Goal: Task Accomplishment & Management: Manage account settings

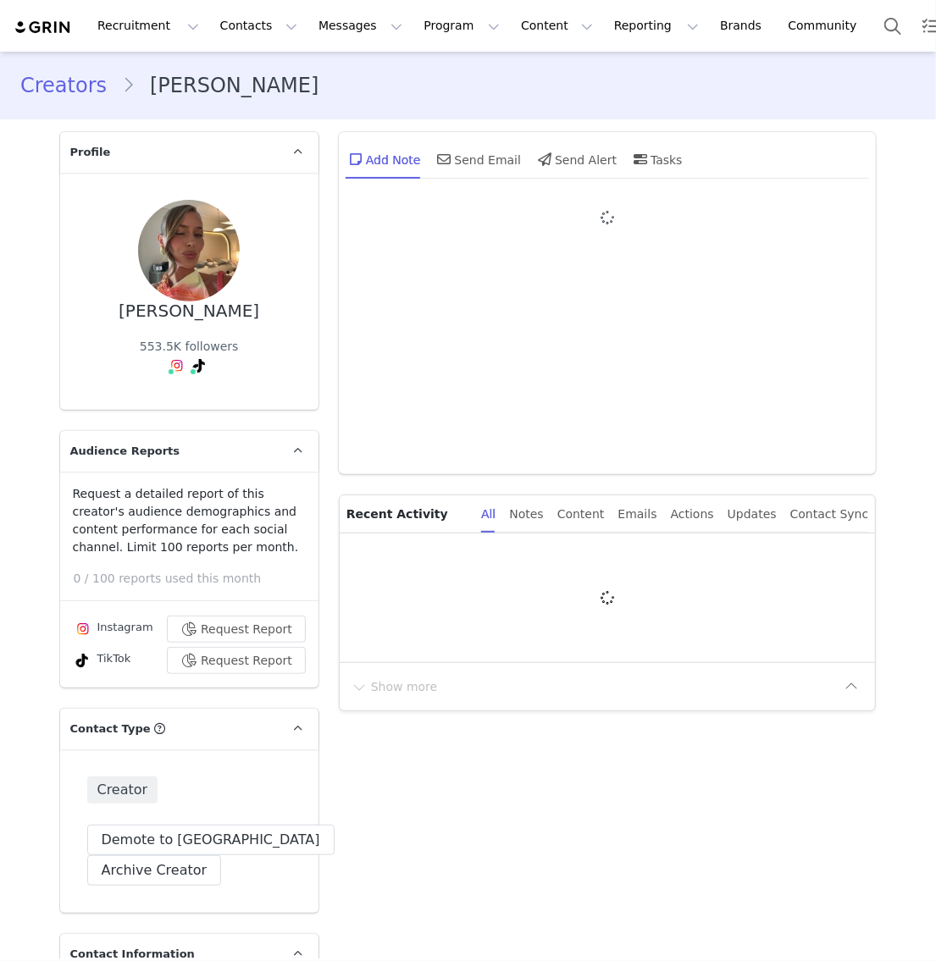
type input "+1 ([GEOGRAPHIC_DATA])"
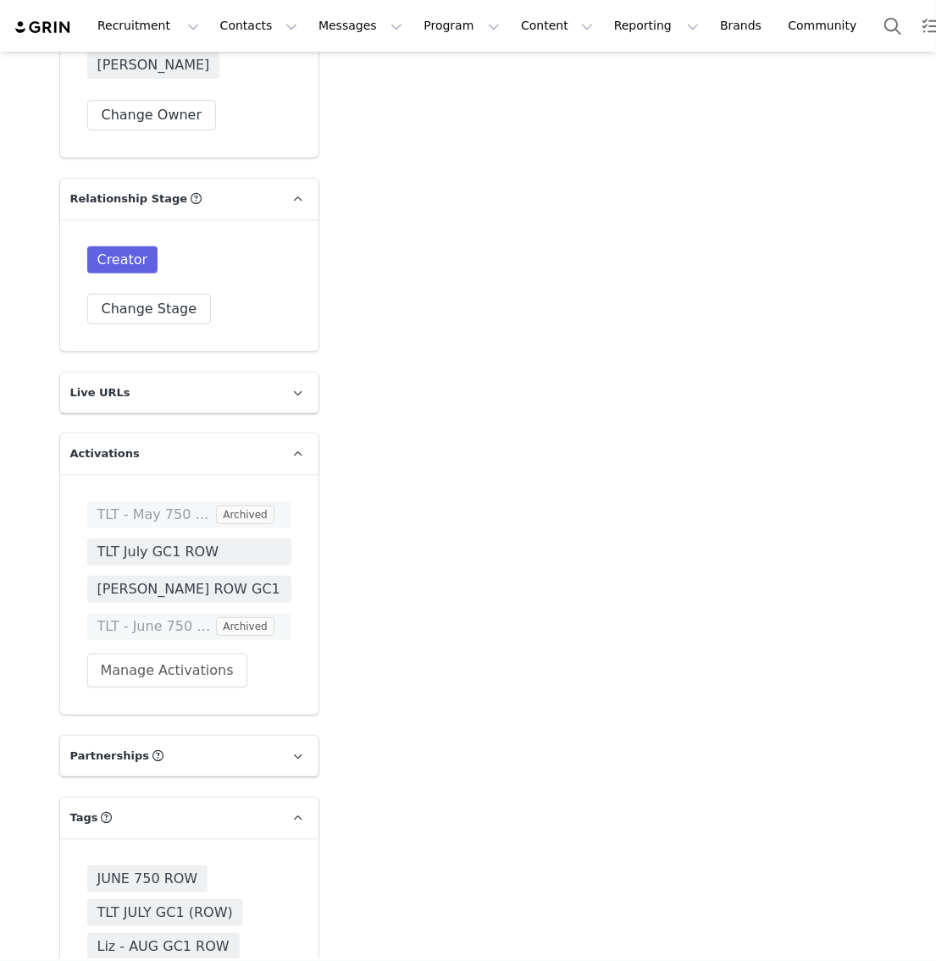
scroll to position [3310, 0]
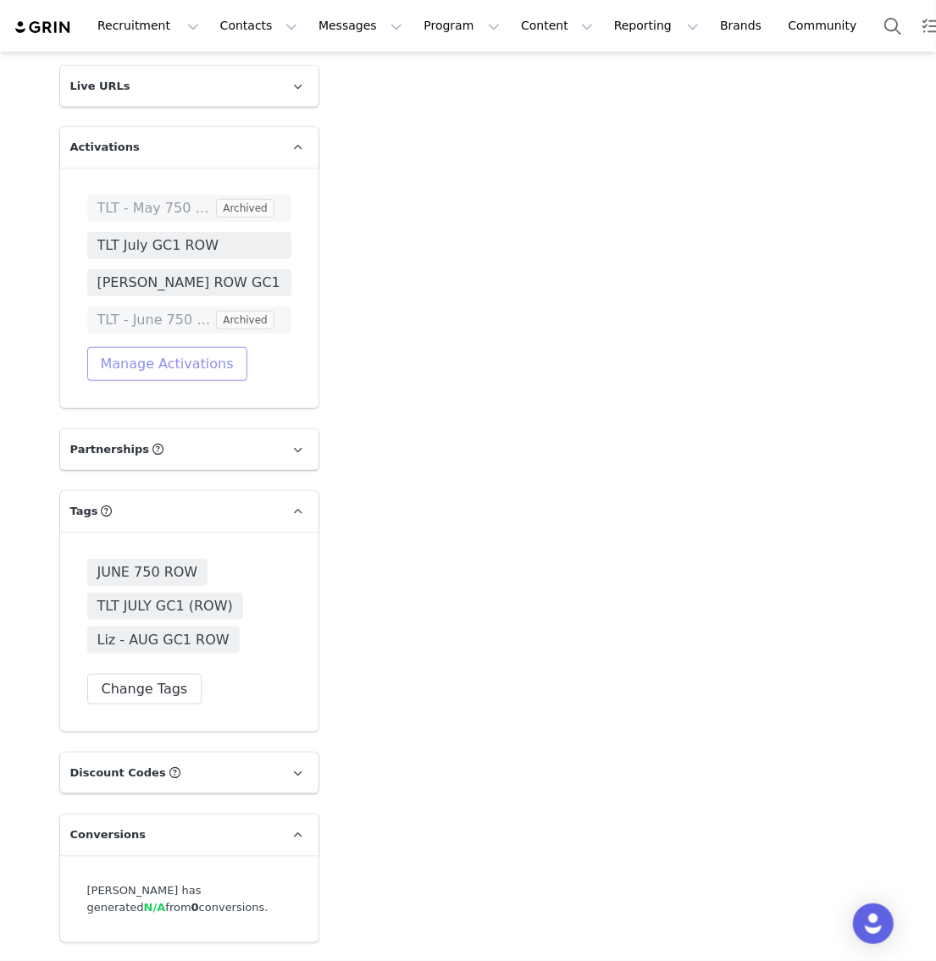
click at [147, 347] on button "Manage Activations" at bounding box center [167, 364] width 160 height 34
click at [295, 491] on link at bounding box center [298, 511] width 41 height 41
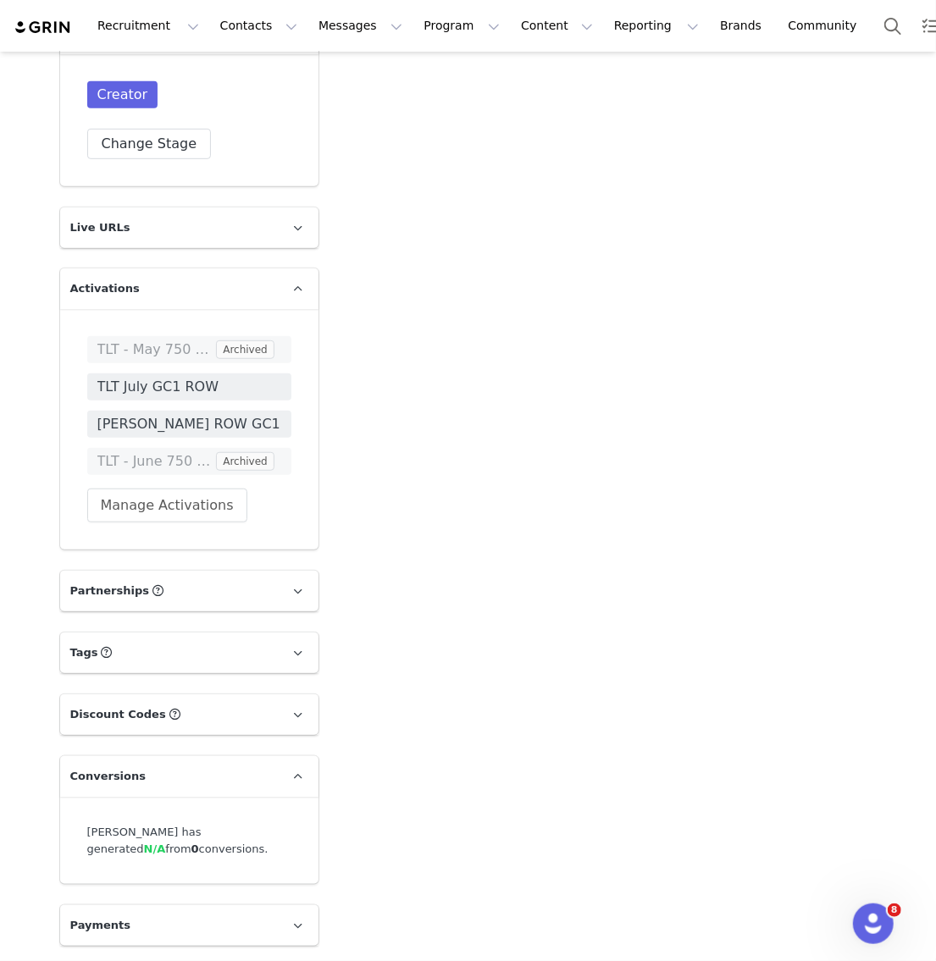
scroll to position [3110, 0]
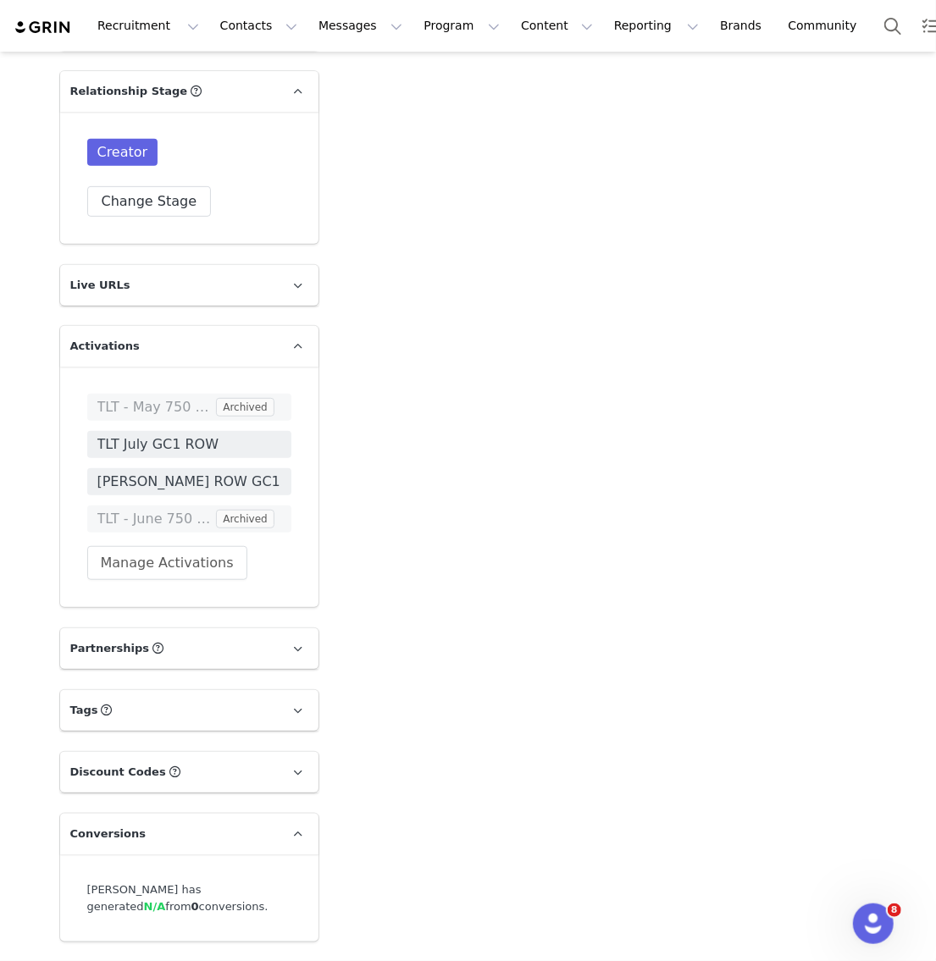
click at [180, 690] on p "Tags Keep track of your contacts by assigning them tags. You can then filter yo…" at bounding box center [169, 710] width 218 height 41
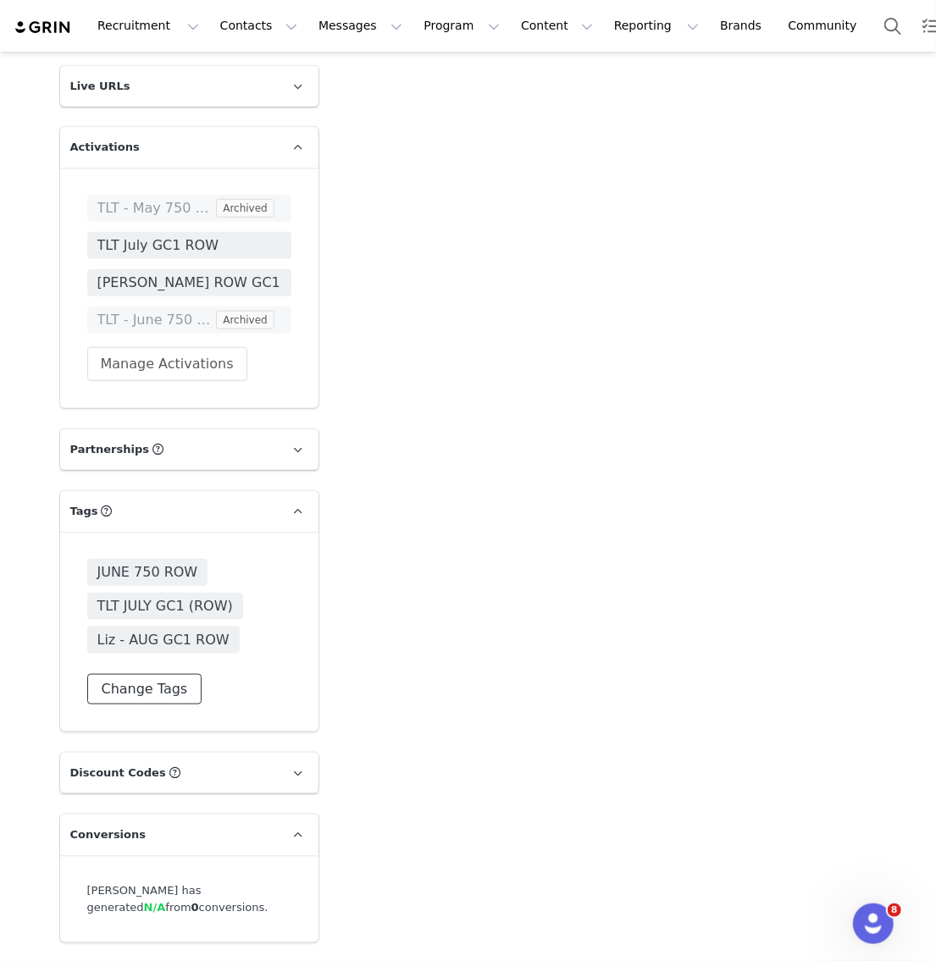
click at [158, 674] on button "Change Tags" at bounding box center [144, 689] width 115 height 30
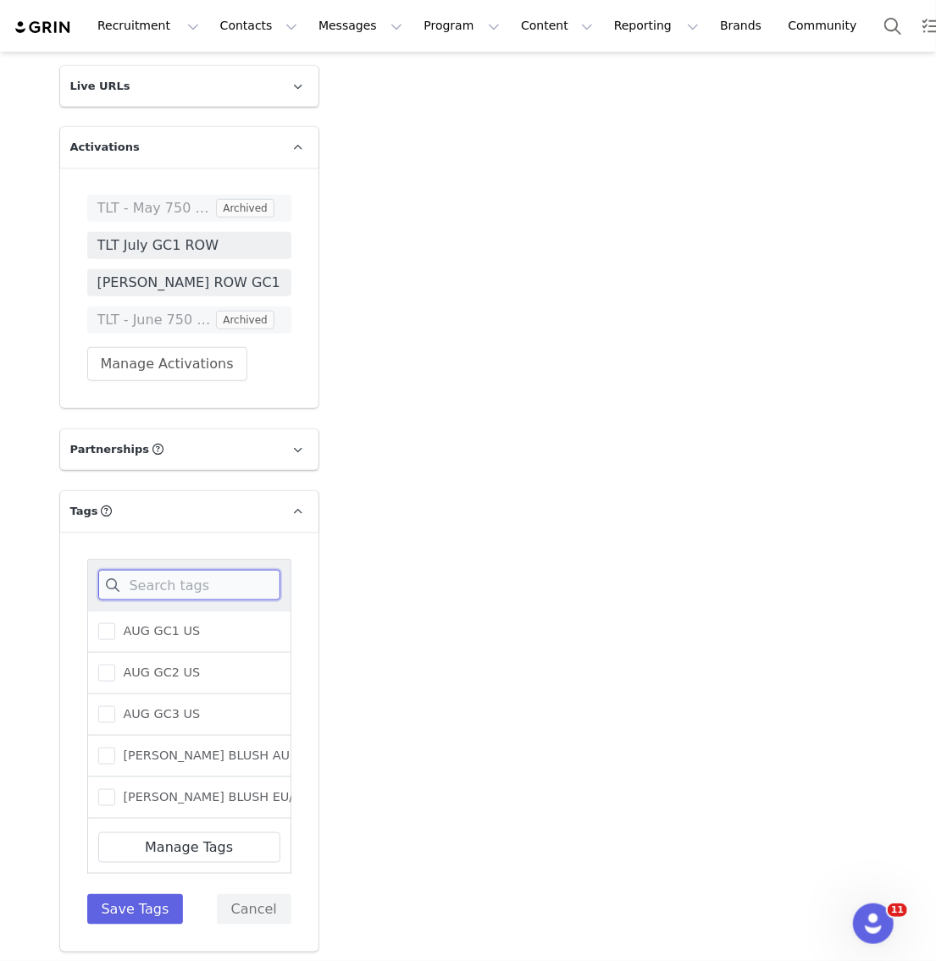
click at [160, 570] on input at bounding box center [189, 585] width 182 height 30
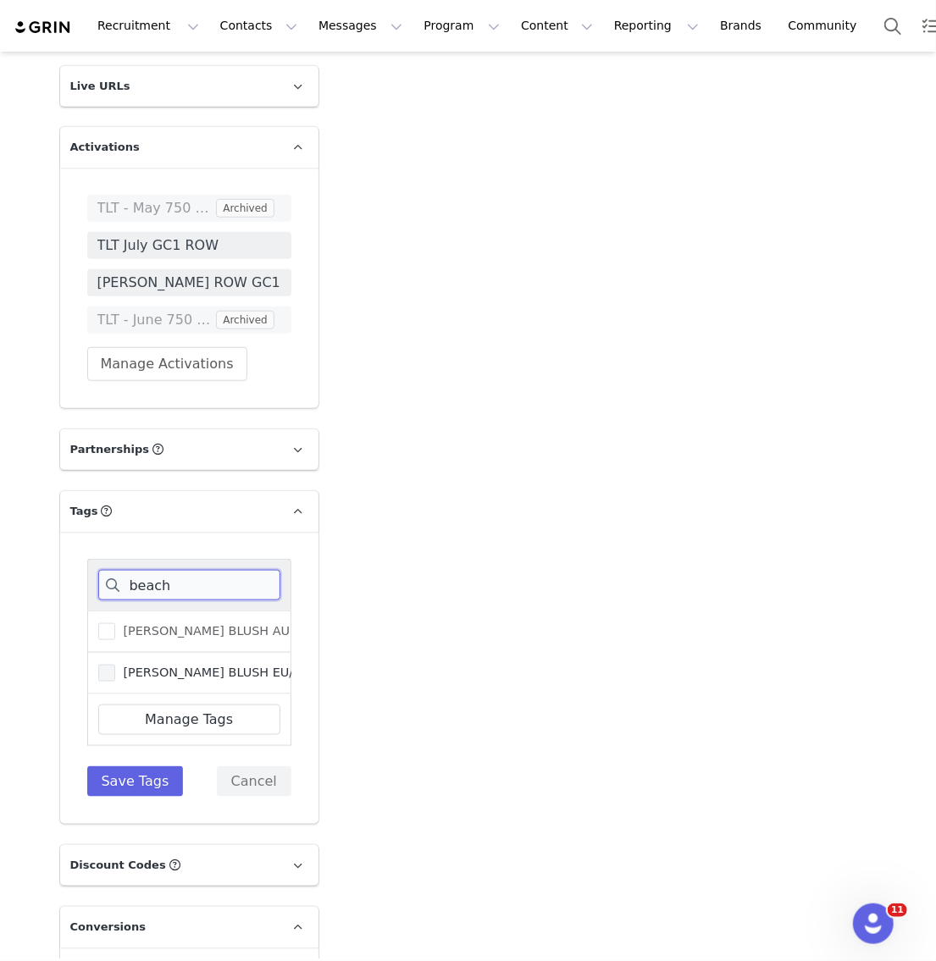
type input "beach"
click at [180, 665] on span "BEACHY BLUSH EU/UK/ROW" at bounding box center [285, 673] width 341 height 16
click at [115, 665] on input "BEACHY BLUSH EU/UK/ROW" at bounding box center [115, 665] width 0 height 0
click at [147, 767] on button "Save Tags" at bounding box center [135, 782] width 97 height 30
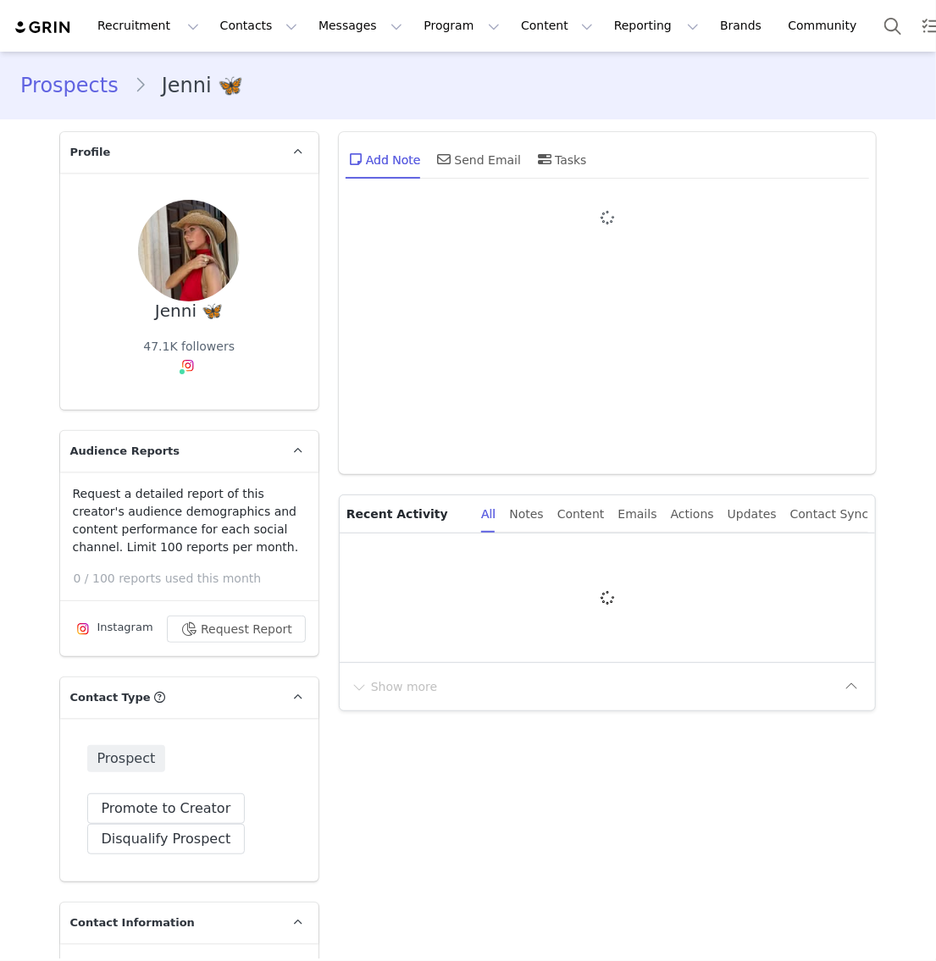
type input "+1 ([GEOGRAPHIC_DATA])"
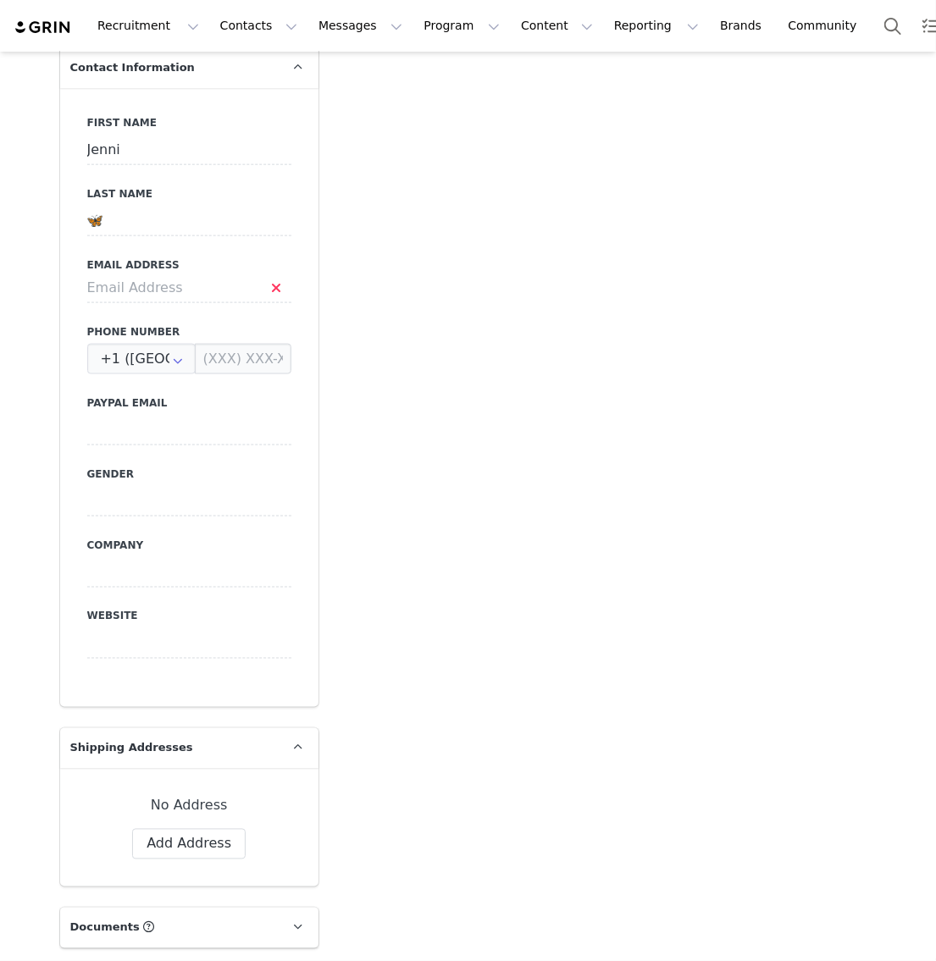
scroll to position [865, 0]
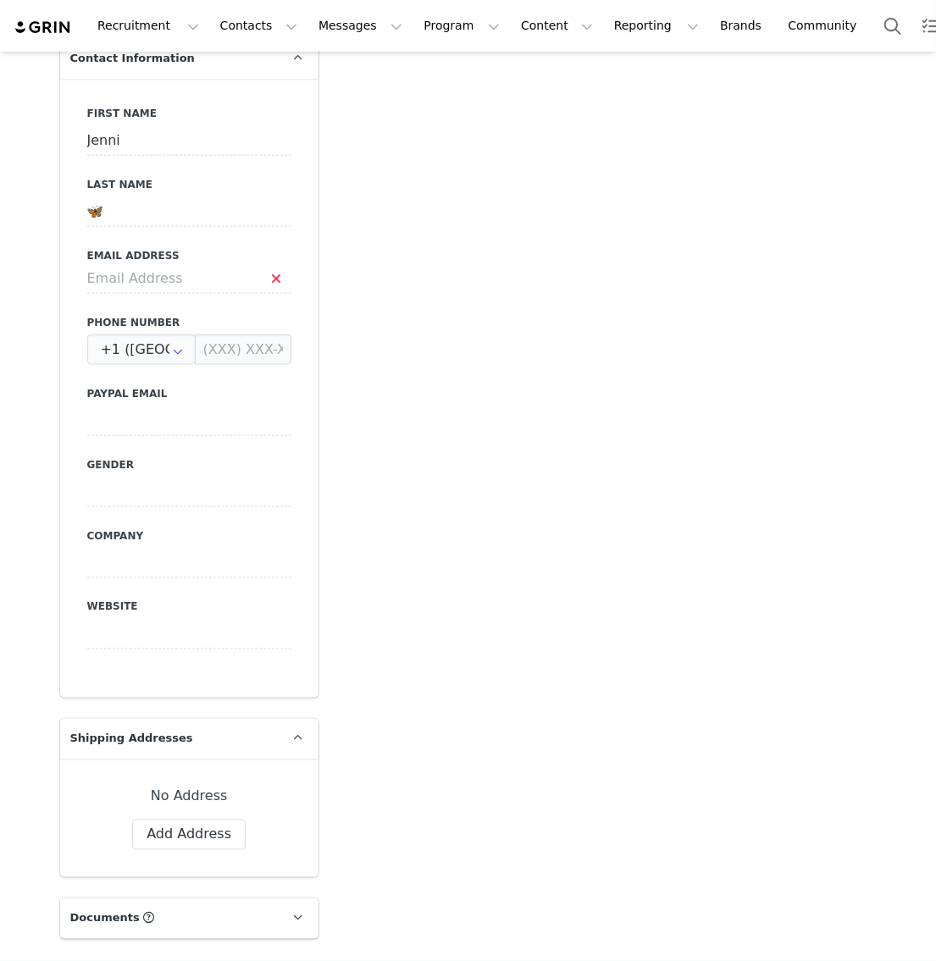
click at [152, 249] on label "Email Address" at bounding box center [189, 255] width 204 height 15
click at [145, 280] on input at bounding box center [189, 278] width 204 height 30
paste input "tomzinski3@gmx.de"
type input "tomzinski3@gmx.de"
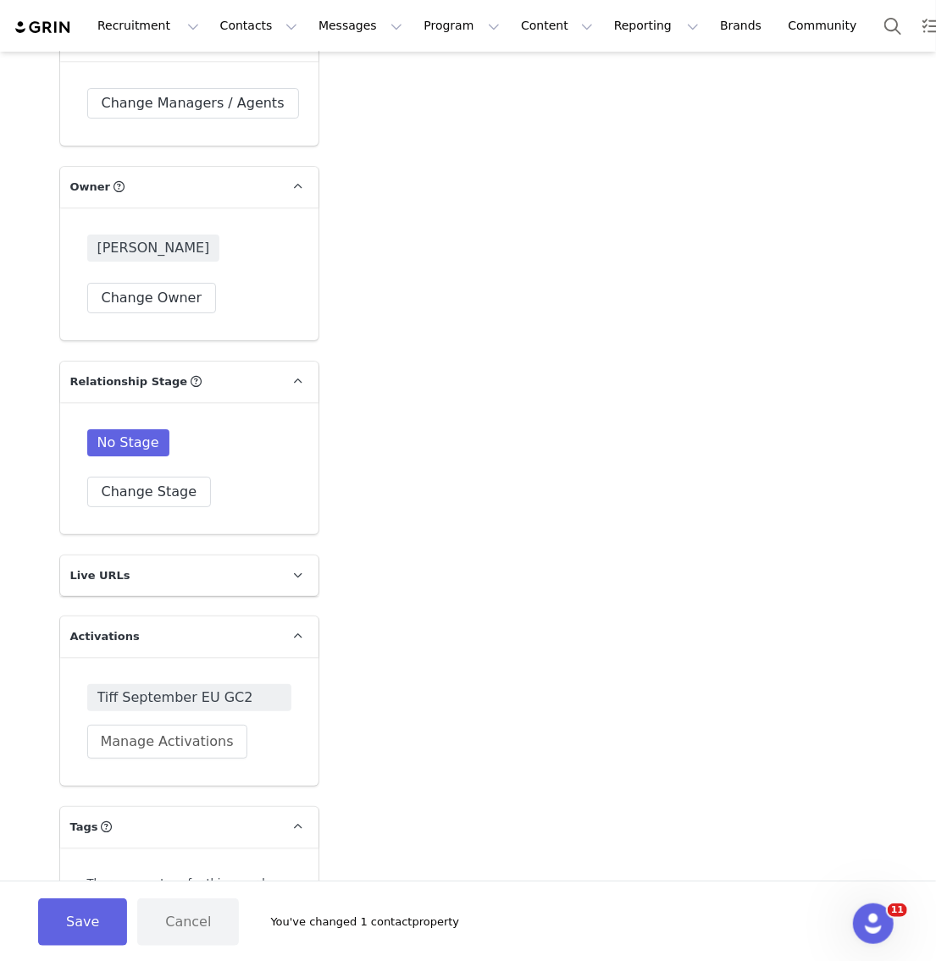
scroll to position [2690, 0]
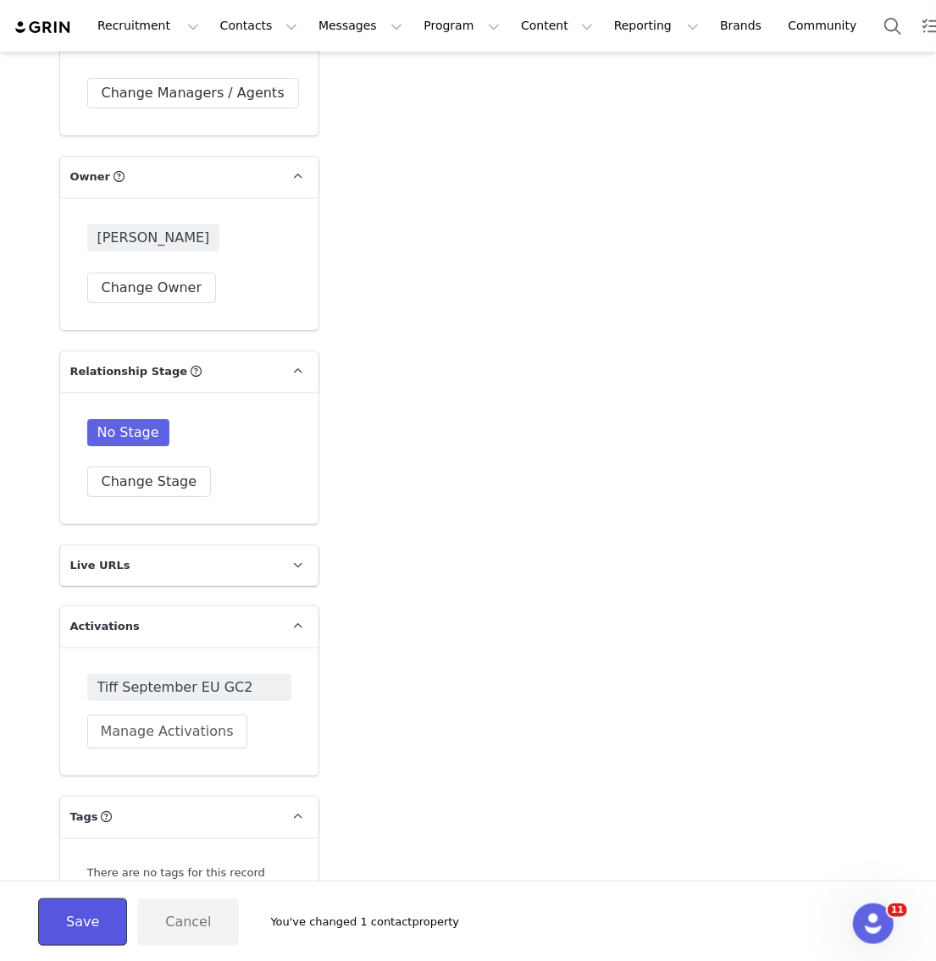
click at [102, 919] on button "Save" at bounding box center [82, 922] width 89 height 47
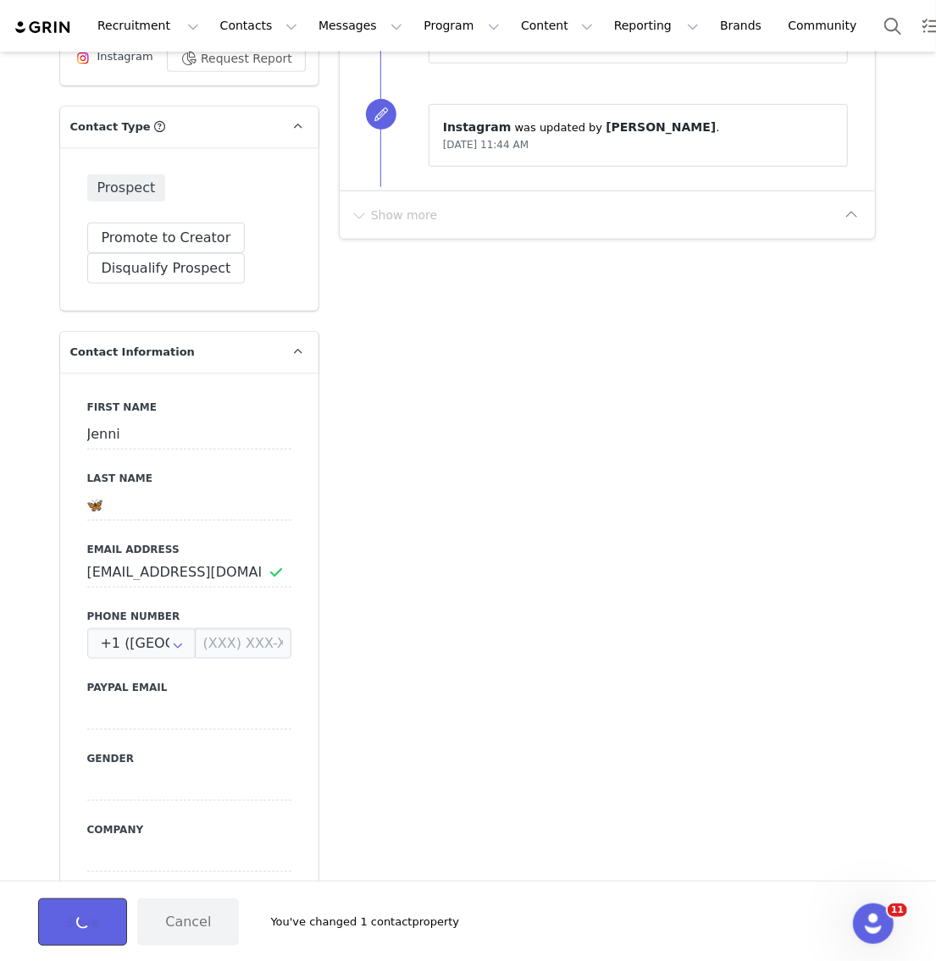
scroll to position [0, 0]
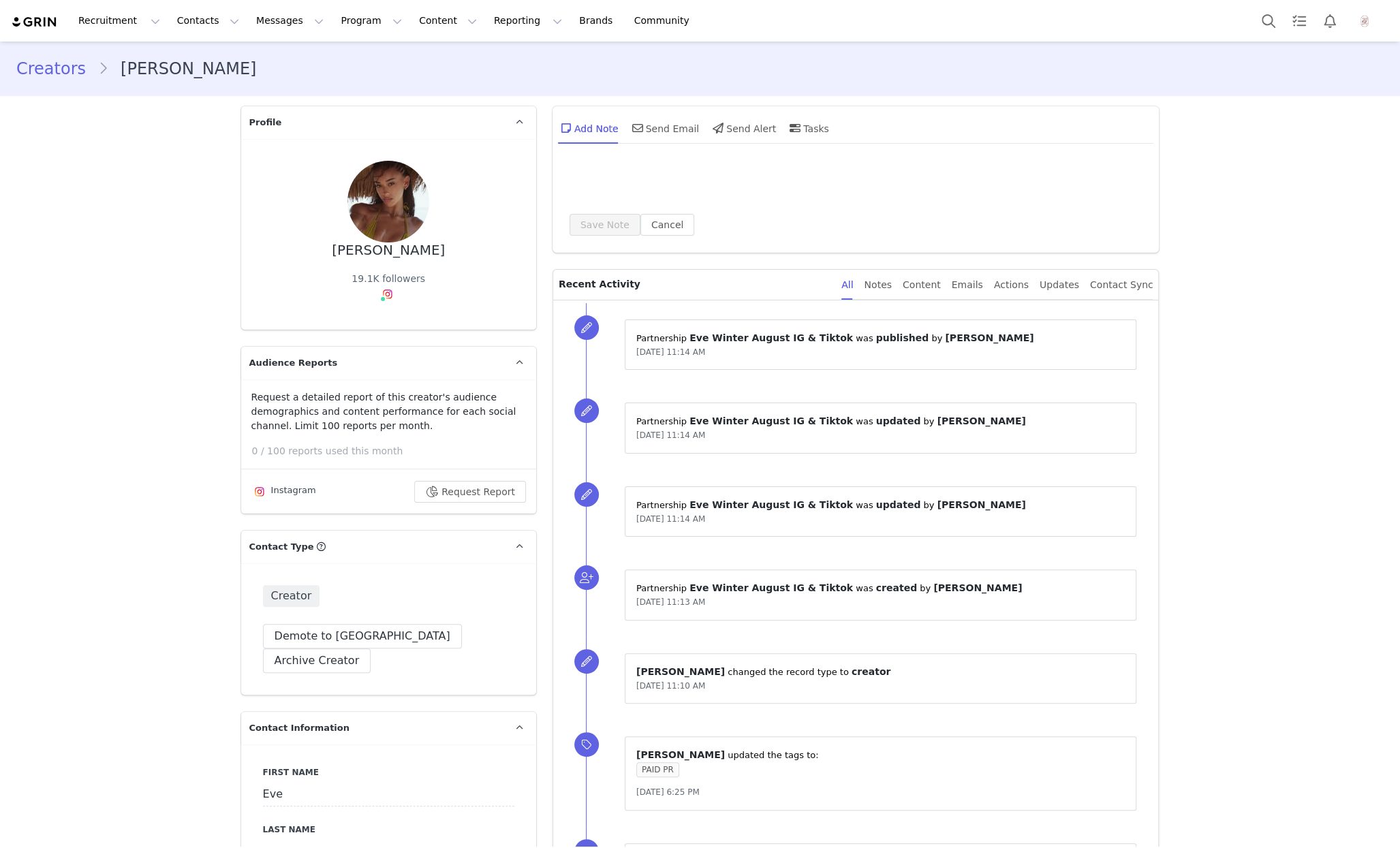
type input "+1 ([GEOGRAPHIC_DATA])"
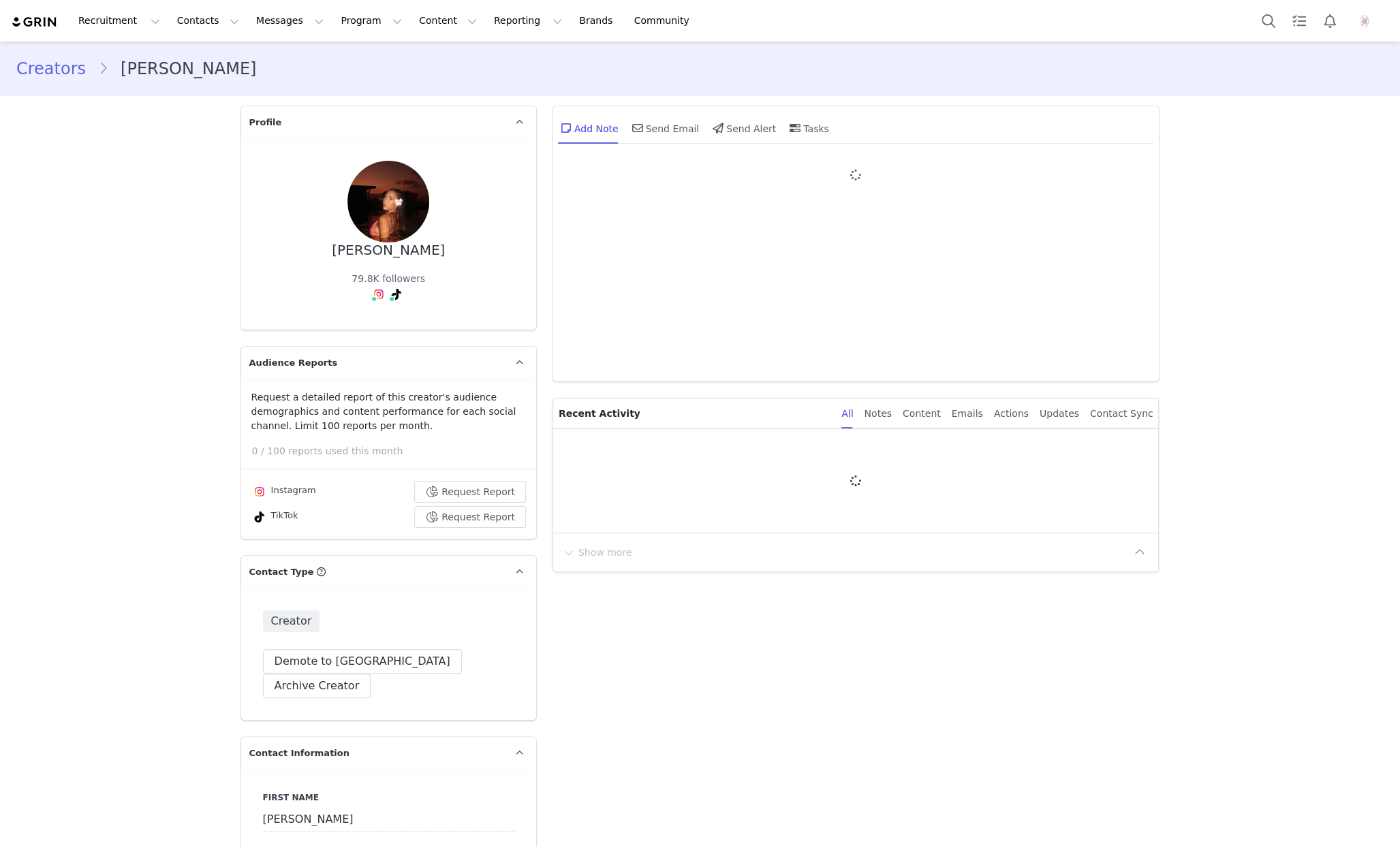
type input "+1 ([GEOGRAPHIC_DATA])"
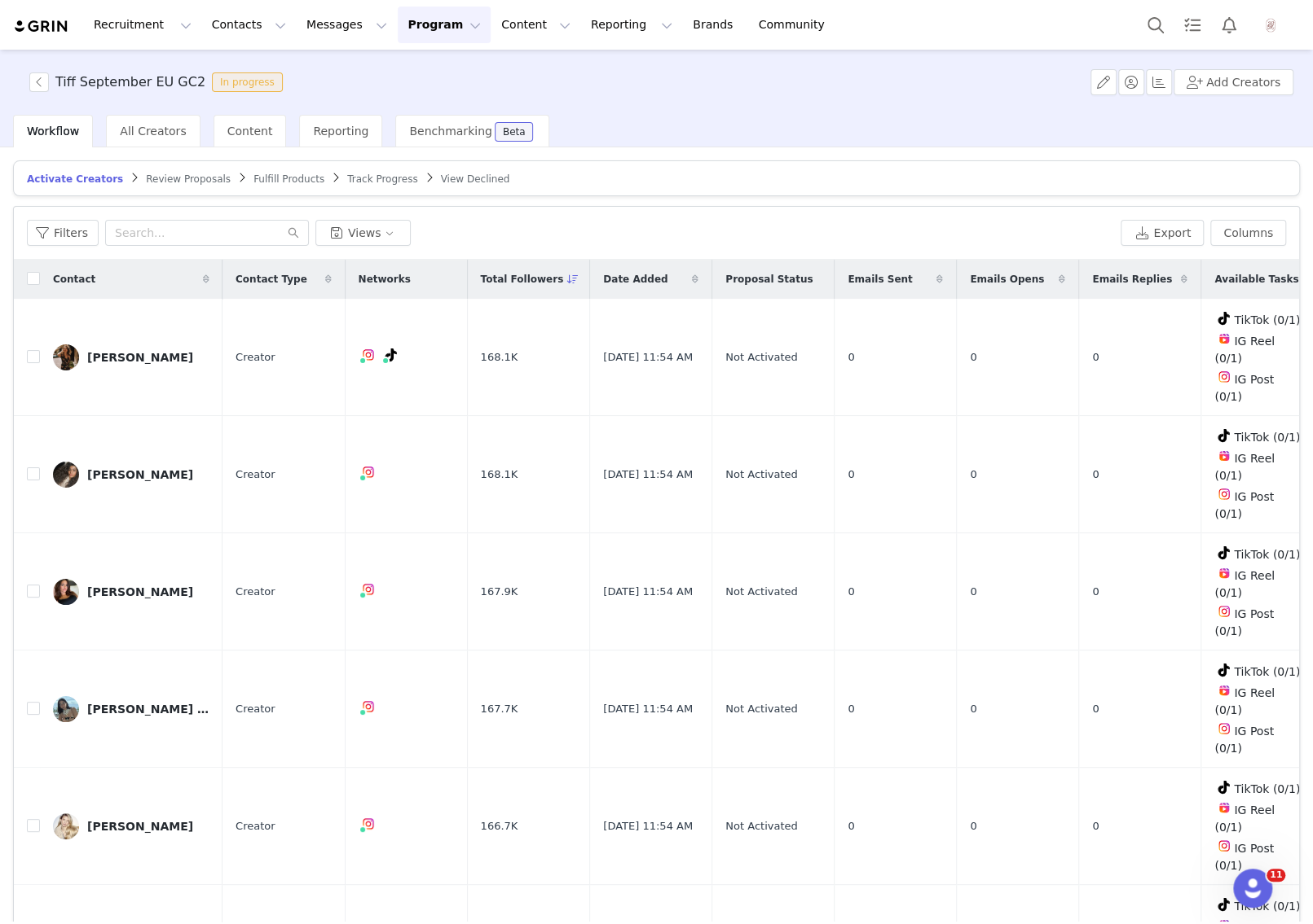
click at [158, 183] on span "Review Proposals" at bounding box center [189, 179] width 85 height 12
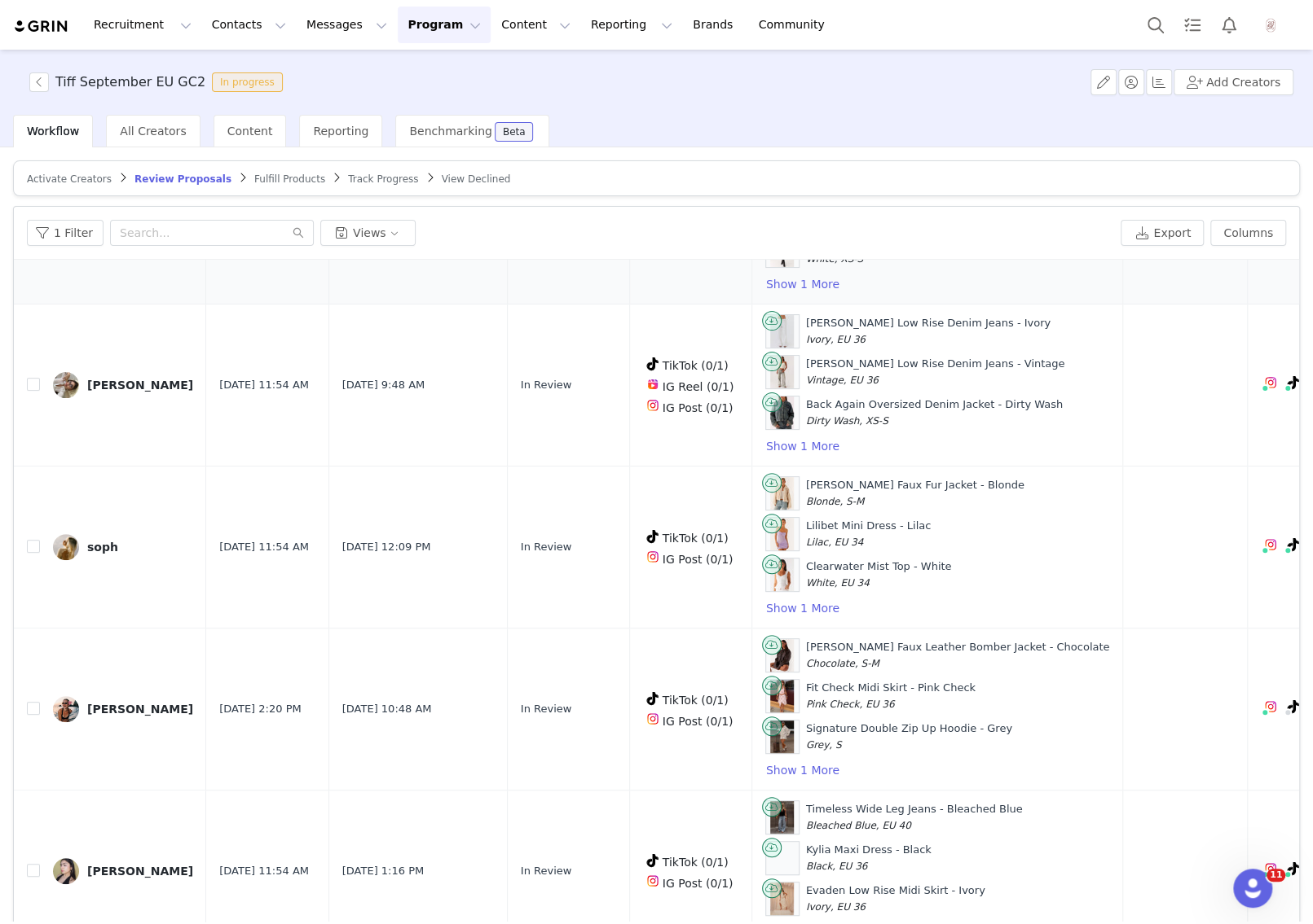
scroll to position [77, 0]
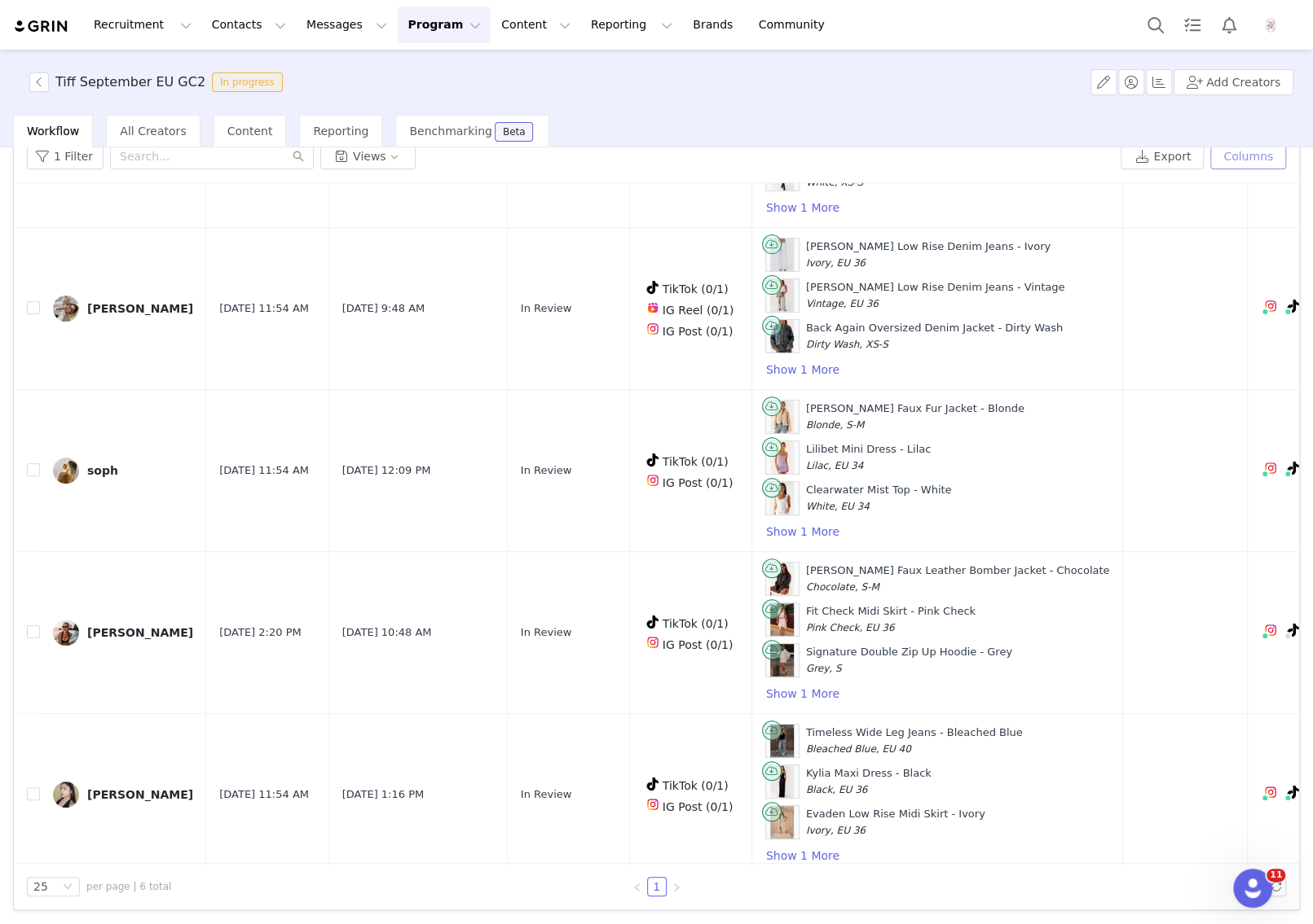
click at [1241, 149] on button "Columns" at bounding box center [1248, 156] width 76 height 26
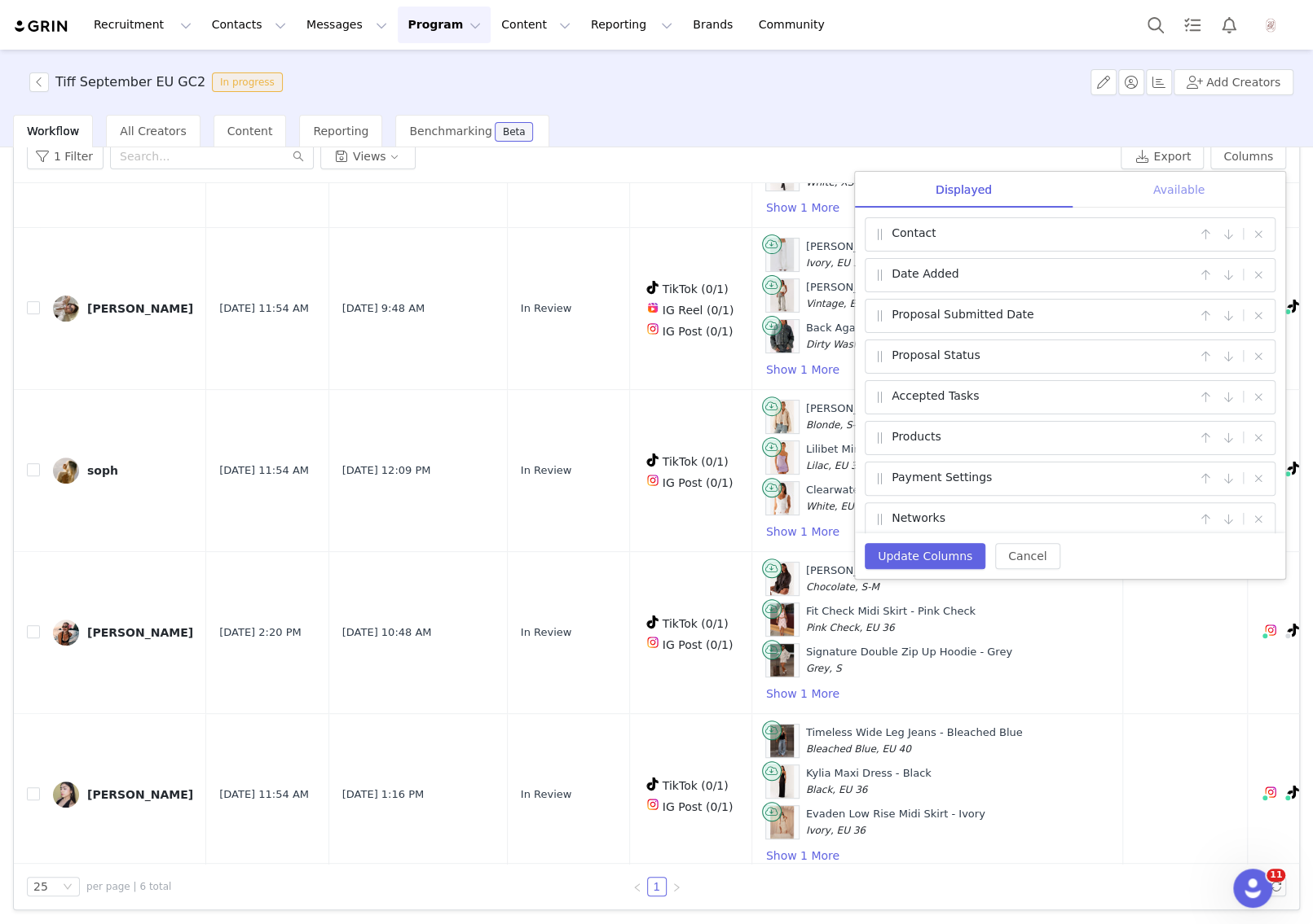
click at [1120, 195] on div "Available" at bounding box center [1178, 190] width 213 height 37
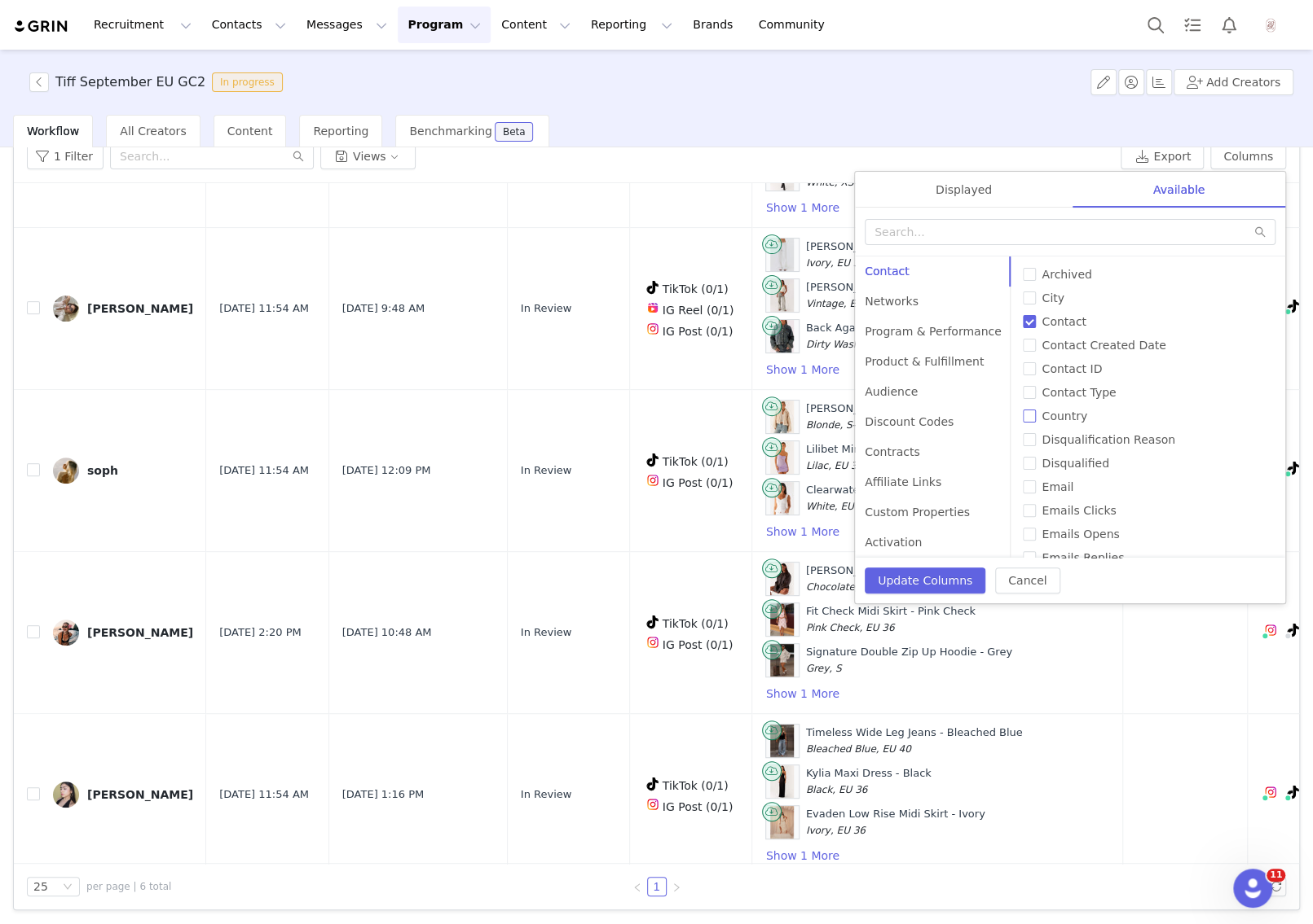
click at [1023, 408] on label "Country" at bounding box center [1147, 416] width 249 height 17
click at [1023, 410] on input "Country" at bounding box center [1029, 416] width 13 height 13
checkbox input "true"
click at [994, 178] on div "Displayed" at bounding box center [964, 190] width 217 height 37
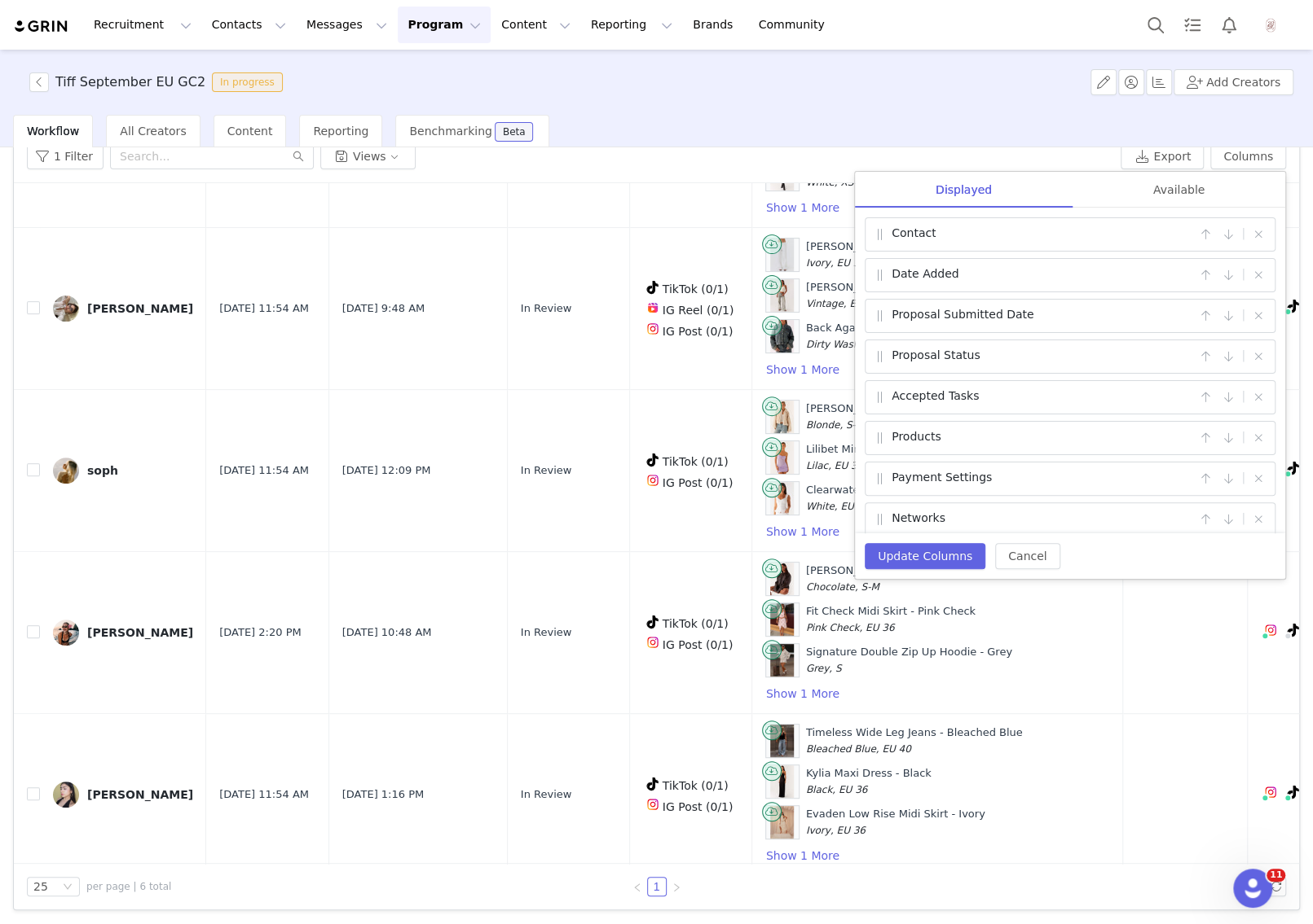
scroll to position [88, 0]
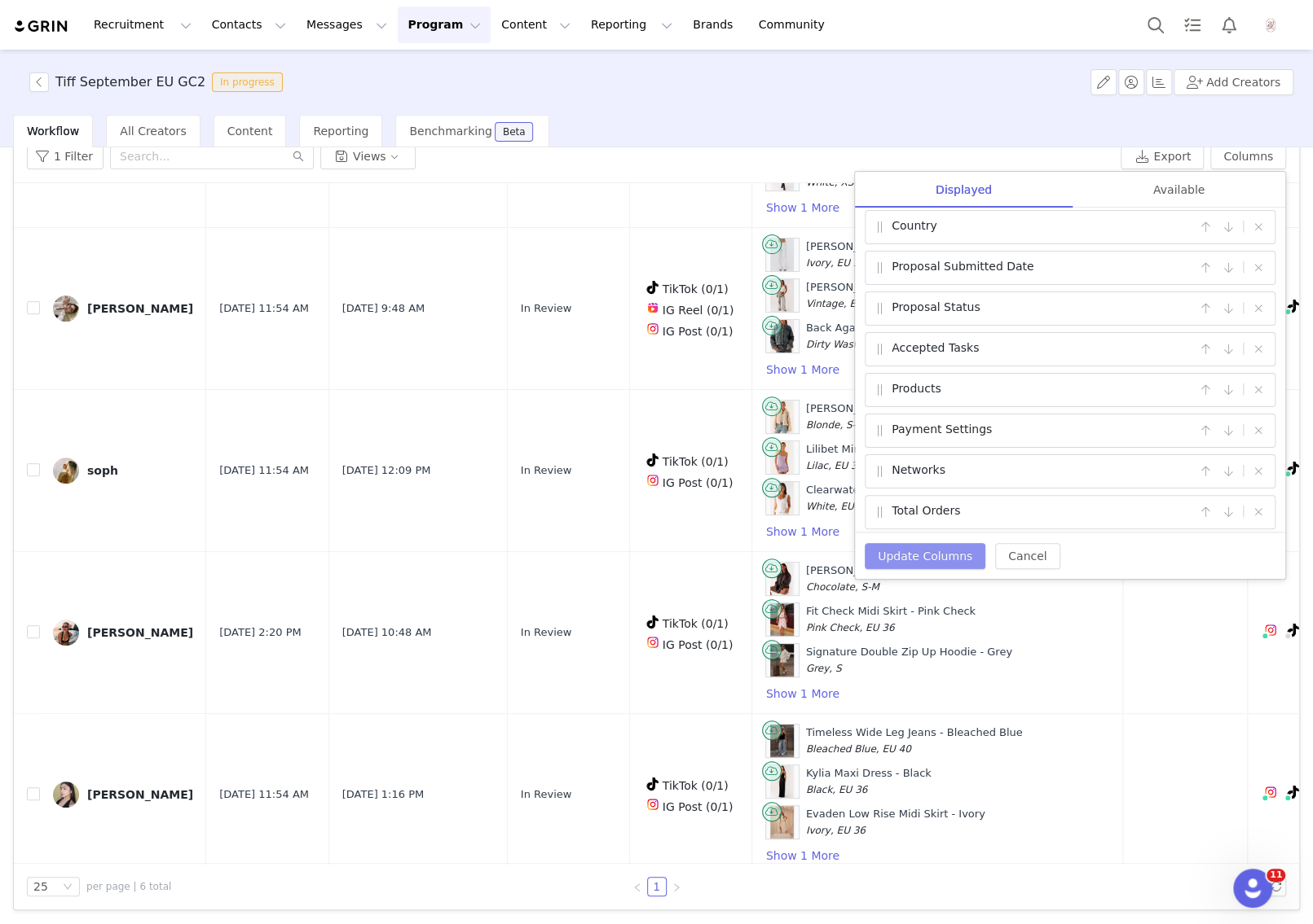
click at [890, 561] on button "Update Columns" at bounding box center [924, 556] width 120 height 26
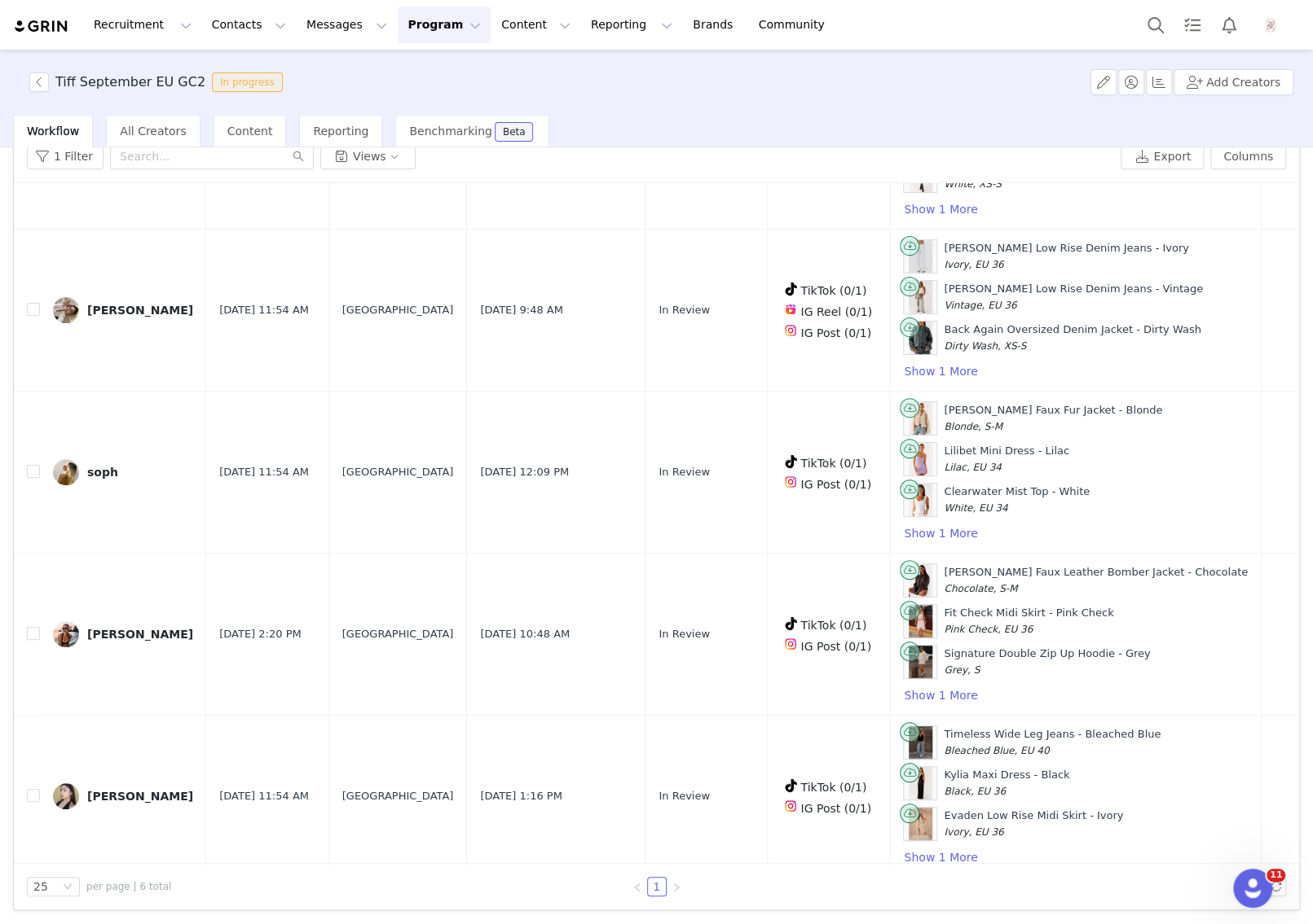
scroll to position [318, 0]
click at [89, 464] on div "soph" at bounding box center [103, 471] width 31 height 13
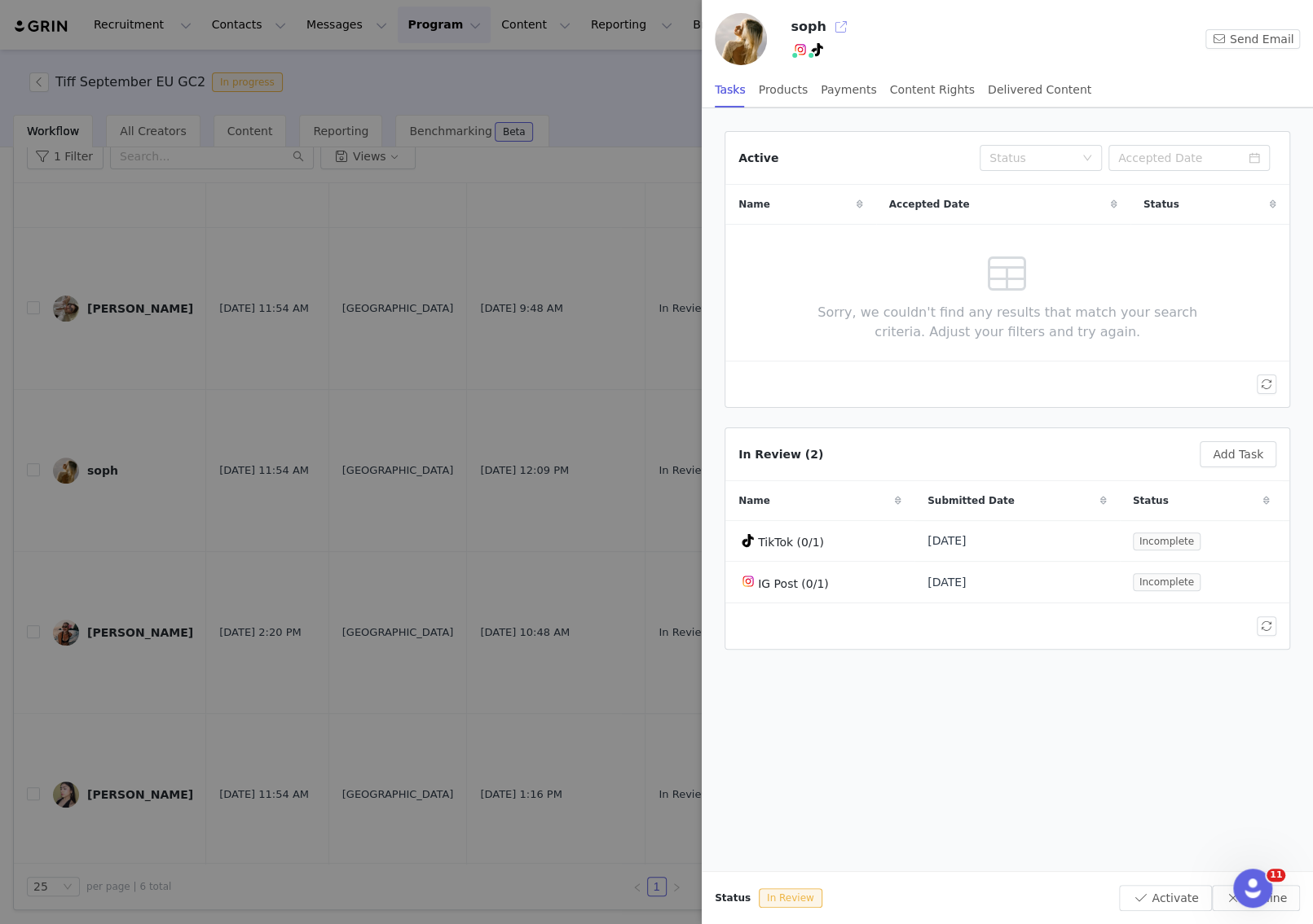
click at [831, 27] on button "button" at bounding box center [841, 26] width 26 height 26
click at [221, 333] on div at bounding box center [656, 462] width 1313 height 924
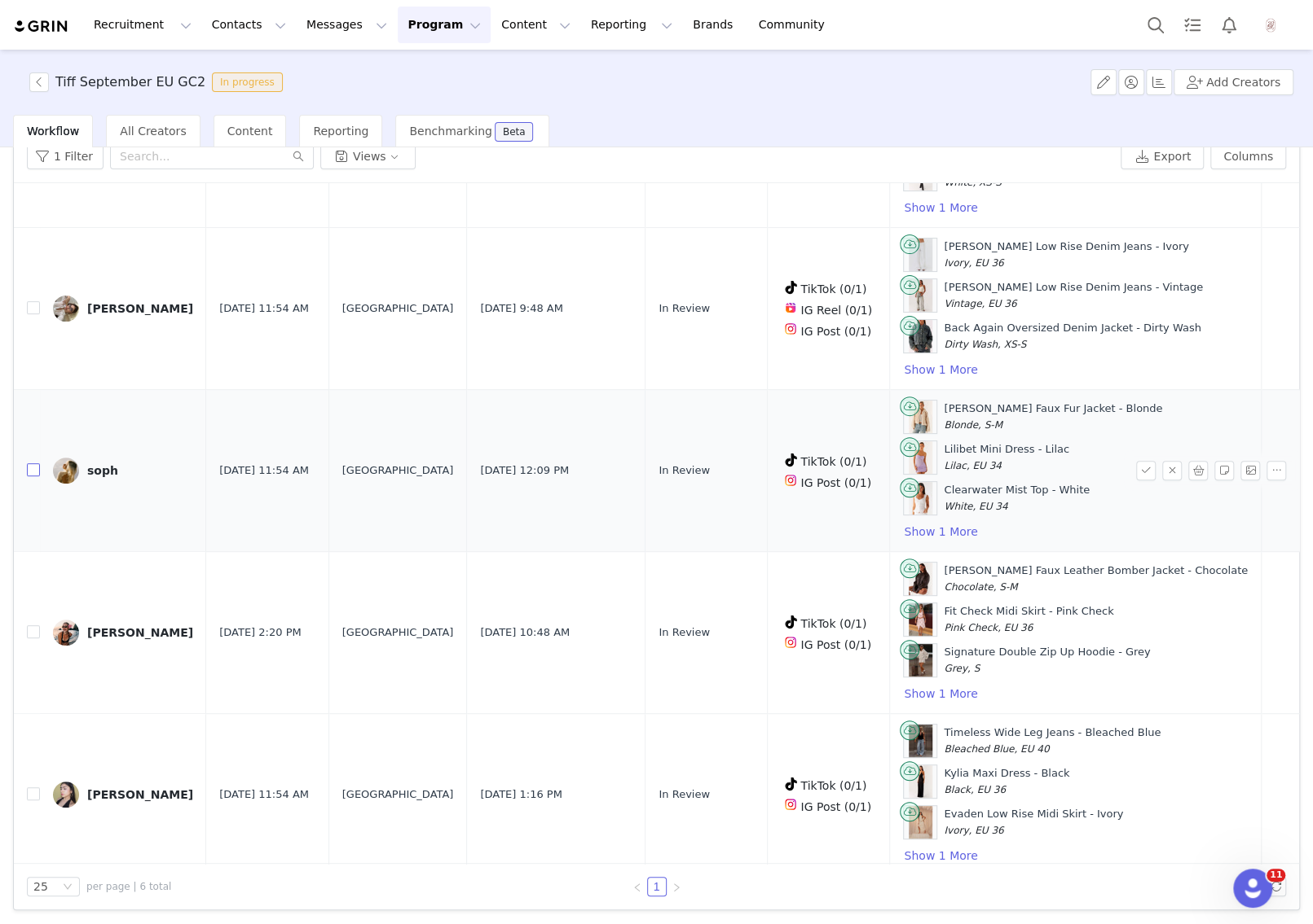
click at [29, 463] on input "checkbox" at bounding box center [34, 470] width 13 height 13
checkbox input "true"
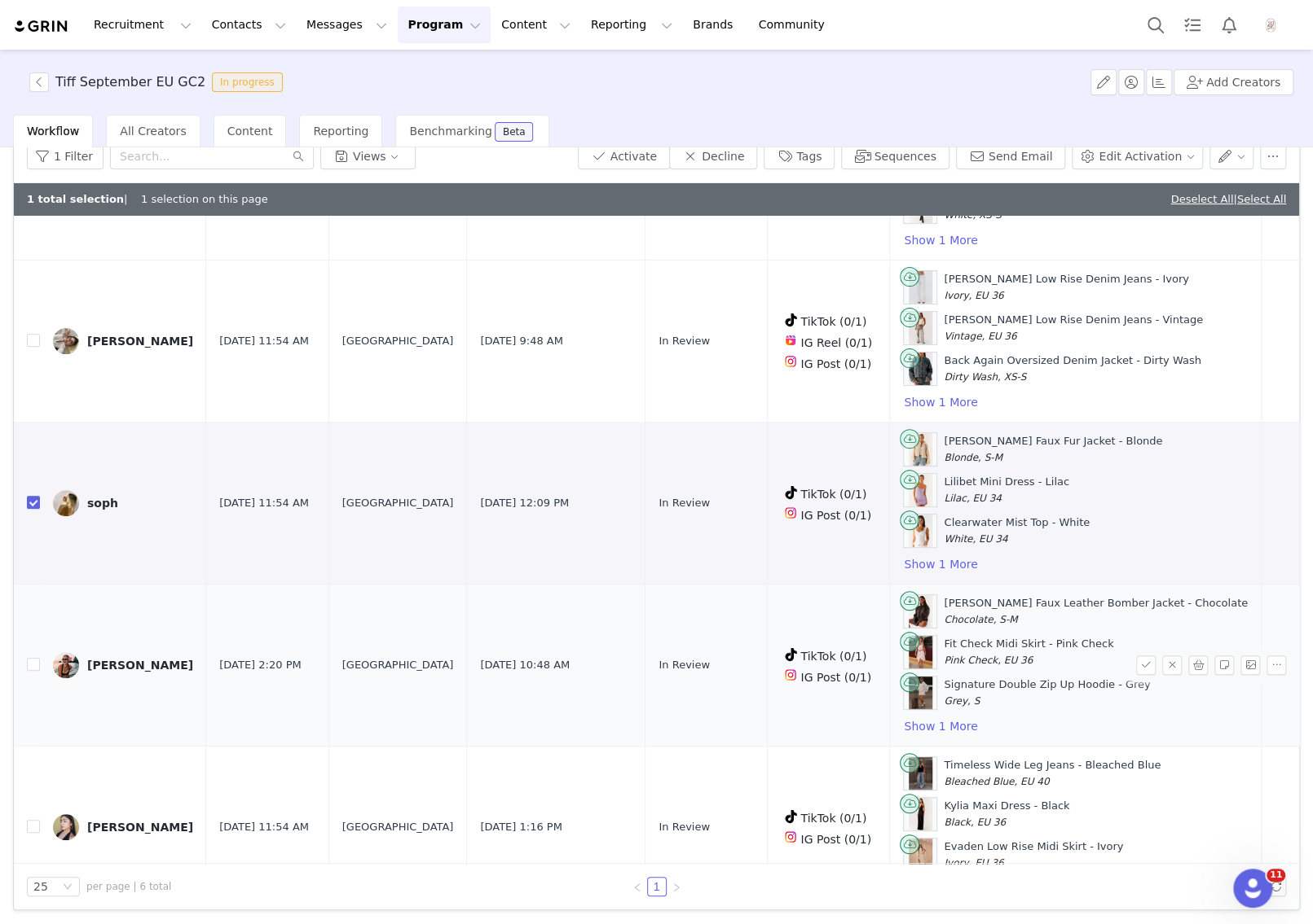
scroll to position [351, 0]
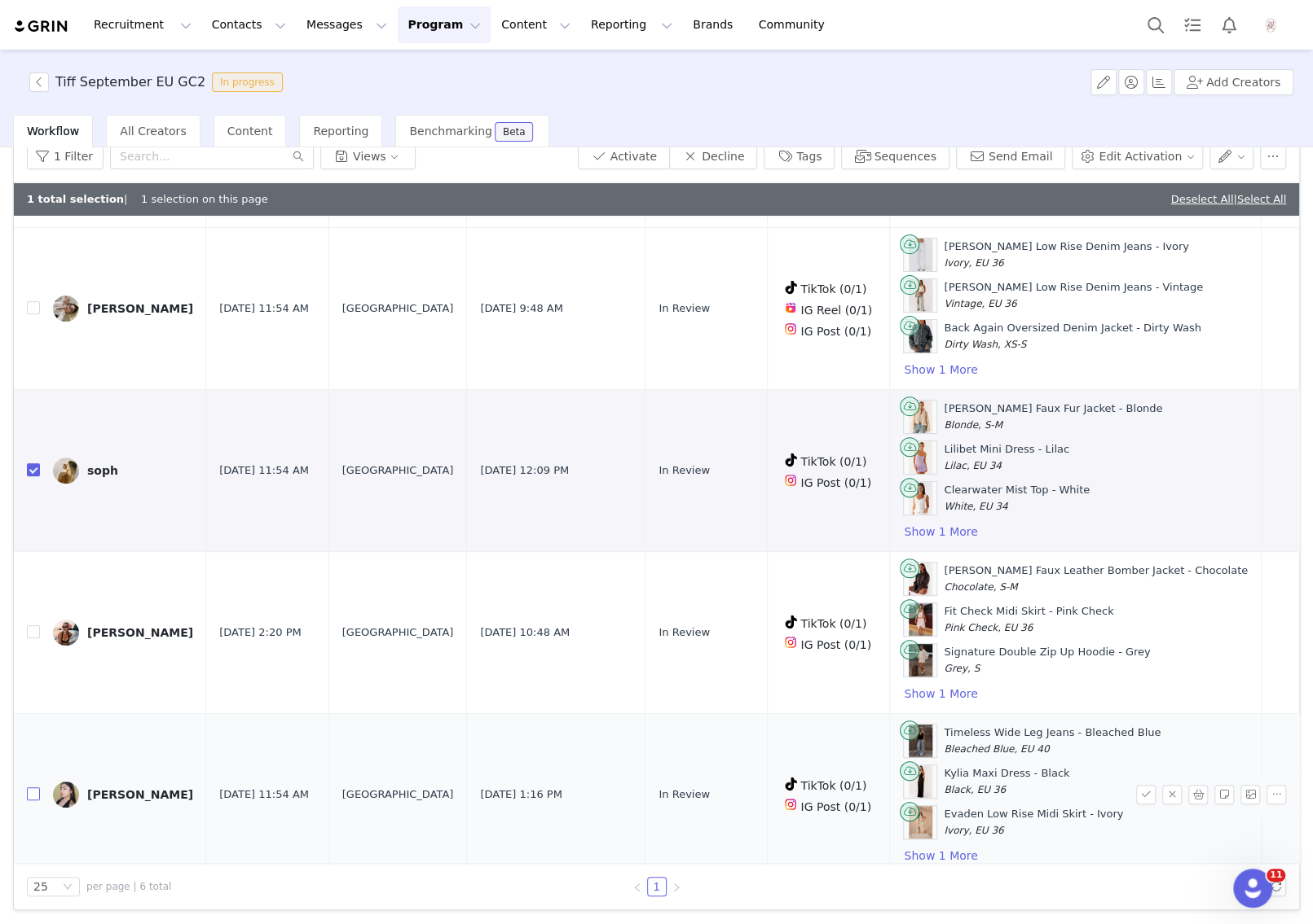
click at [34, 787] on input "checkbox" at bounding box center [34, 794] width 13 height 13
checkbox input "true"
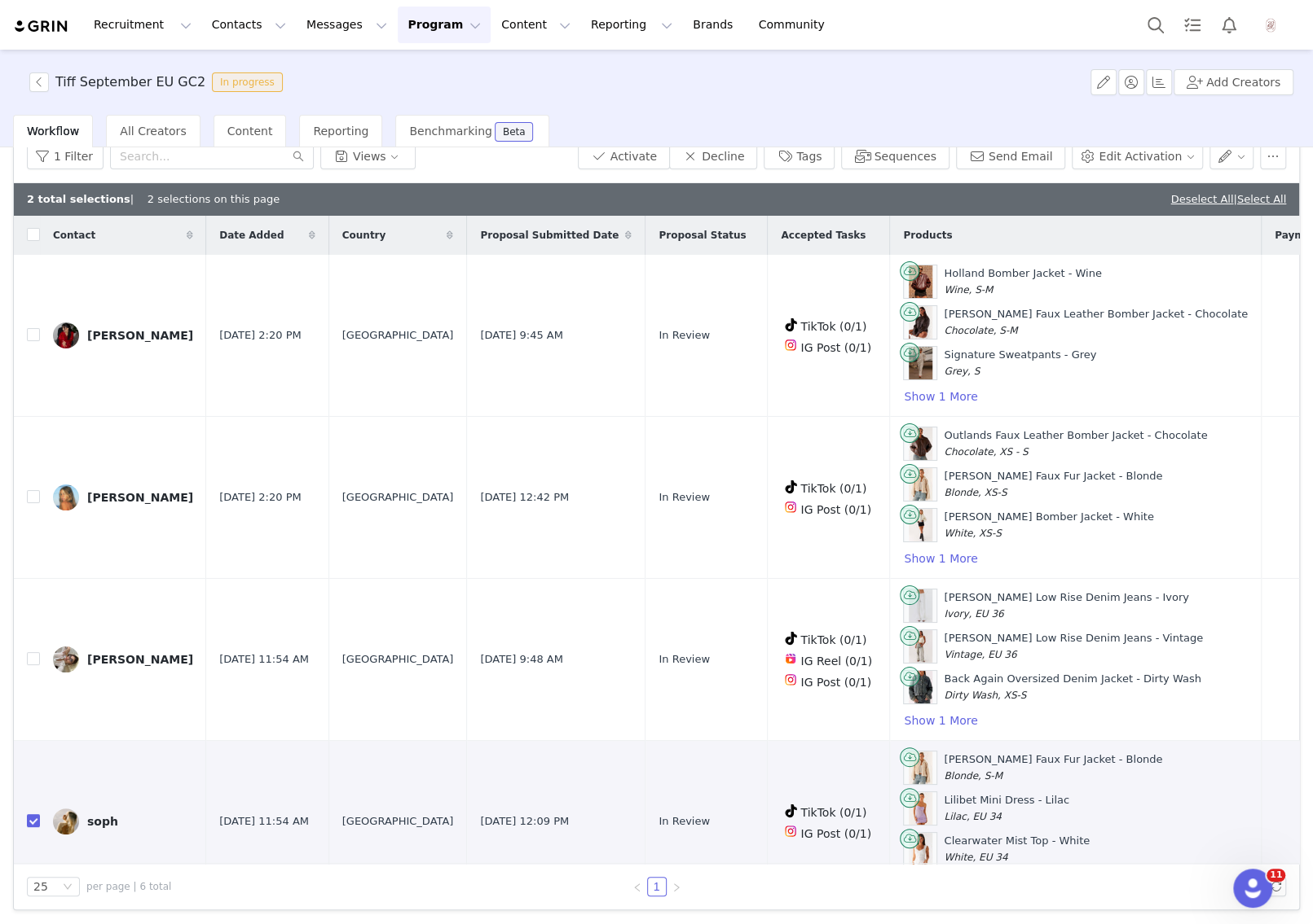
scroll to position [0, 0]
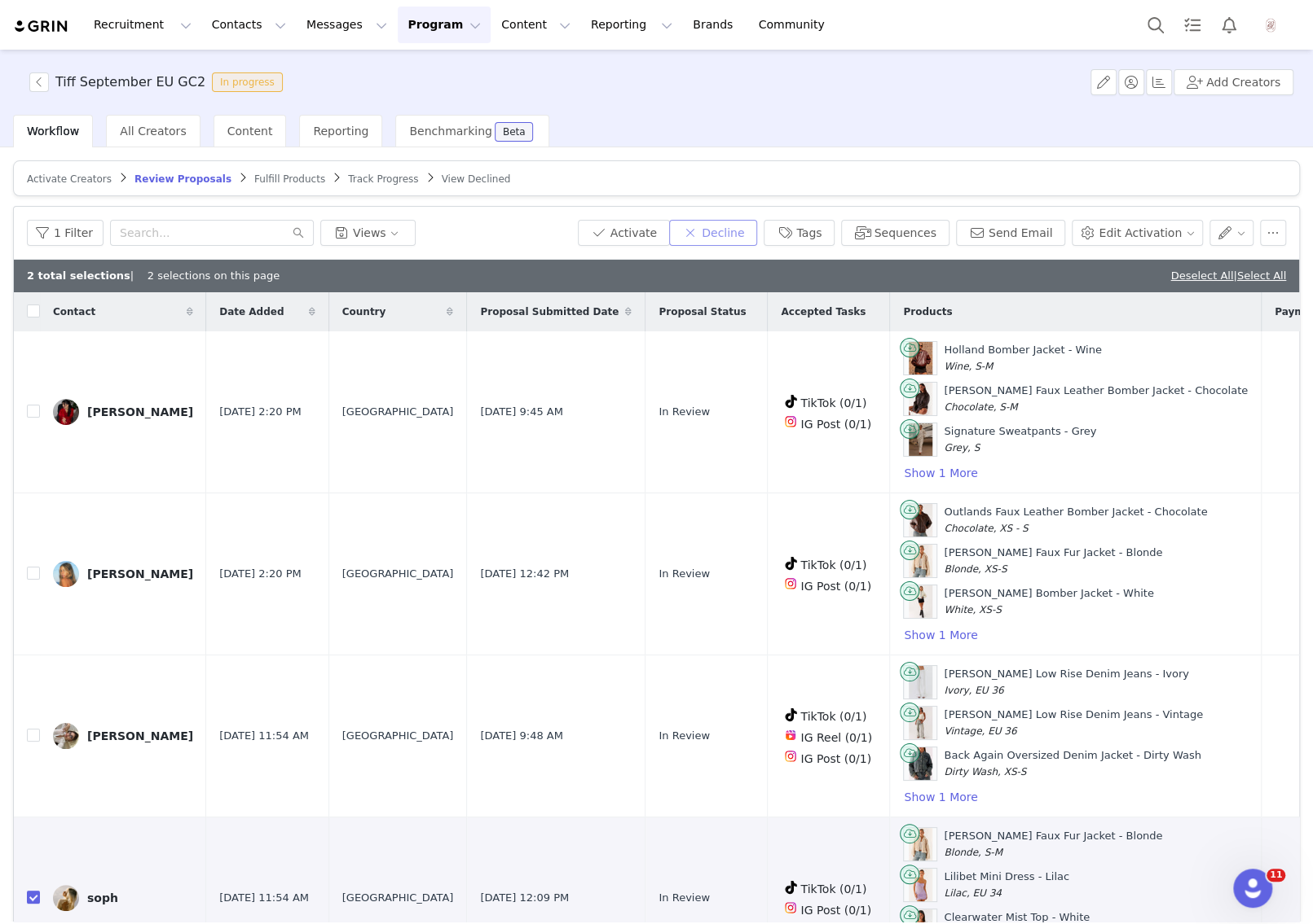
click at [745, 232] on button "Decline" at bounding box center [712, 233] width 88 height 26
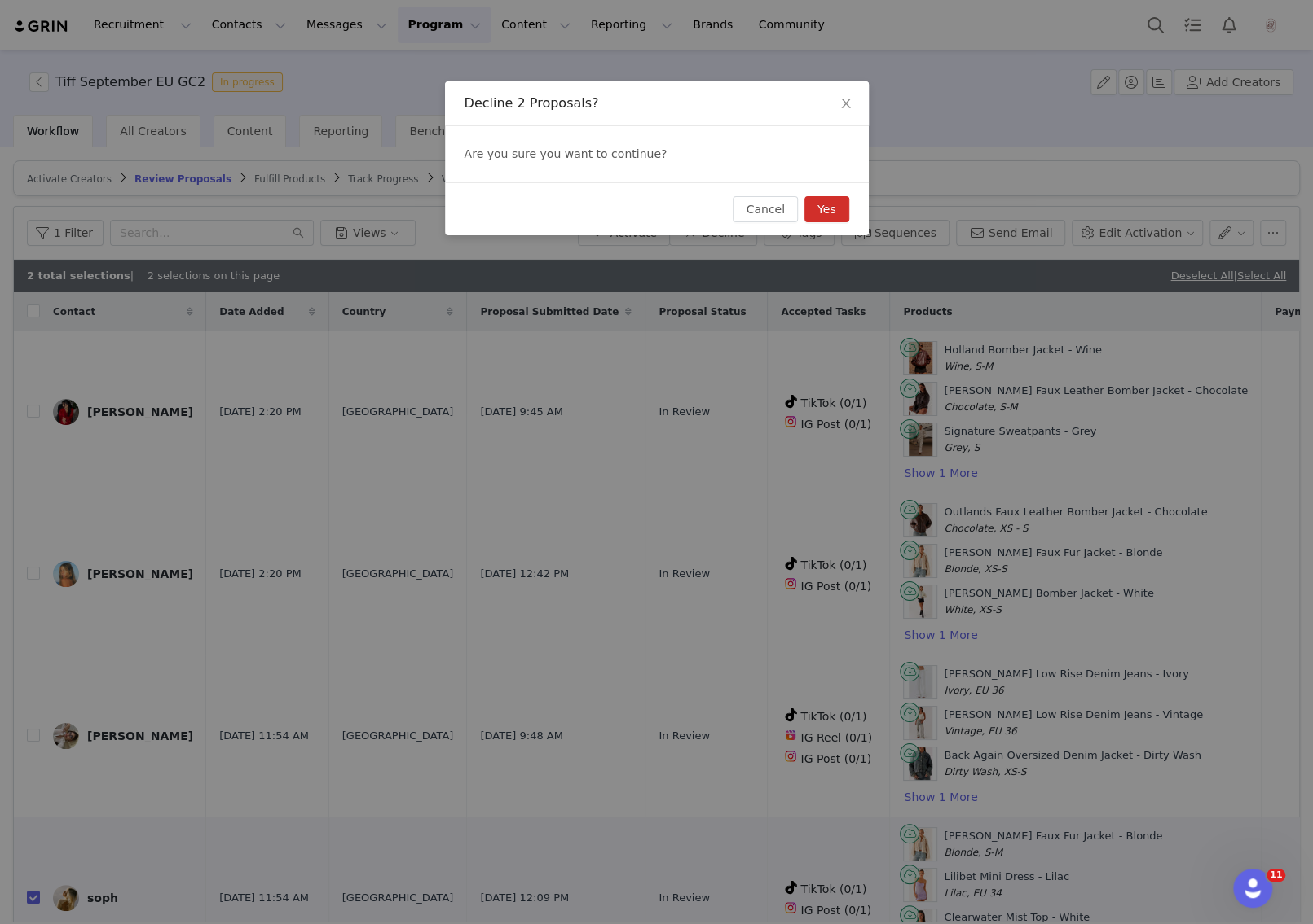
click at [818, 211] on button "Yes" at bounding box center [826, 209] width 45 height 26
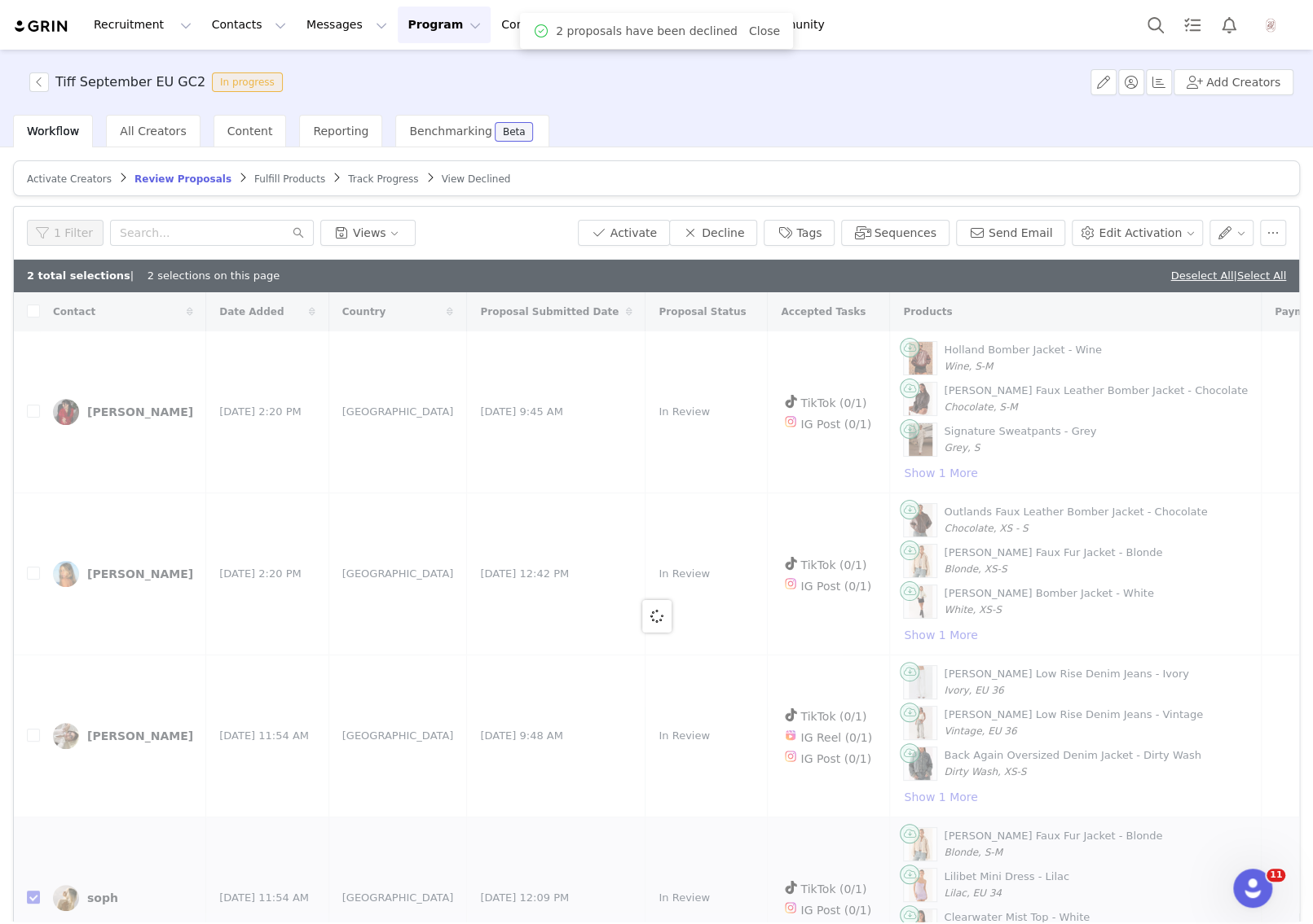
checkbox input "false"
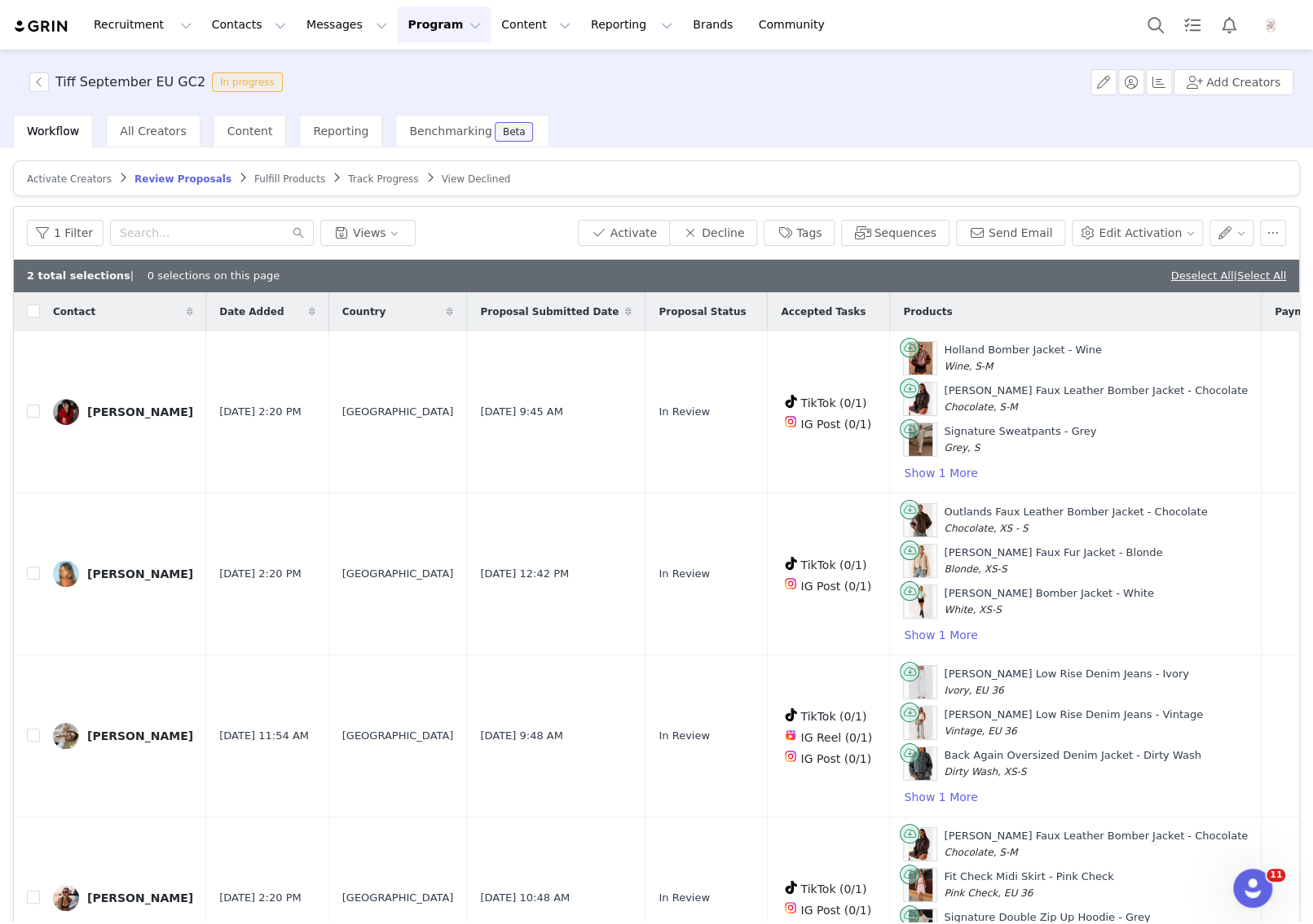
click at [1179, 268] on div "Deselect All | Select All" at bounding box center [1227, 276] width 115 height 16
click at [1171, 272] on link "Deselect All" at bounding box center [1200, 275] width 63 height 12
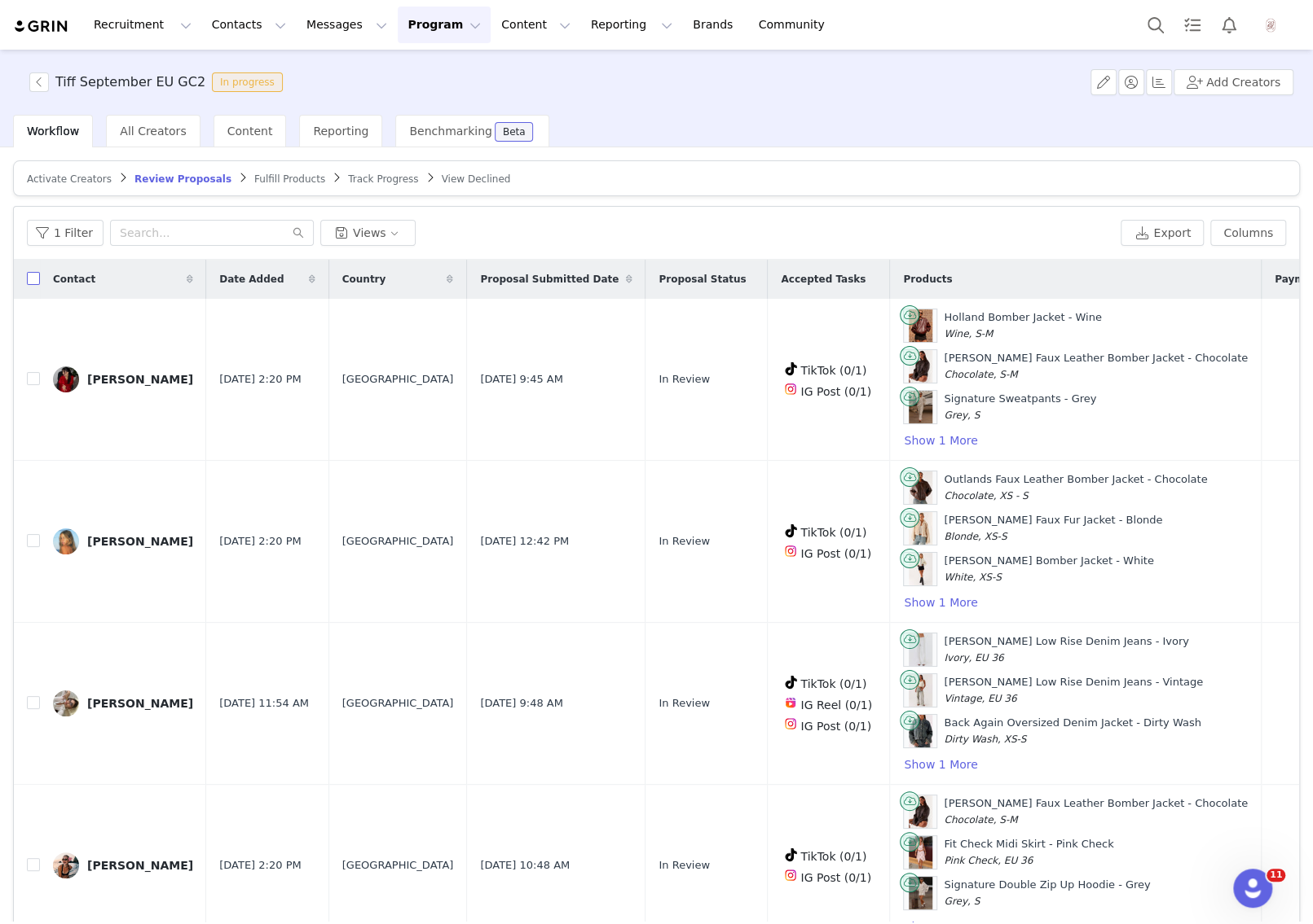
click at [38, 274] on input "checkbox" at bounding box center [34, 279] width 13 height 13
checkbox input "true"
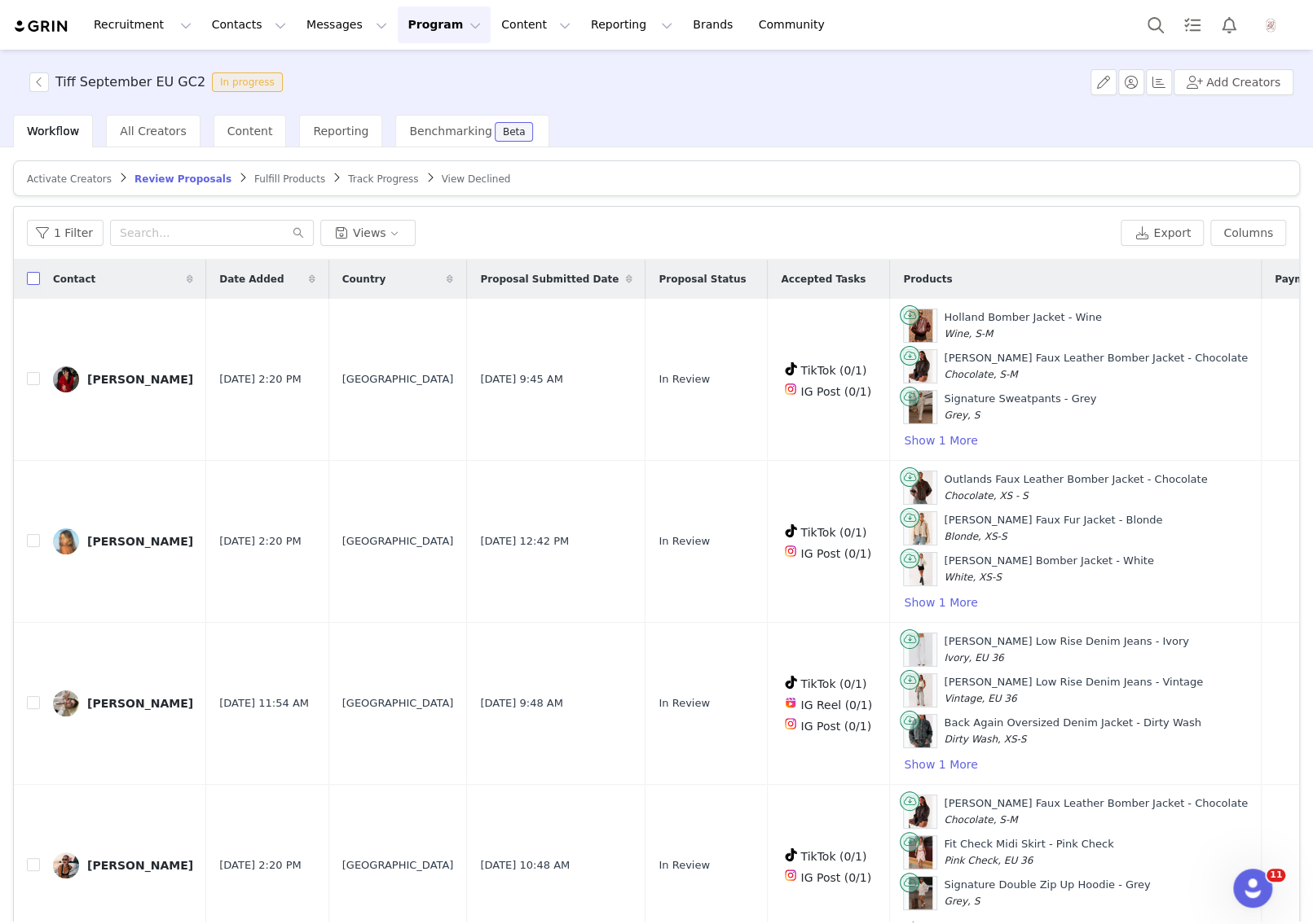
checkbox input "true"
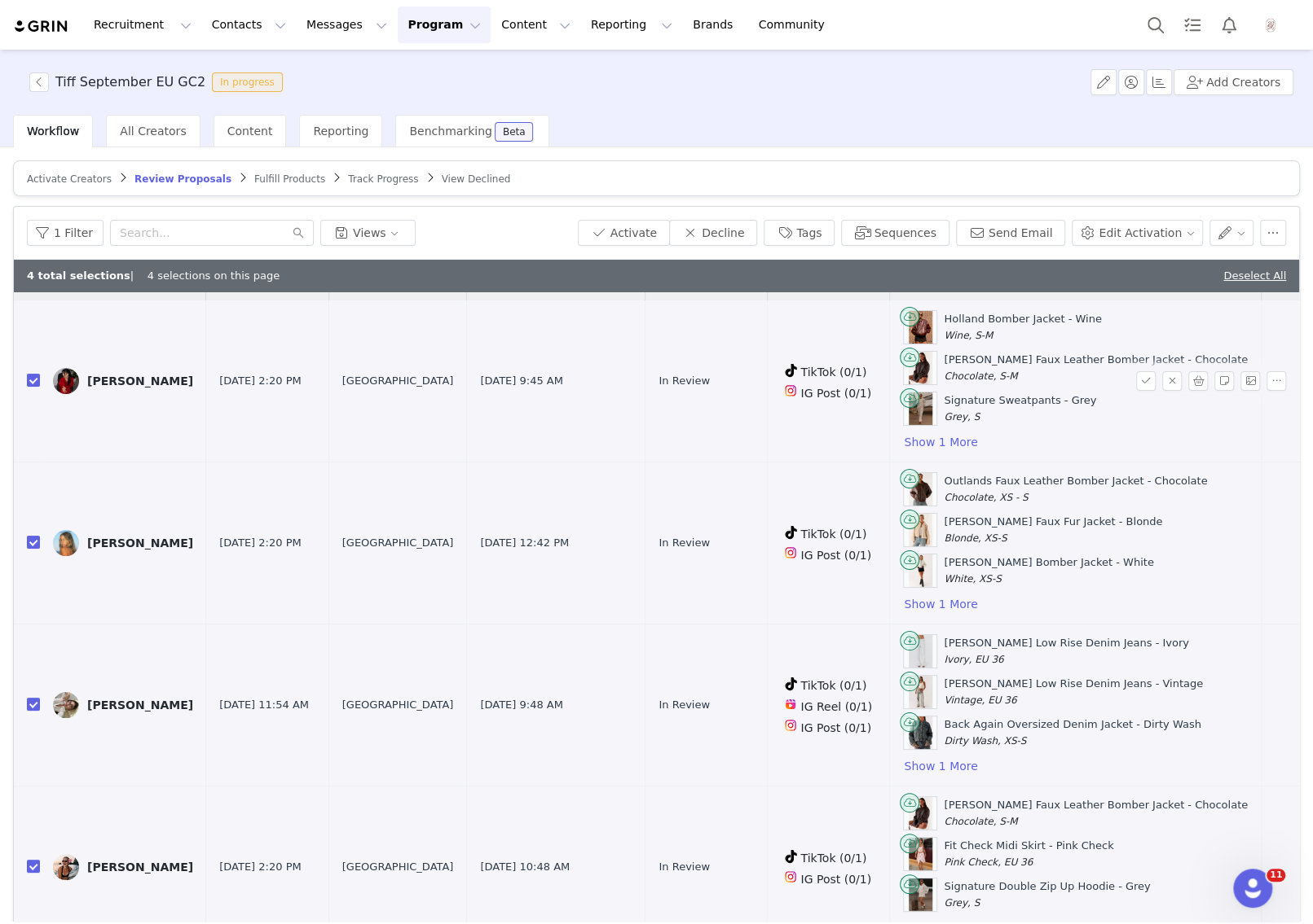
scroll to position [77, 0]
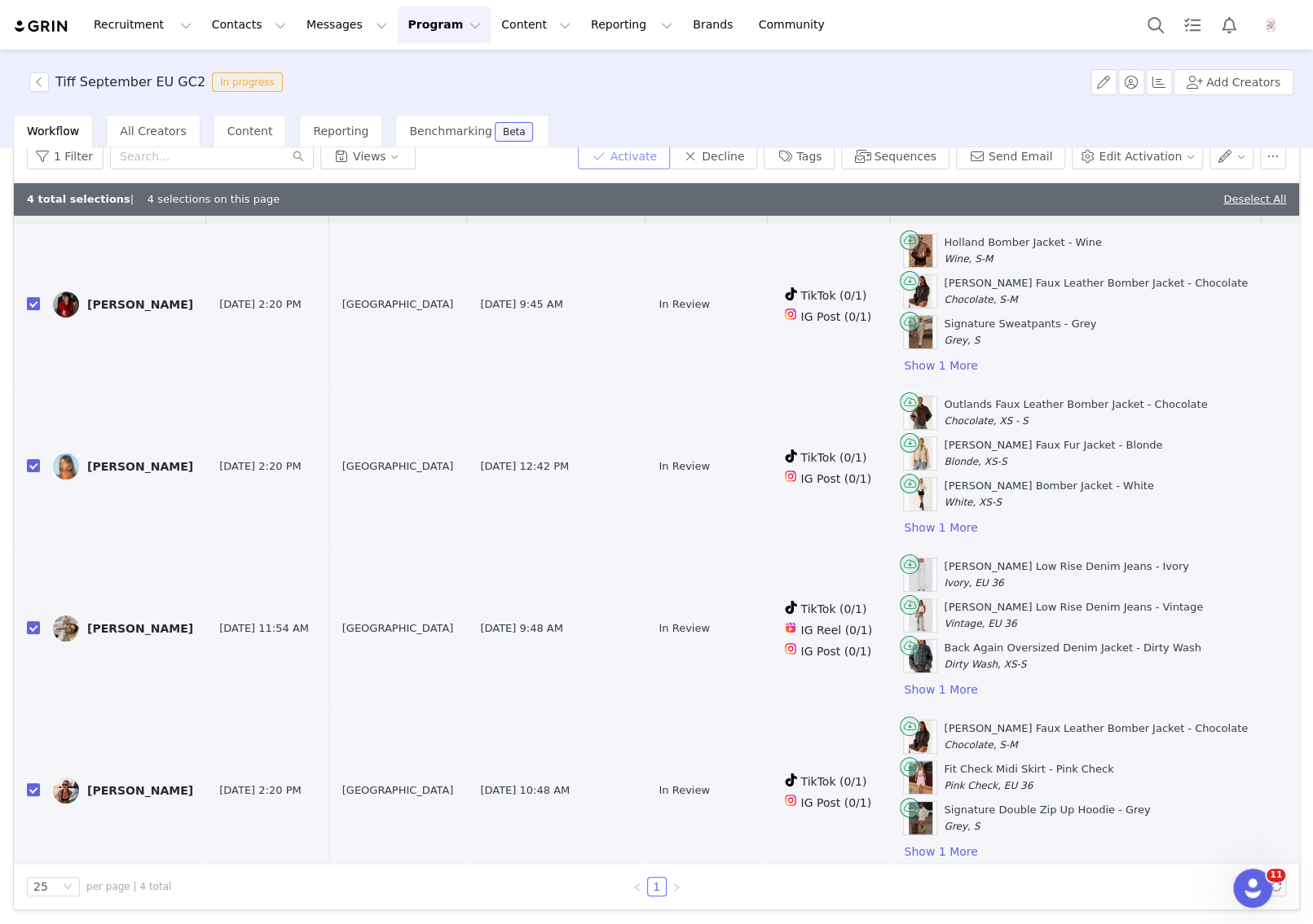
click at [666, 157] on button "Activate" at bounding box center [624, 156] width 92 height 26
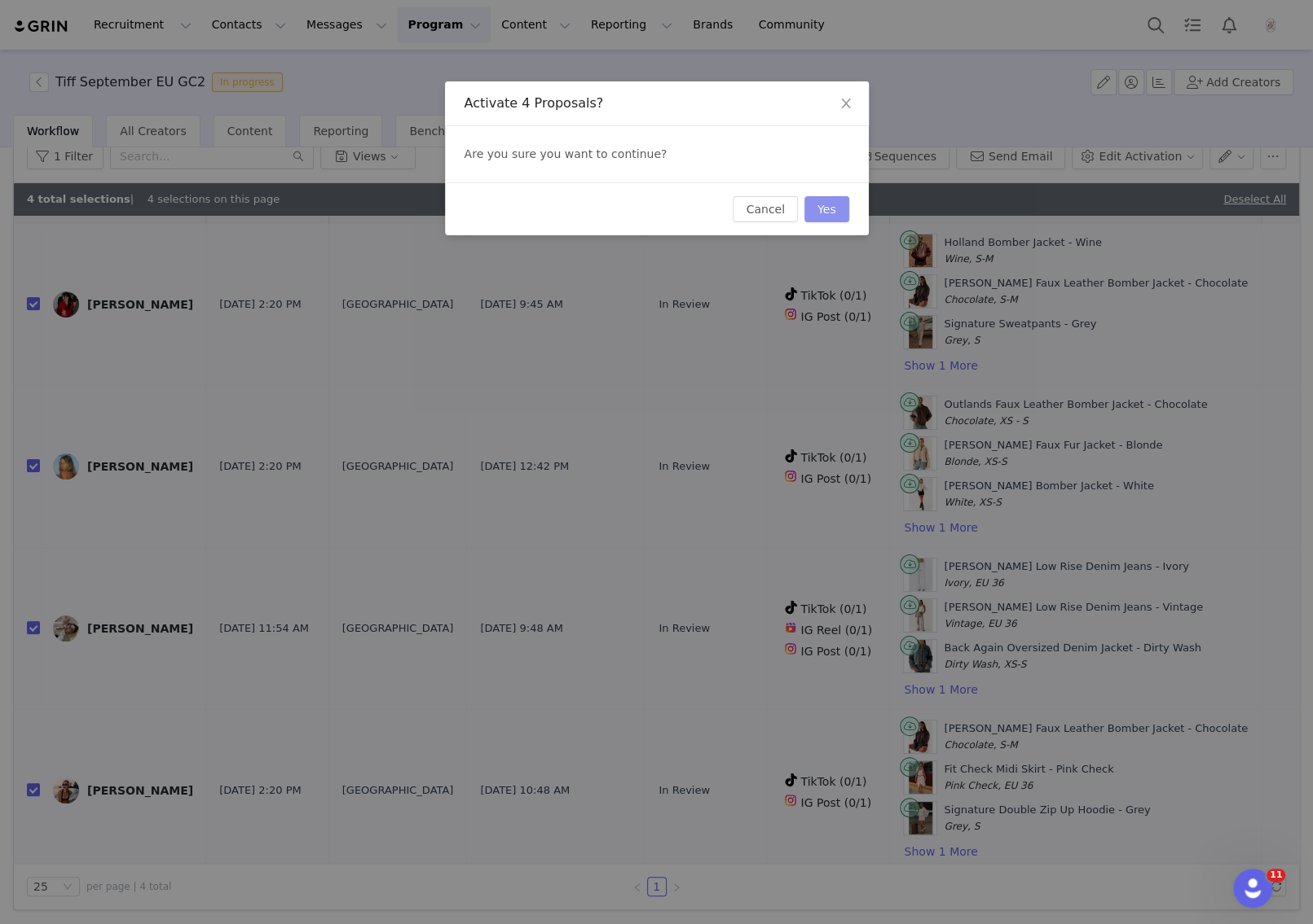
click at [812, 204] on button "Yes" at bounding box center [826, 209] width 45 height 26
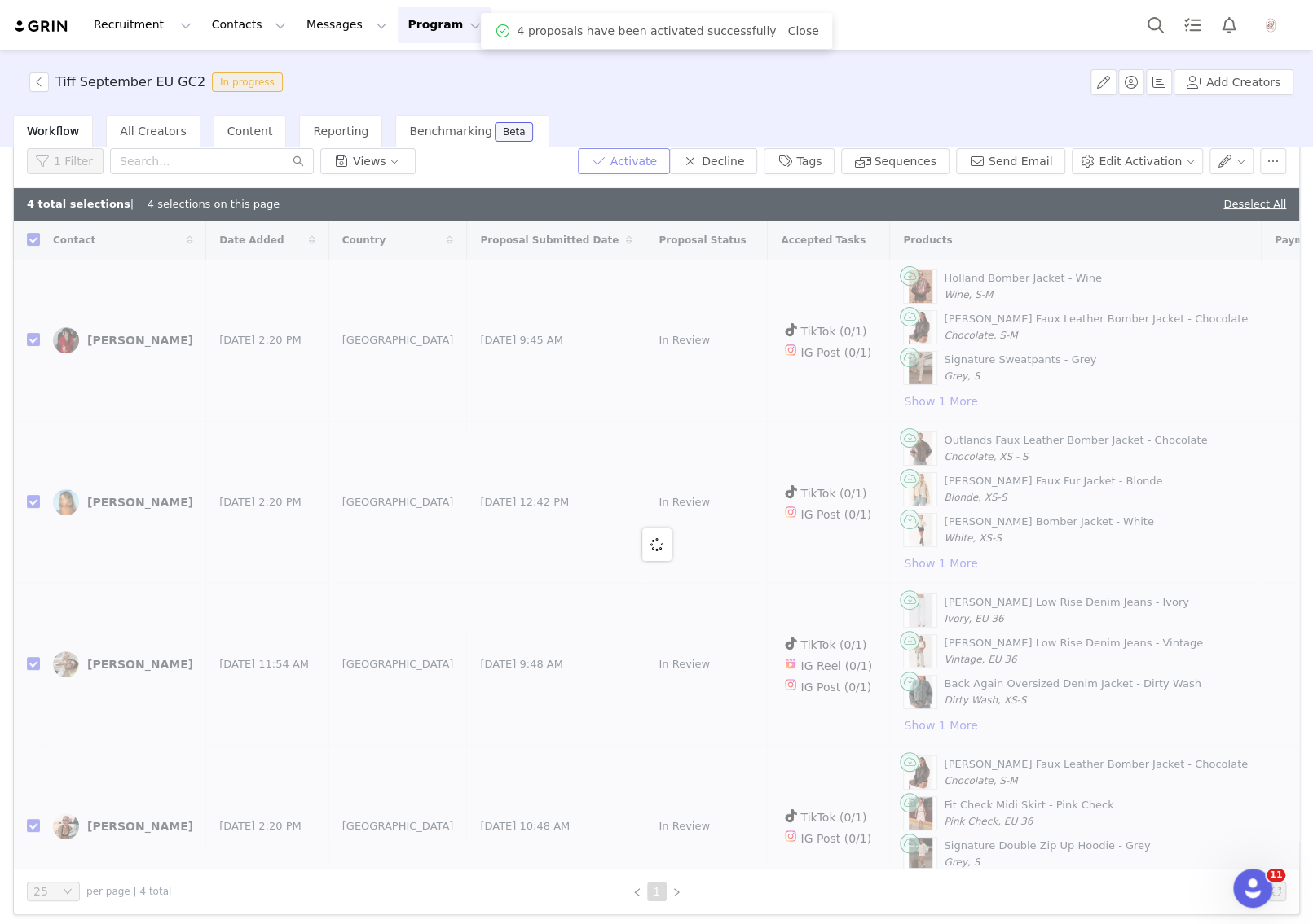
scroll to position [0, 0]
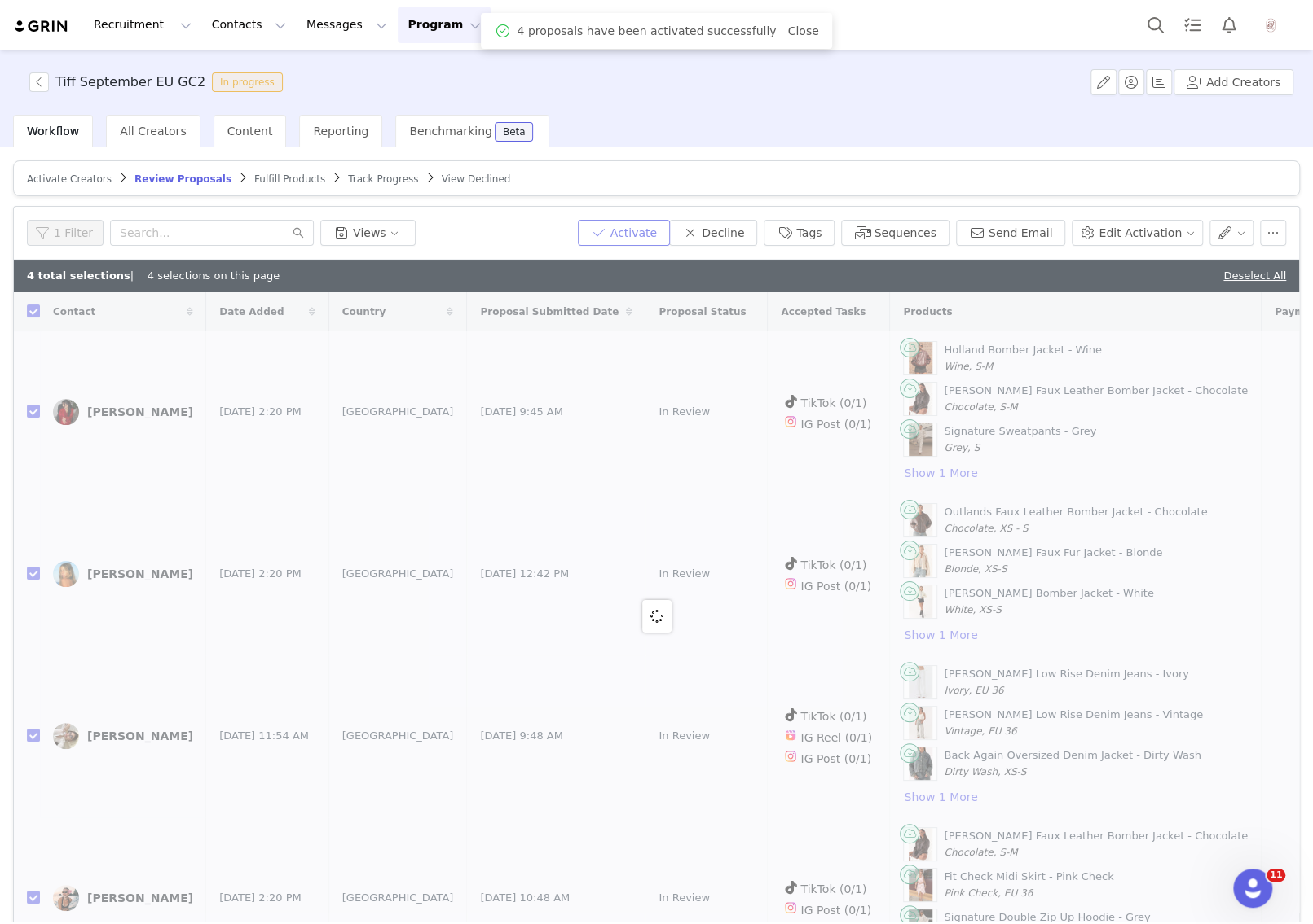
checkbox input "false"
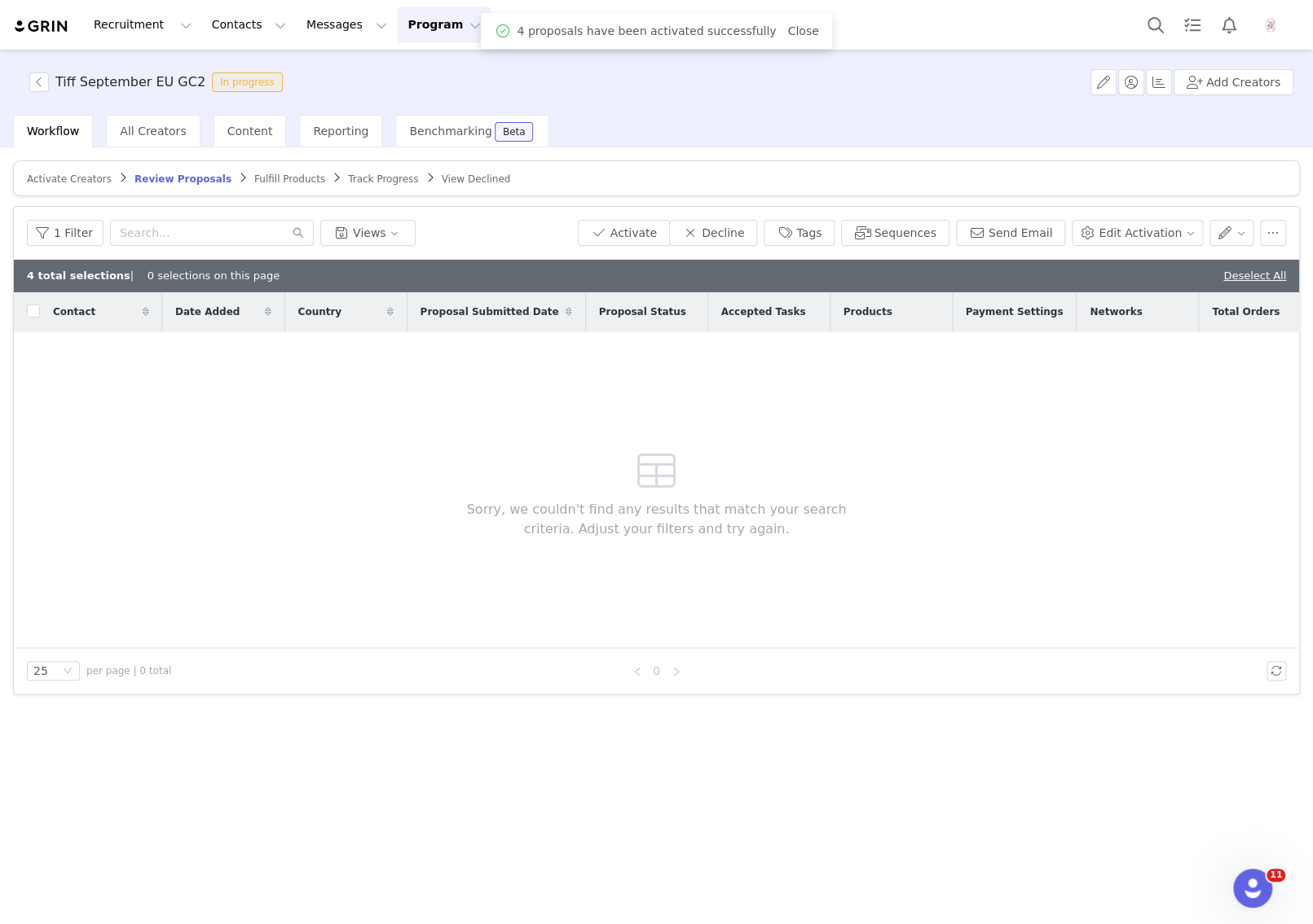
click at [248, 170] on article "Activate Creators Review Proposals Fulfill Products Track Progress View Declined" at bounding box center [657, 178] width 1287 height 36
click at [259, 179] on span "Fulfill Products" at bounding box center [290, 179] width 71 height 12
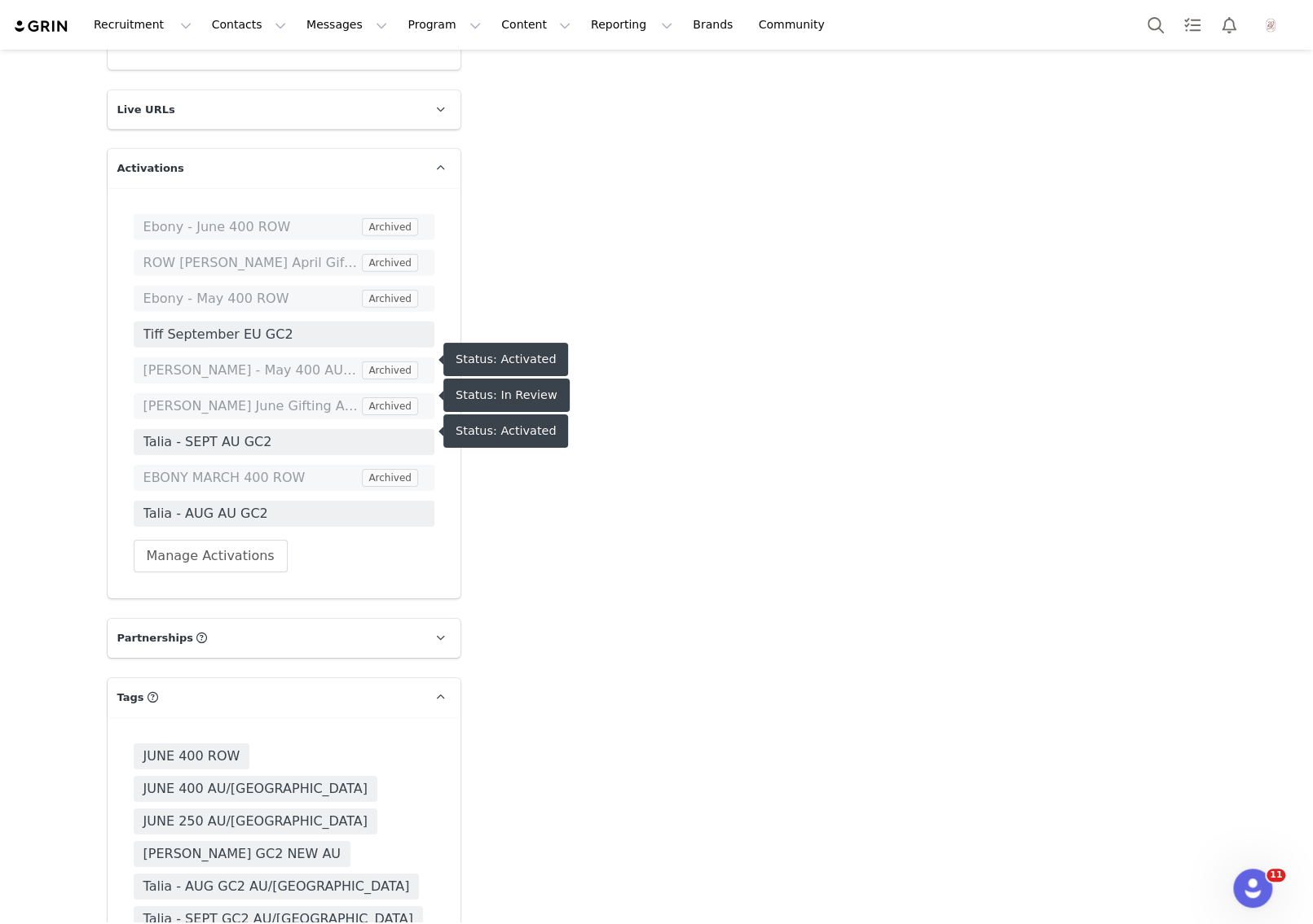
scroll to position [3117, 0]
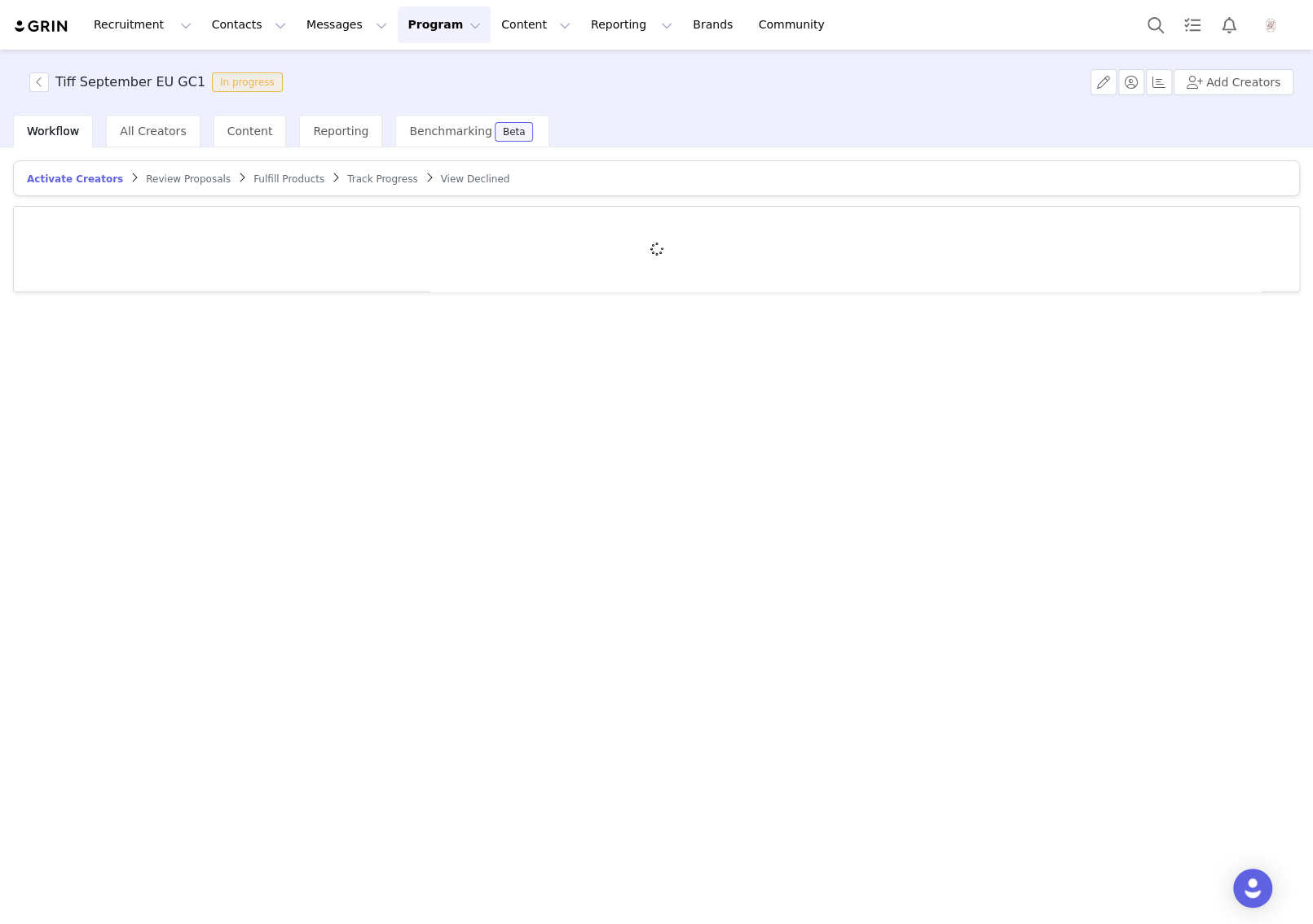
click at [182, 175] on span "Review Proposals" at bounding box center [189, 179] width 85 height 12
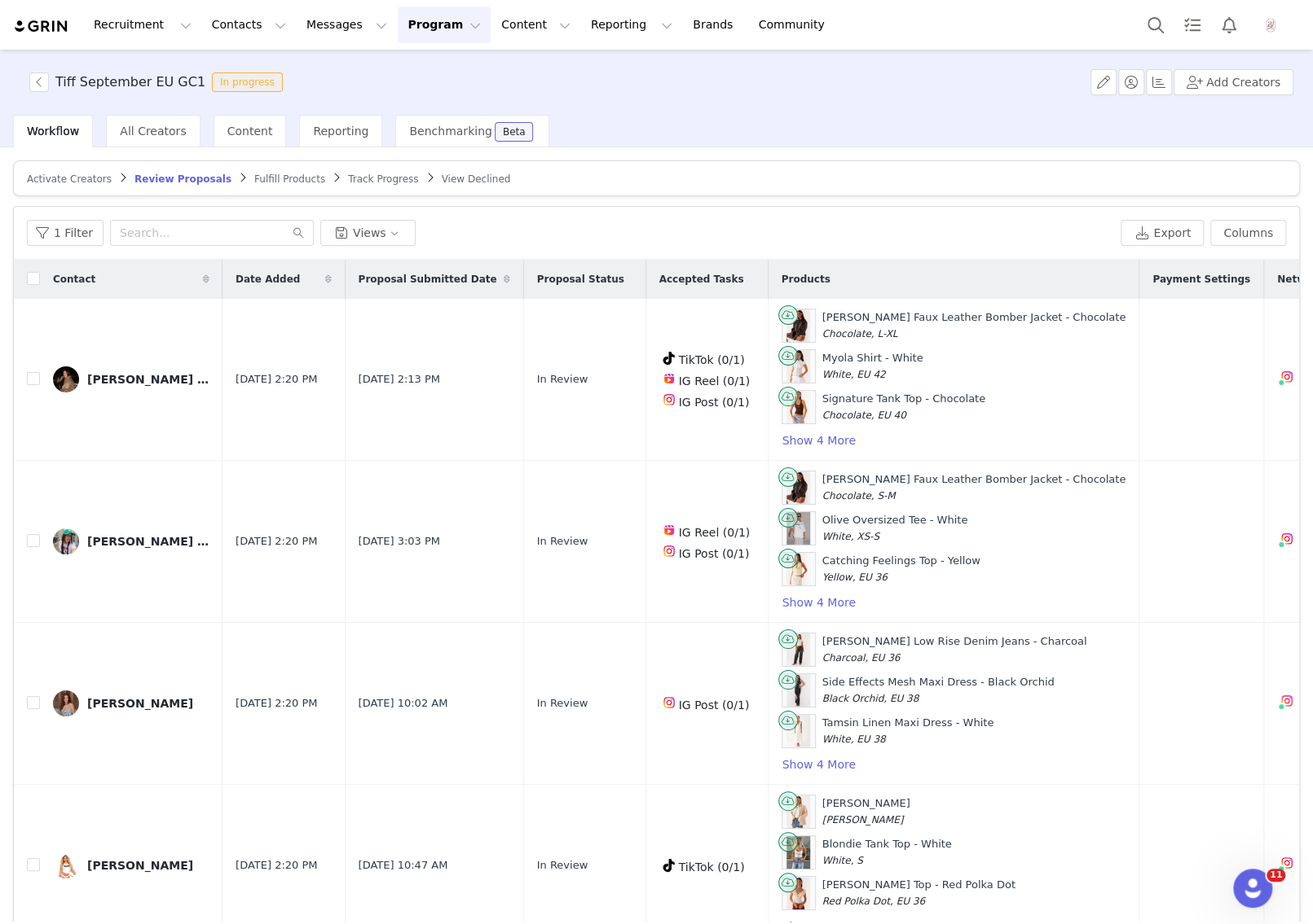
click at [264, 184] on span "Fulfill Products" at bounding box center [290, 179] width 71 height 12
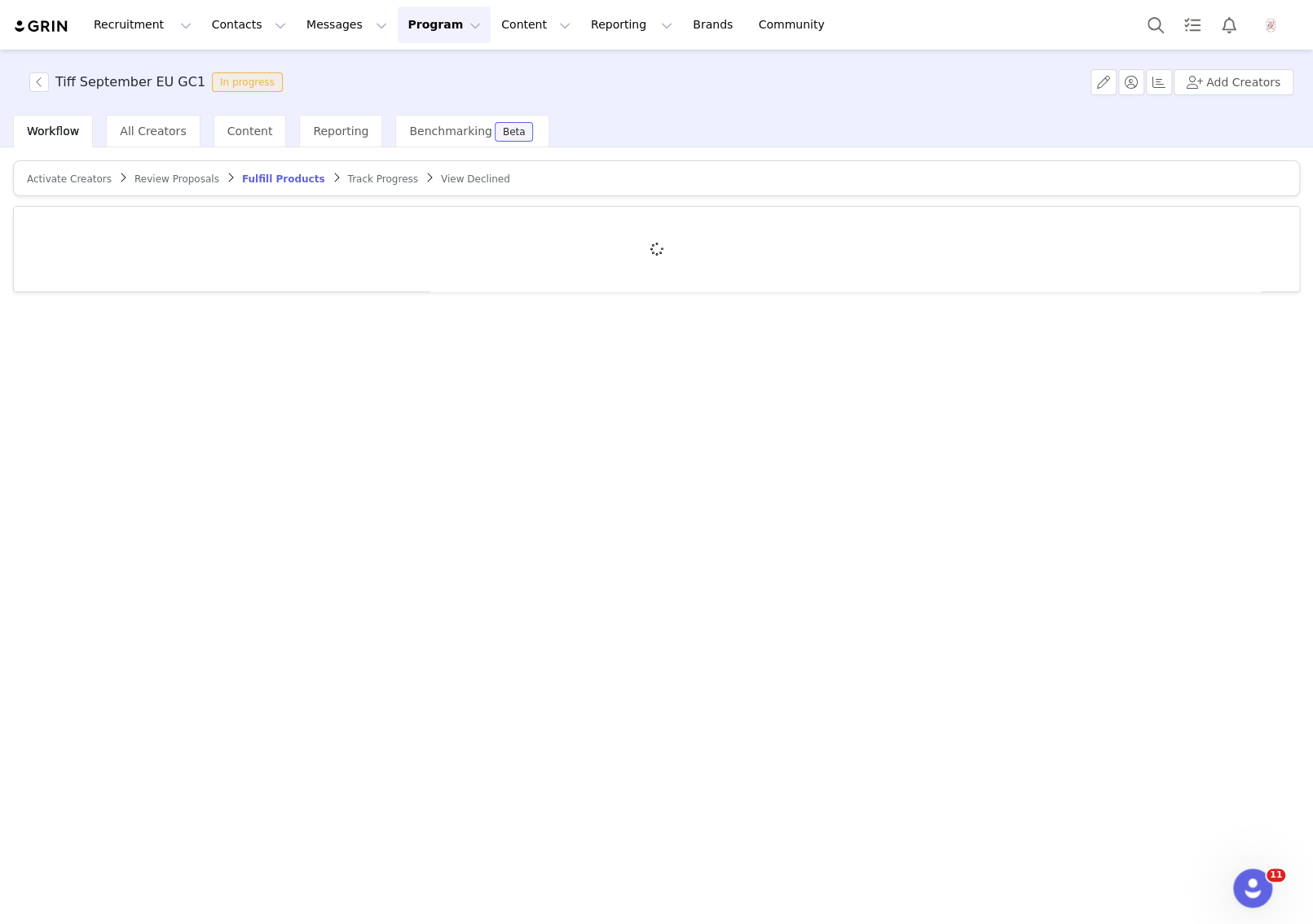
click at [182, 176] on span "Review Proposals" at bounding box center [177, 179] width 85 height 12
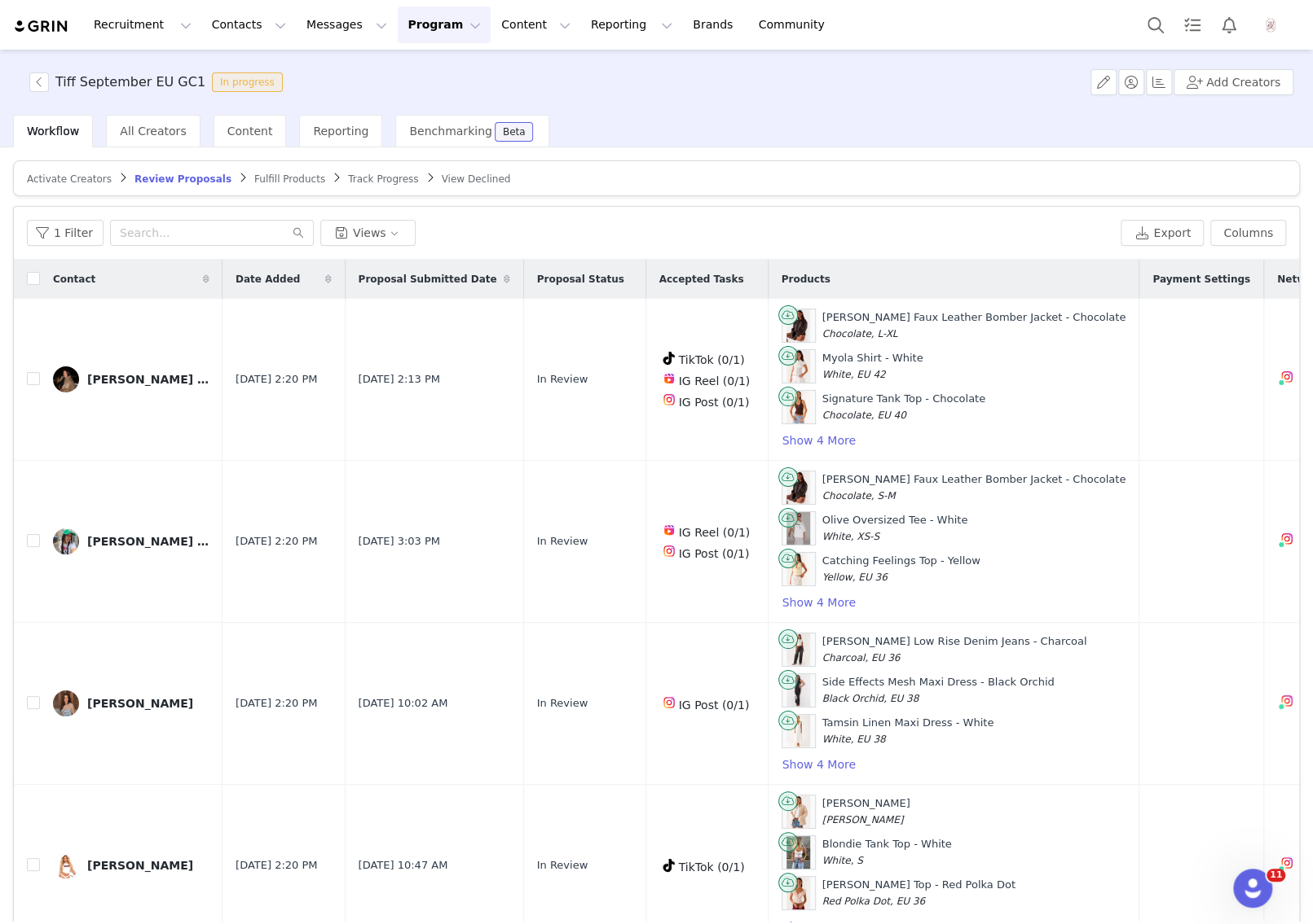
click at [1275, 217] on div "1 Filter Views Export Columns" at bounding box center [656, 233] width 1285 height 53
click at [1249, 232] on button "Columns" at bounding box center [1248, 233] width 76 height 26
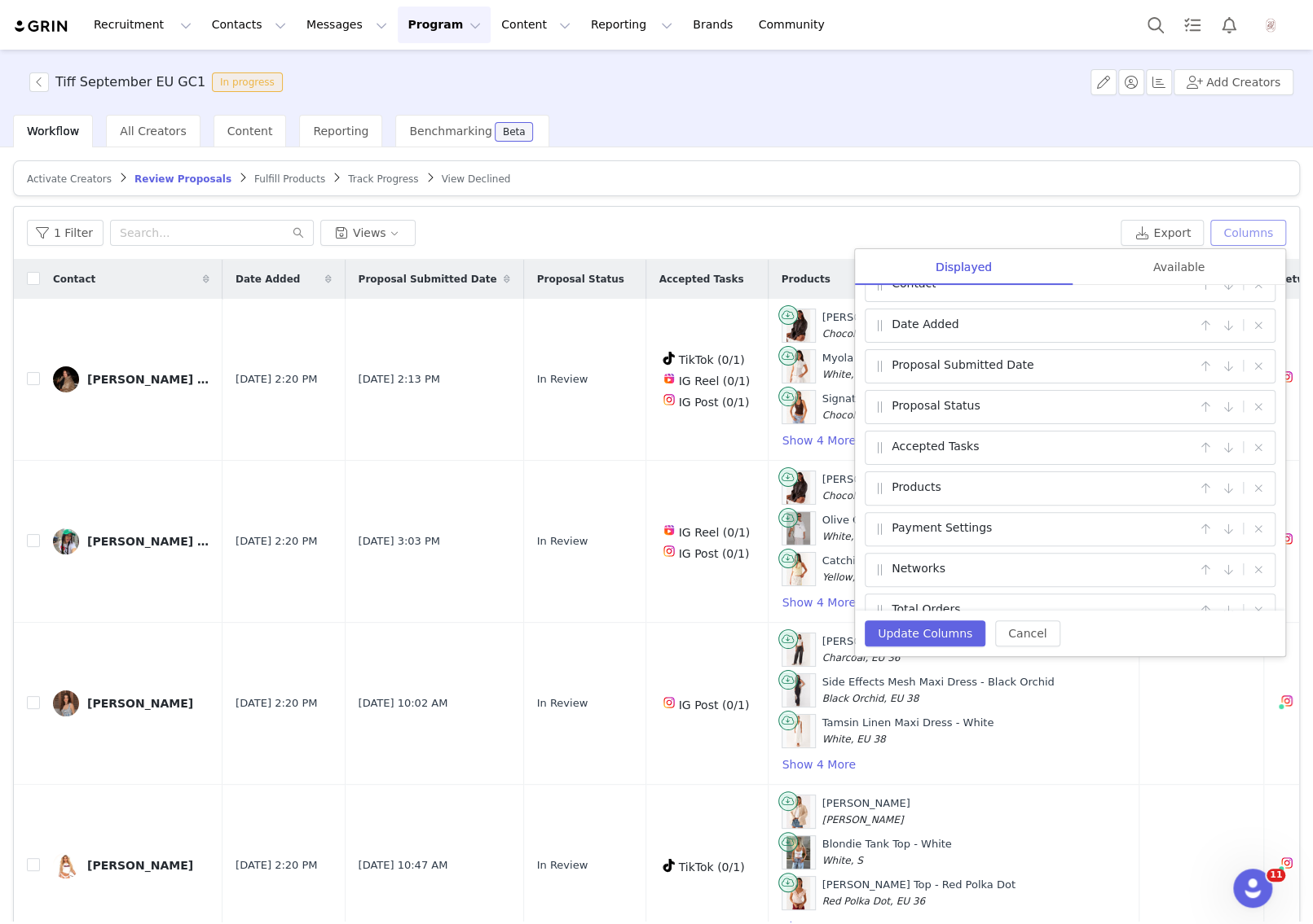
scroll to position [21, 0]
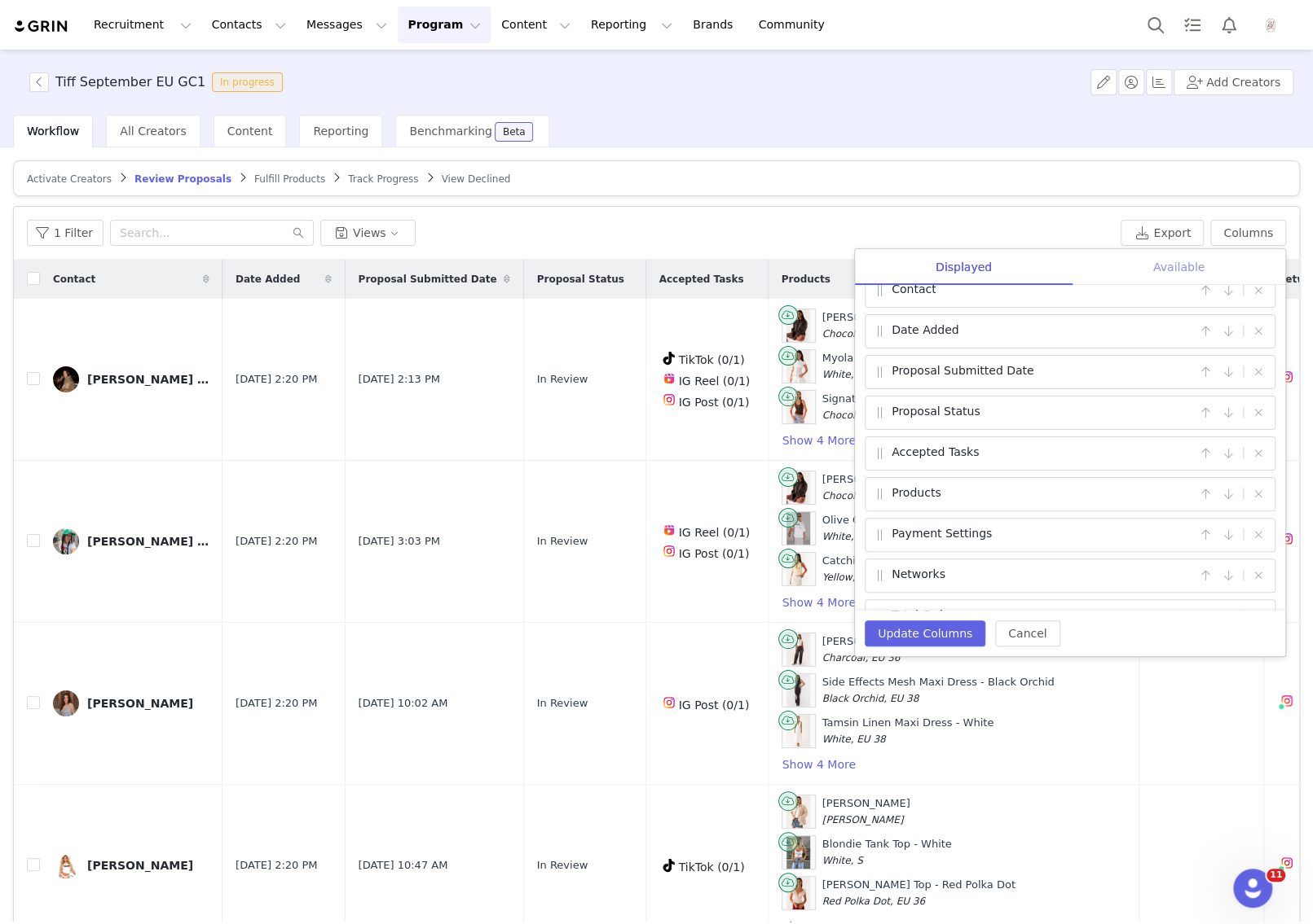
click at [1120, 279] on div "Available" at bounding box center [1178, 267] width 213 height 37
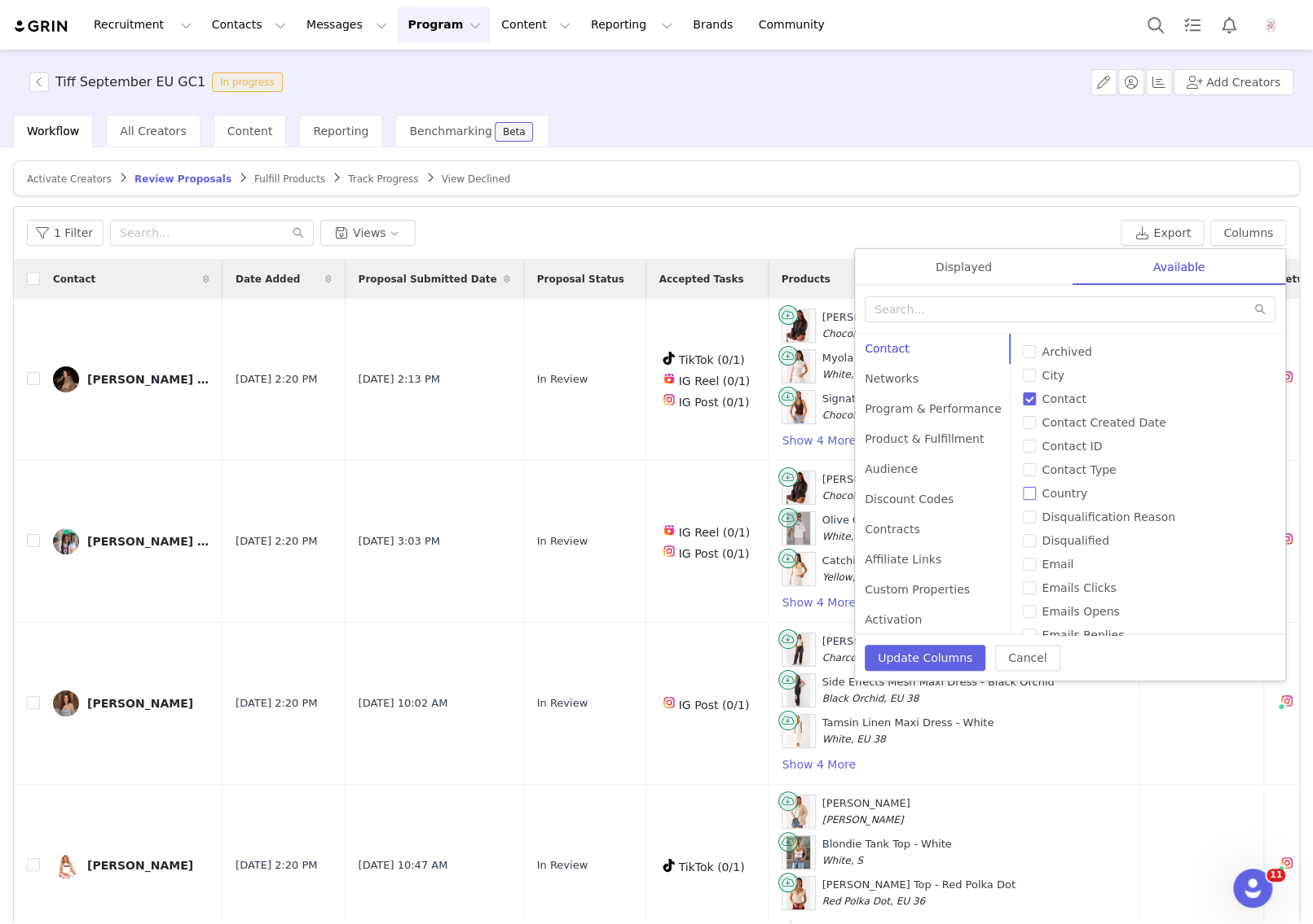
click at [1023, 487] on input "Country" at bounding box center [1029, 494] width 13 height 13
checkbox input "true"
click at [1015, 261] on div "Displayed" at bounding box center [964, 267] width 217 height 37
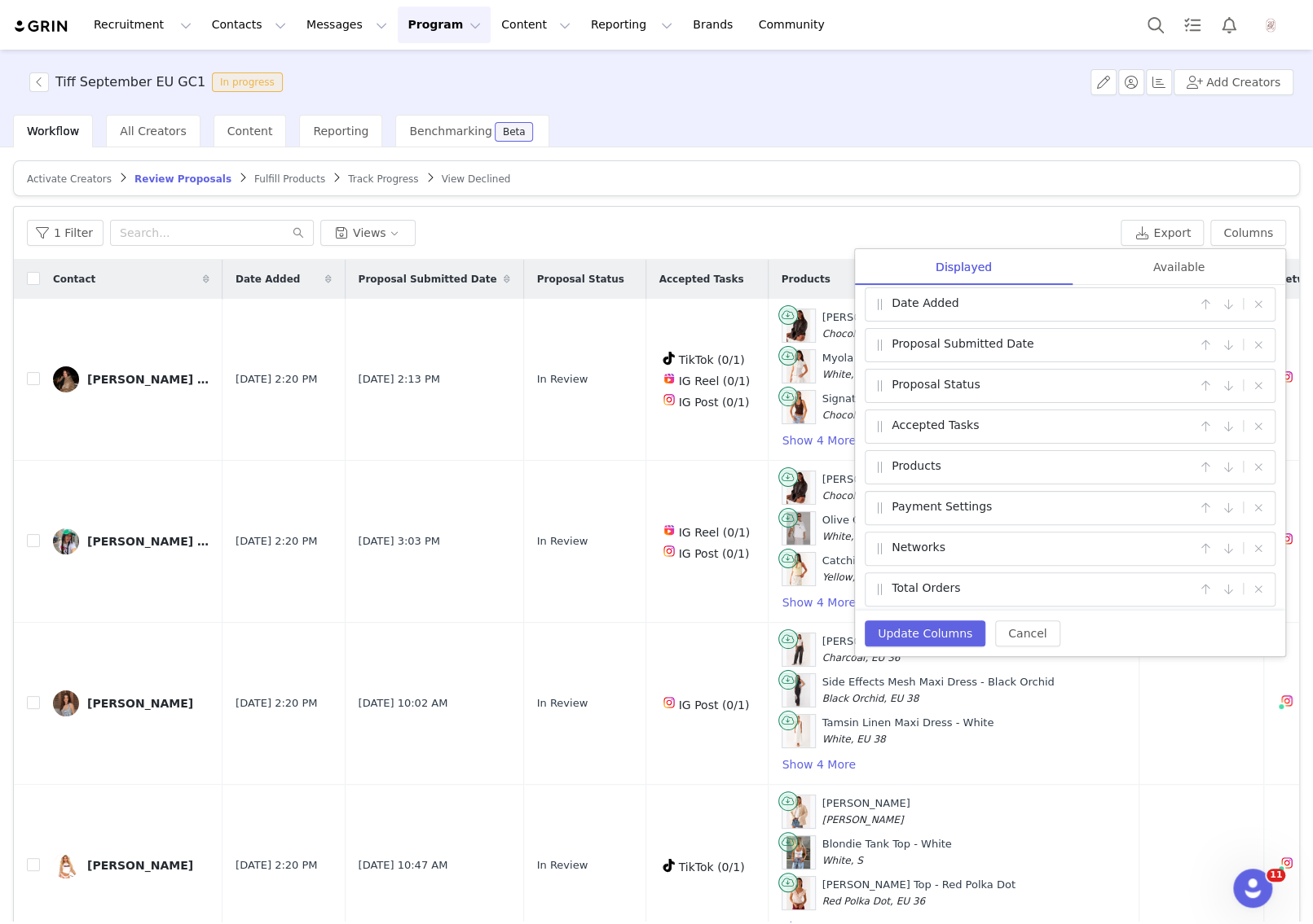
scroll to position [0, 0]
click at [894, 631] on button "Update Columns" at bounding box center [924, 633] width 120 height 26
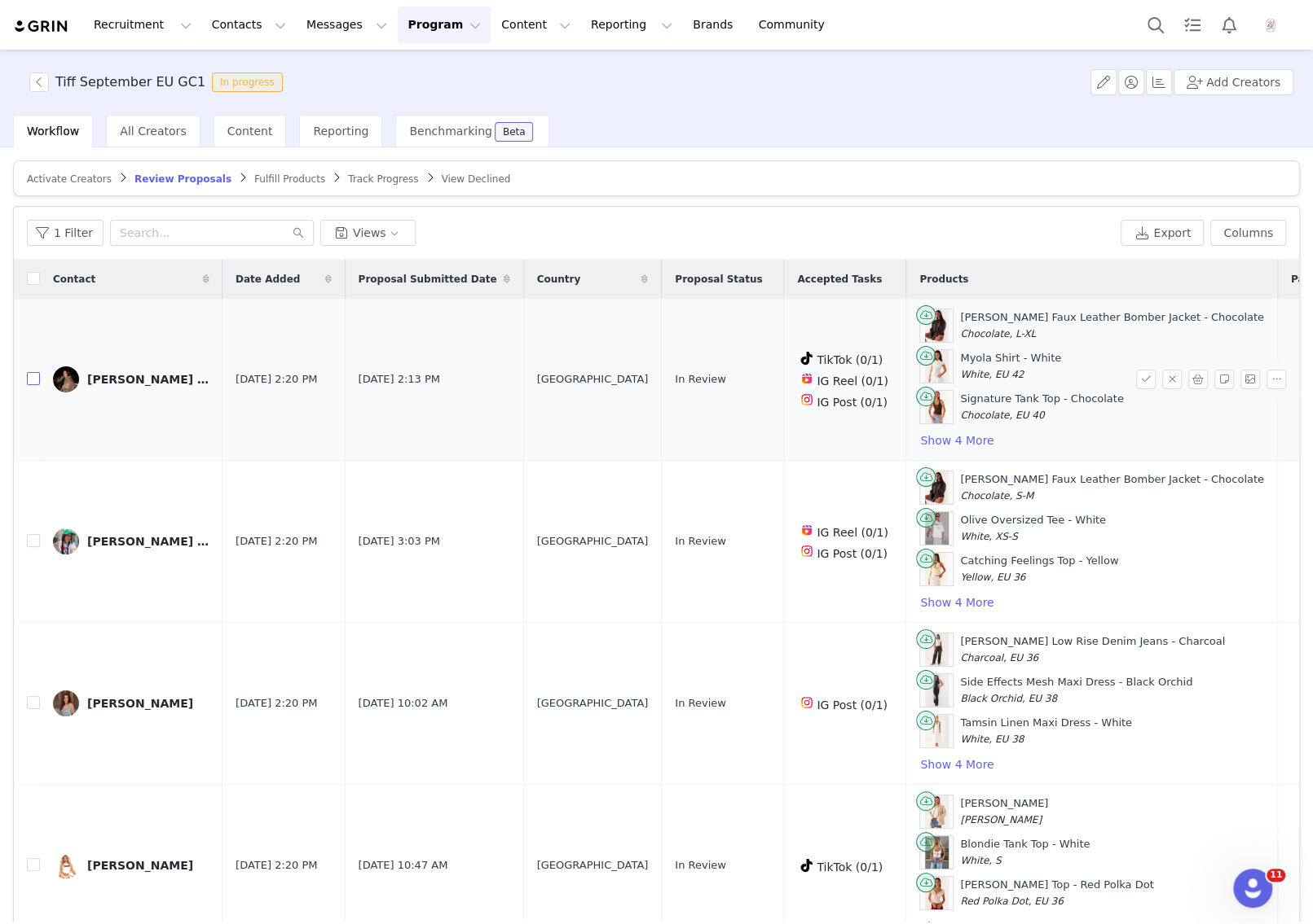
click at [38, 381] on input "checkbox" at bounding box center [34, 379] width 13 height 13
checkbox input "true"
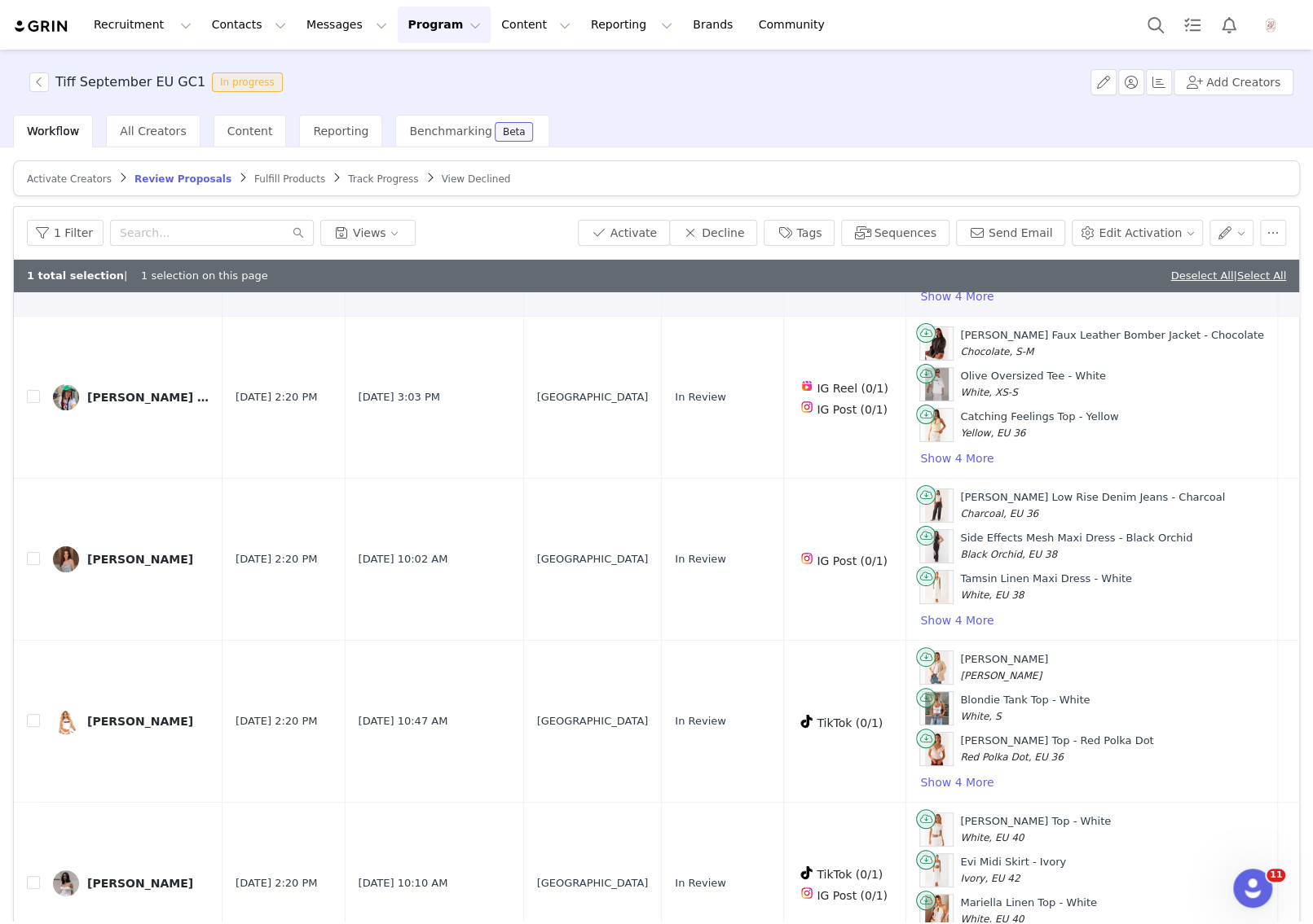
scroll to position [187, 0]
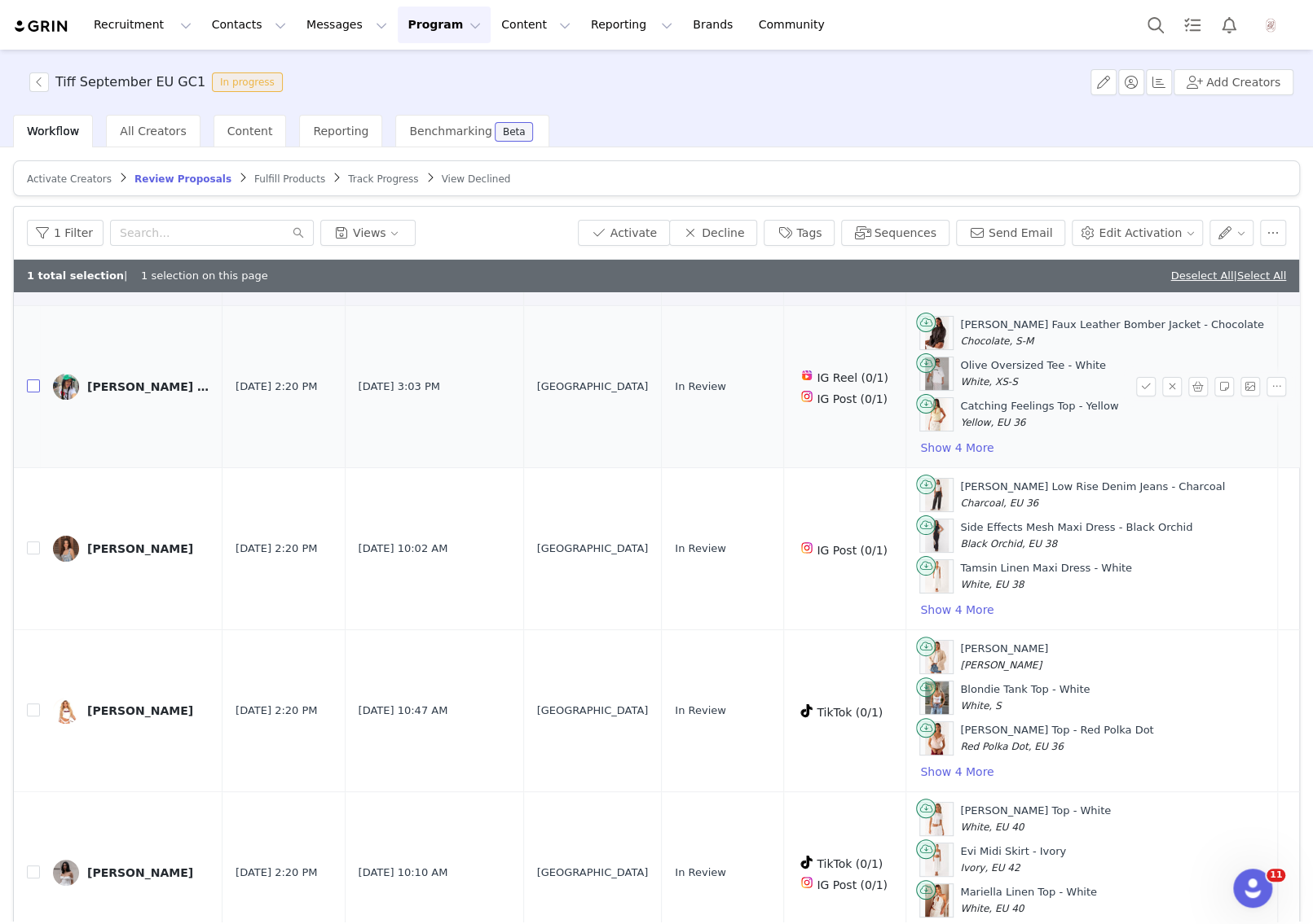
click at [28, 380] on input "checkbox" at bounding box center [34, 387] width 13 height 13
checkbox input "true"
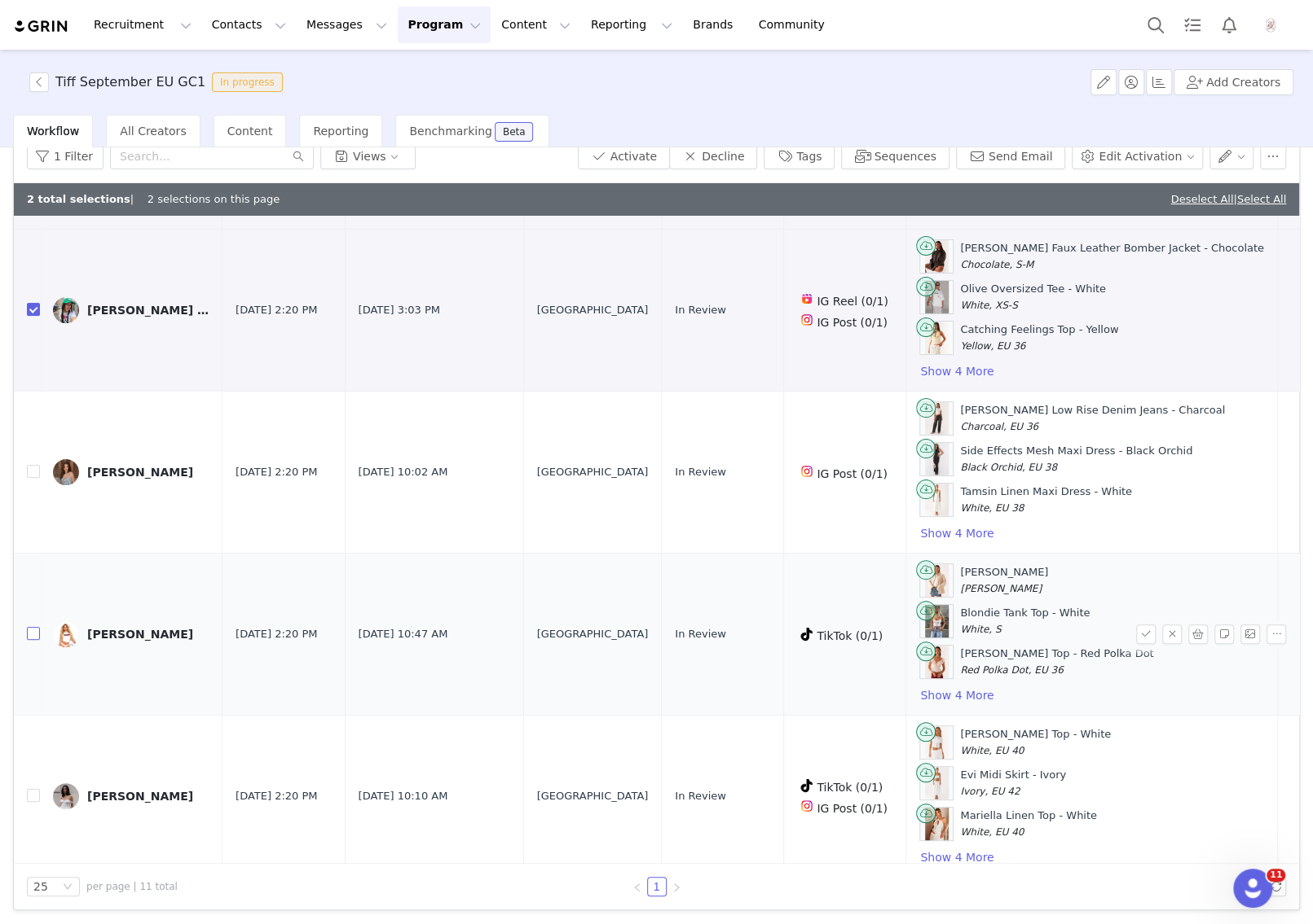
click at [35, 632] on label at bounding box center [34, 635] width 13 height 17
click at [35, 632] on input "checkbox" at bounding box center [34, 634] width 13 height 13
checkbox input "true"
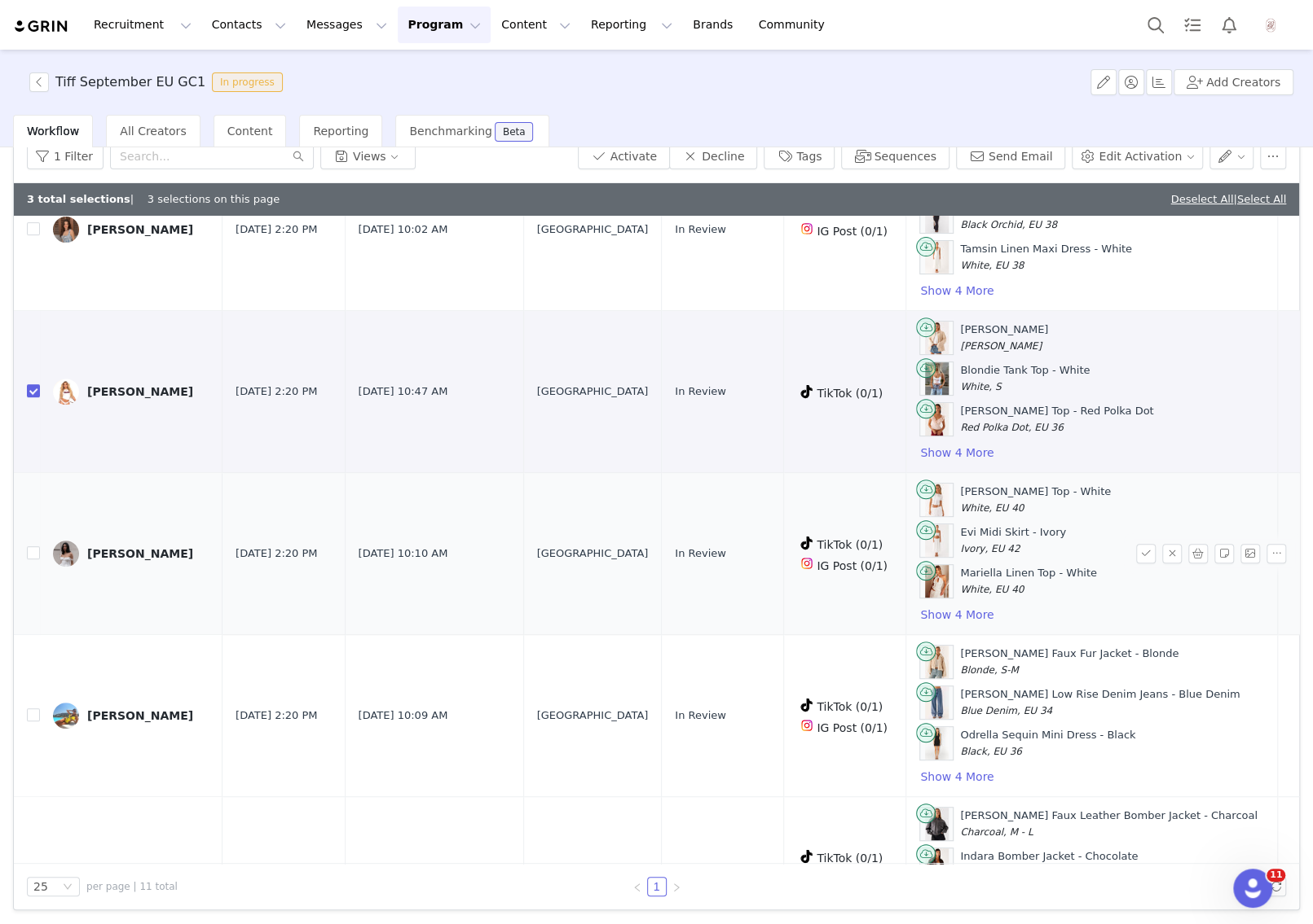
scroll to position [431, 0]
click at [36, 546] on input "checkbox" at bounding box center [34, 553] width 13 height 13
checkbox input "true"
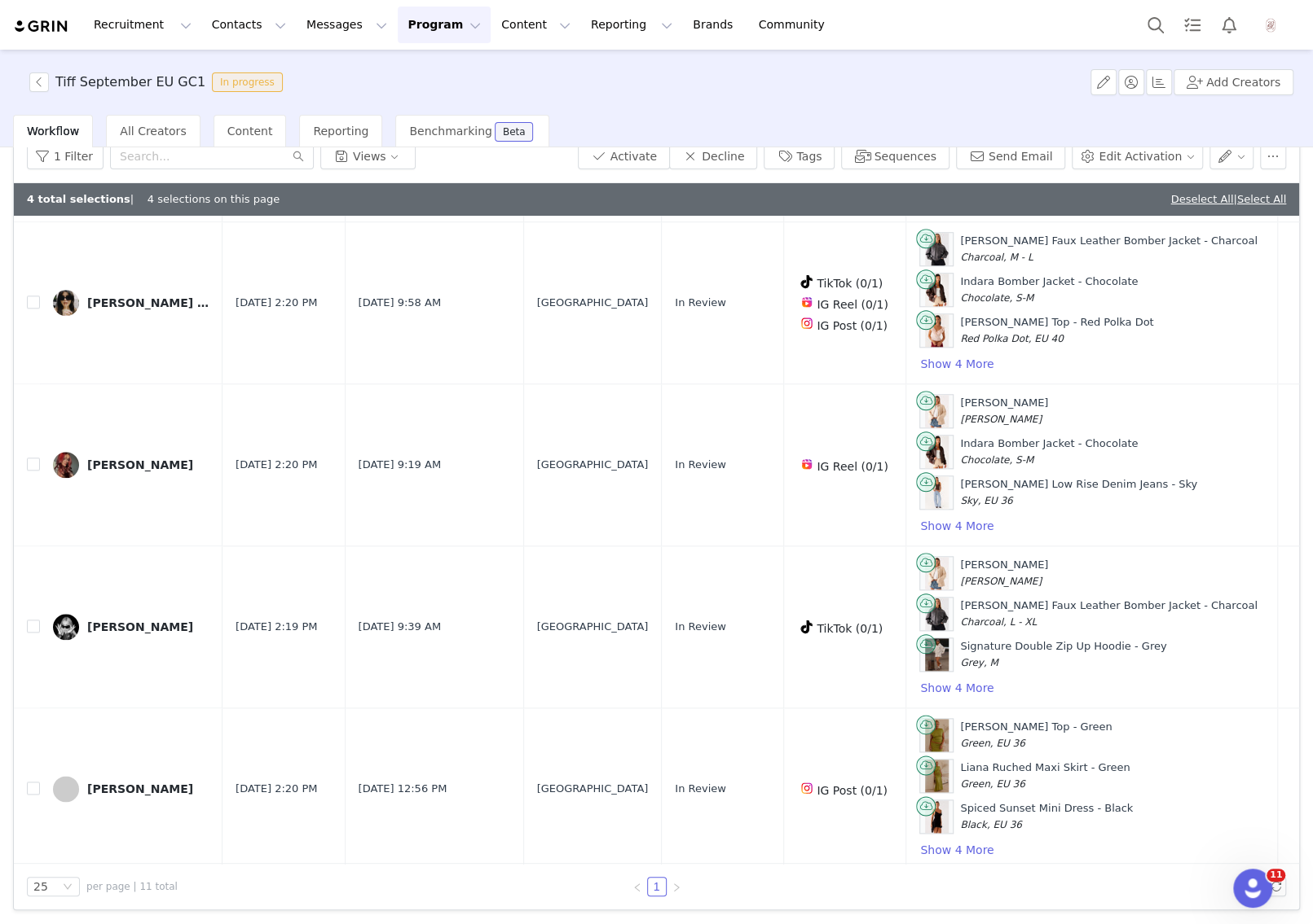
scroll to position [1152, 0]
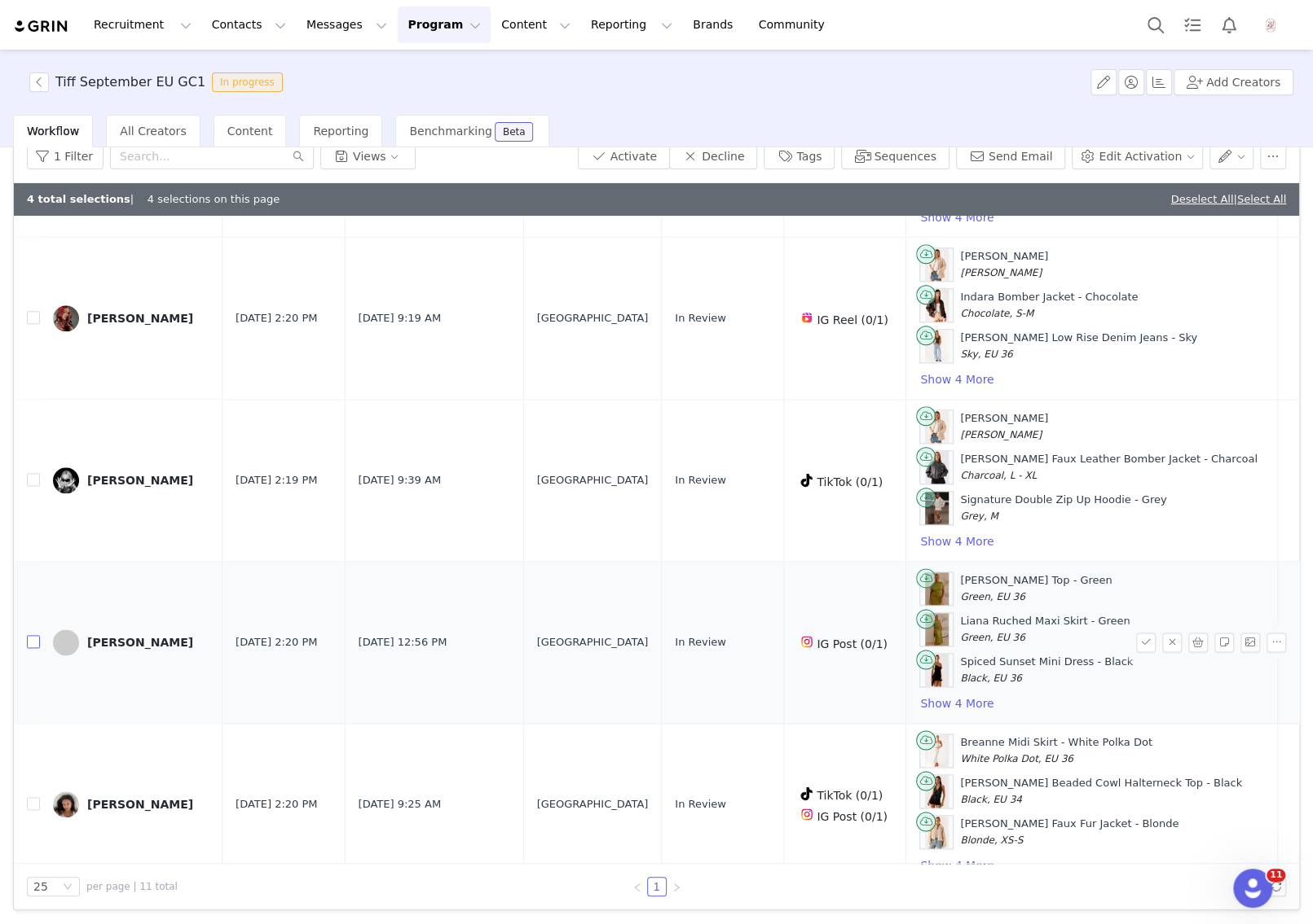
click at [28, 636] on input "checkbox" at bounding box center [34, 642] width 13 height 13
checkbox input "true"
click at [736, 160] on button "Decline" at bounding box center [712, 156] width 88 height 26
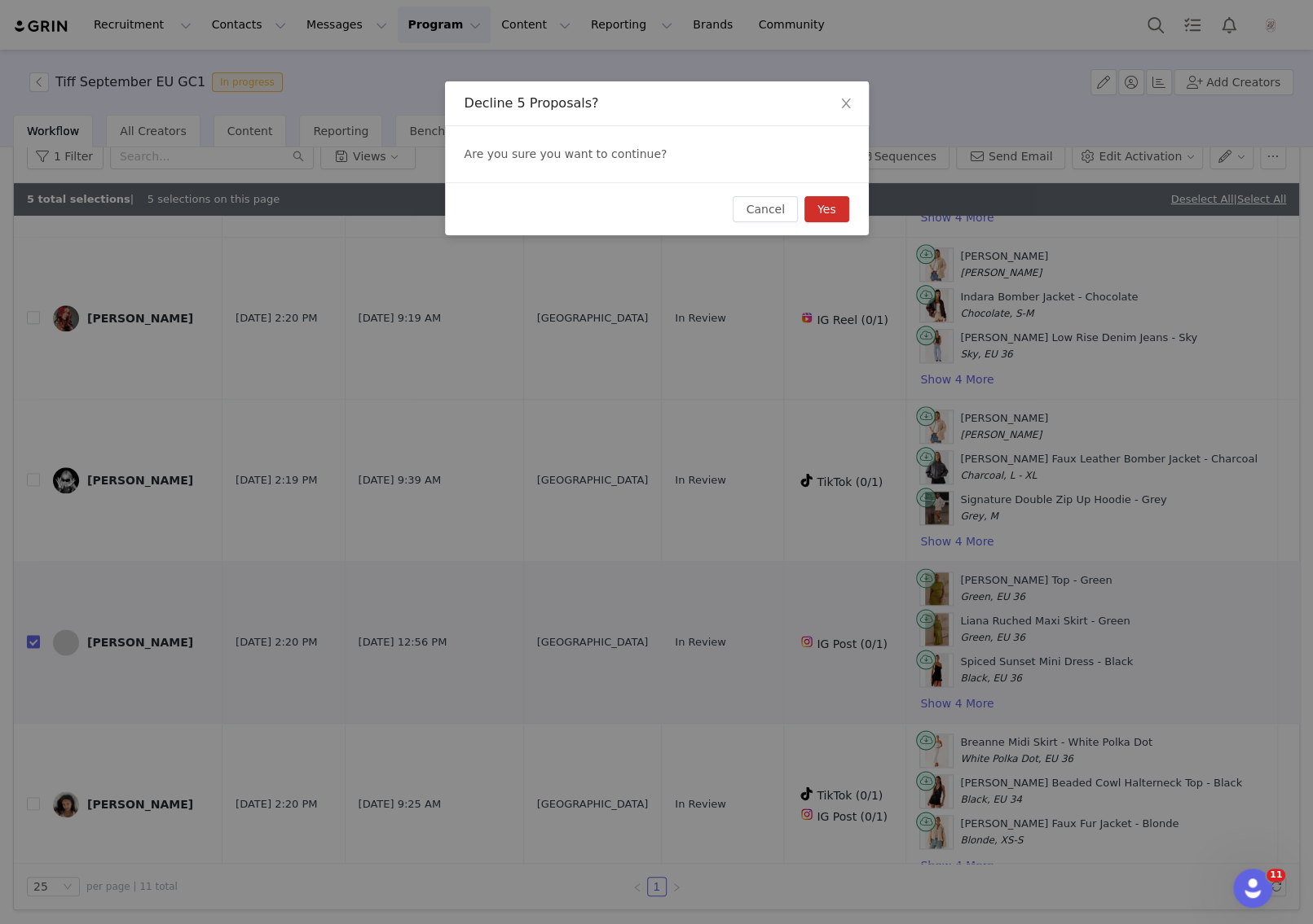
click at [813, 200] on button "Yes" at bounding box center [826, 209] width 45 height 26
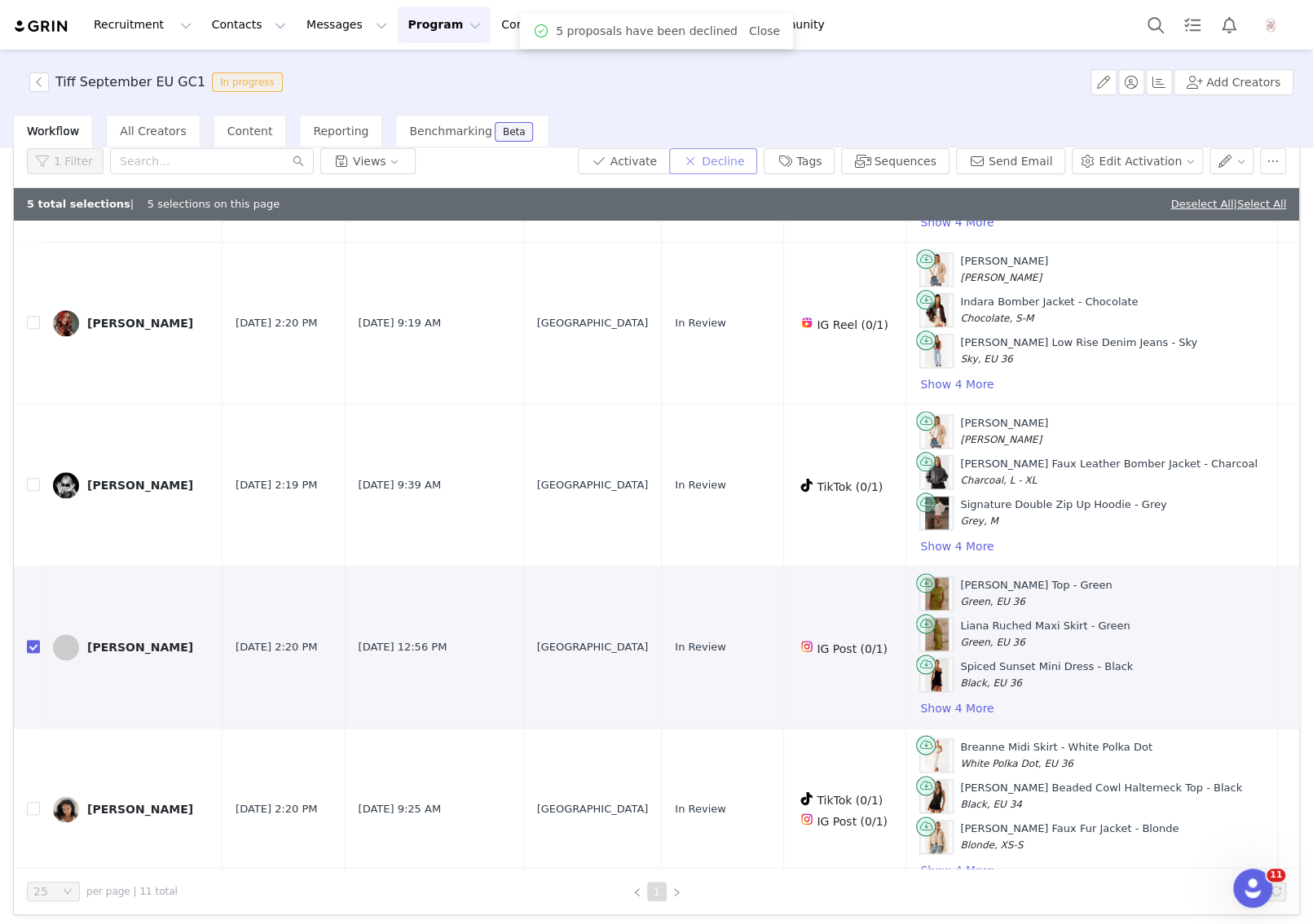
scroll to position [0, 0]
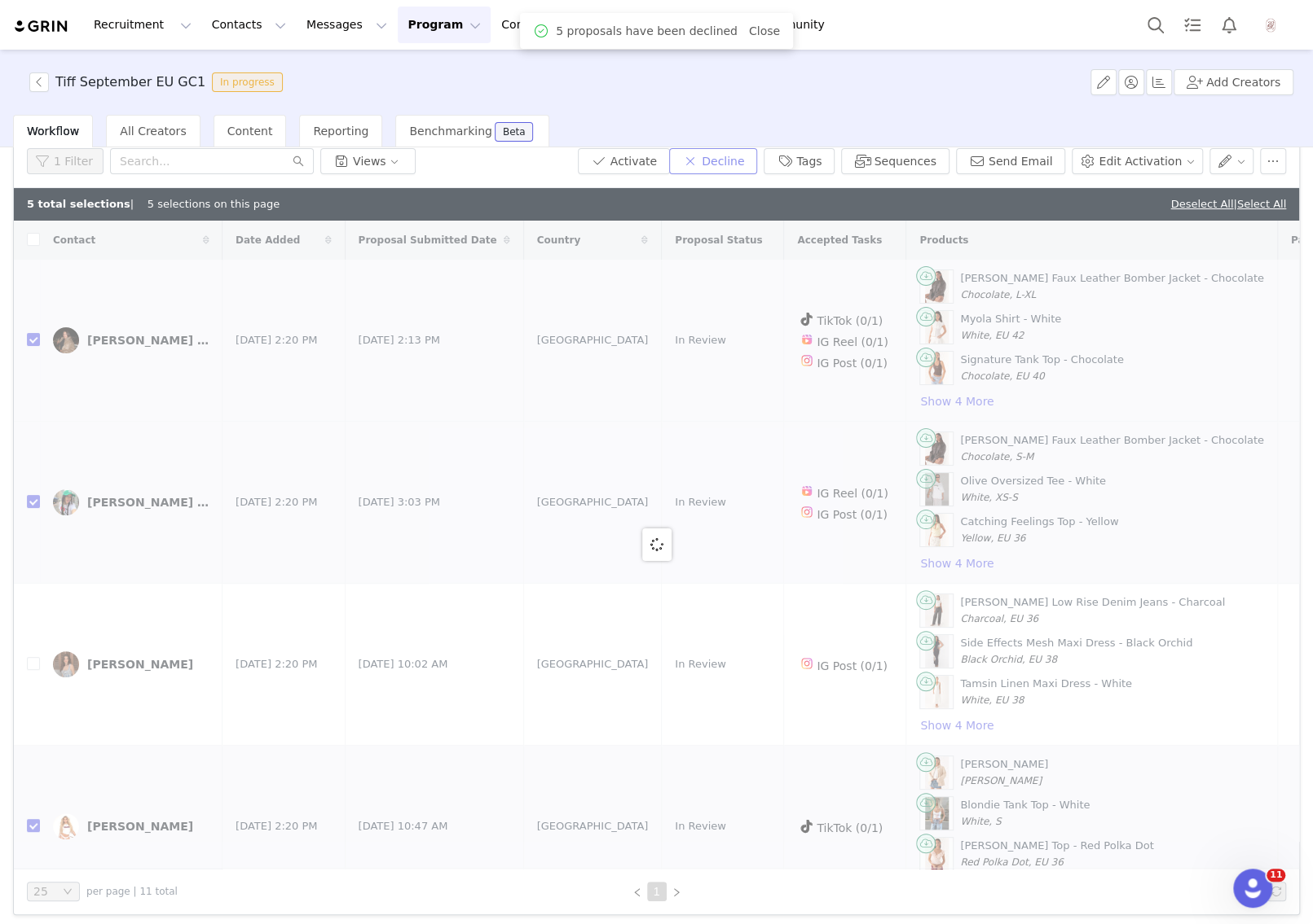
checkbox input "false"
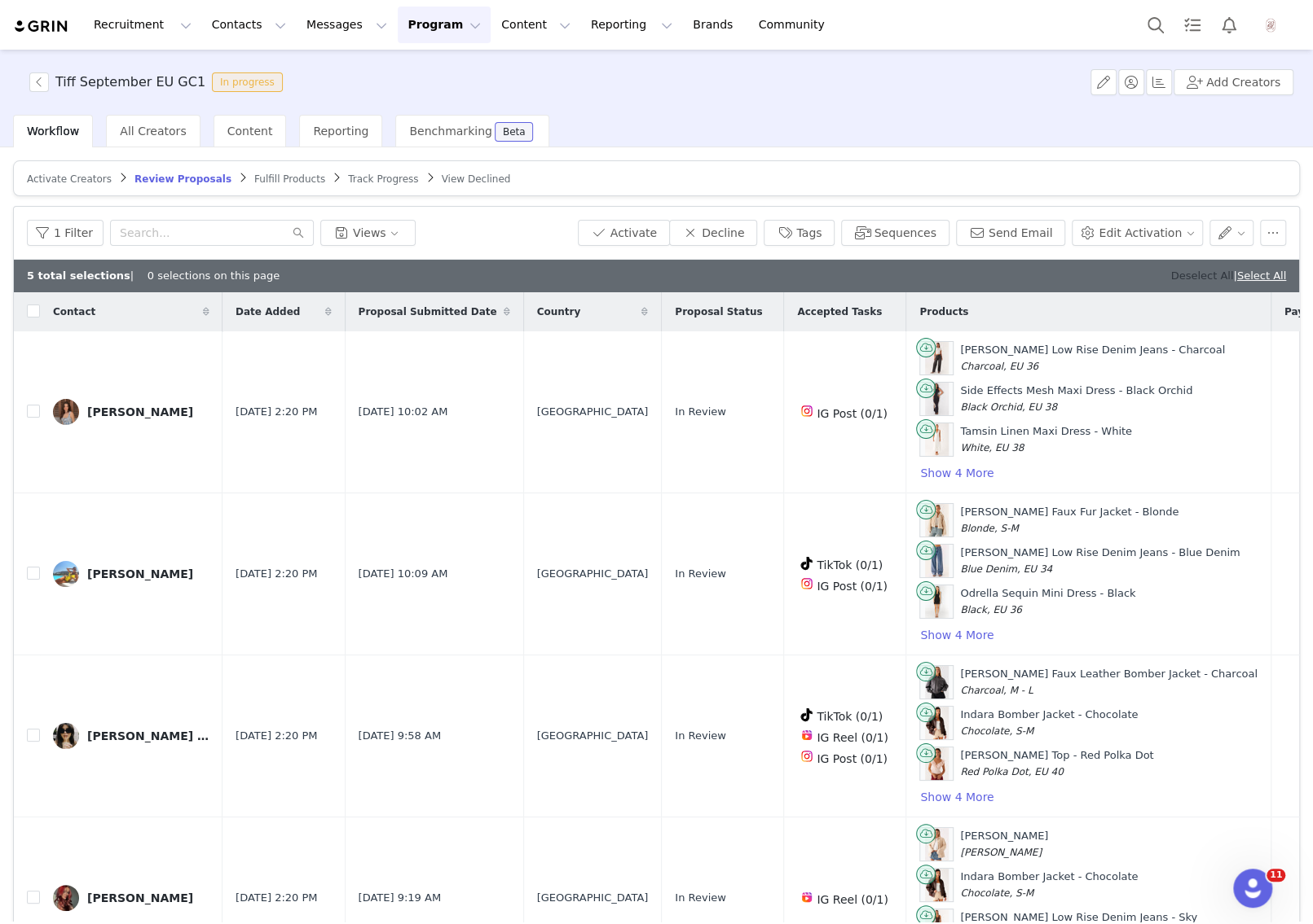
click at [1184, 279] on link "Deselect All" at bounding box center [1200, 275] width 63 height 12
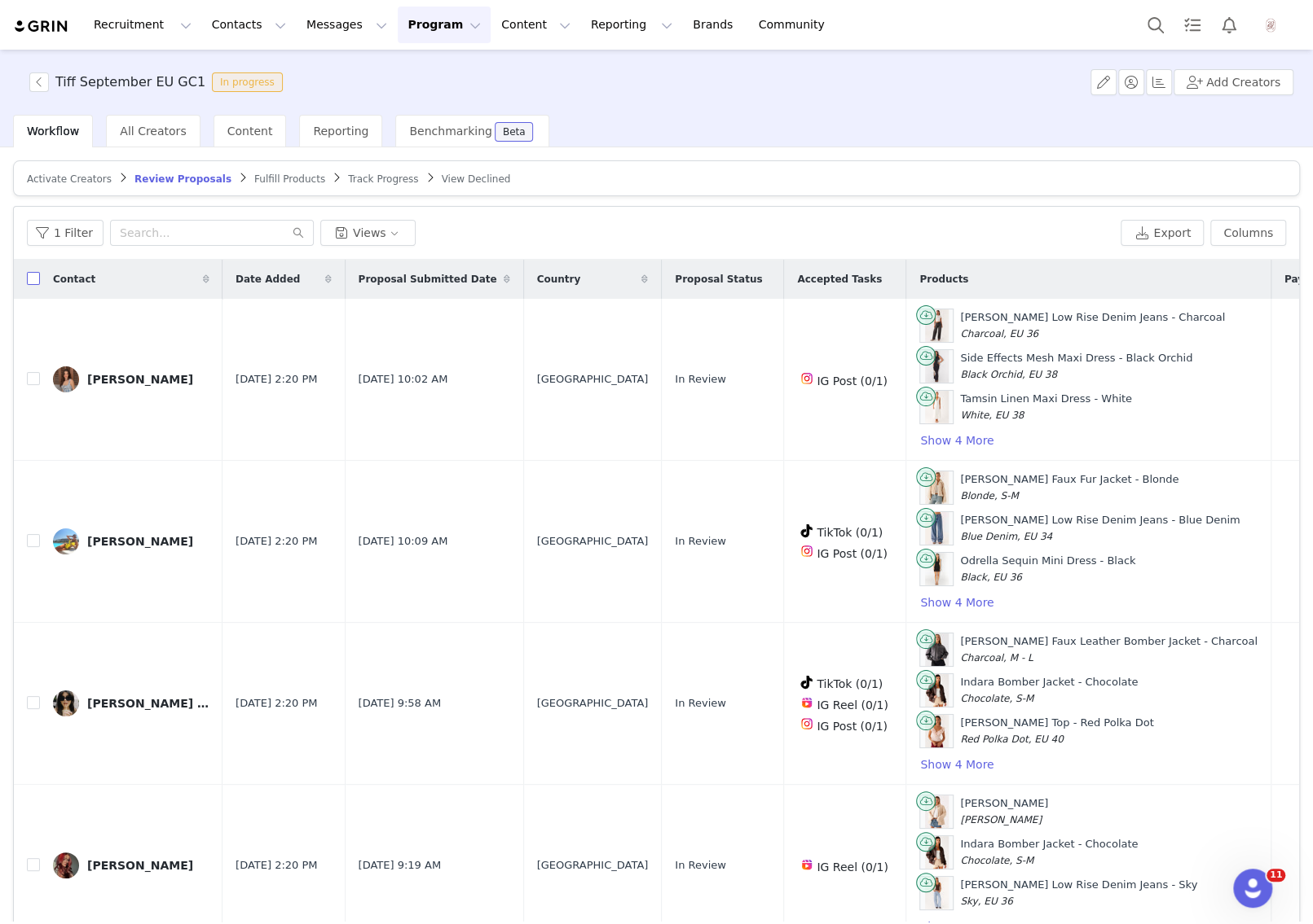
click at [37, 284] on input "checkbox" at bounding box center [34, 279] width 13 height 13
checkbox input "true"
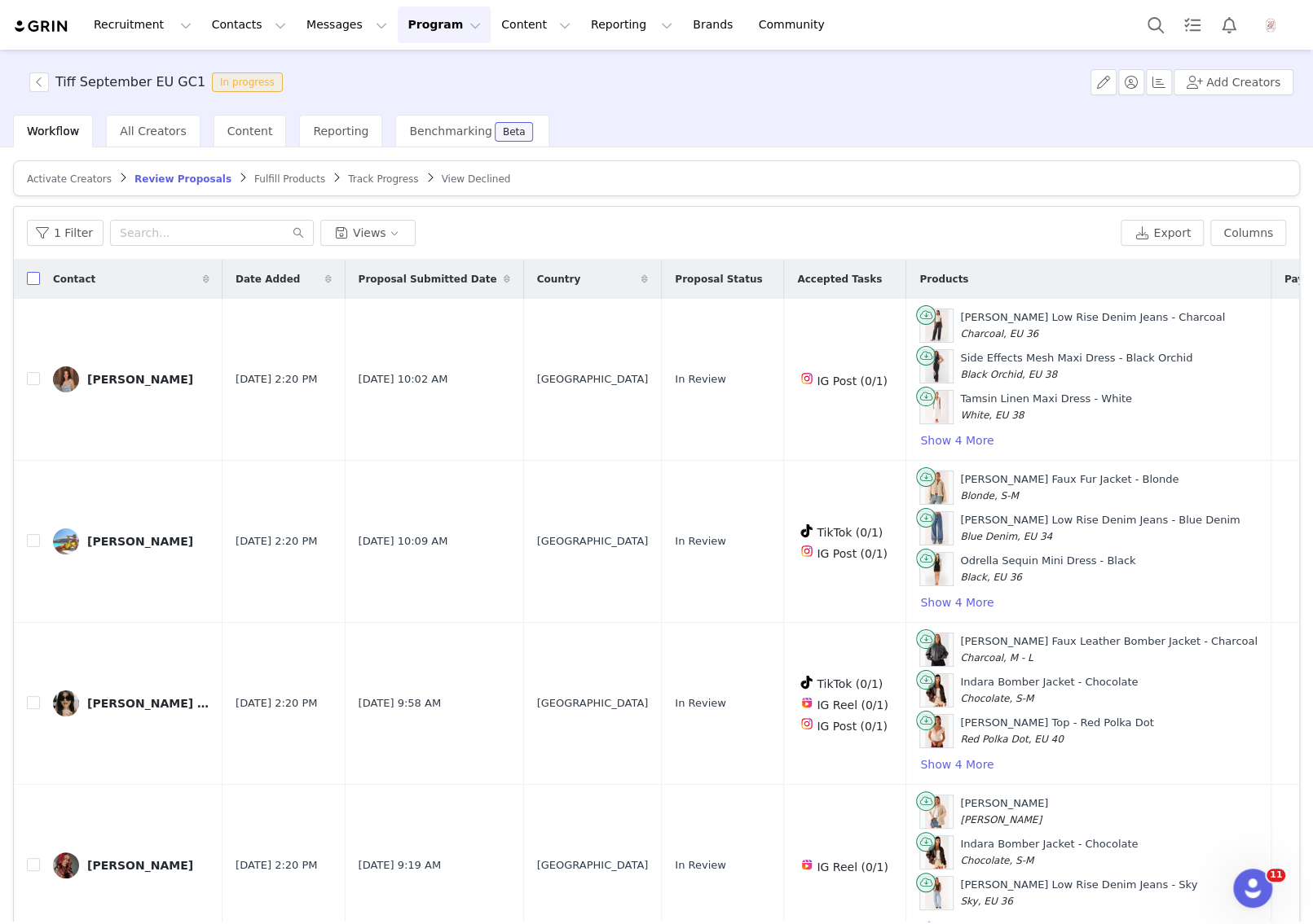
checkbox input "true"
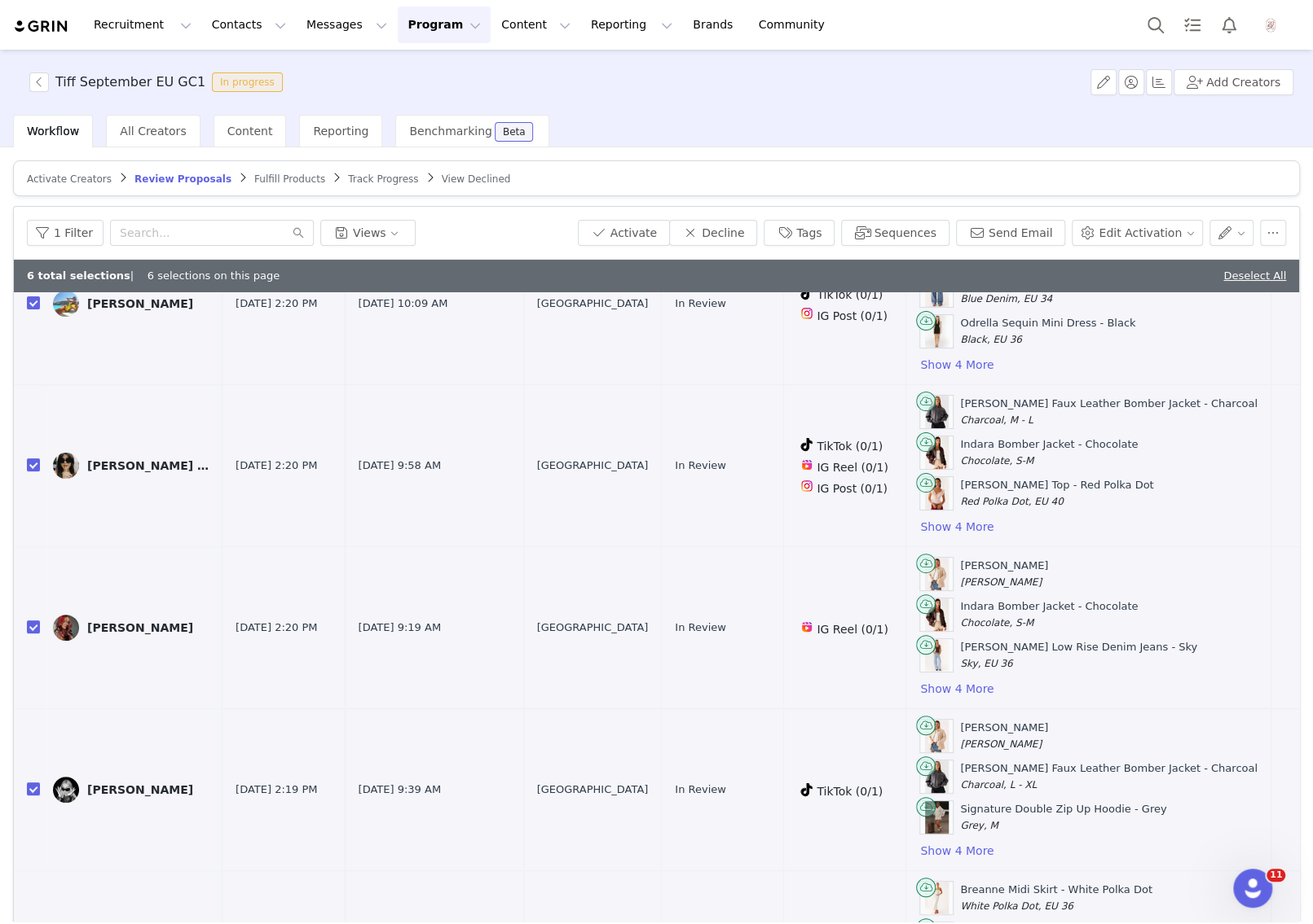
scroll to position [351, 0]
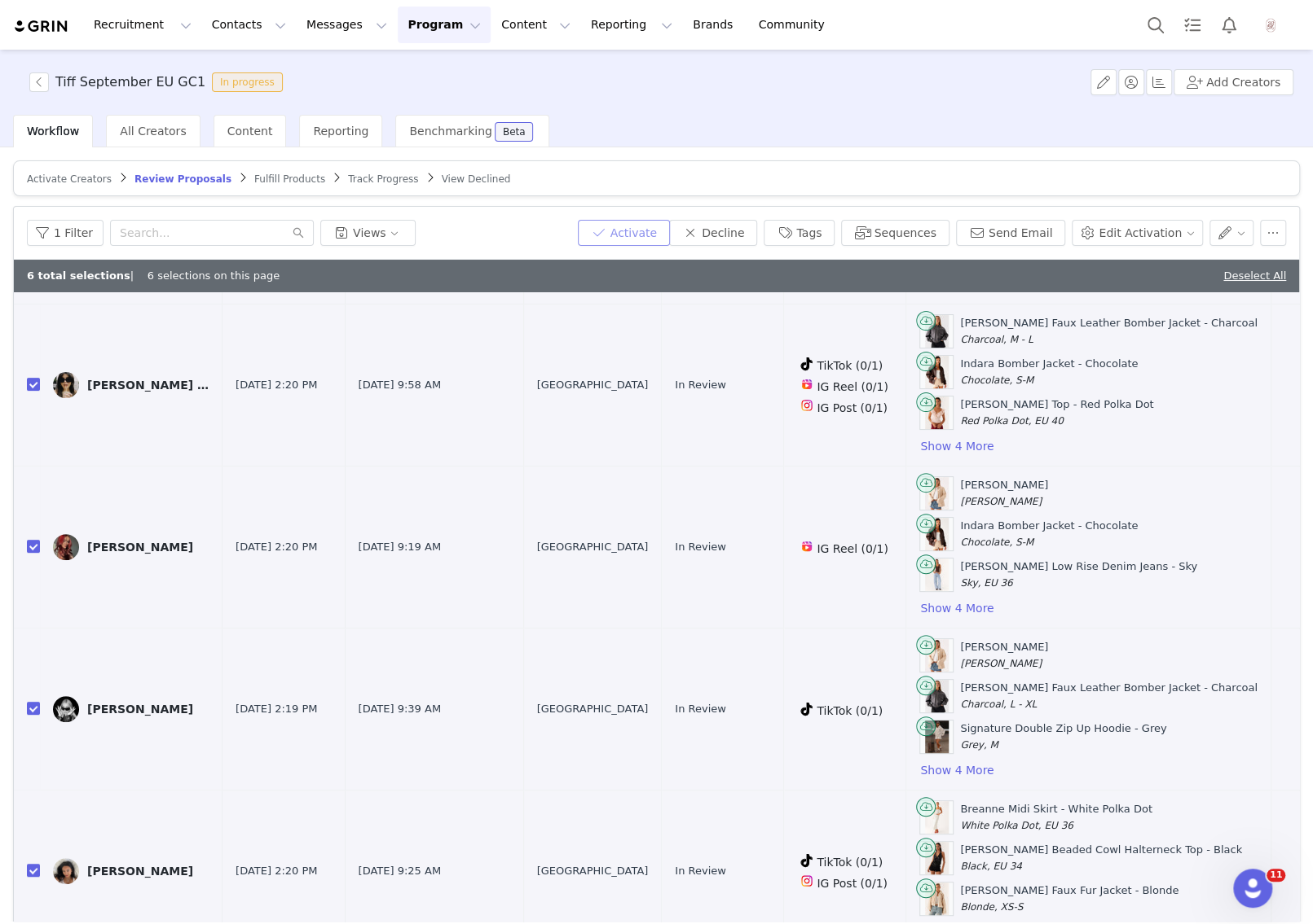
click at [657, 235] on button "Activate" at bounding box center [624, 233] width 92 height 26
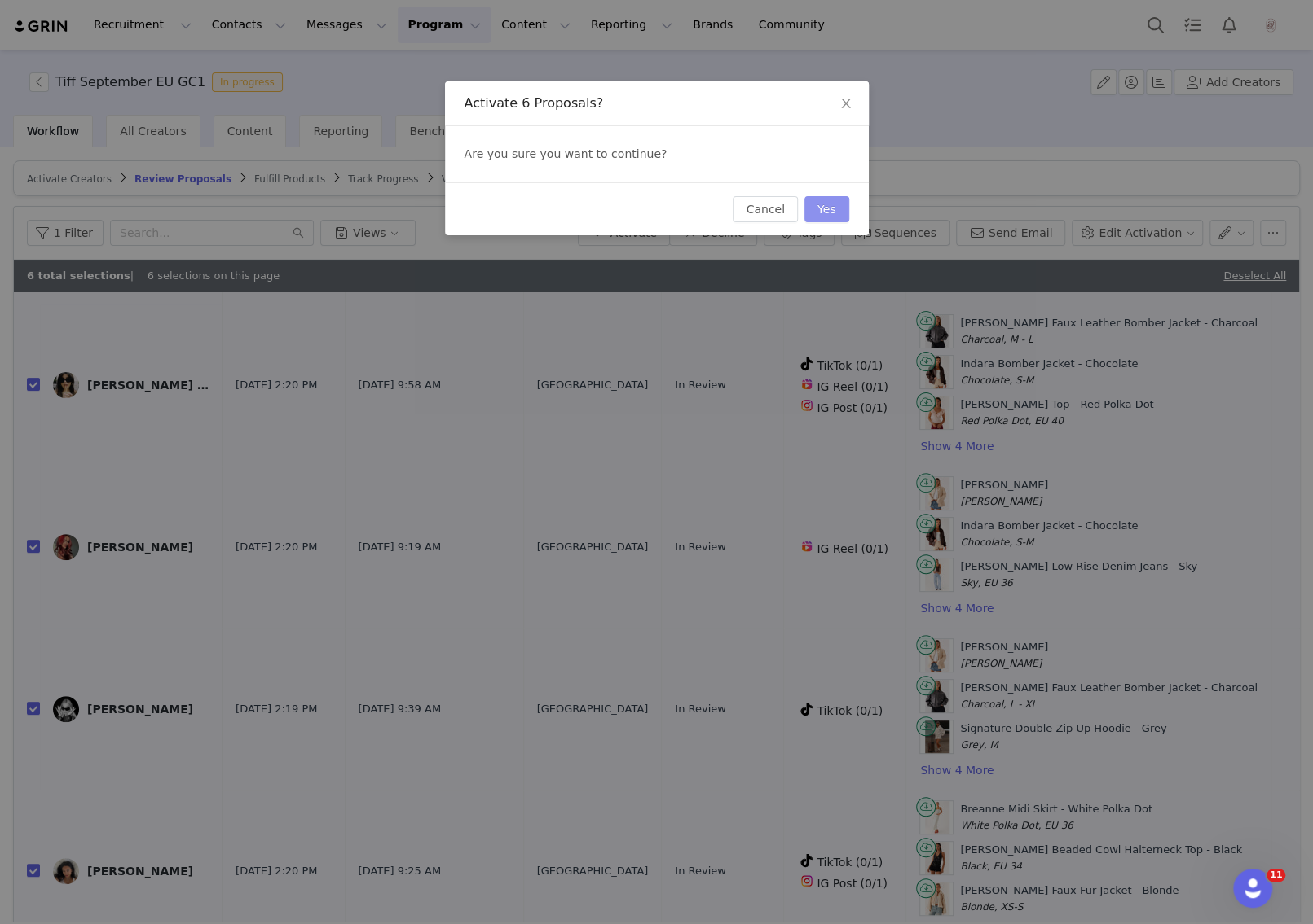
click at [826, 202] on button "Yes" at bounding box center [826, 209] width 45 height 26
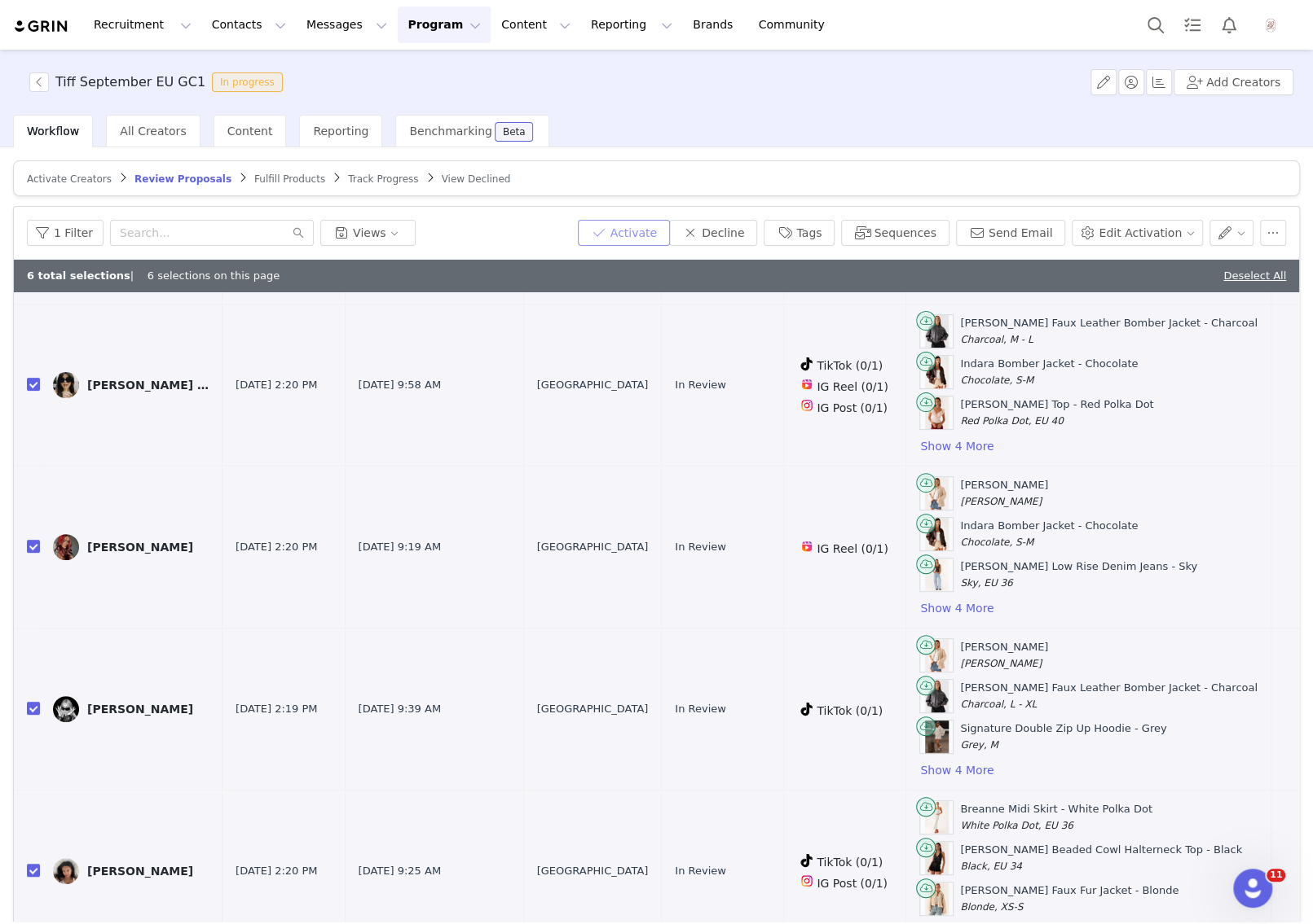
scroll to position [0, 0]
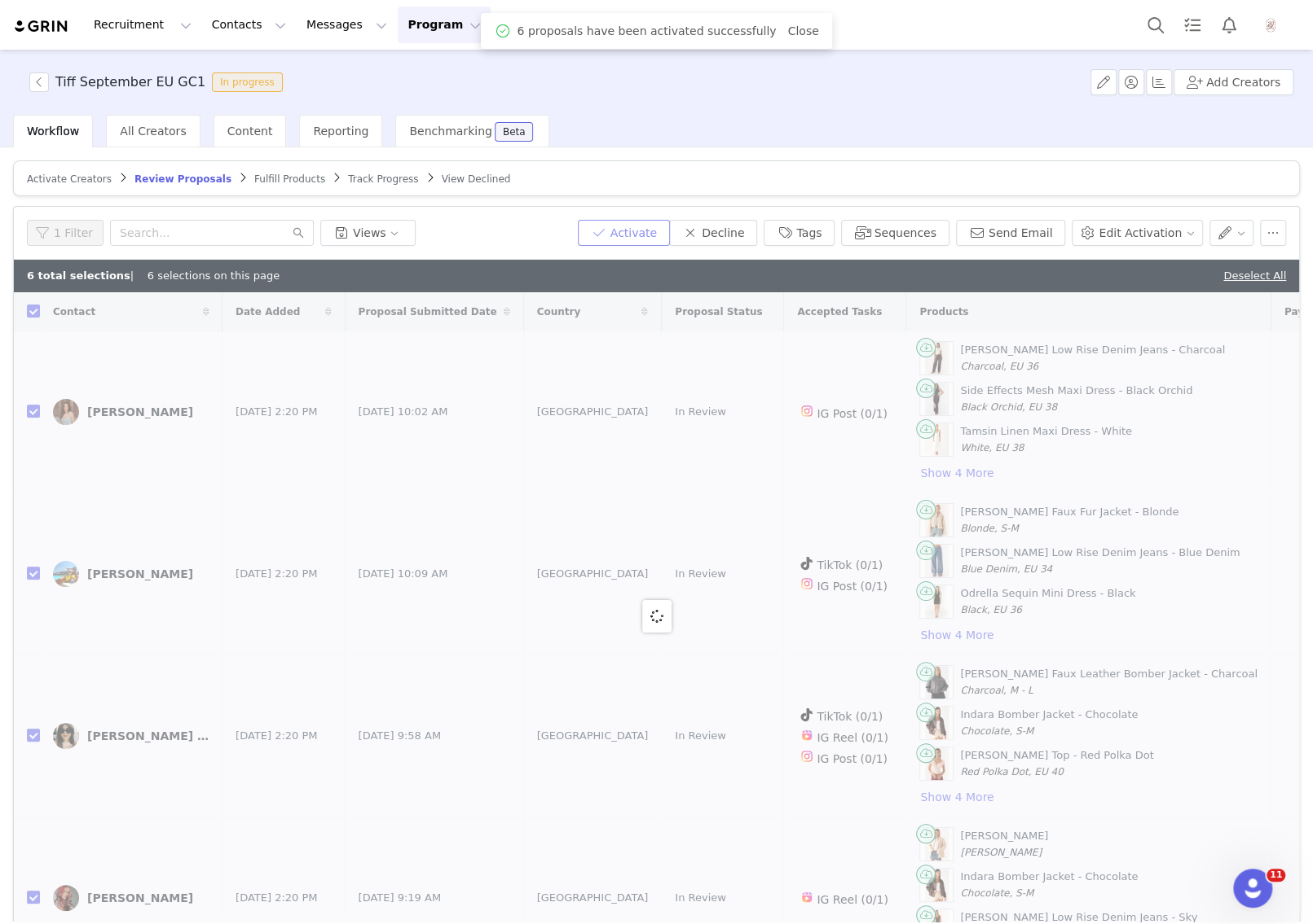
checkbox input "false"
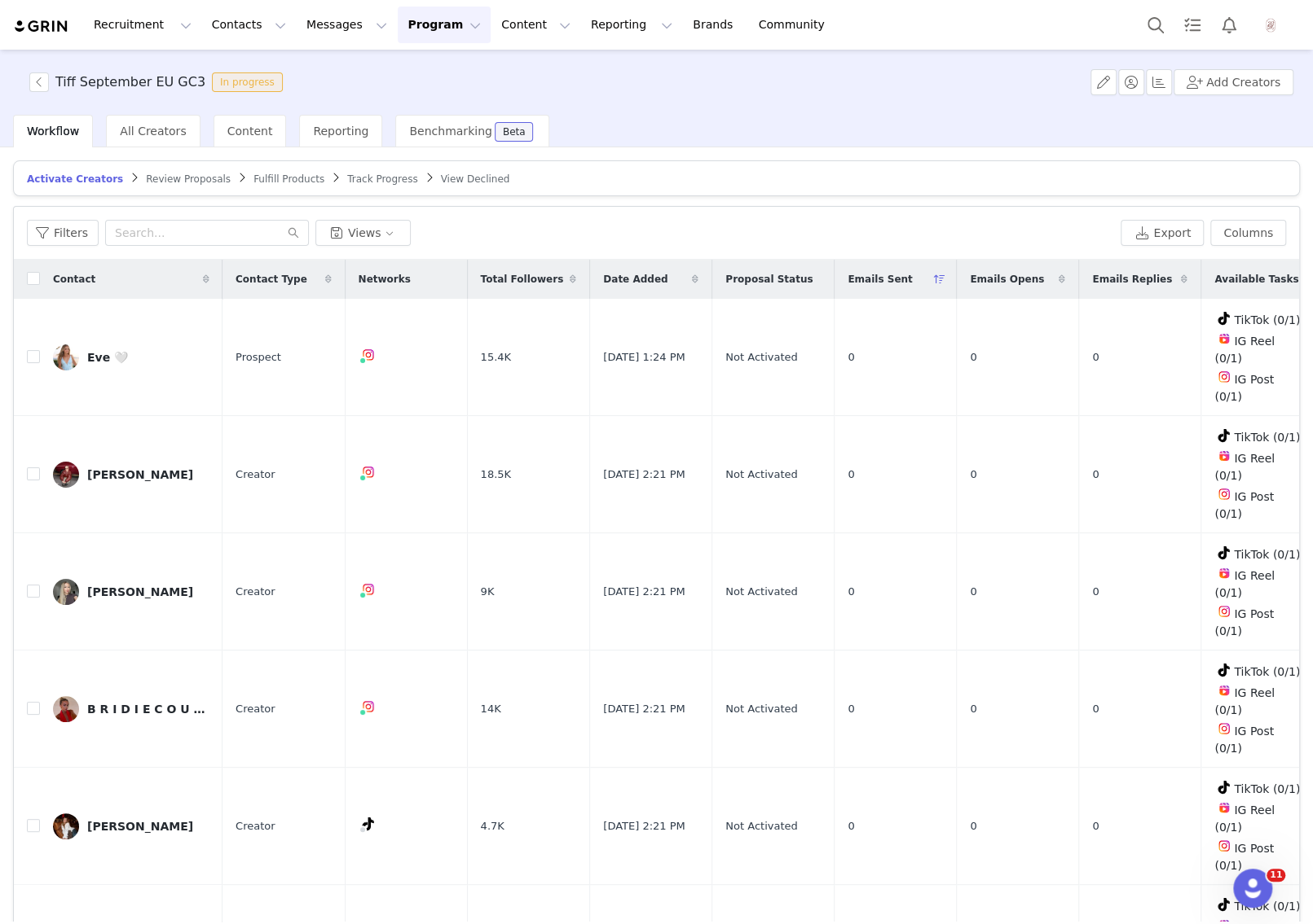
click at [190, 180] on span "Review Proposals" at bounding box center [189, 179] width 85 height 12
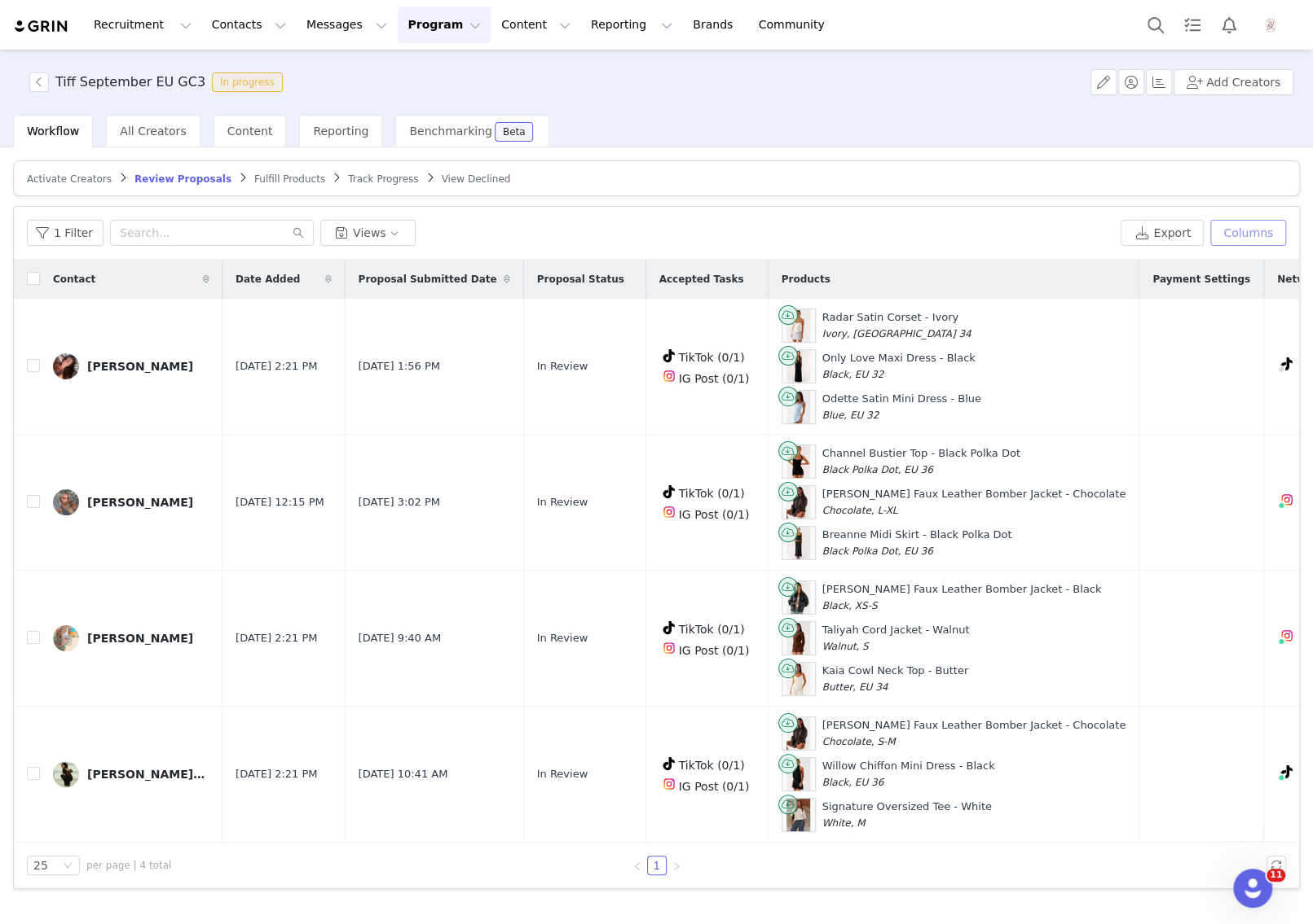
click at [1239, 242] on button "Columns" at bounding box center [1248, 233] width 76 height 26
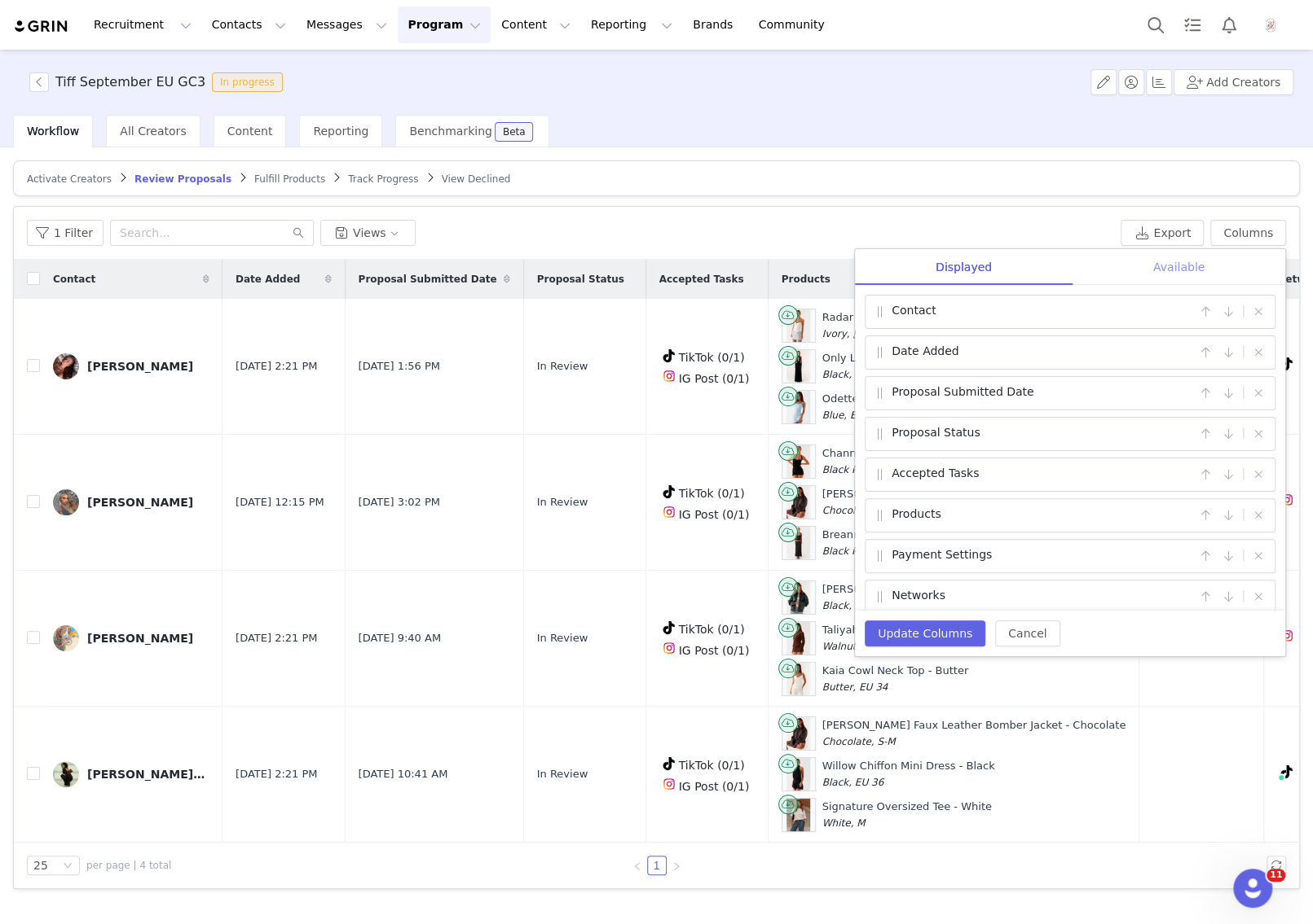
click at [1148, 275] on div "Available" at bounding box center [1178, 267] width 213 height 37
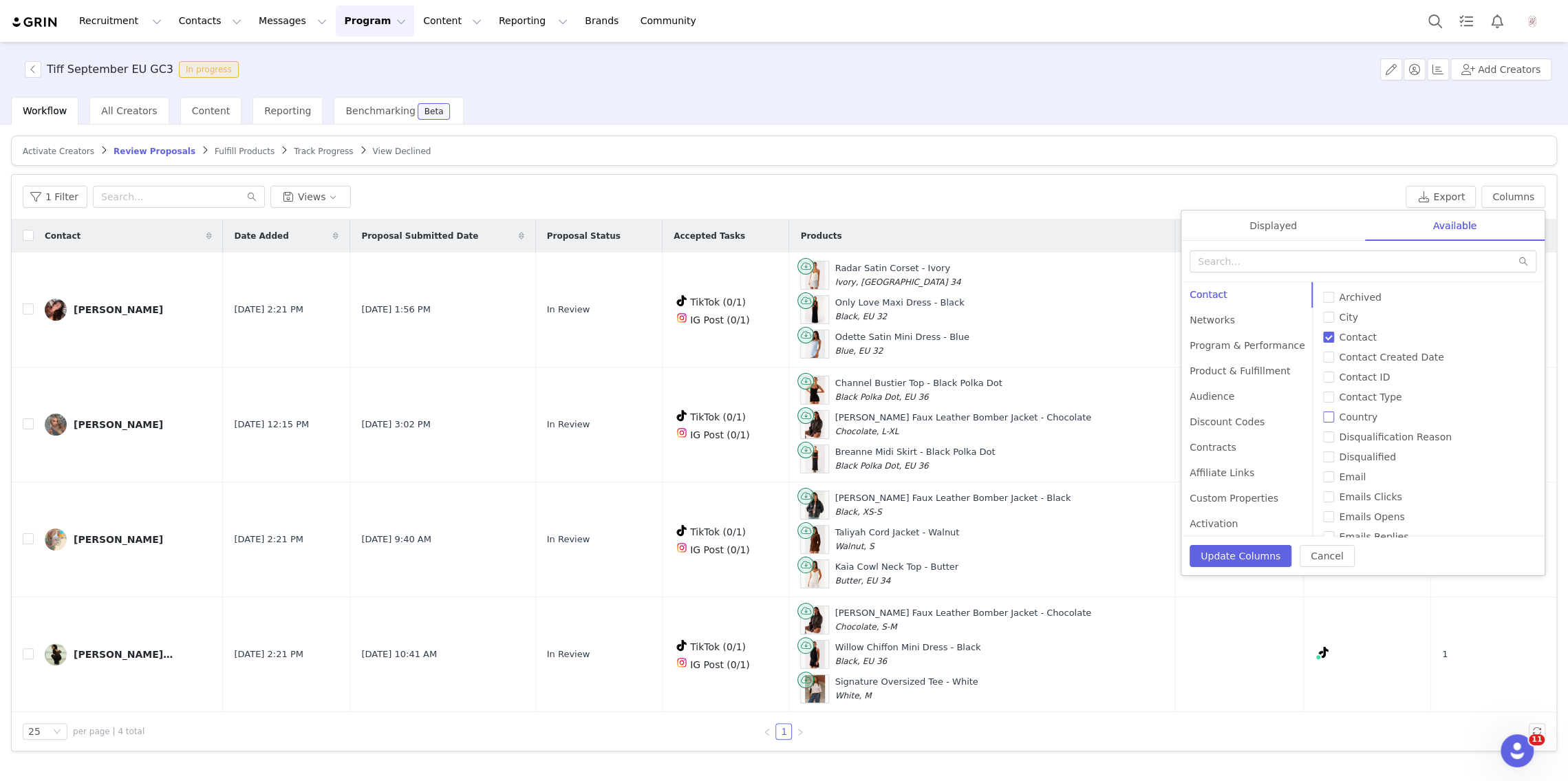
click at [1108, 413] on input "Country" at bounding box center [1329, 418] width 11 height 11
checkbox input "true"
click at [1108, 241] on div at bounding box center [1362, 261] width 363 height 41
click at [1108, 225] on div "Displayed" at bounding box center [1273, 226] width 184 height 31
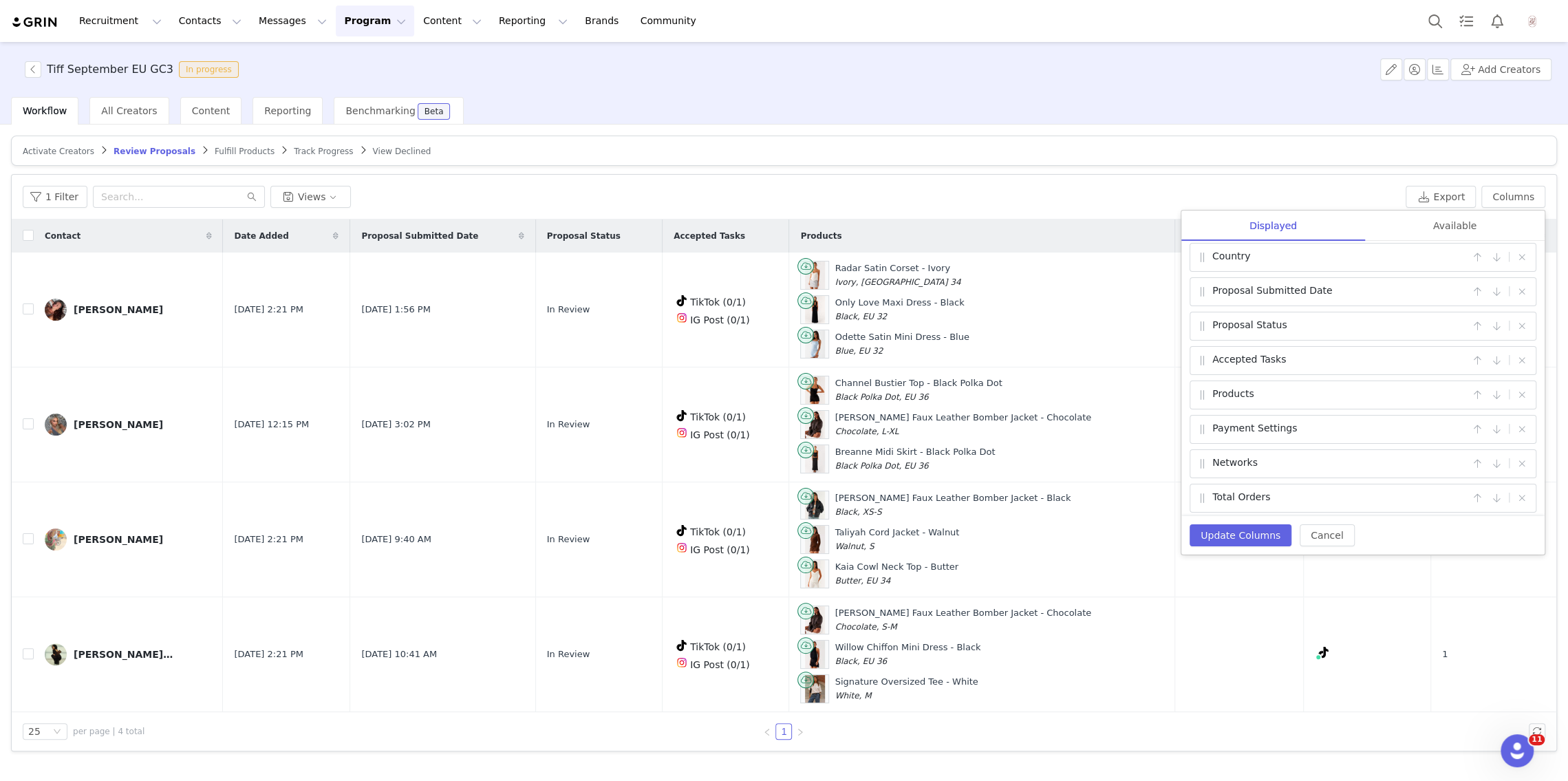
scroll to position [74, 0]
click at [1108, 531] on button "Update Columns" at bounding box center [1241, 535] width 102 height 22
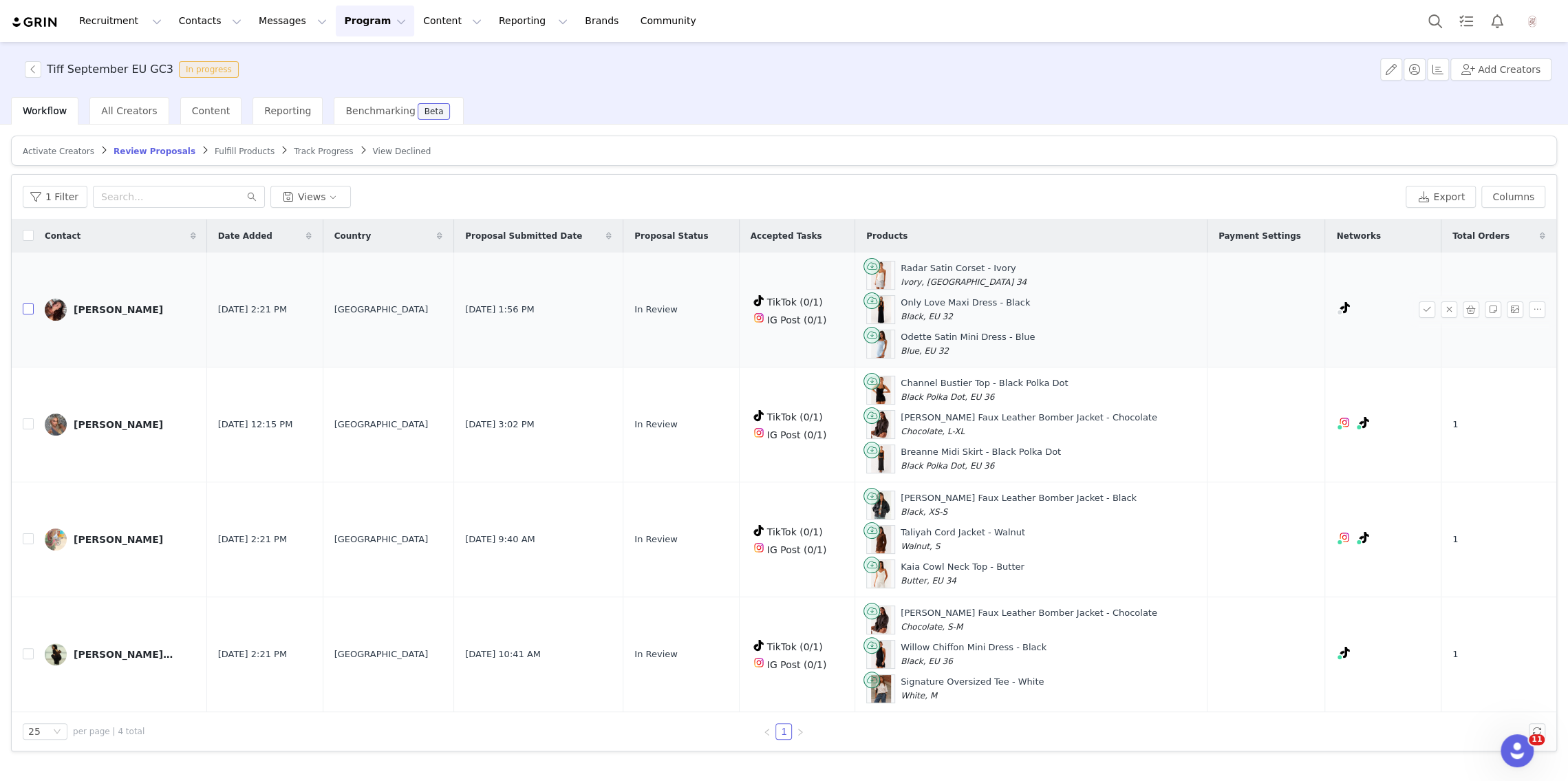
click at [29, 308] on input "checkbox" at bounding box center [28, 310] width 11 height 11
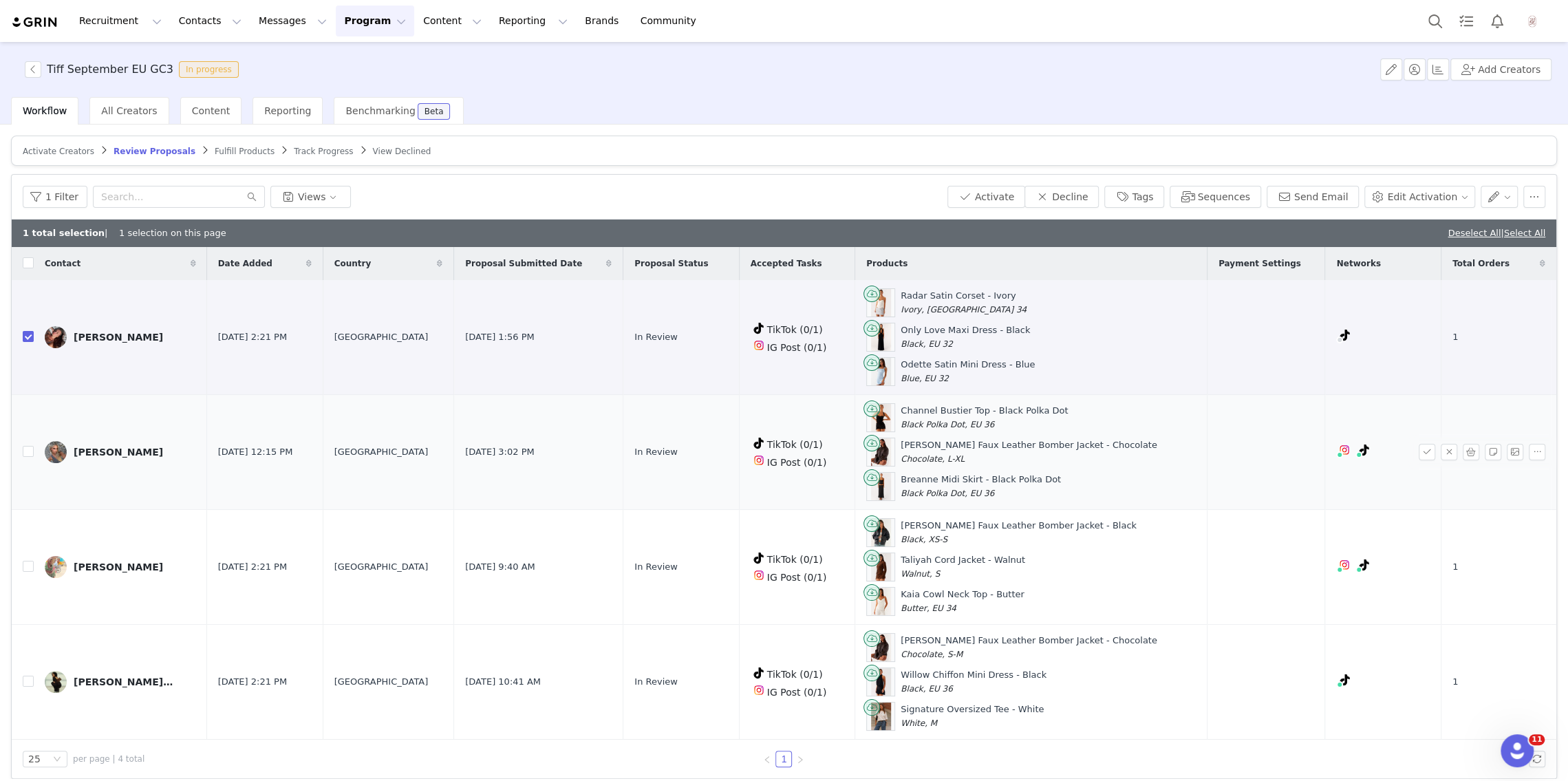
scroll to position [2, 0]
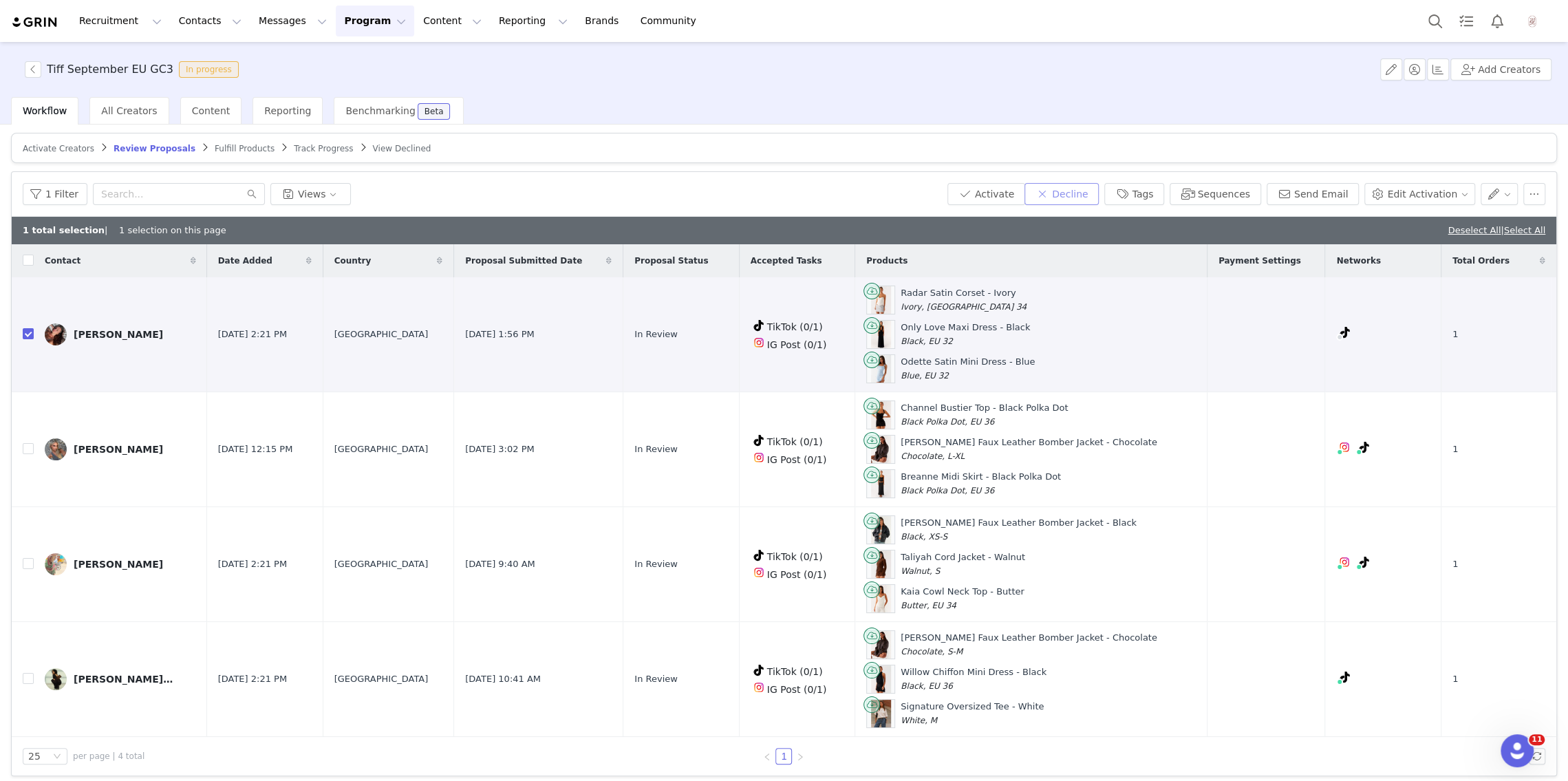
click at [1099, 191] on button "Decline" at bounding box center [1061, 193] width 74 height 22
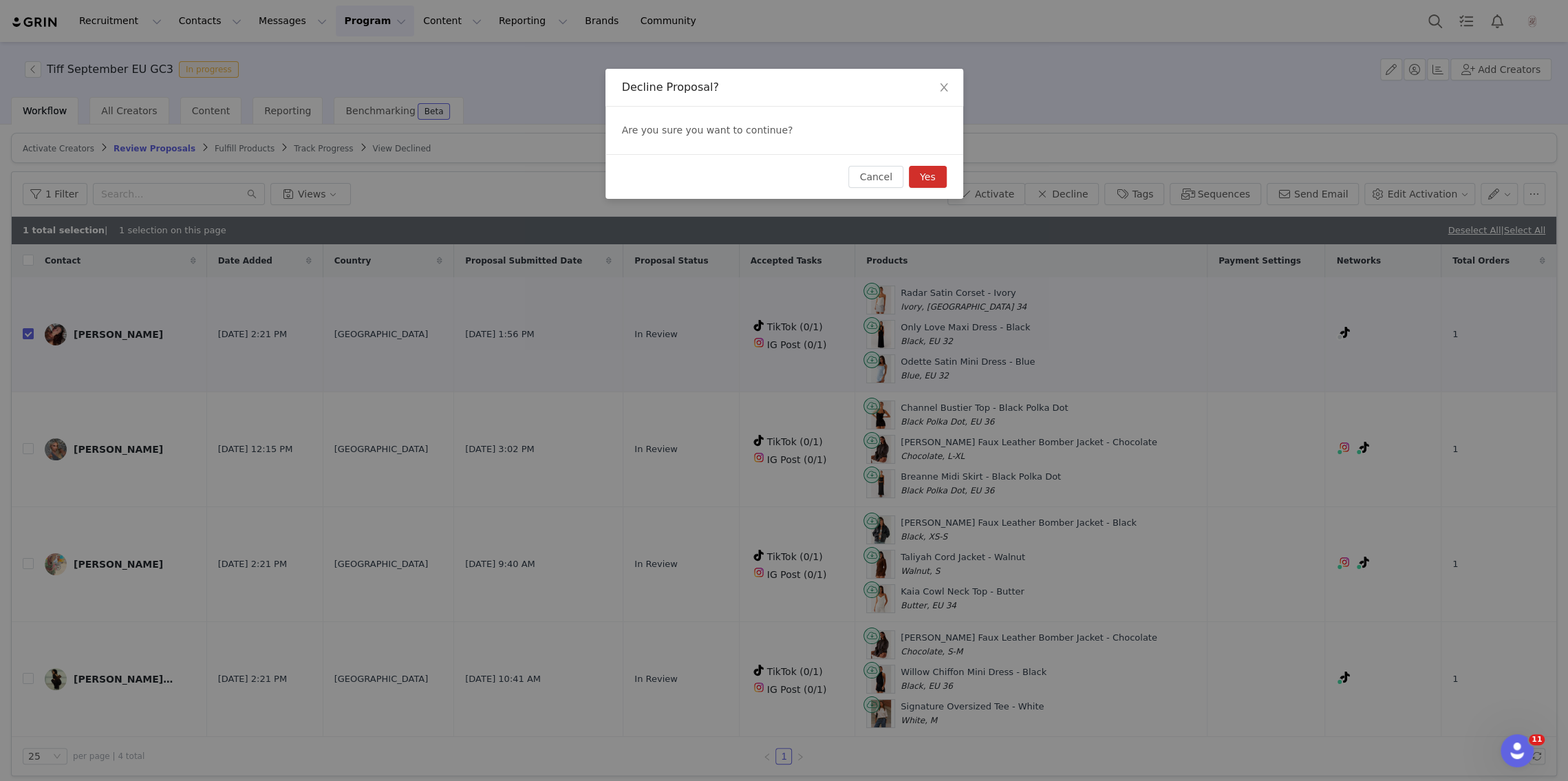
click at [937, 175] on button "Yes" at bounding box center [928, 176] width 38 height 22
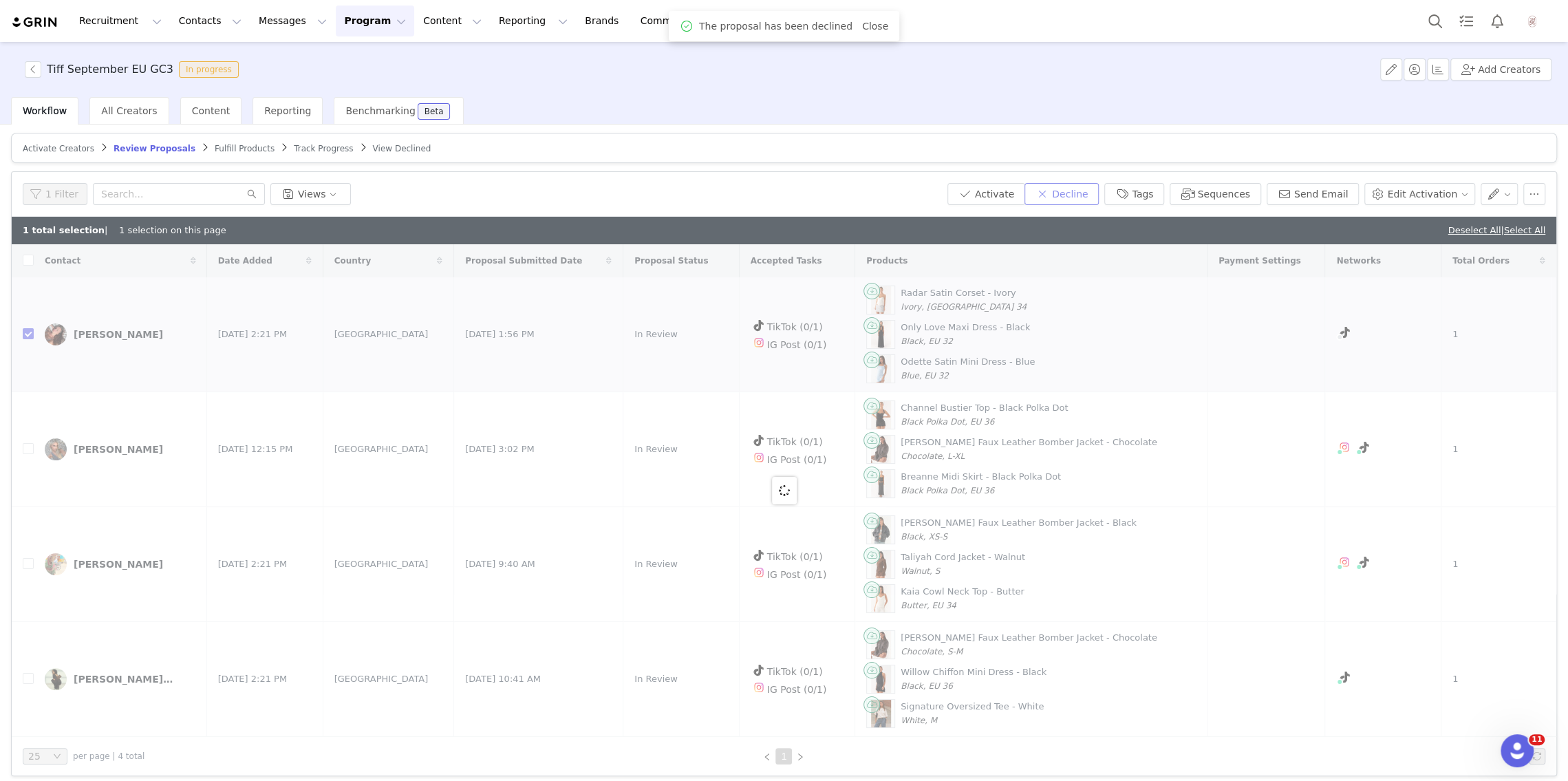
checkbox input "false"
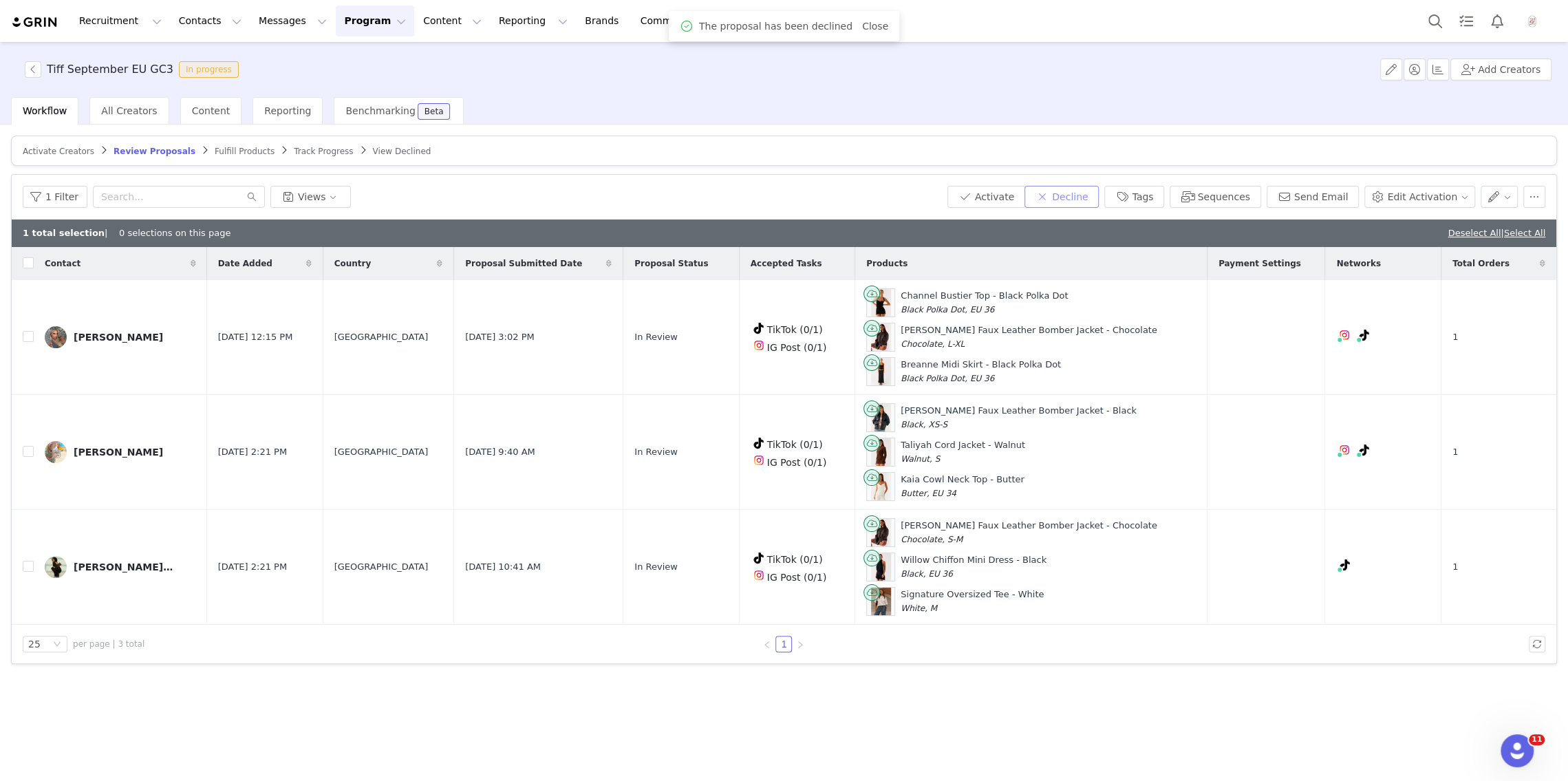
scroll to position [0, 0]
click at [1108, 232] on link "Deselect All" at bounding box center [1474, 232] width 53 height 11
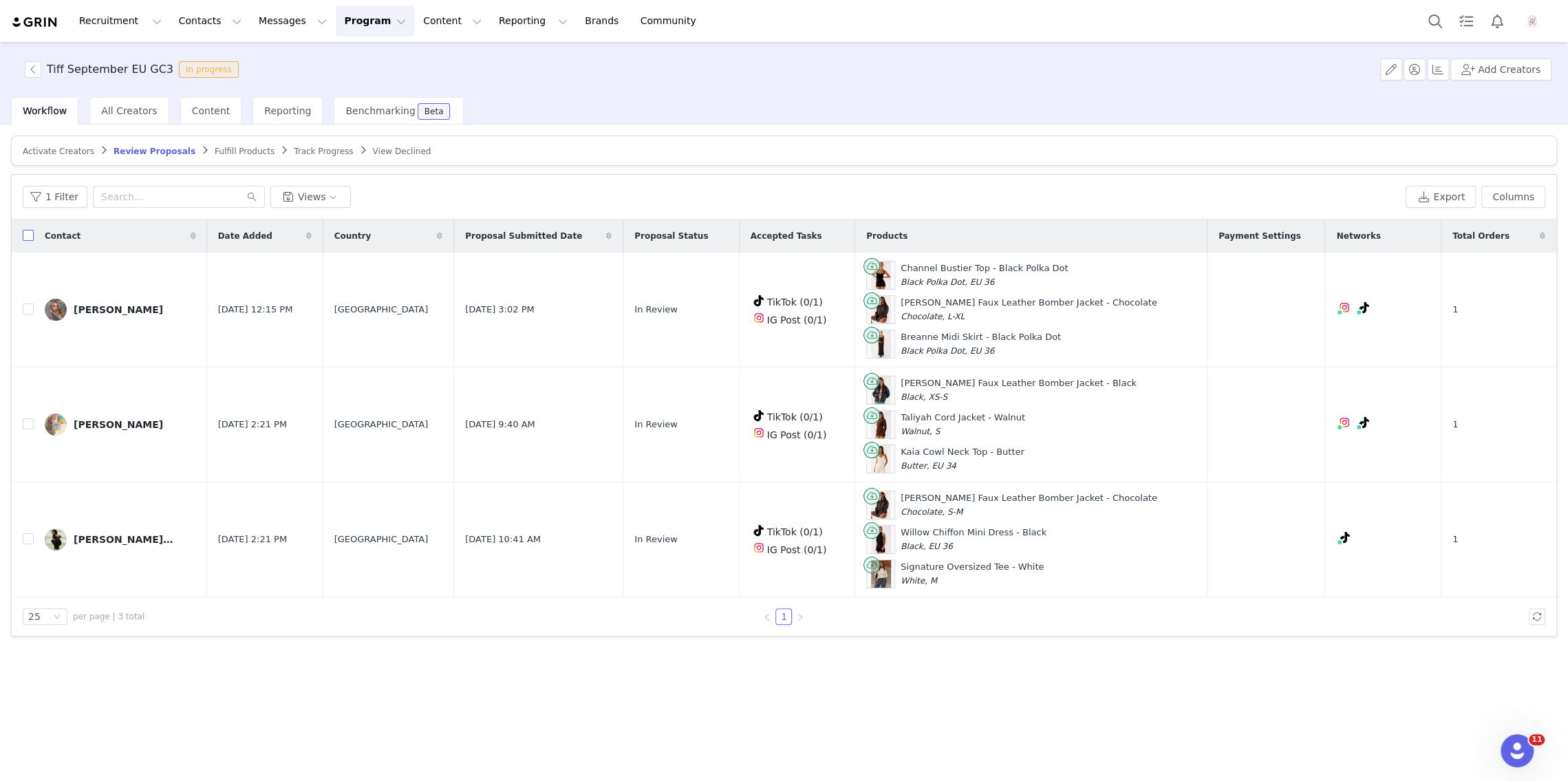
click at [31, 233] on input "checkbox" at bounding box center [28, 236] width 11 height 11
checkbox input "true"
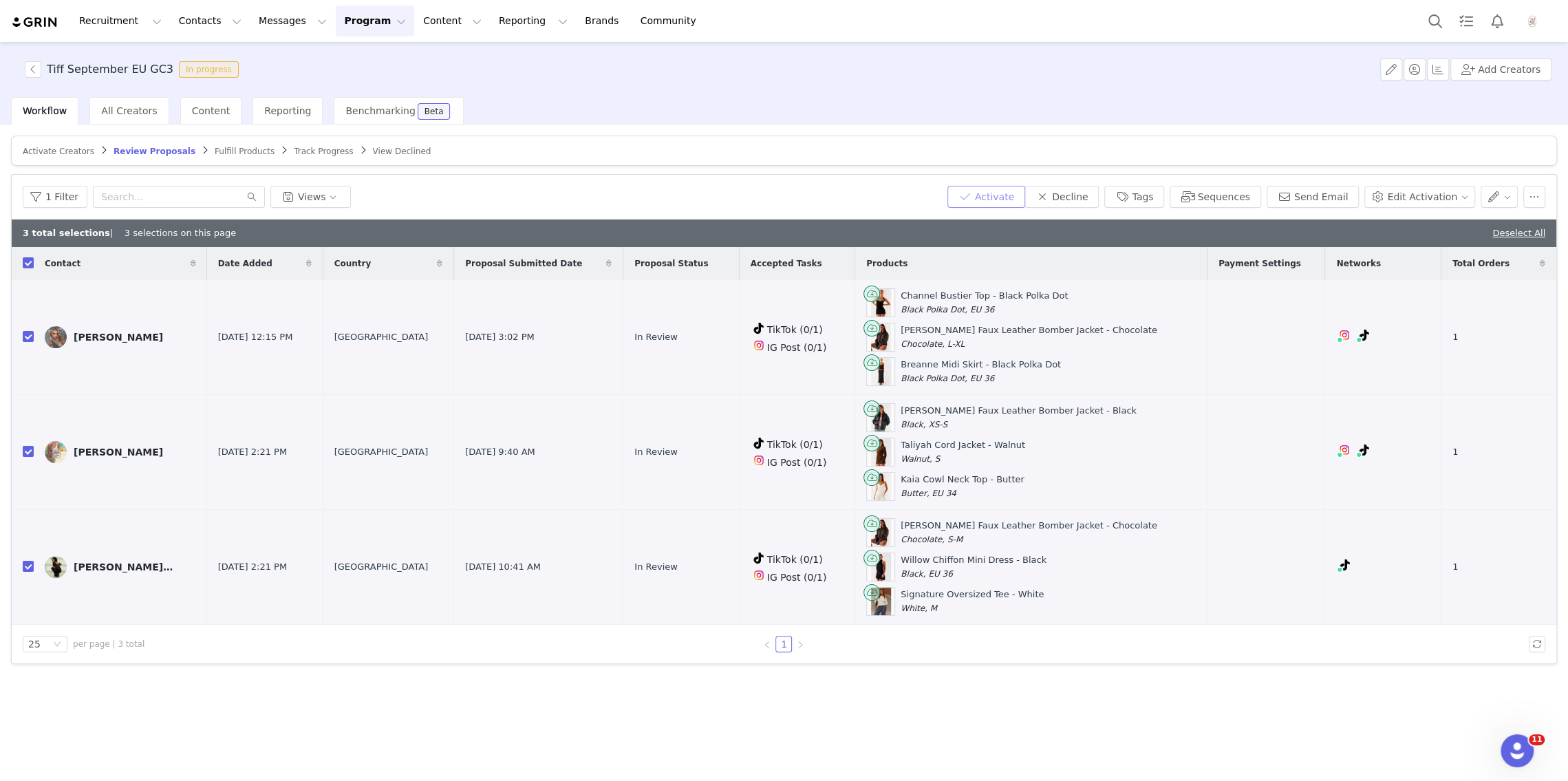
click at [1008, 189] on button "Activate" at bounding box center [986, 197] width 78 height 22
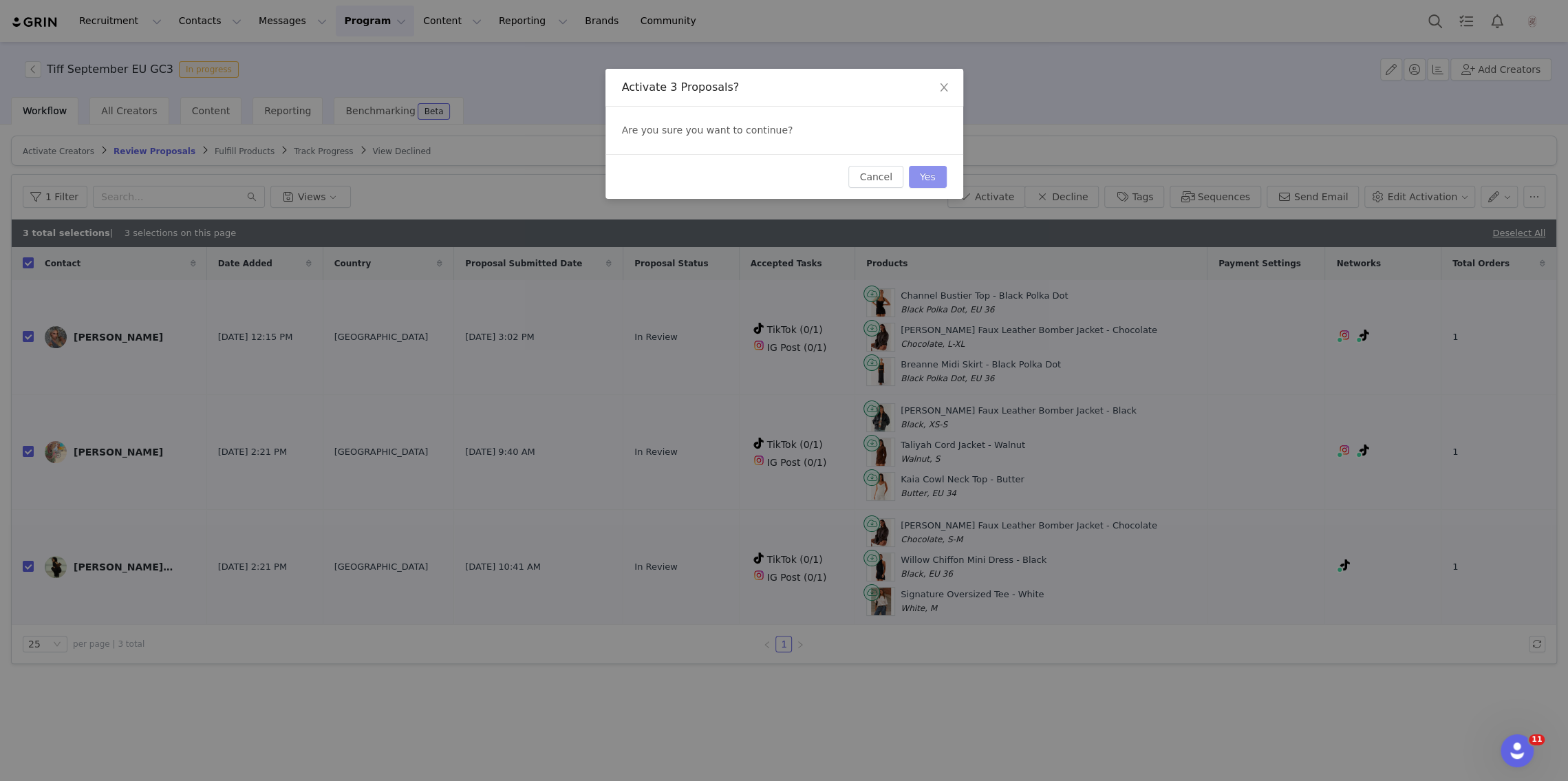
click at [935, 176] on button "Yes" at bounding box center [928, 176] width 38 height 22
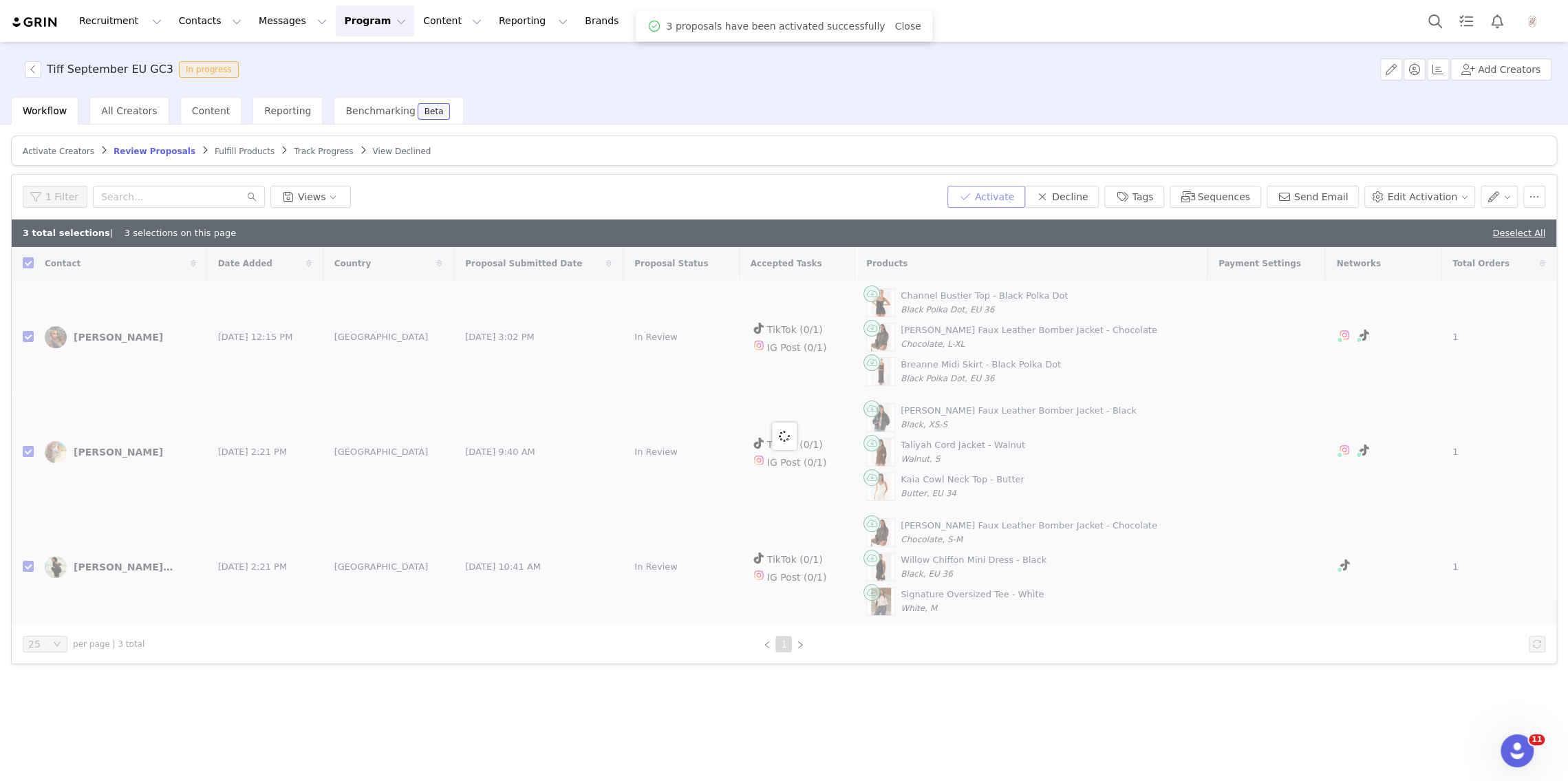
checkbox input "false"
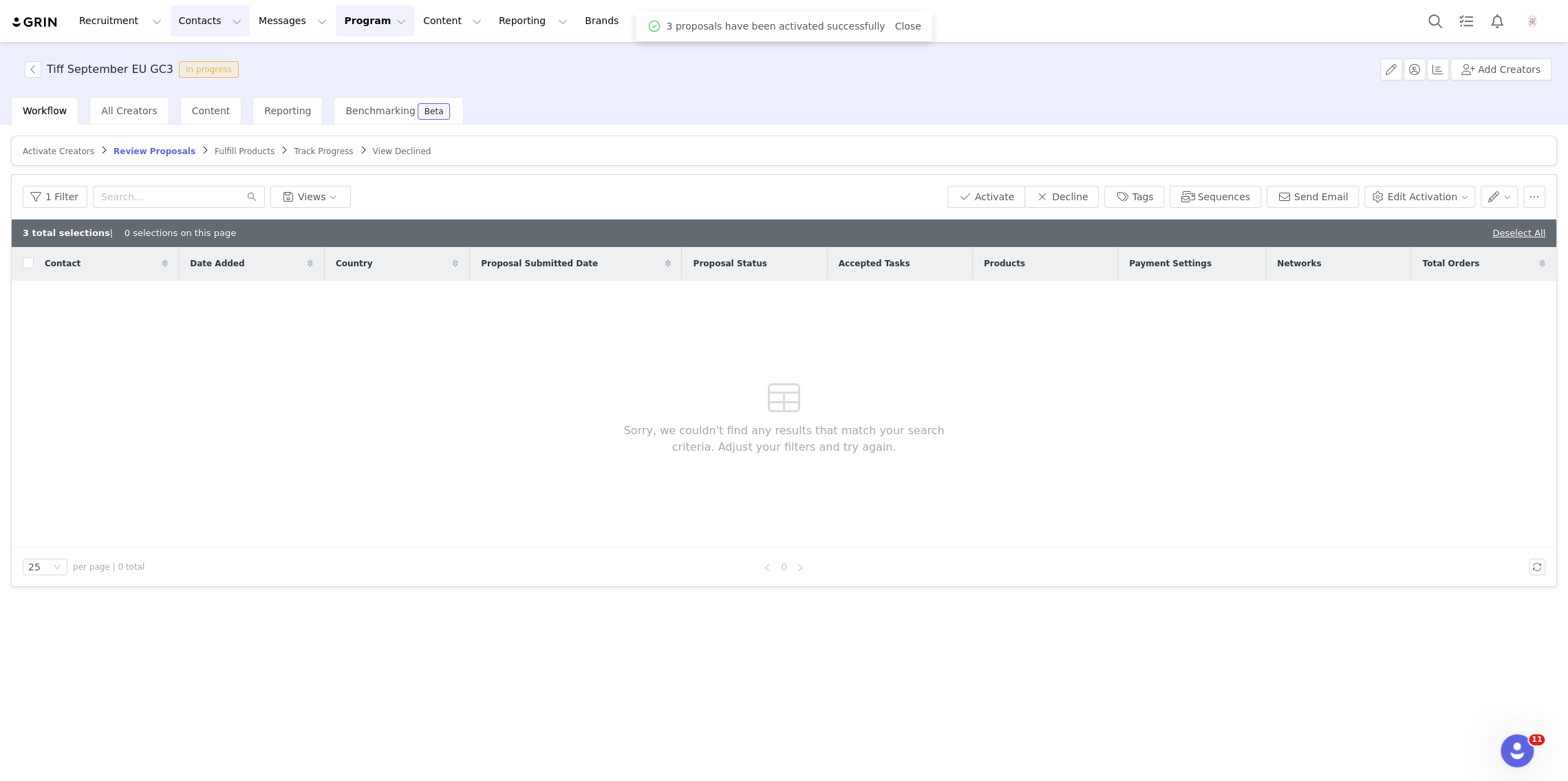
click at [215, 32] on button "Contacts Contacts" at bounding box center [210, 21] width 79 height 31
click at [290, 15] on button "Messages Messages" at bounding box center [292, 21] width 84 height 31
click at [275, 55] on p "Dashboard" at bounding box center [272, 61] width 52 height 15
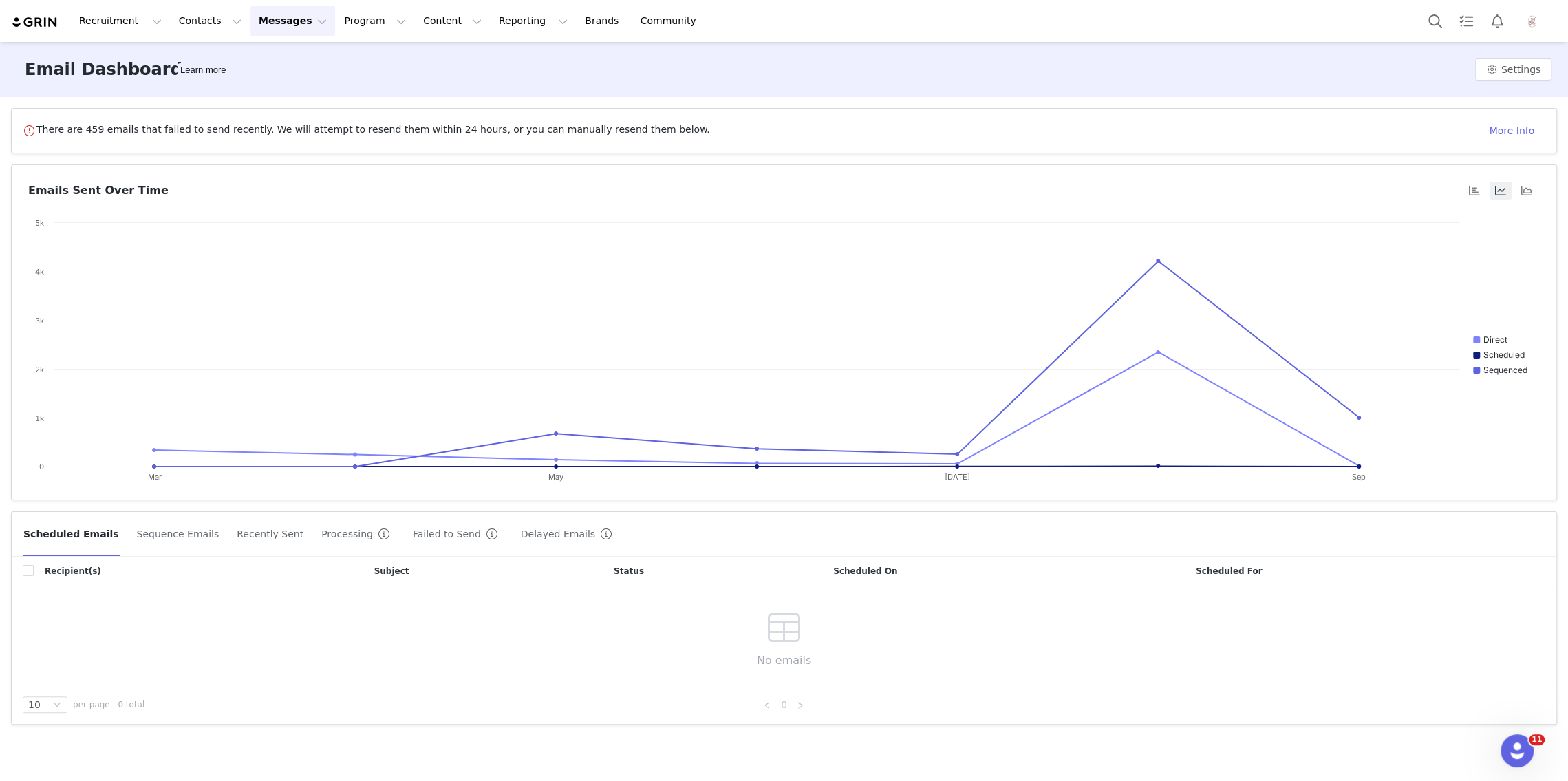
click at [495, 471] on rect at bounding box center [784, 354] width 1512 height 276
click at [520, 523] on div "Delayed Emails" at bounding box center [569, 534] width 97 height 22
click at [520, 529] on button "Delayed Emails" at bounding box center [569, 534] width 97 height 22
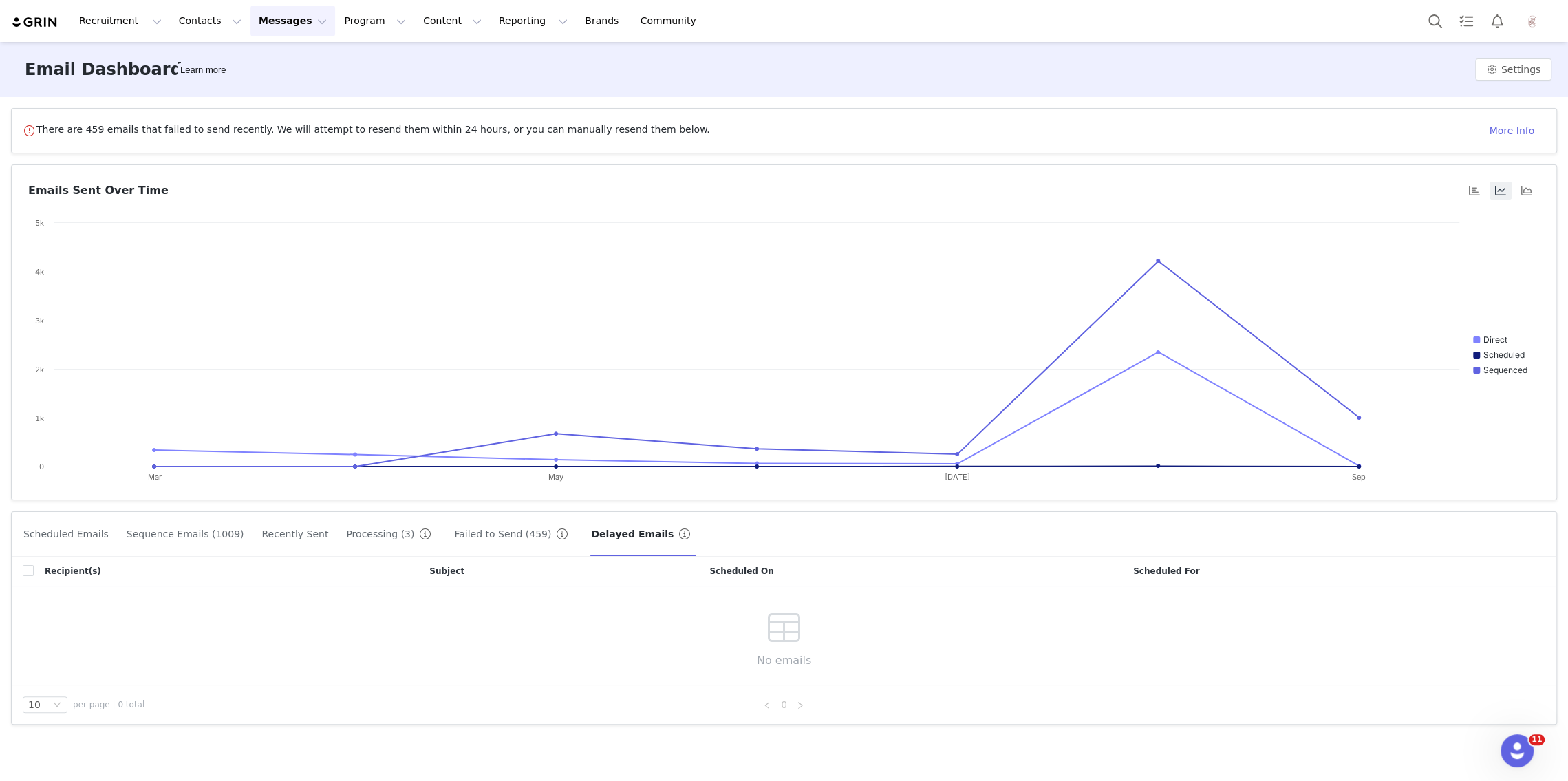
click at [174, 529] on button "Sequence Emails (1009)" at bounding box center [185, 534] width 119 height 22
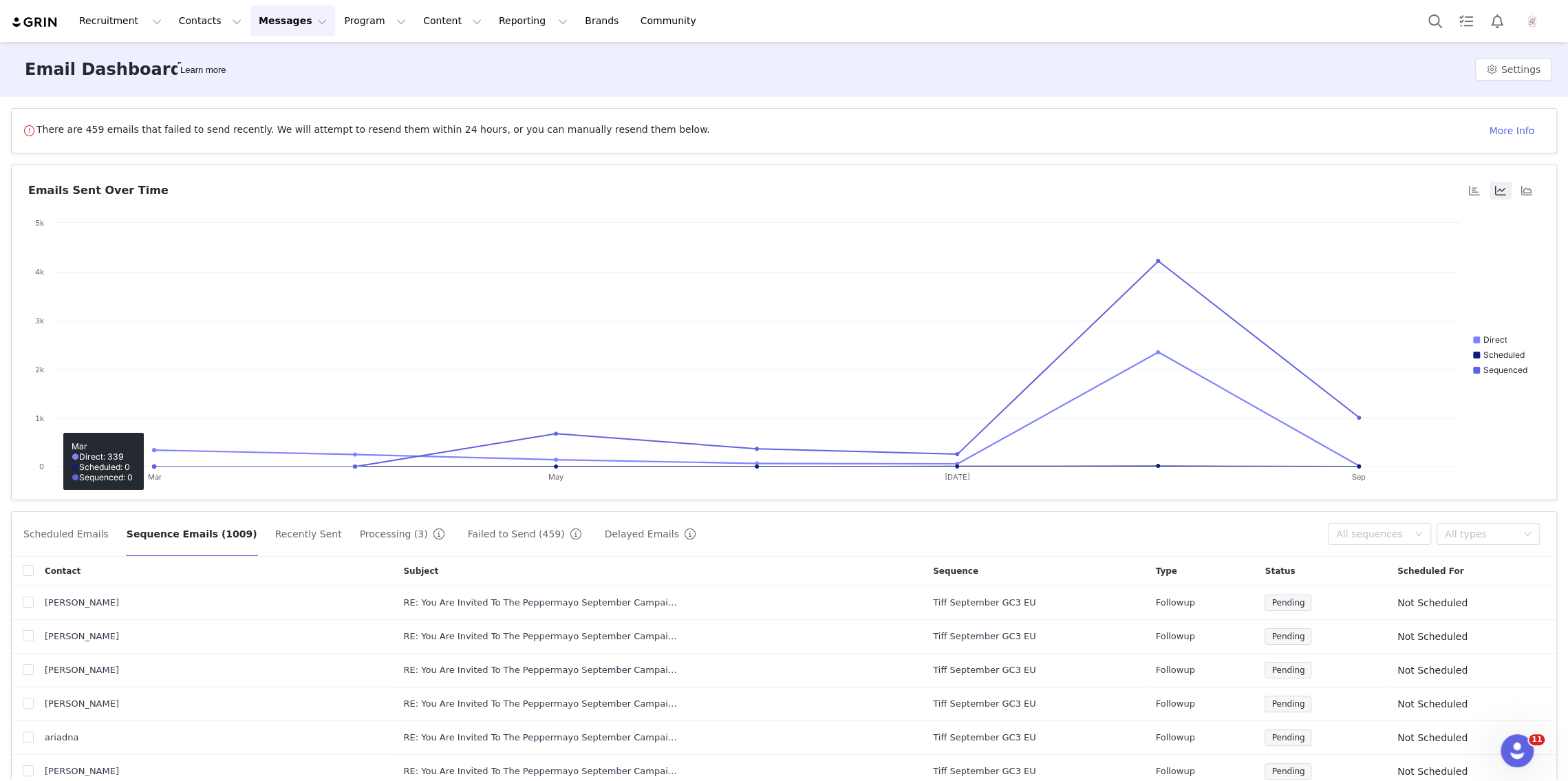
click at [32, 537] on button "Scheduled Emails" at bounding box center [66, 534] width 87 height 22
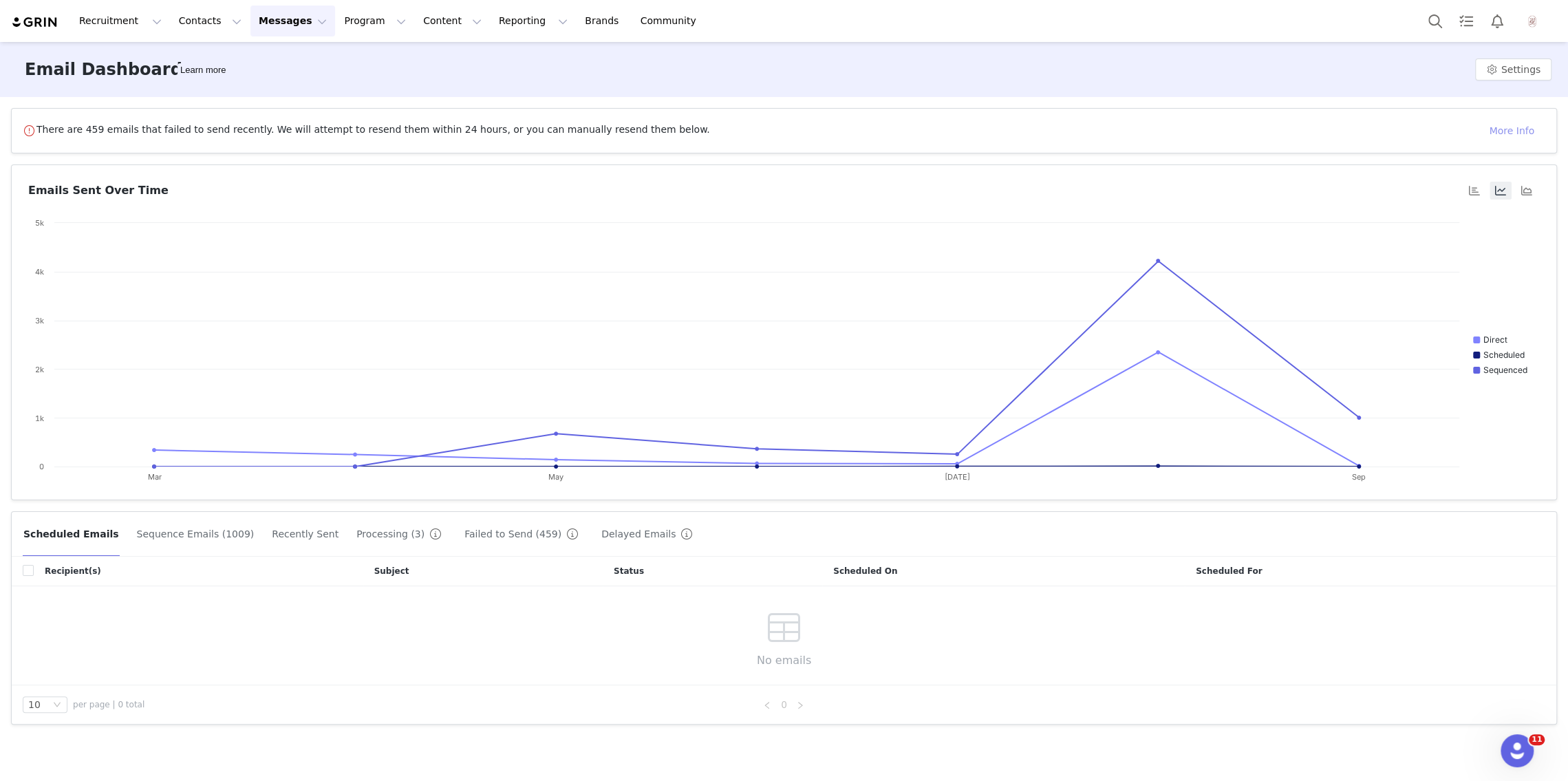
click at [1108, 131] on button "More Info" at bounding box center [1512, 130] width 67 height 22
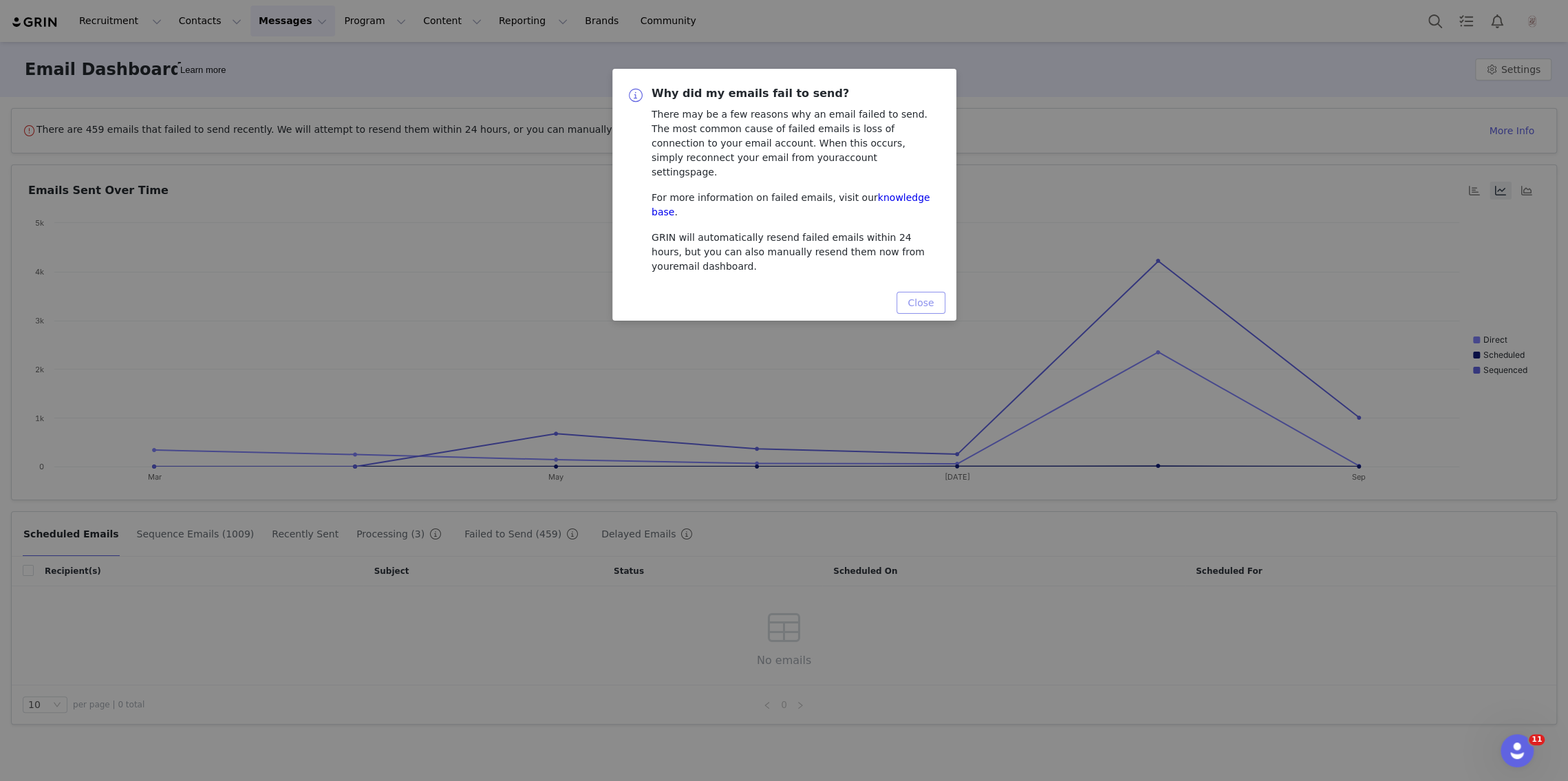
click at [925, 292] on button "Close" at bounding box center [920, 302] width 48 height 22
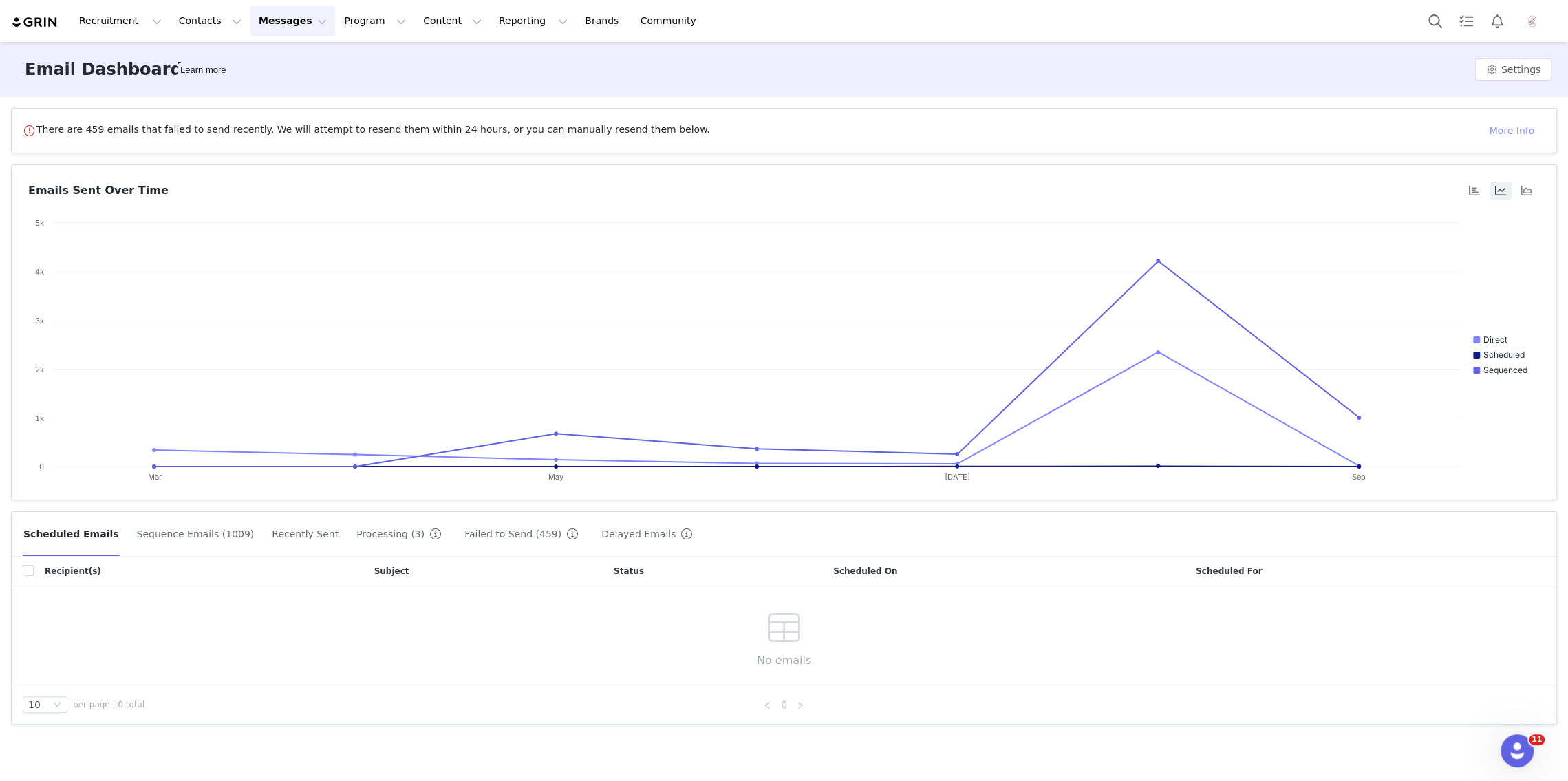
click at [925, 271] on rect at bounding box center [784, 354] width 1512 height 276
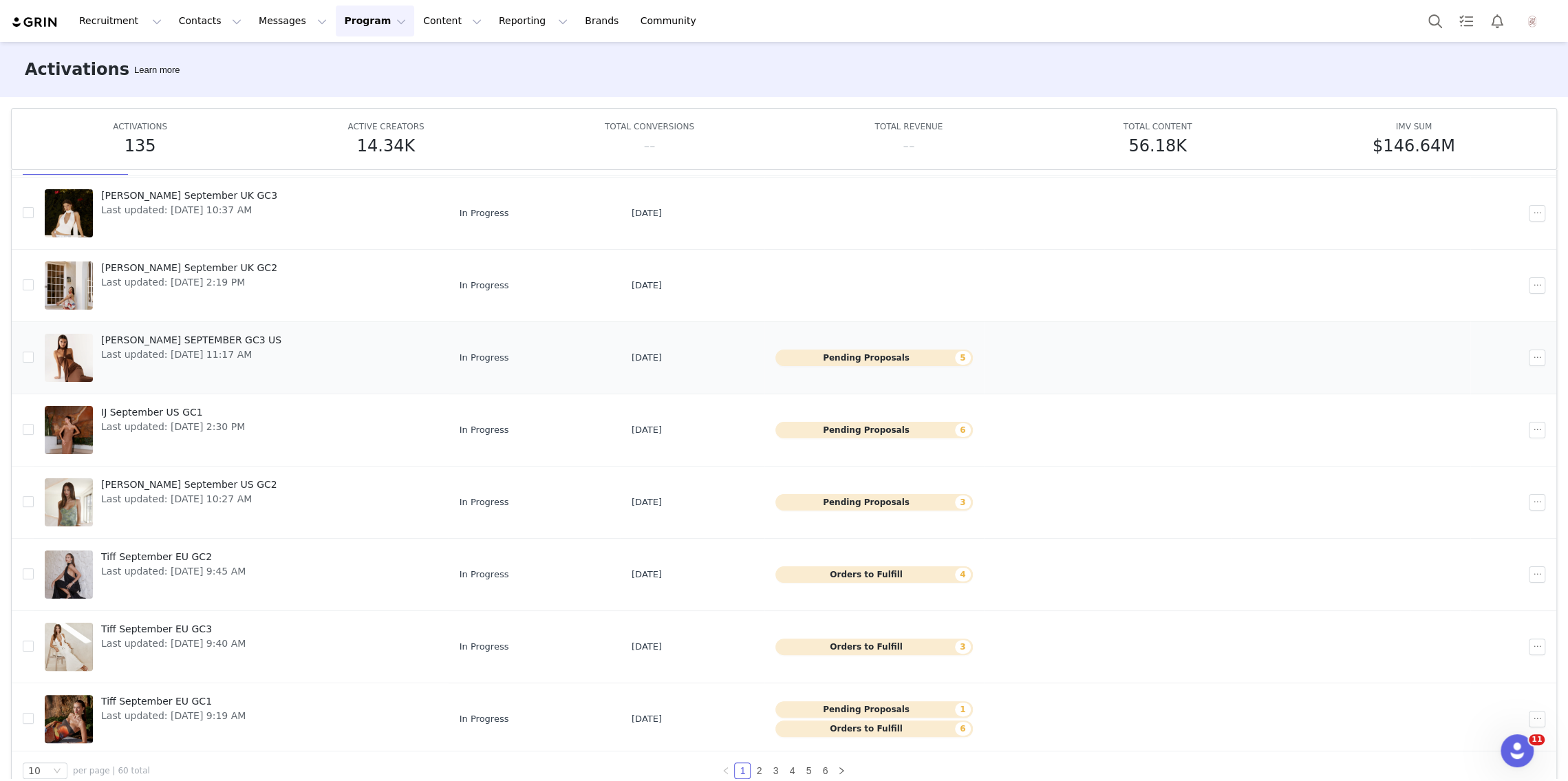
scroll to position [111, 0]
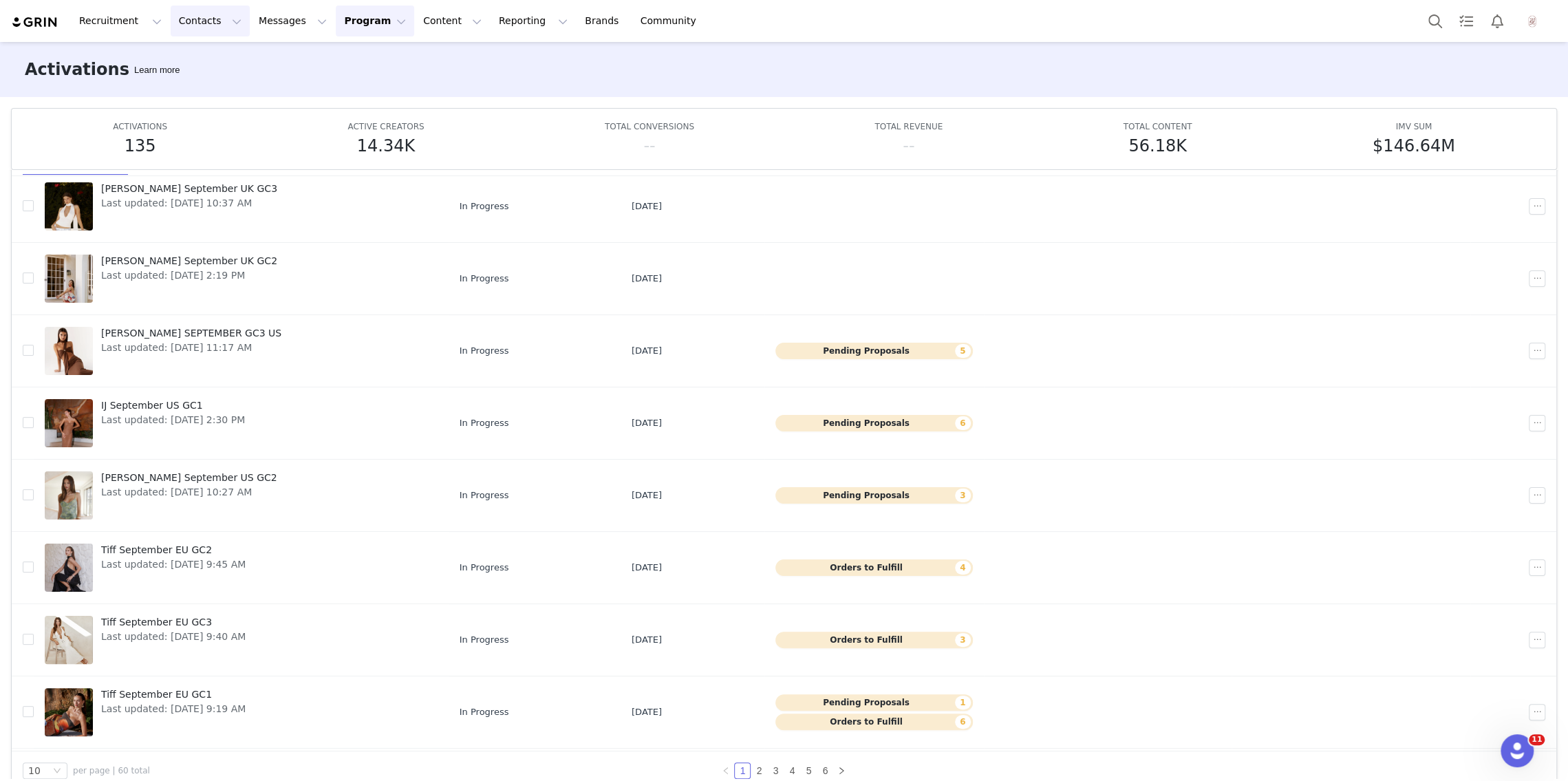
click at [194, 18] on button "Contacts Contacts" at bounding box center [210, 21] width 79 height 31
click at [203, 60] on p "Creators" at bounding box center [193, 61] width 41 height 15
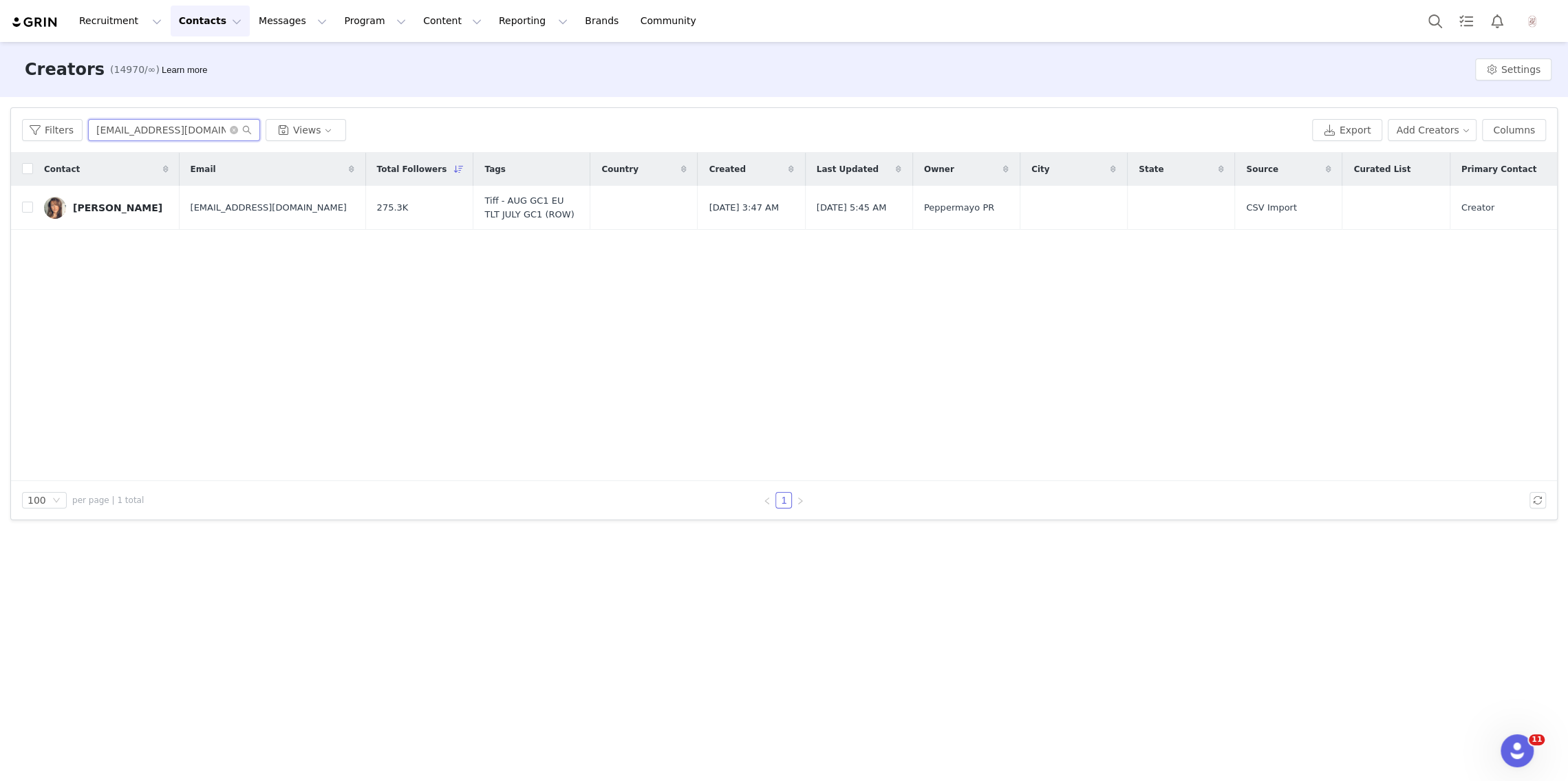
click at [158, 131] on input "[EMAIL_ADDRESS][DOMAIN_NAME]" at bounding box center [174, 130] width 172 height 22
click at [157, 131] on input "[EMAIL_ADDRESS][DOMAIN_NAME]" at bounding box center [174, 130] width 172 height 22
paste input "[PERSON_NAME]"
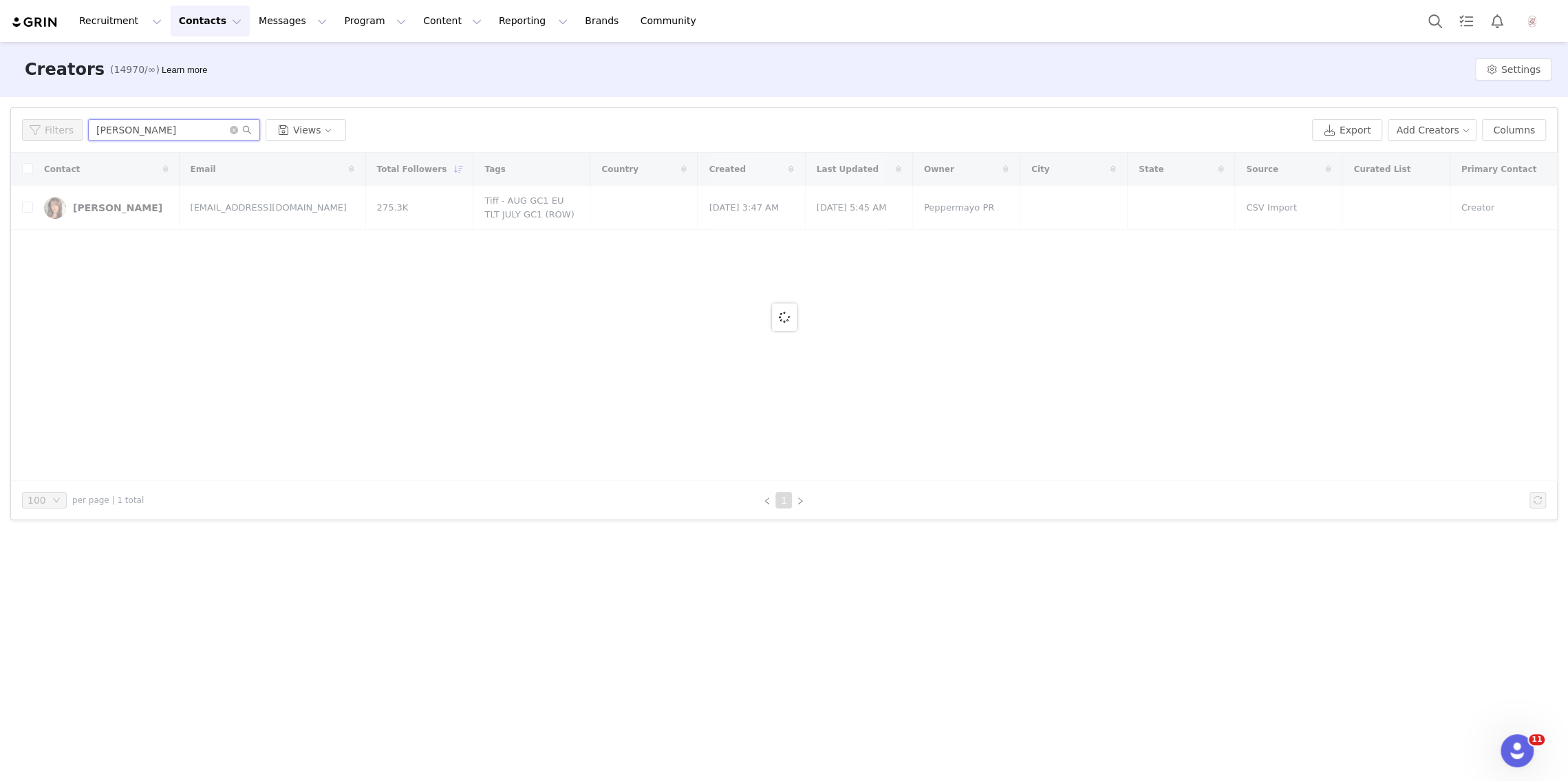
click at [197, 128] on input "[PERSON_NAME]" at bounding box center [174, 130] width 172 height 22
paste input "[EMAIL_ADDRESS][DOMAIN_NAME]"
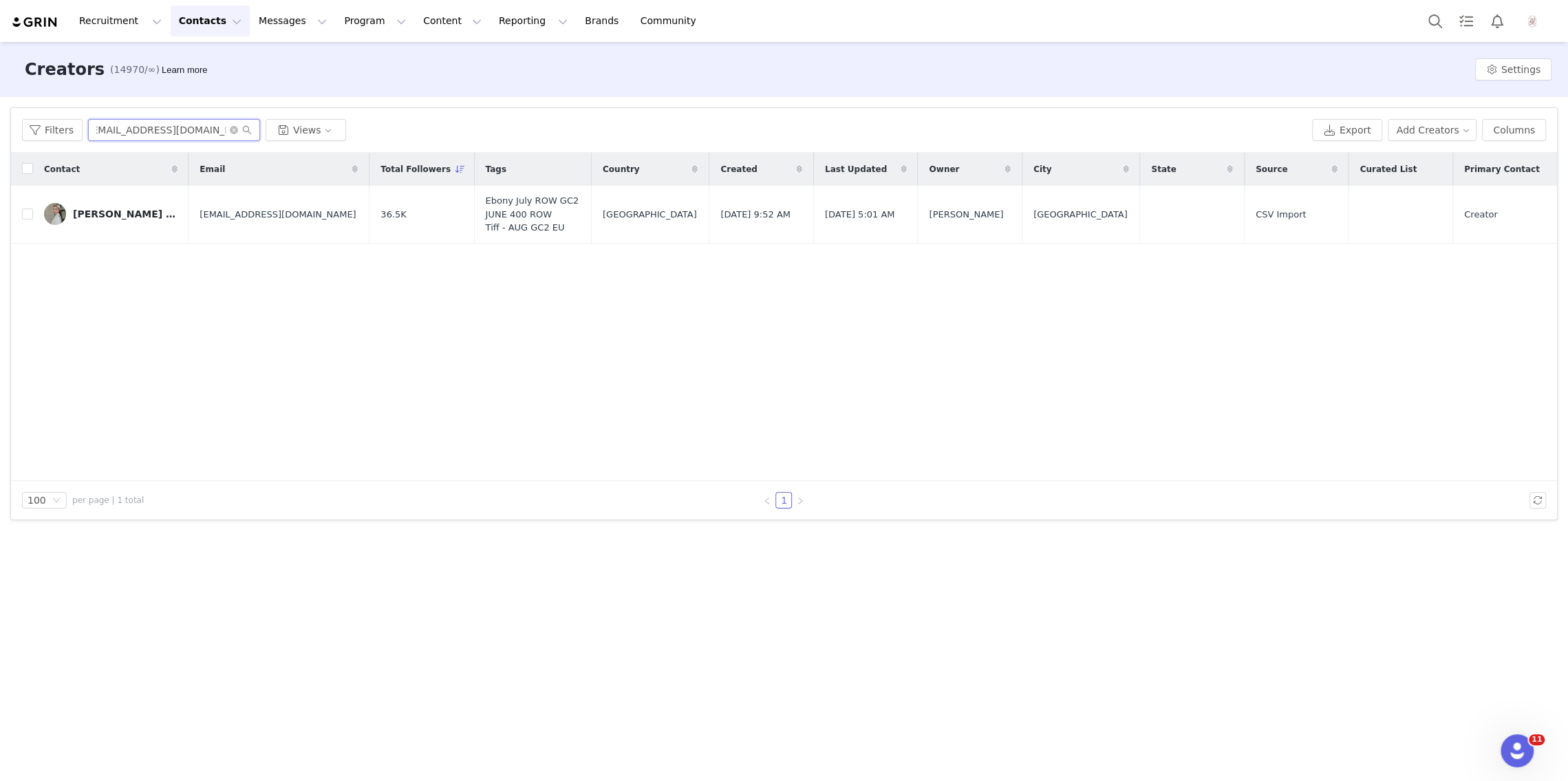
type input "[EMAIL_ADDRESS][DOMAIN_NAME]"
click at [123, 210] on div "[PERSON_NAME] Kavtarashvili" at bounding box center [124, 215] width 103 height 11
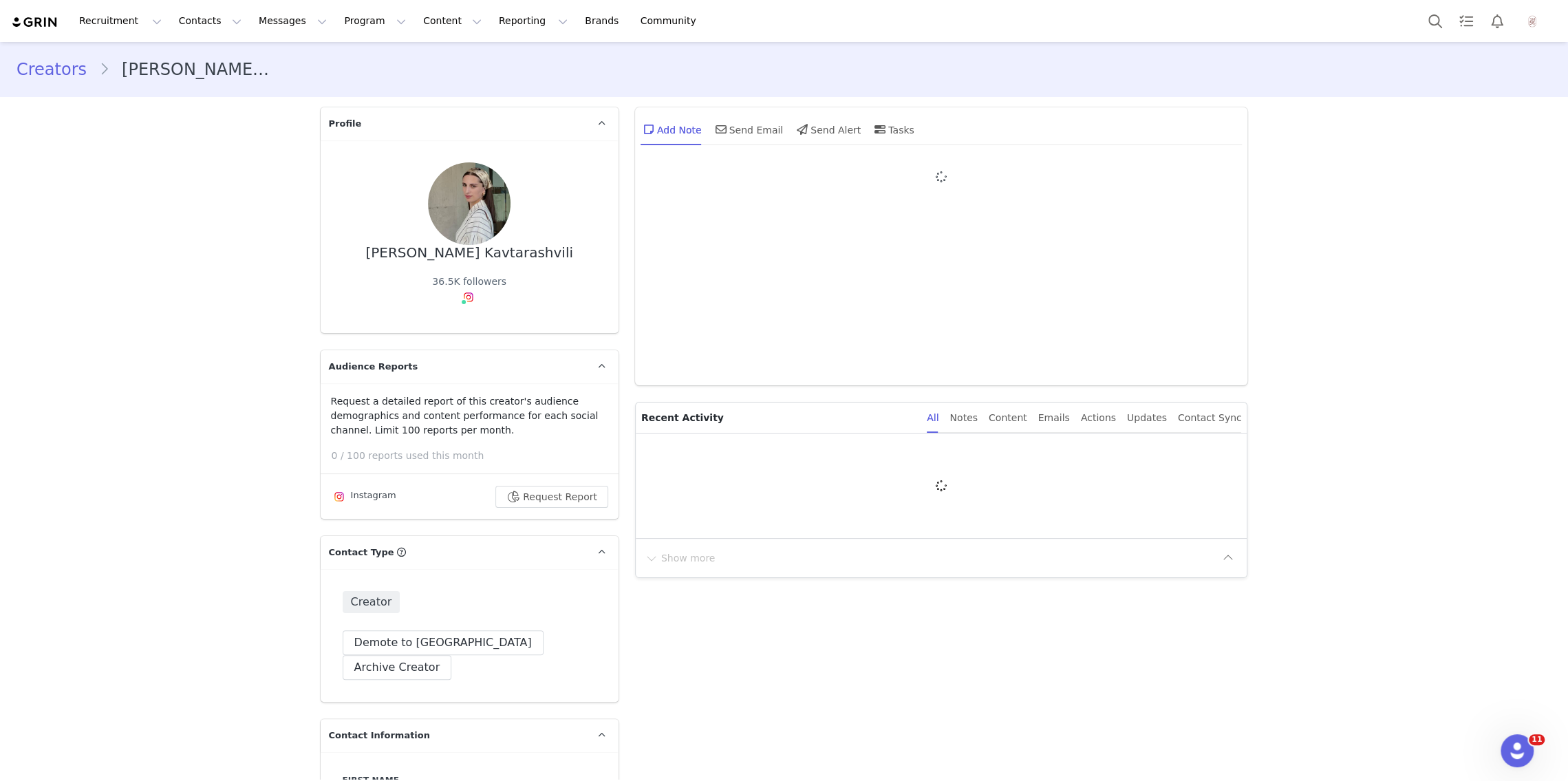
type input "+1 ([GEOGRAPHIC_DATA])"
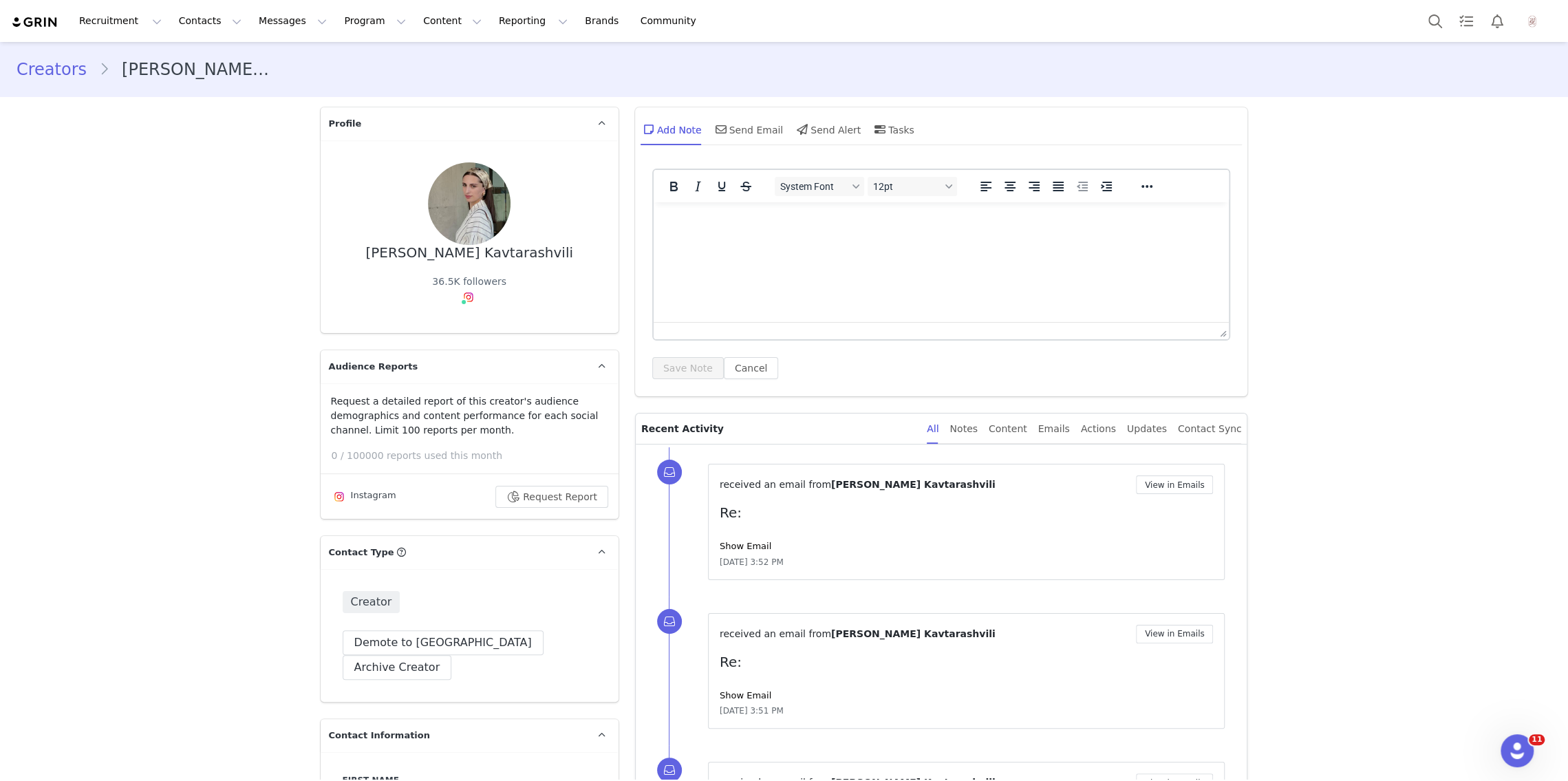
click at [485, 253] on div "[PERSON_NAME] Kavtarashvili" at bounding box center [470, 253] width 208 height 15
copy div "[PERSON_NAME] Kavtarashvili"
click at [466, 320] on div "Instagram ( @leyla.kavt ) — Standard Connected — Account is discoverable." at bounding box center [474, 338] width 219 height 59
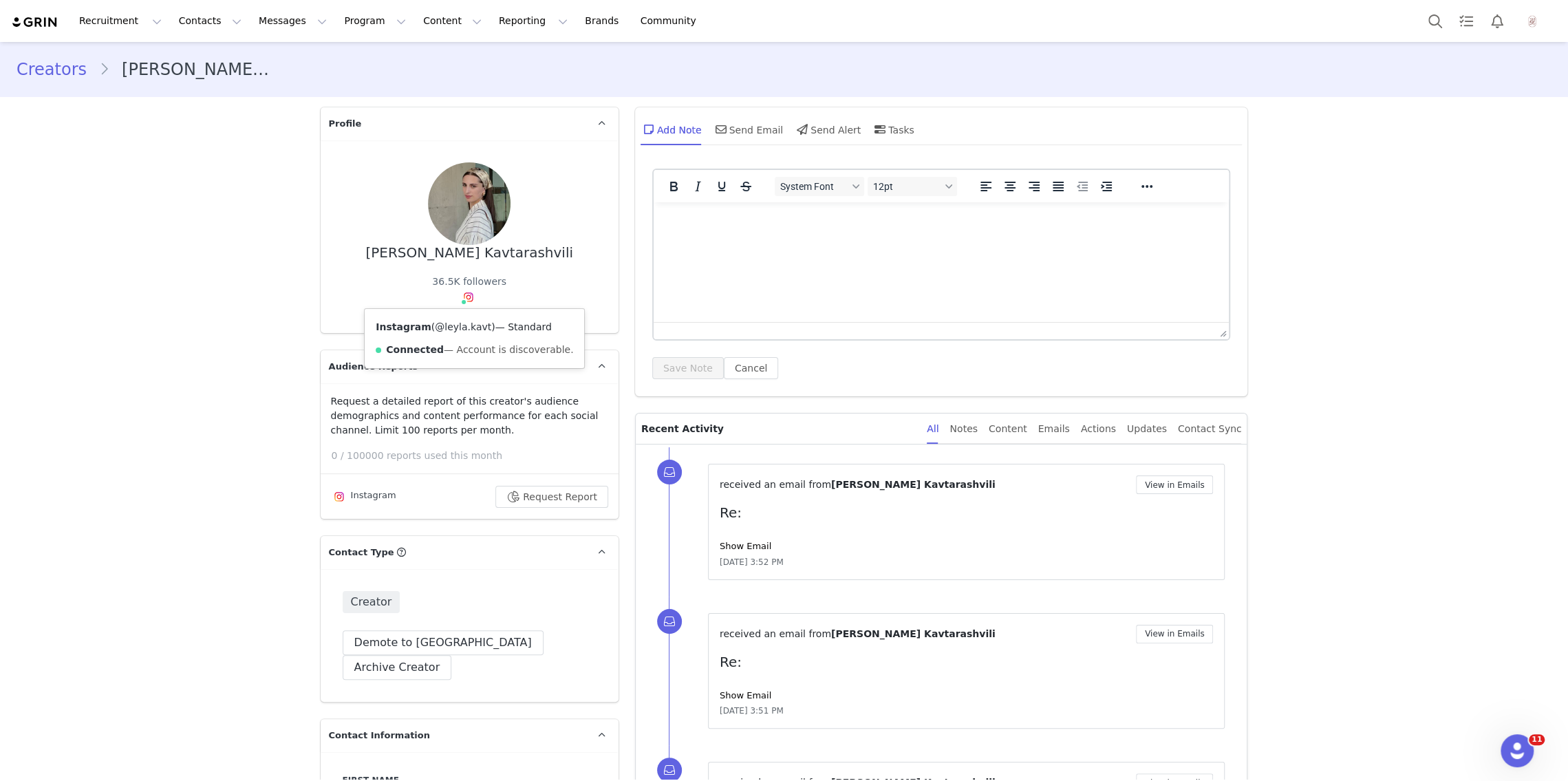
click at [463, 328] on link "@leyla.kavt" at bounding box center [462, 328] width 56 height 11
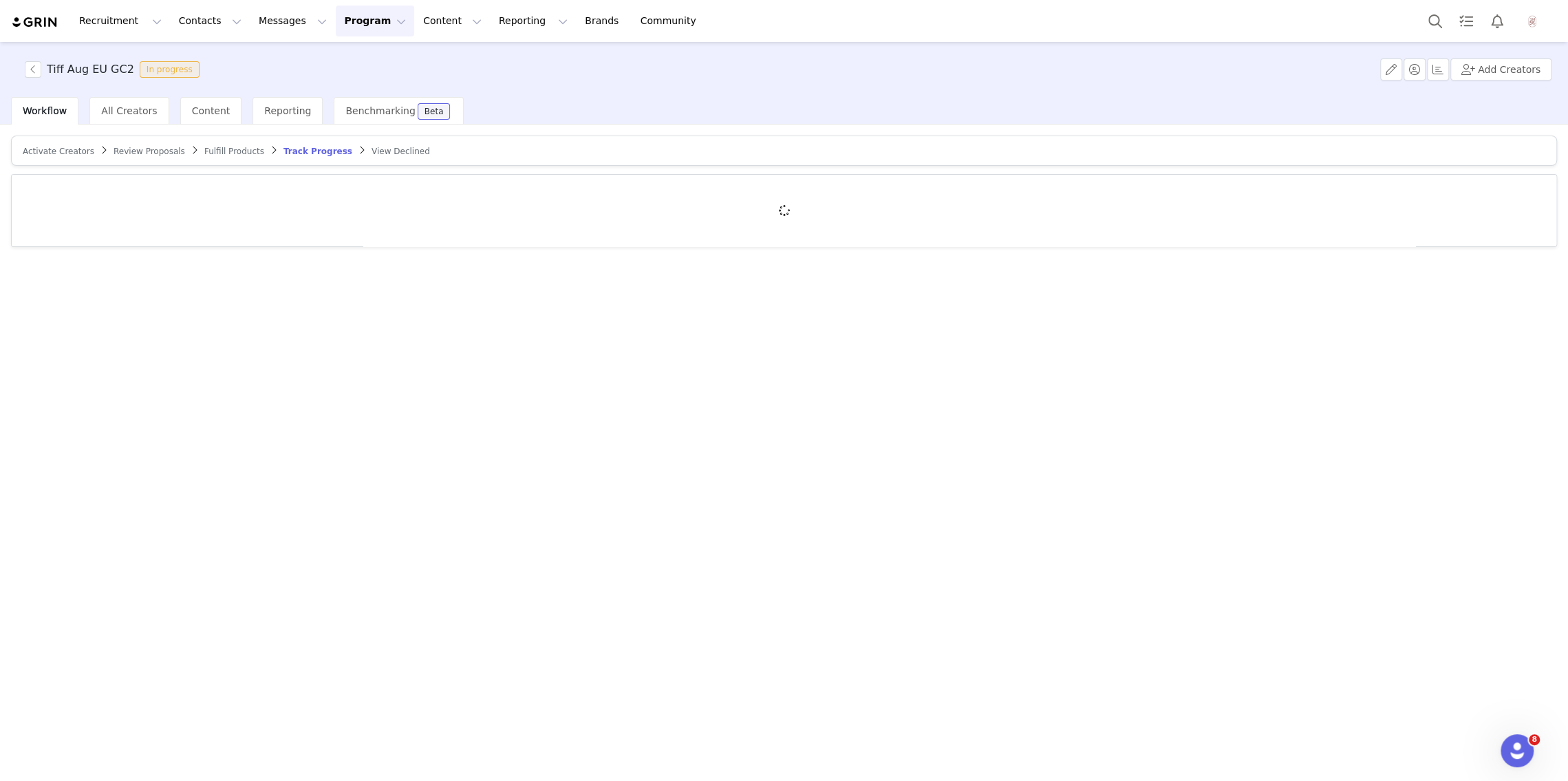
click at [227, 147] on span "Fulfill Products" at bounding box center [235, 151] width 60 height 10
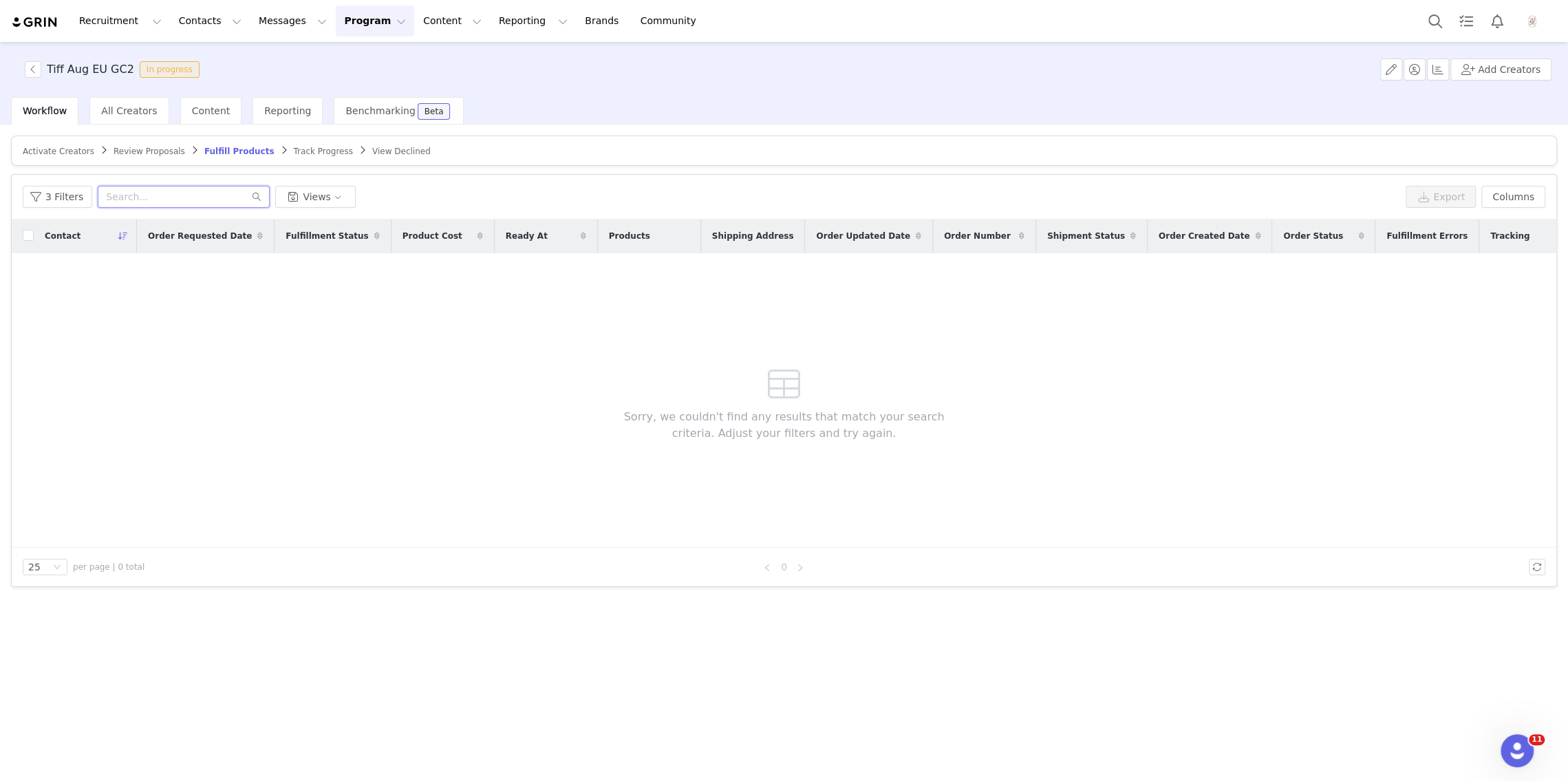
click at [144, 200] on input "text" at bounding box center [184, 197] width 172 height 22
click at [79, 186] on button "3 Filters" at bounding box center [58, 197] width 70 height 22
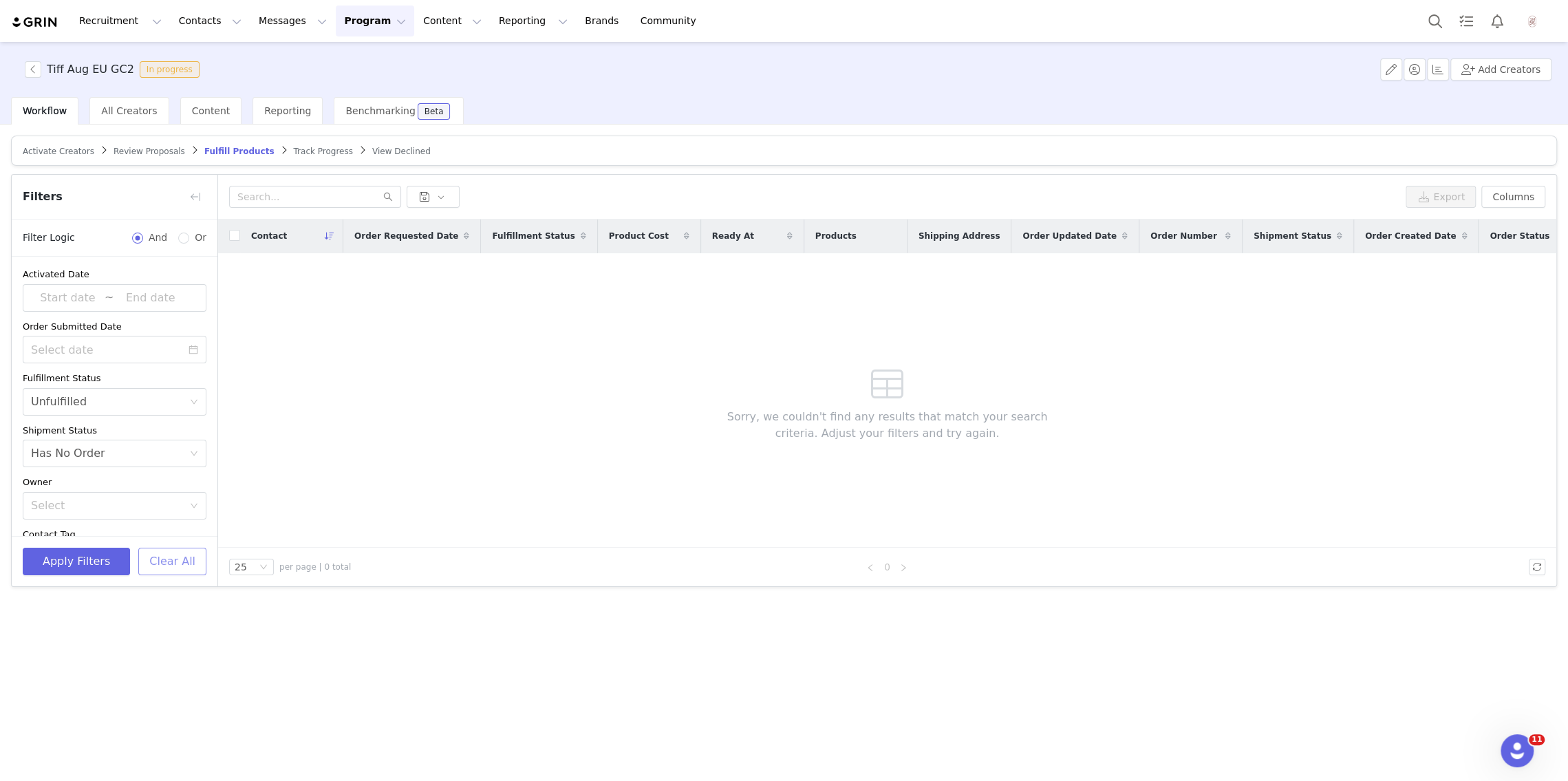
click at [168, 553] on button "Clear All" at bounding box center [172, 562] width 68 height 28
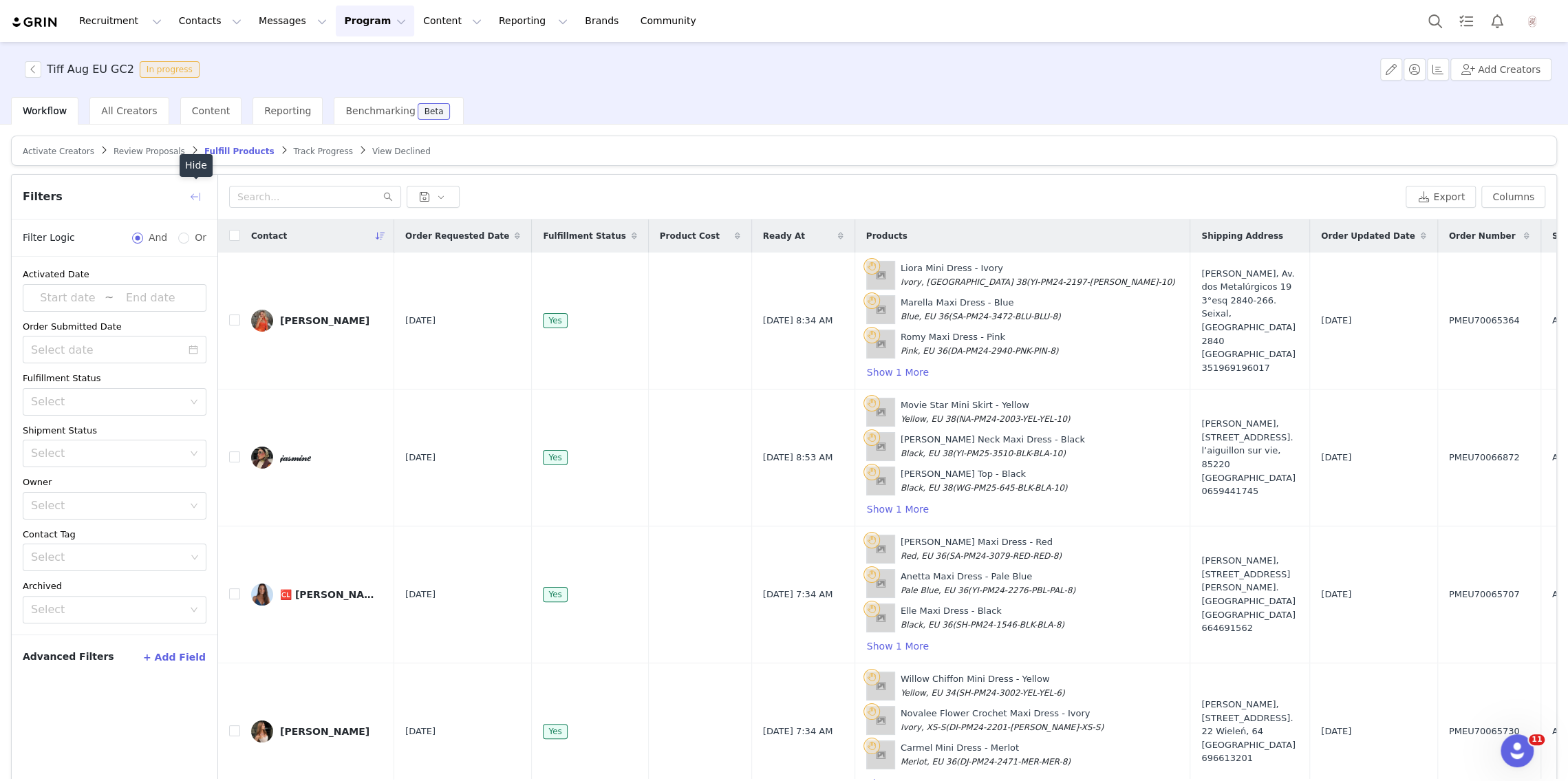
click at [198, 193] on button "button" at bounding box center [195, 197] width 22 height 22
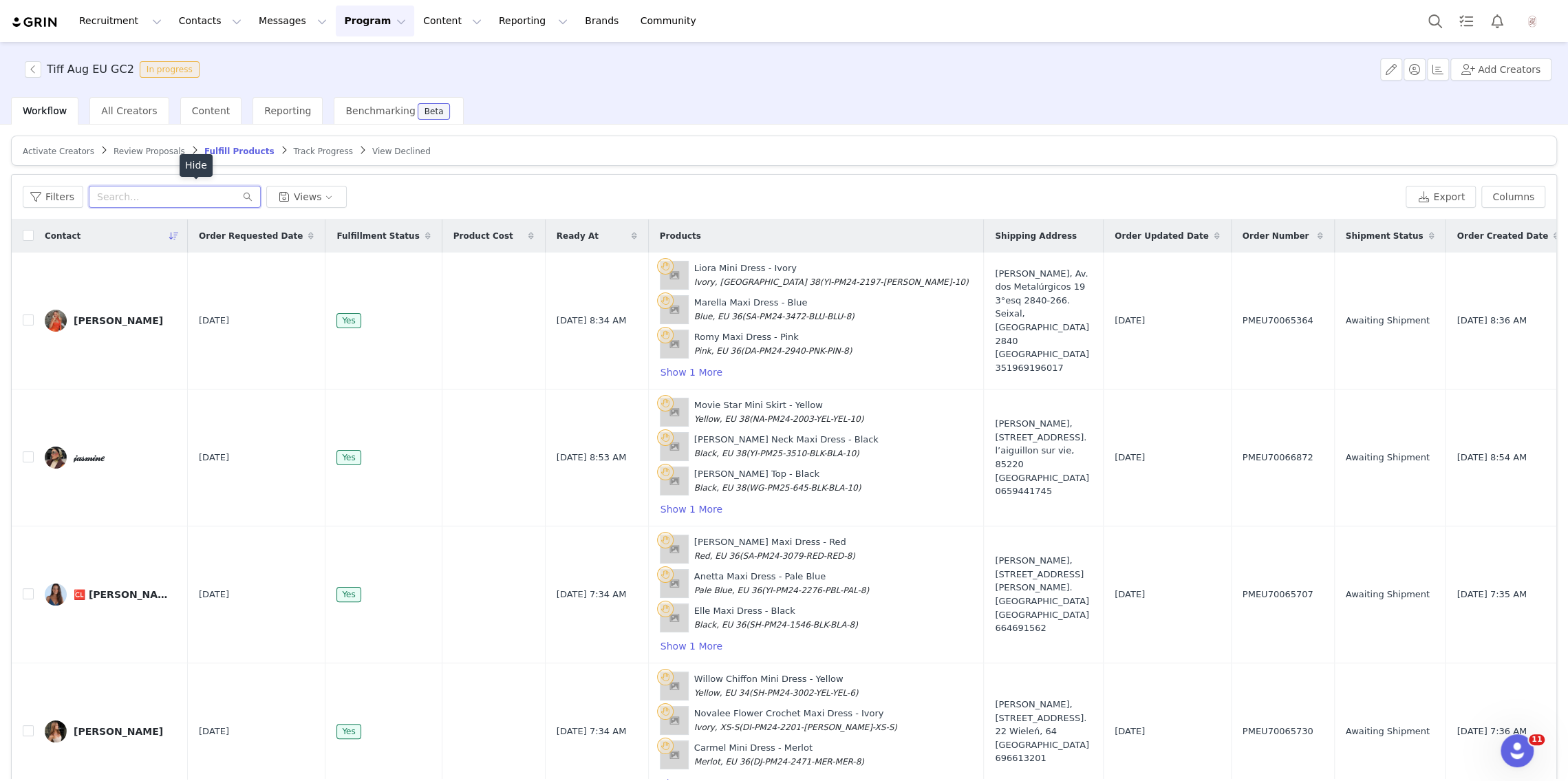
click at [240, 201] on input "text" at bounding box center [175, 197] width 172 height 22
paste input "[PERSON_NAME] Kavtarashvili"
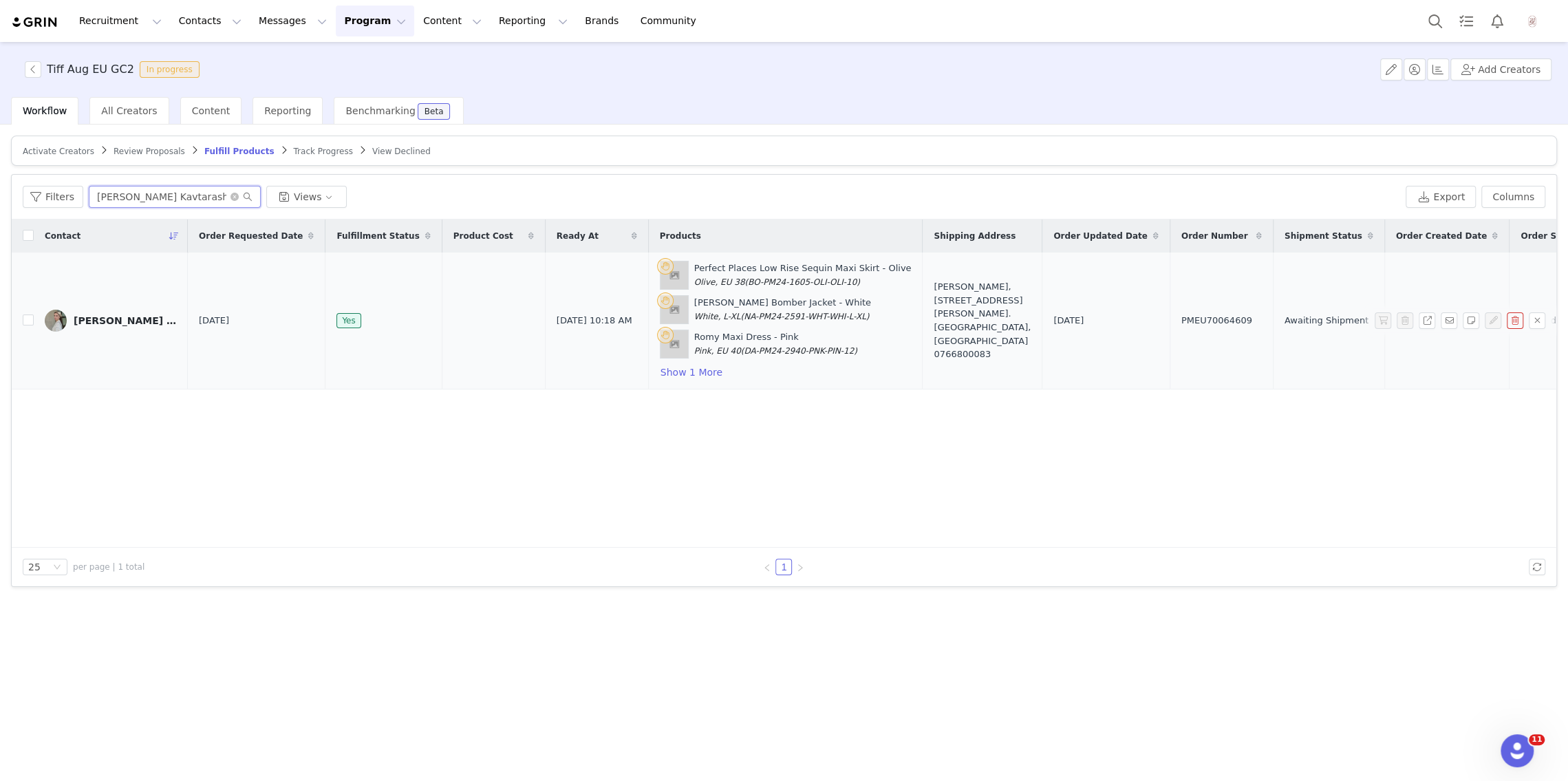
type input "[PERSON_NAME] Kavtarashvili"
click at [1181, 319] on span "PMEU70064609" at bounding box center [1216, 320] width 71 height 14
copy span "PMEU70064609"
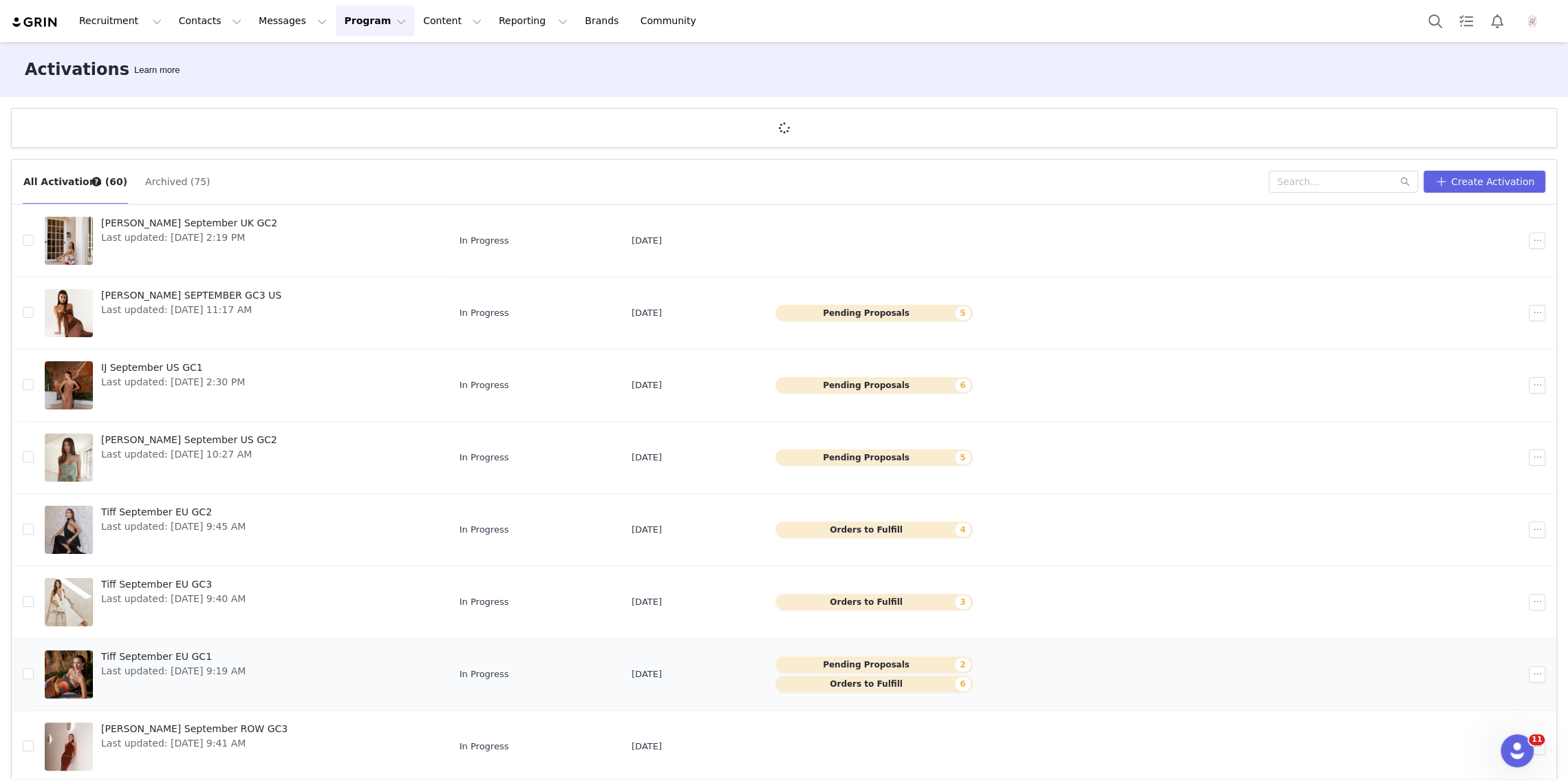
click at [155, 655] on span "Tiff September EU GC1" at bounding box center [174, 657] width 145 height 15
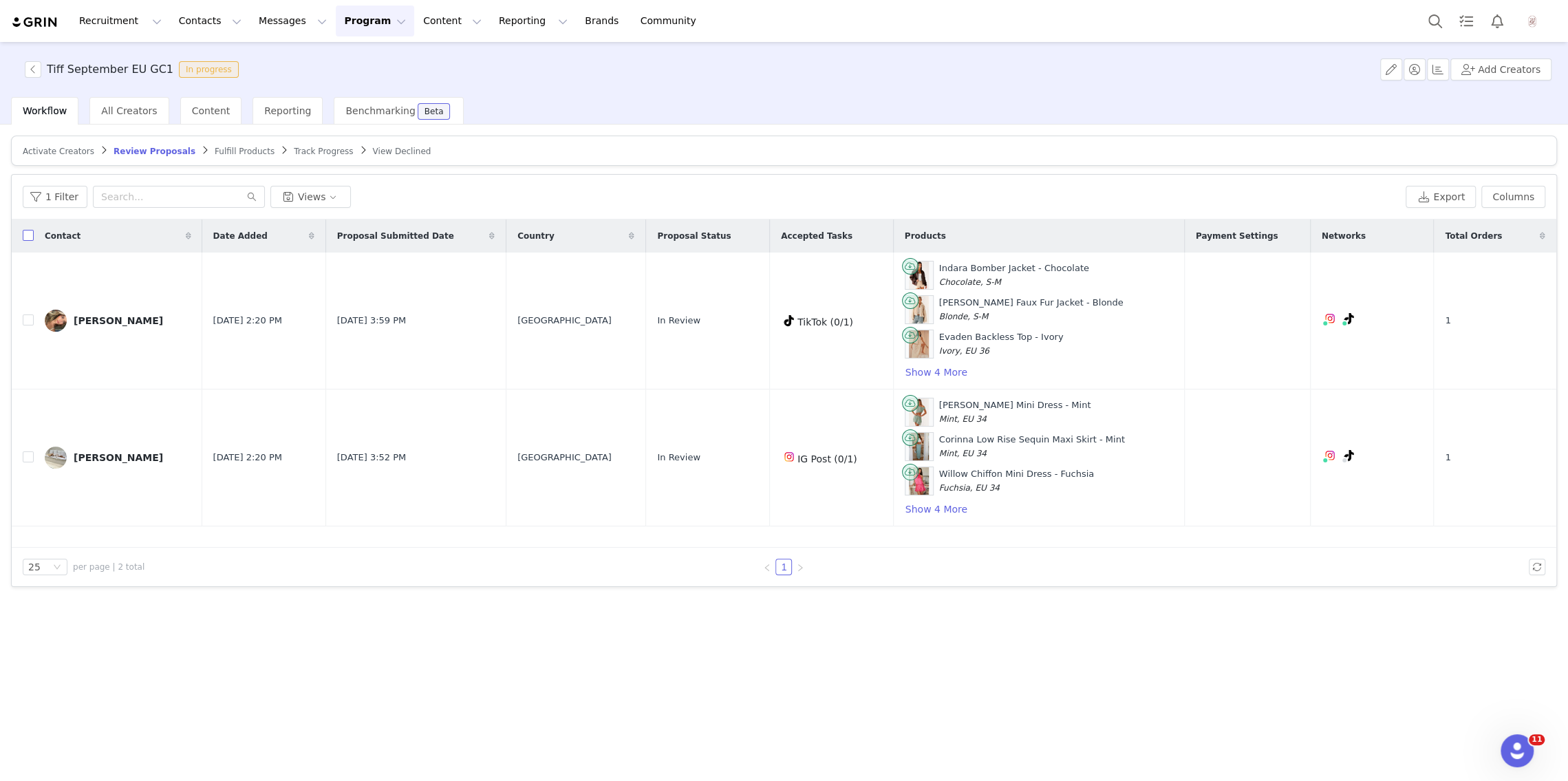
click at [28, 237] on input "checkbox" at bounding box center [28, 236] width 11 height 11
checkbox input "true"
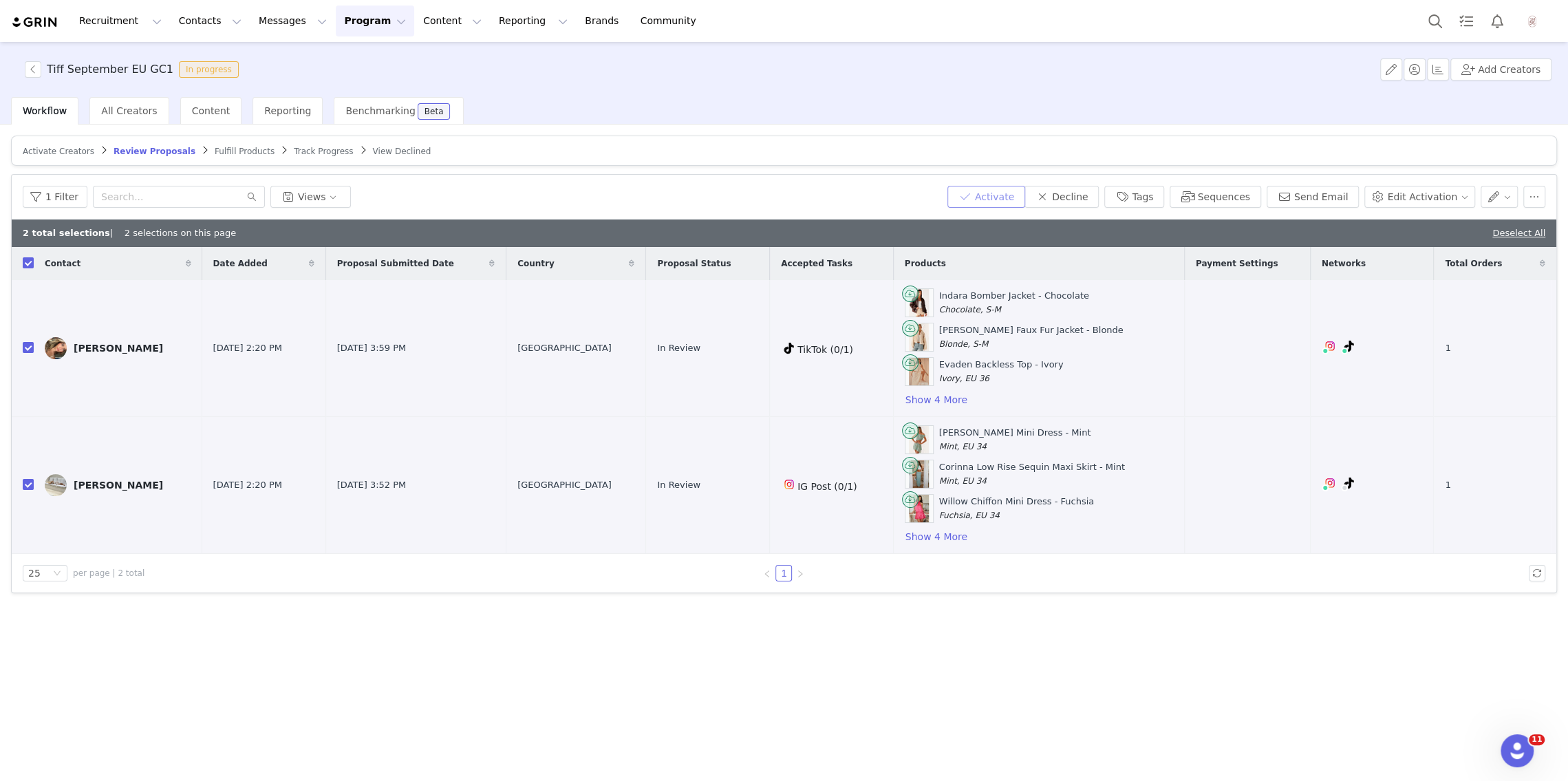
click at [988, 200] on button "Activate" at bounding box center [986, 197] width 78 height 22
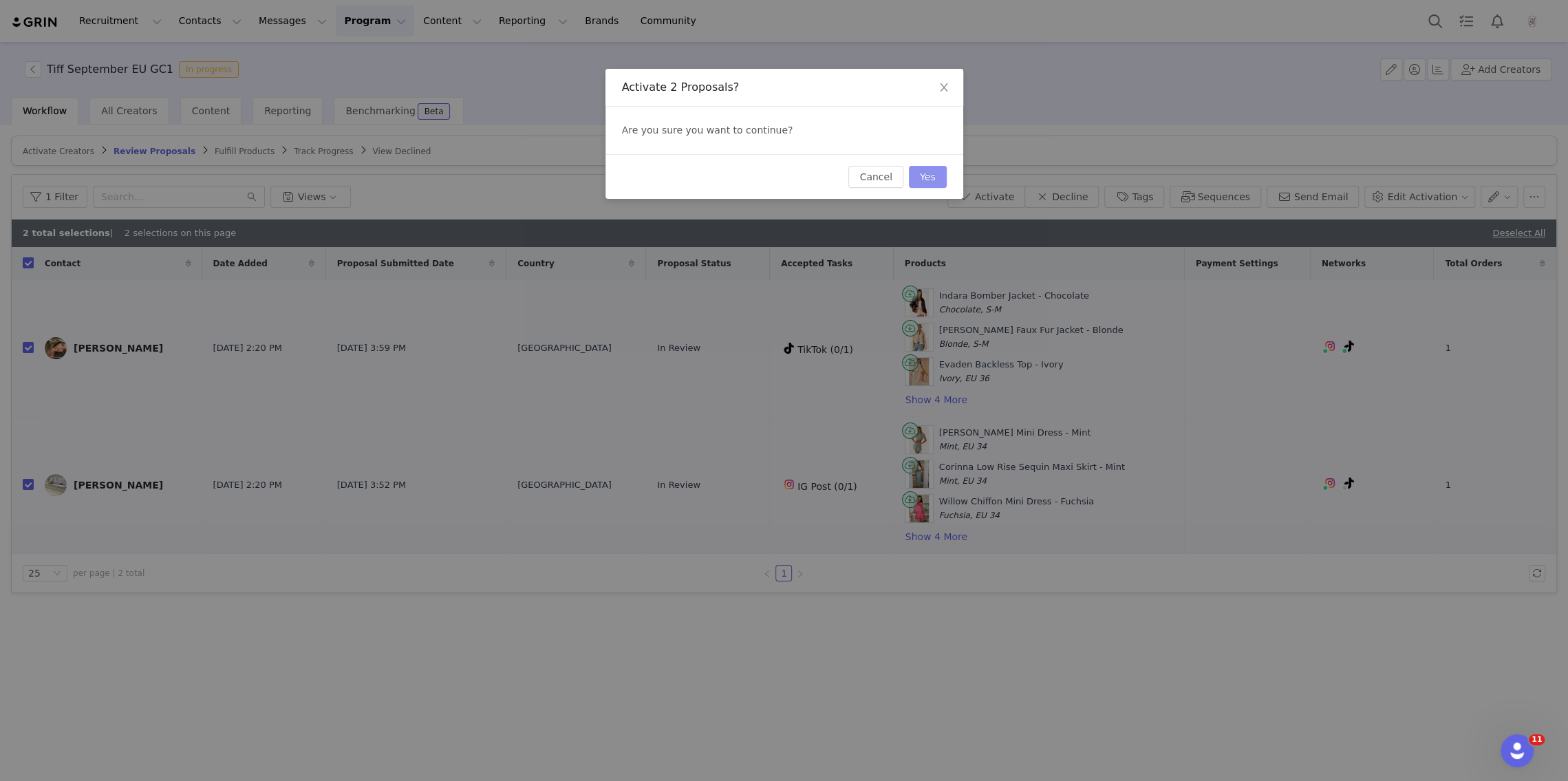
click at [929, 178] on button "Yes" at bounding box center [928, 176] width 38 height 22
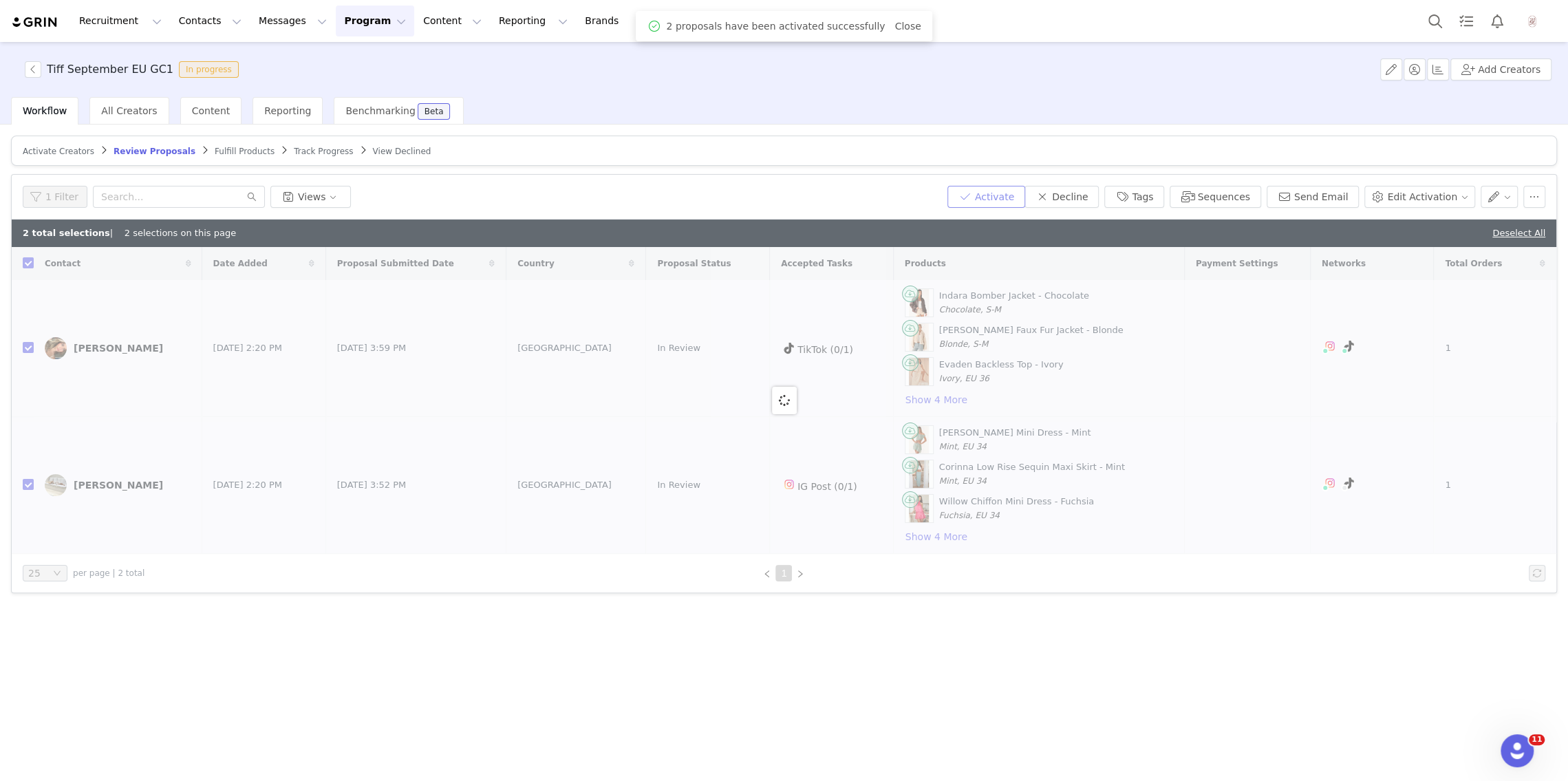
checkbox input "false"
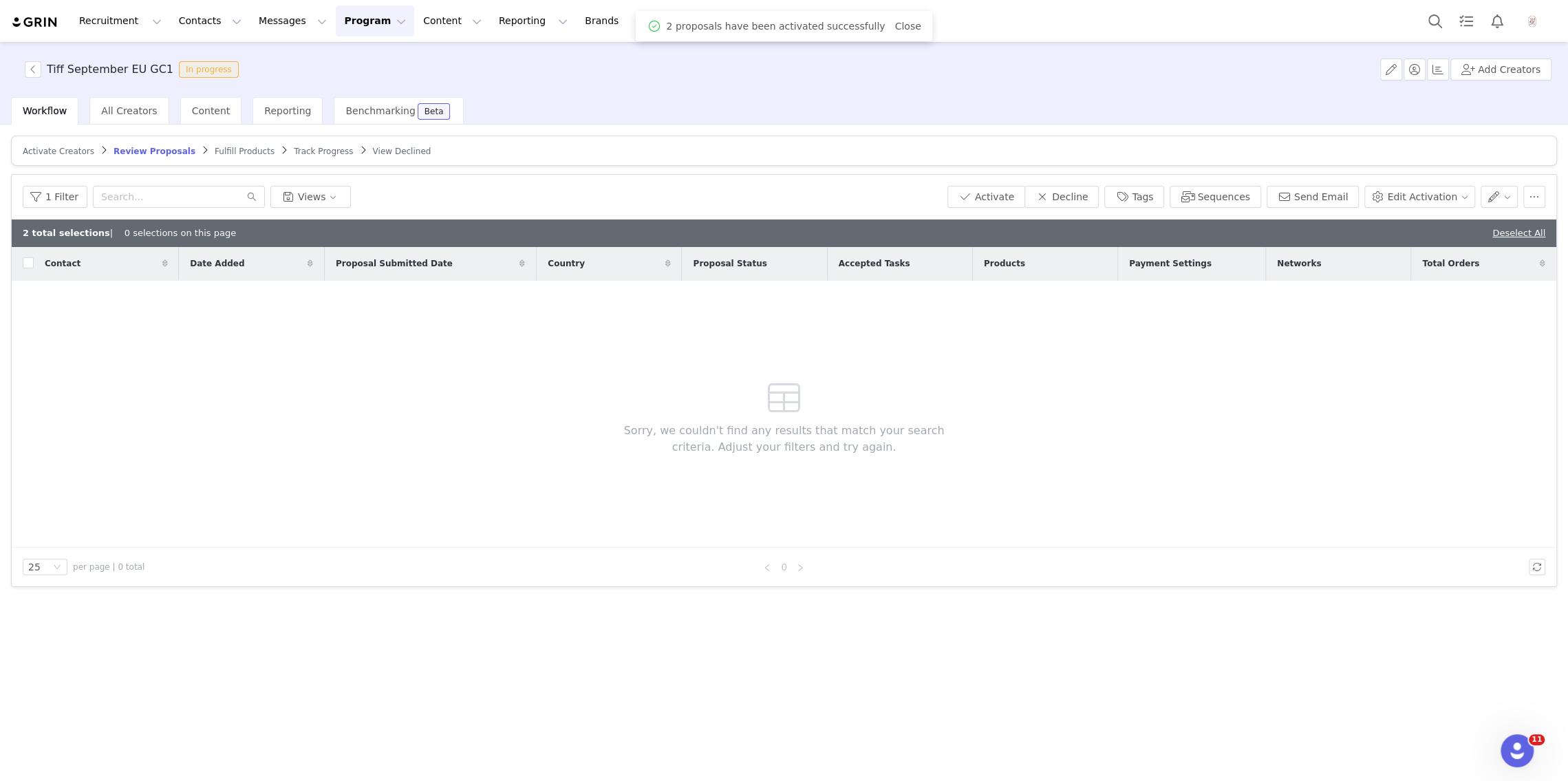
click at [234, 150] on span "Fulfill Products" at bounding box center [245, 151] width 60 height 10
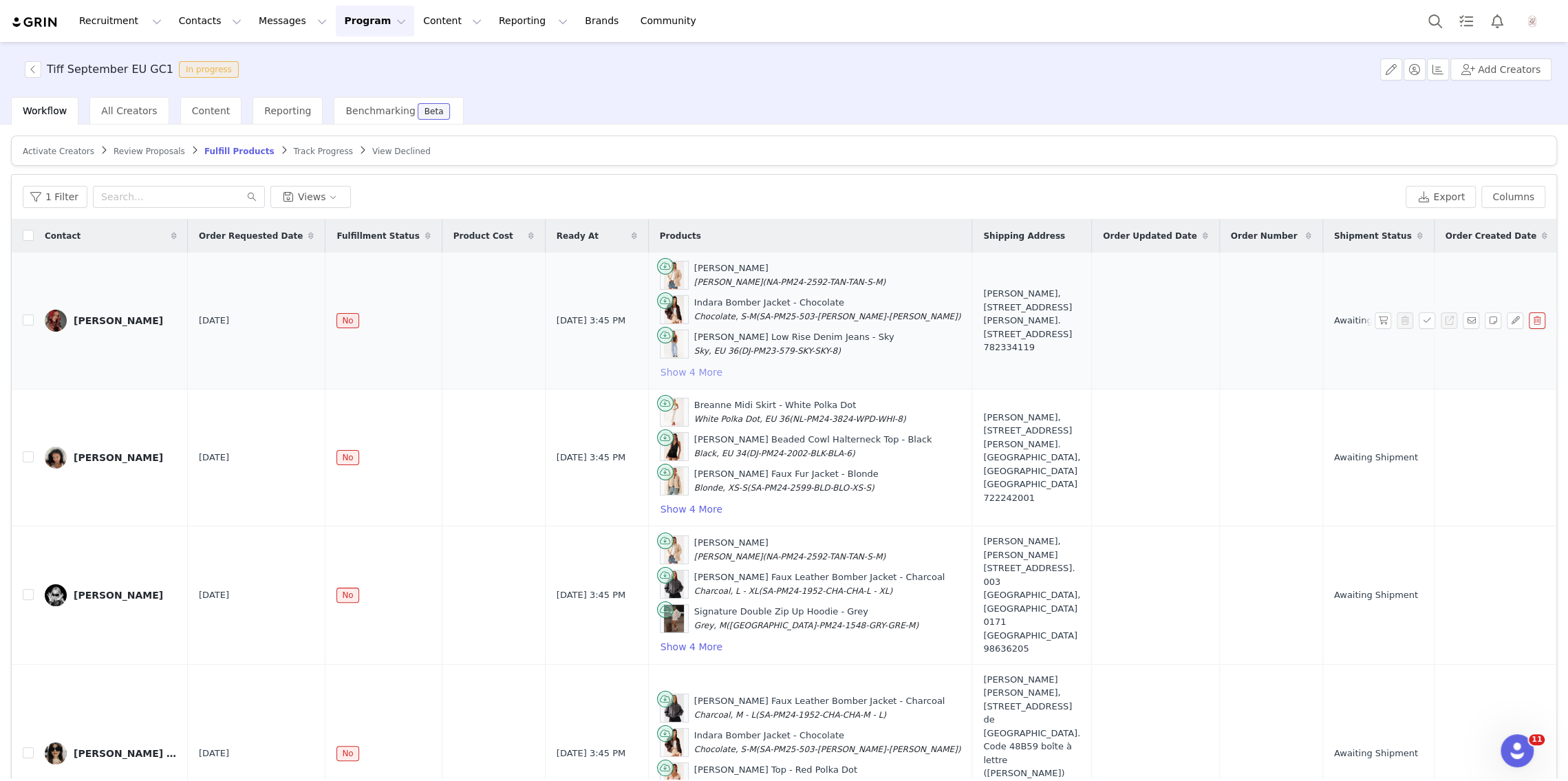
click at [673, 368] on button "Show 4 More" at bounding box center [691, 372] width 63 height 16
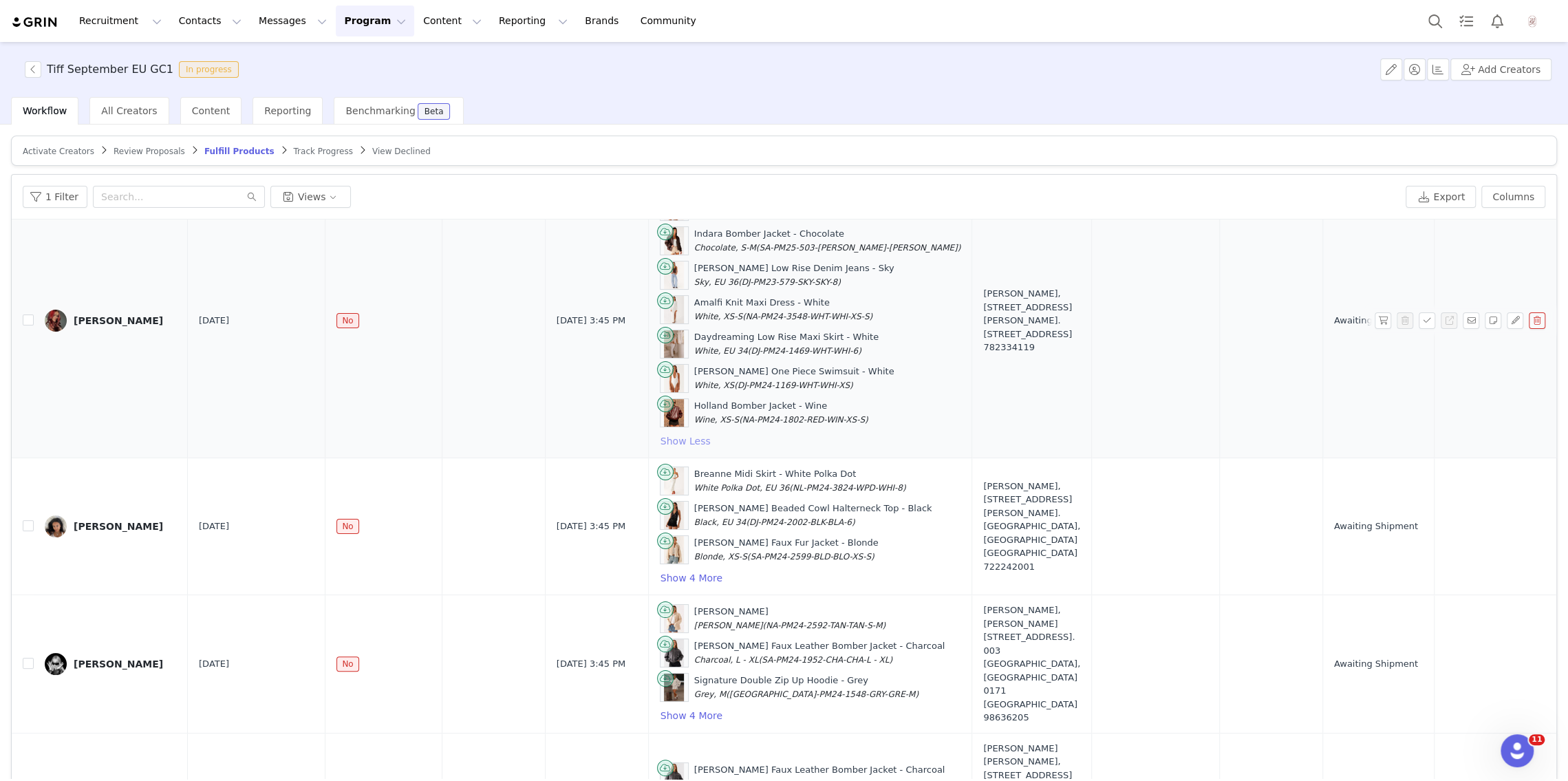
scroll to position [70, 0]
click at [672, 574] on button "Show 4 More" at bounding box center [691, 578] width 63 height 16
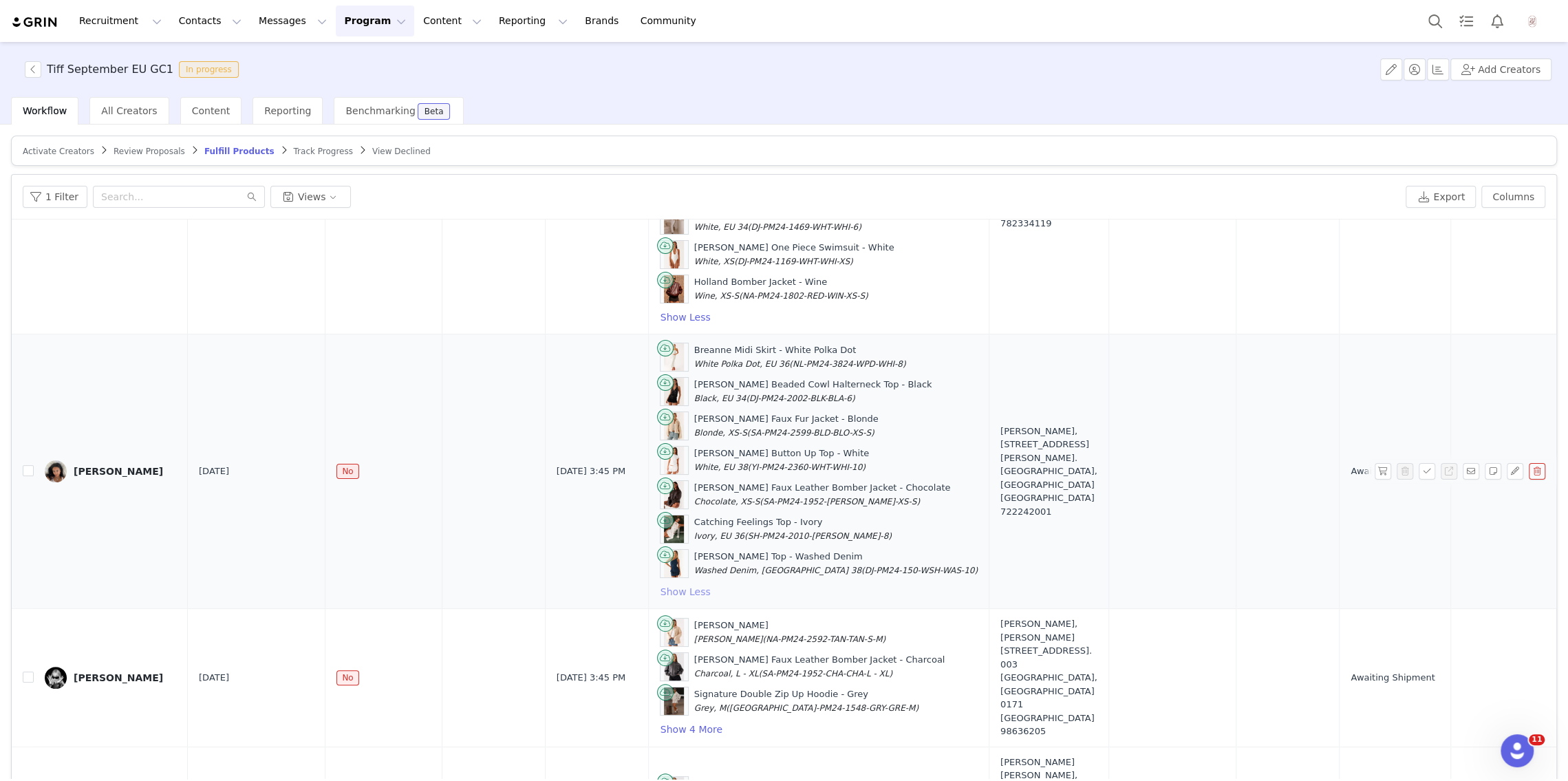
scroll to position [213, 0]
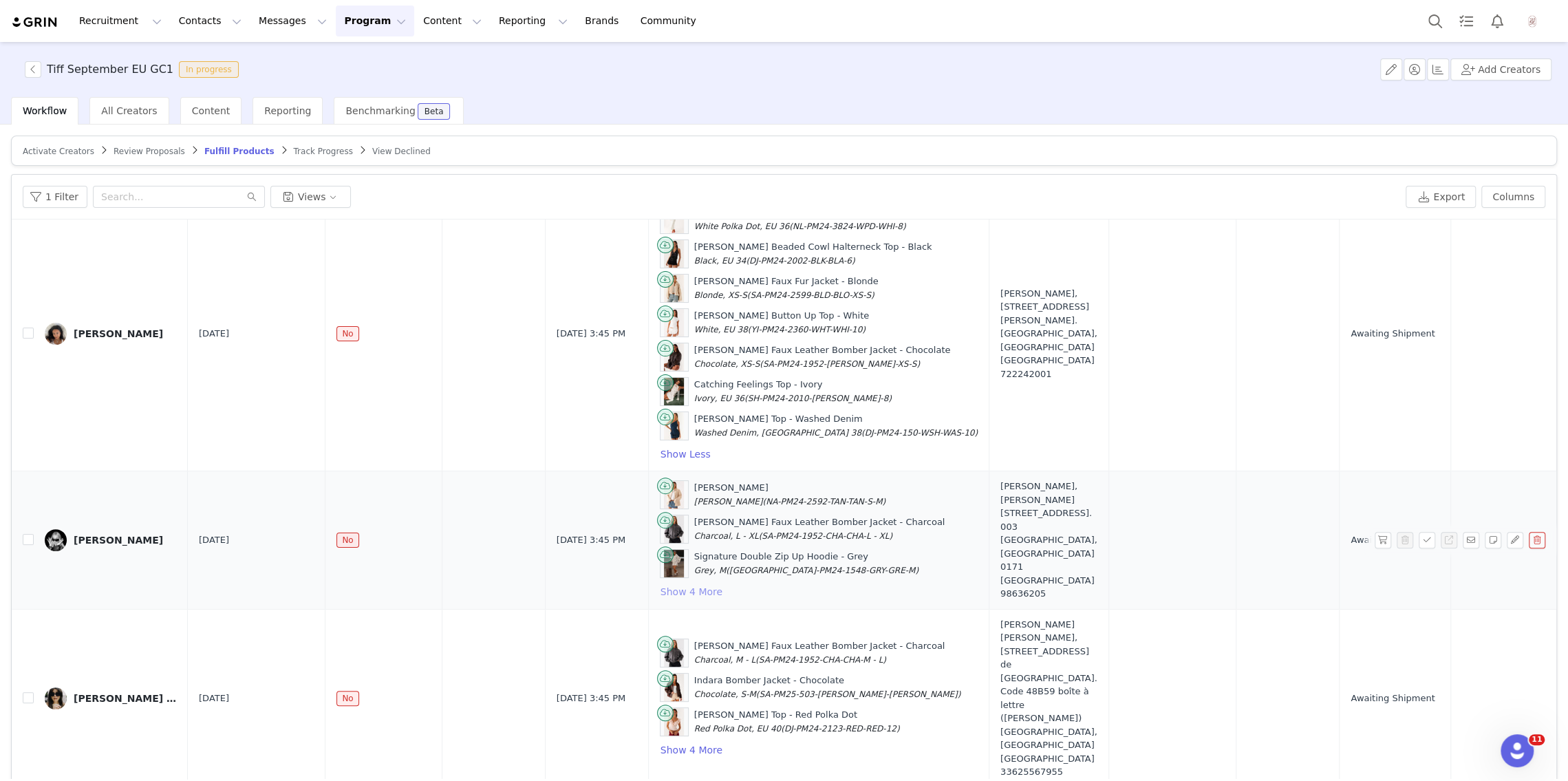
click at [674, 584] on button "Show 4 More" at bounding box center [691, 592] width 63 height 16
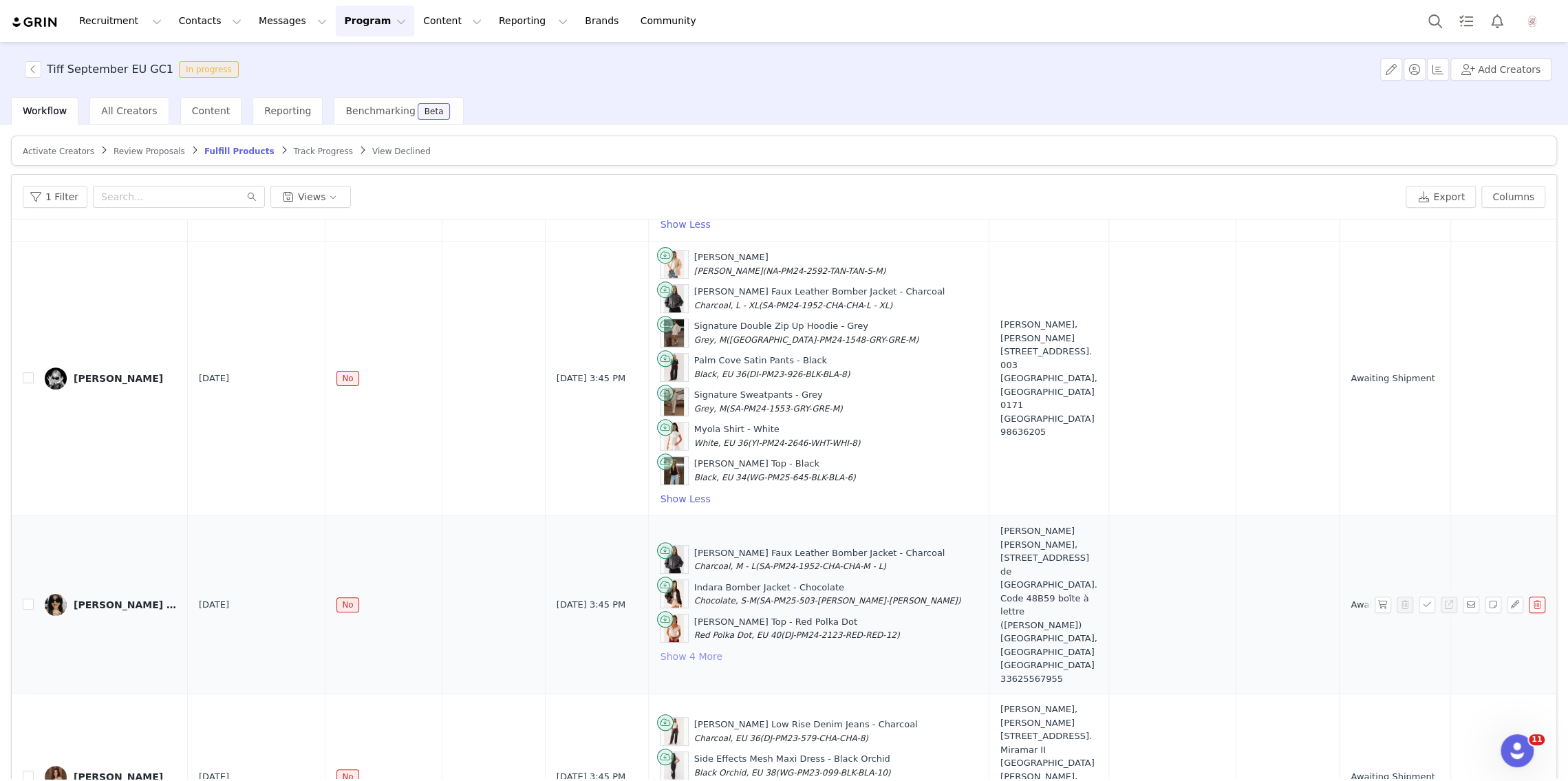
click at [682, 649] on button "Show 4 More" at bounding box center [691, 657] width 63 height 16
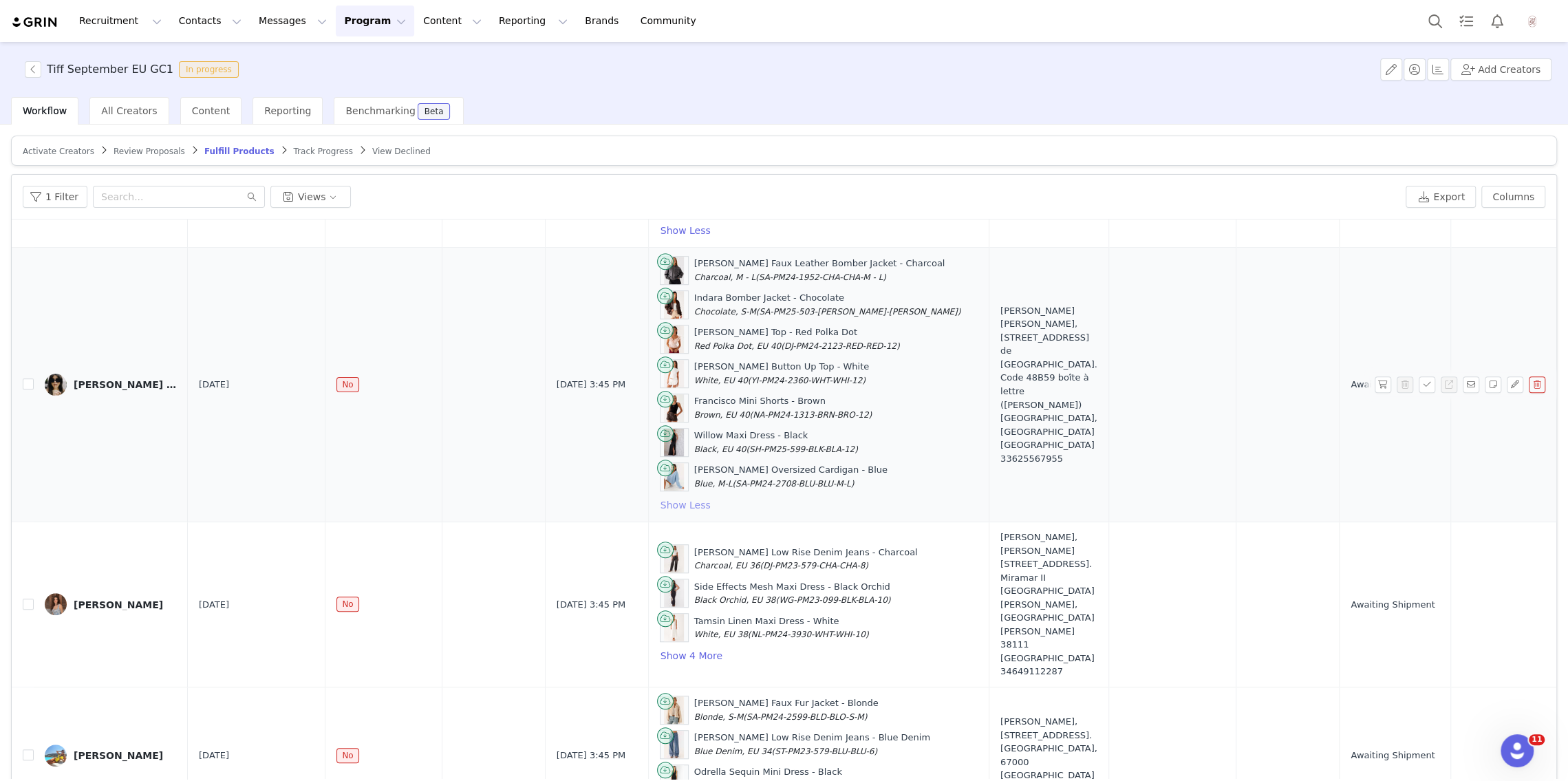
scroll to position [912, 0]
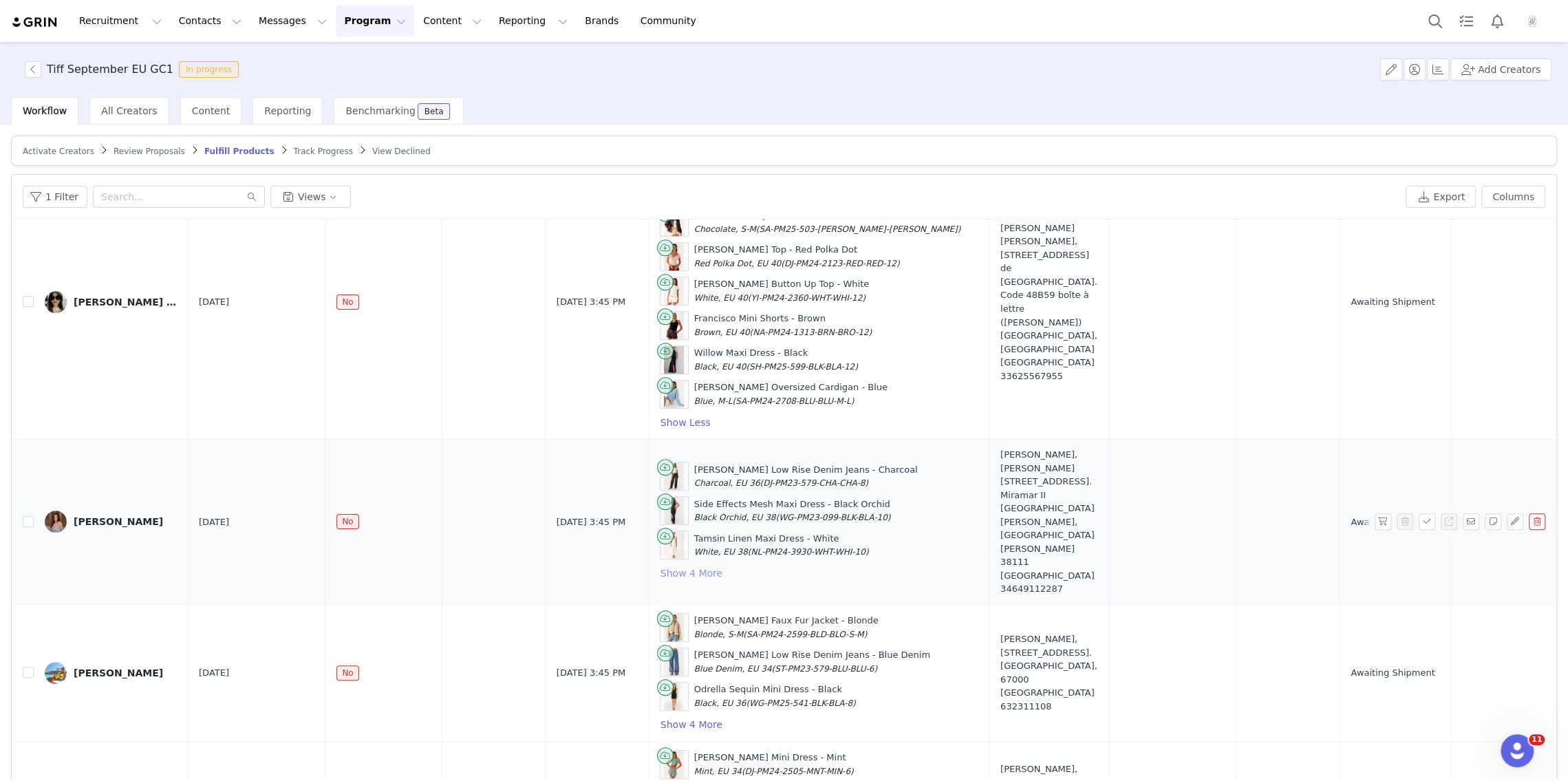
click at [678, 565] on button "Show 4 More" at bounding box center [691, 573] width 63 height 16
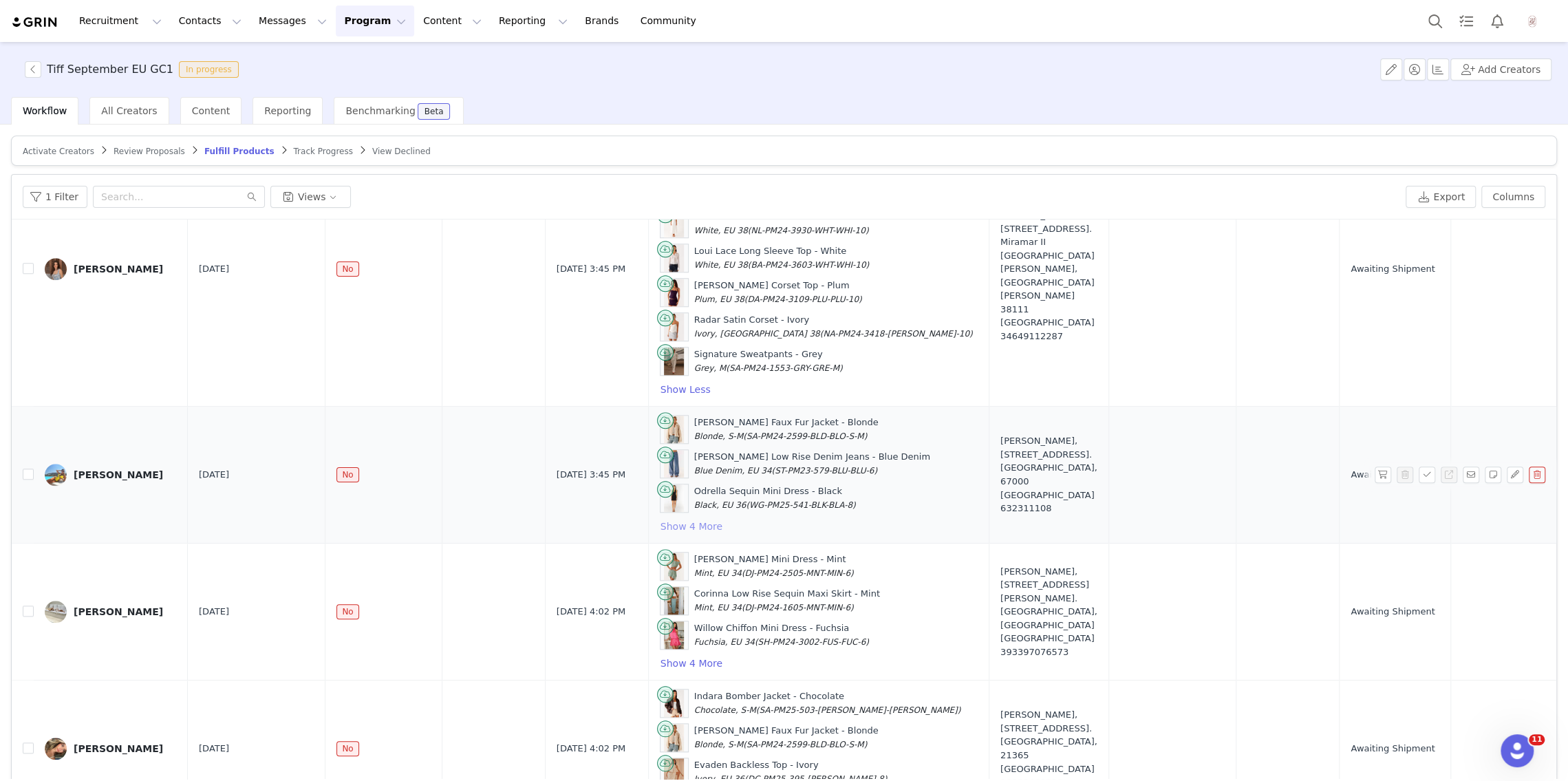
click at [678, 518] on button "Show 4 More" at bounding box center [691, 527] width 63 height 16
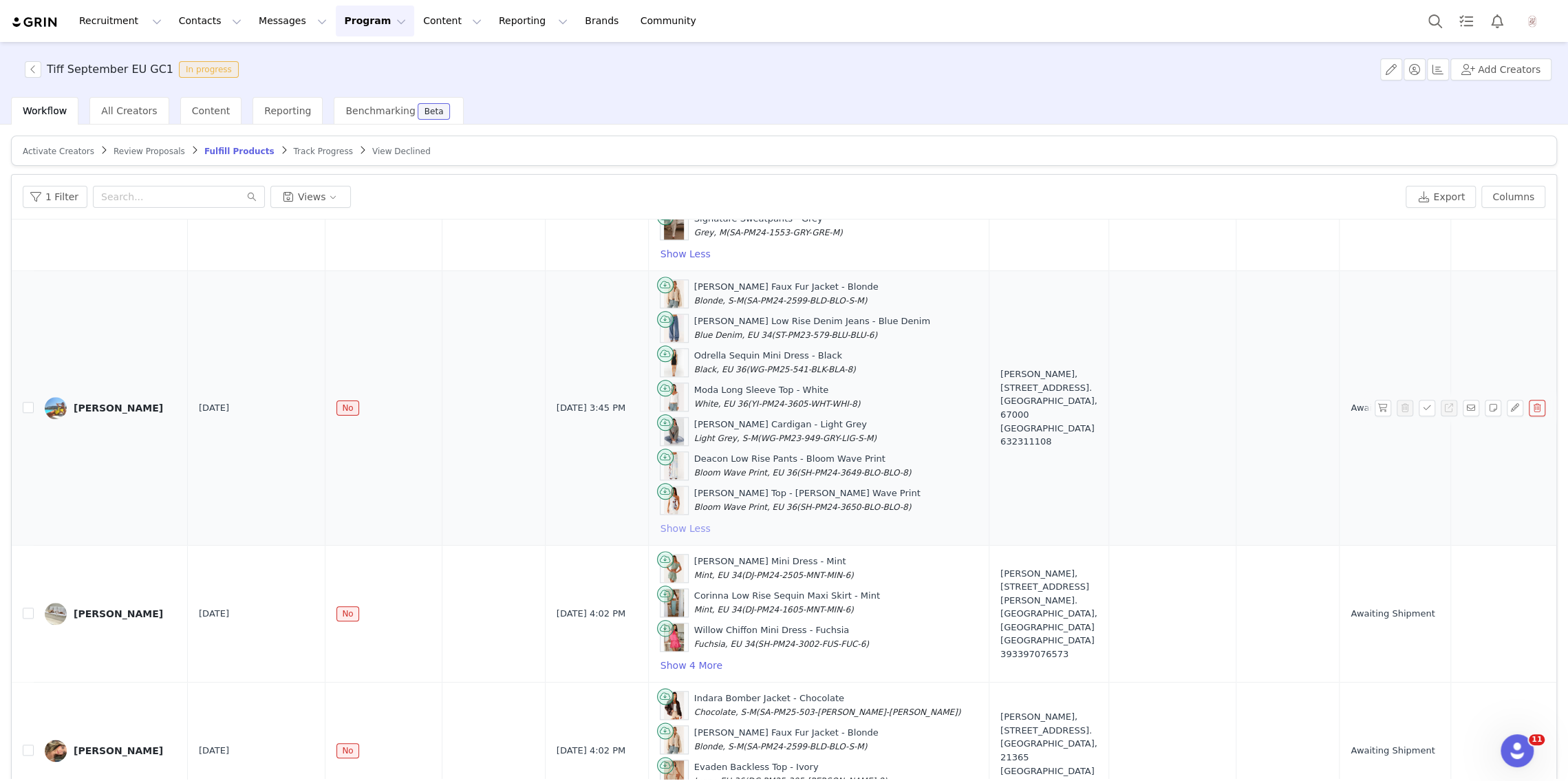
scroll to position [65, 0]
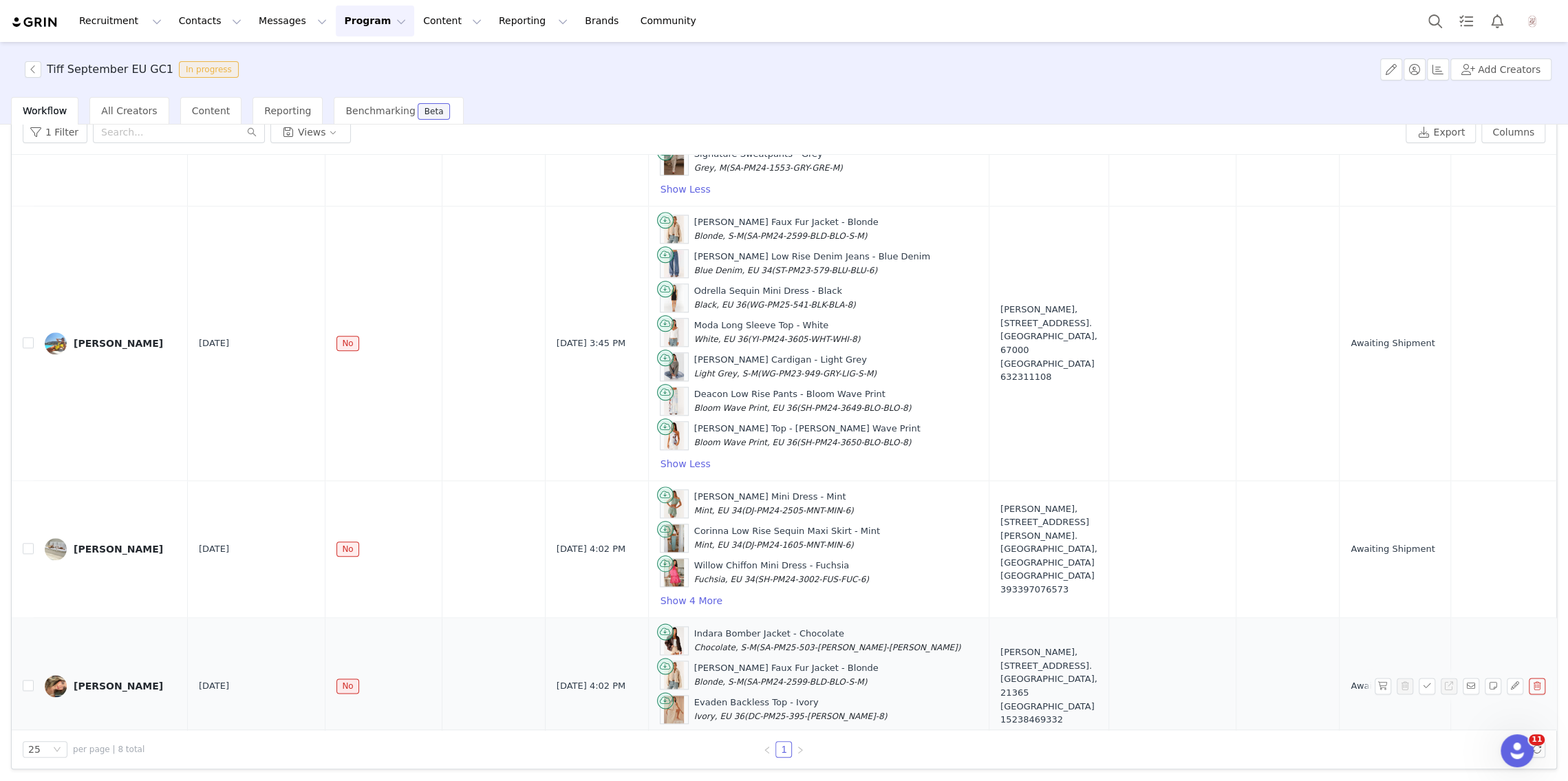
click at [672, 730] on button "Show 4 More" at bounding box center [691, 738] width 63 height 16
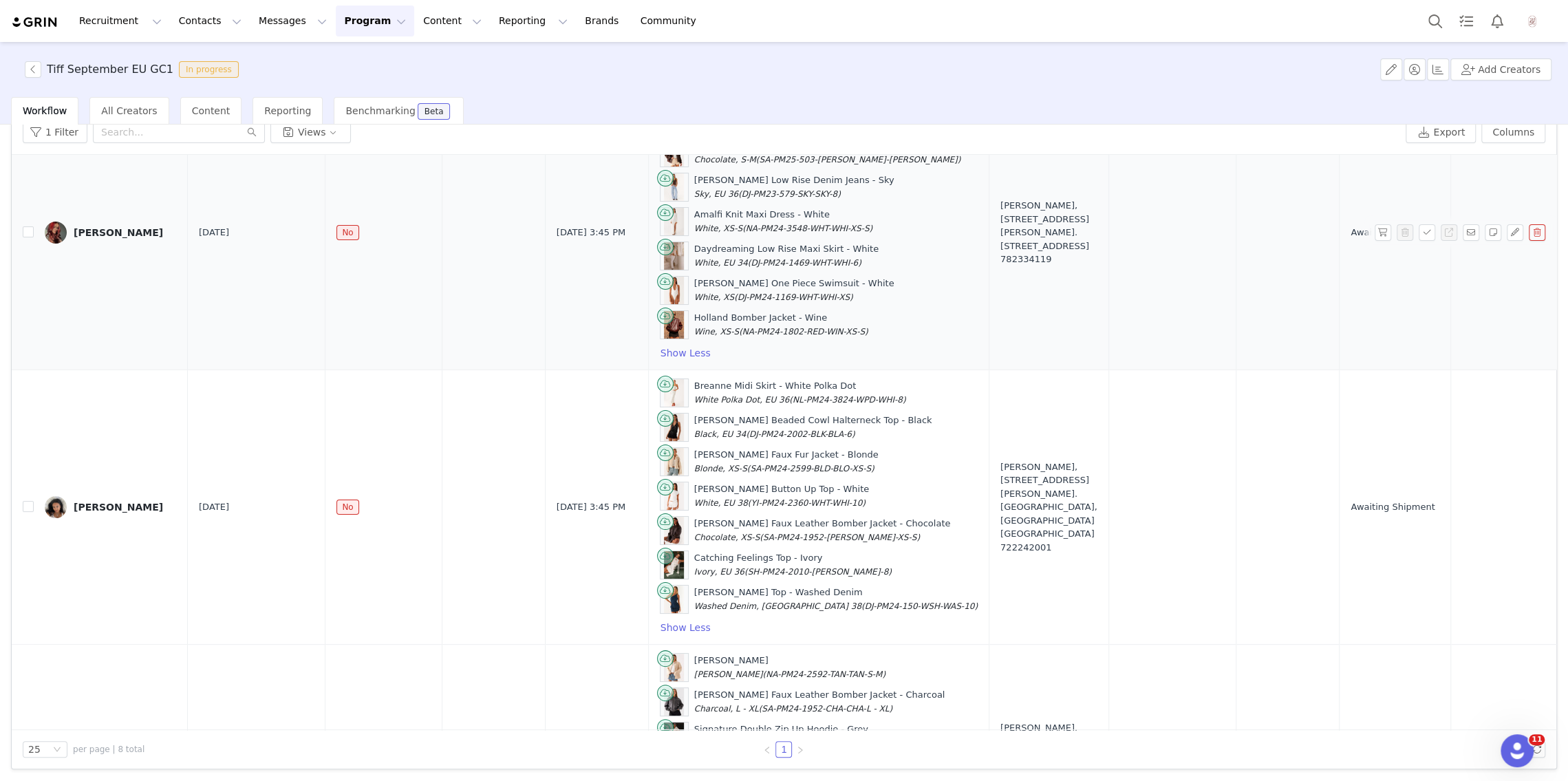
scroll to position [0, 0]
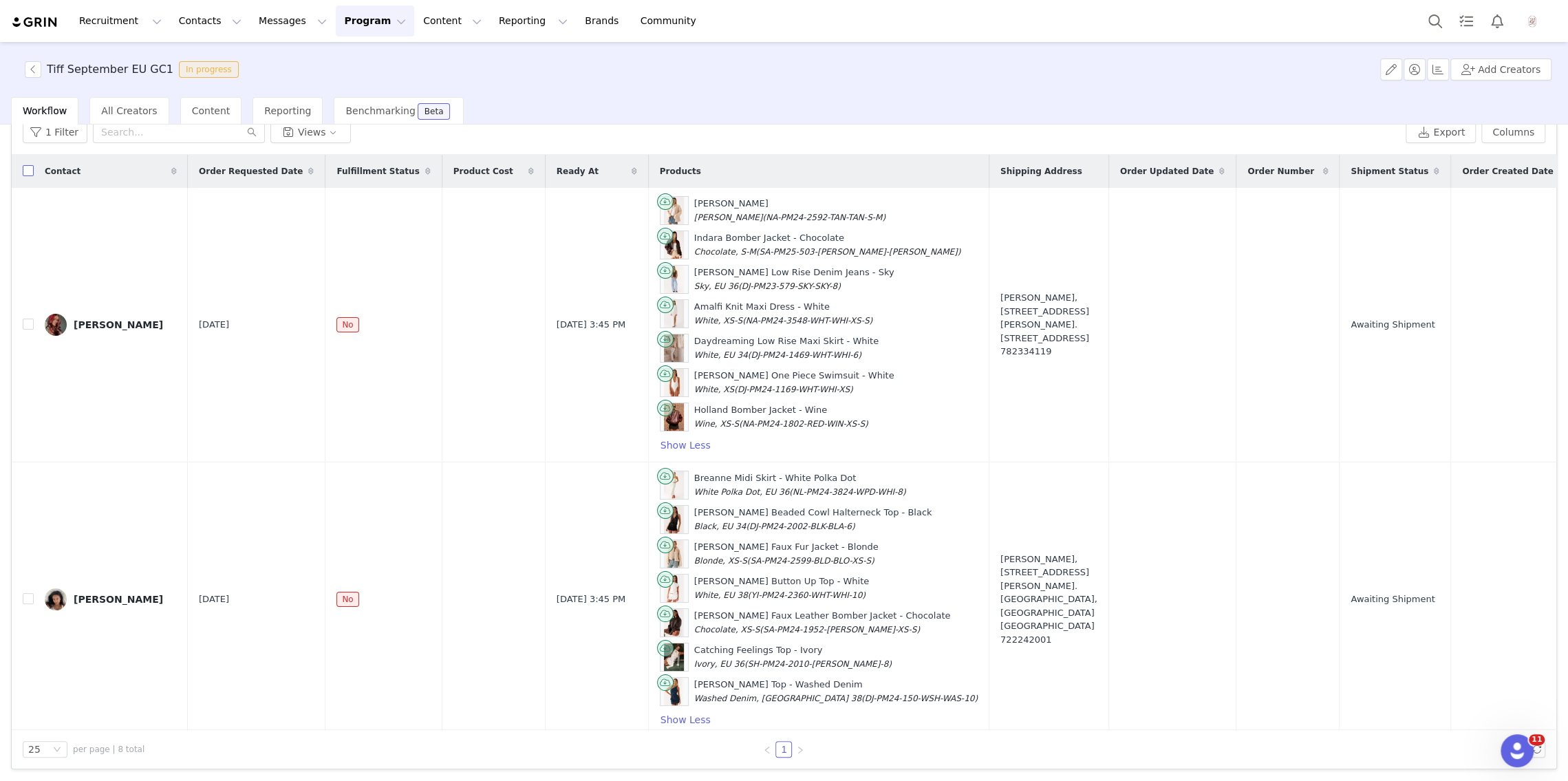
click at [30, 171] on input "checkbox" at bounding box center [28, 171] width 11 height 11
checkbox input "true"
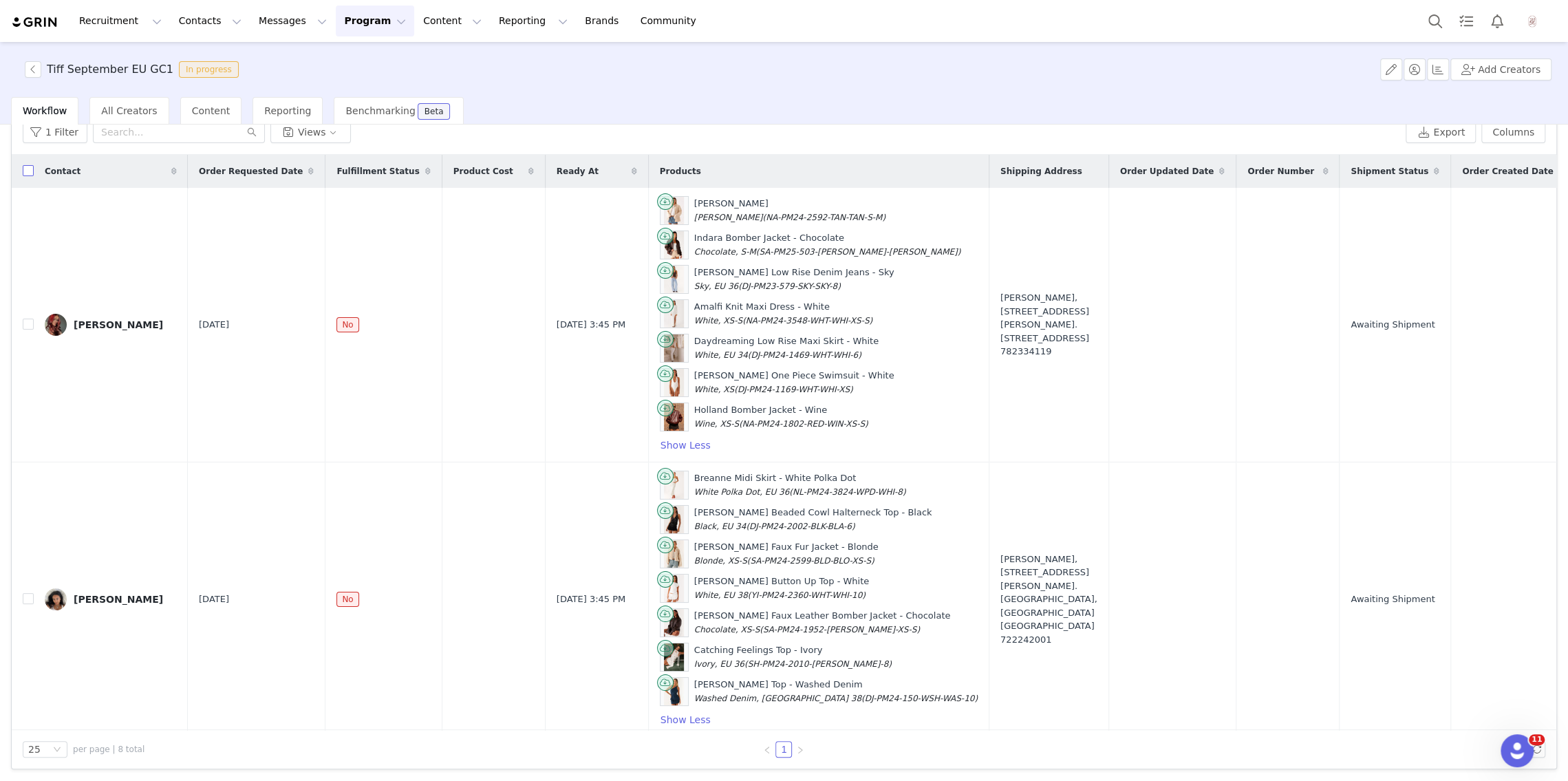
checkbox input "true"
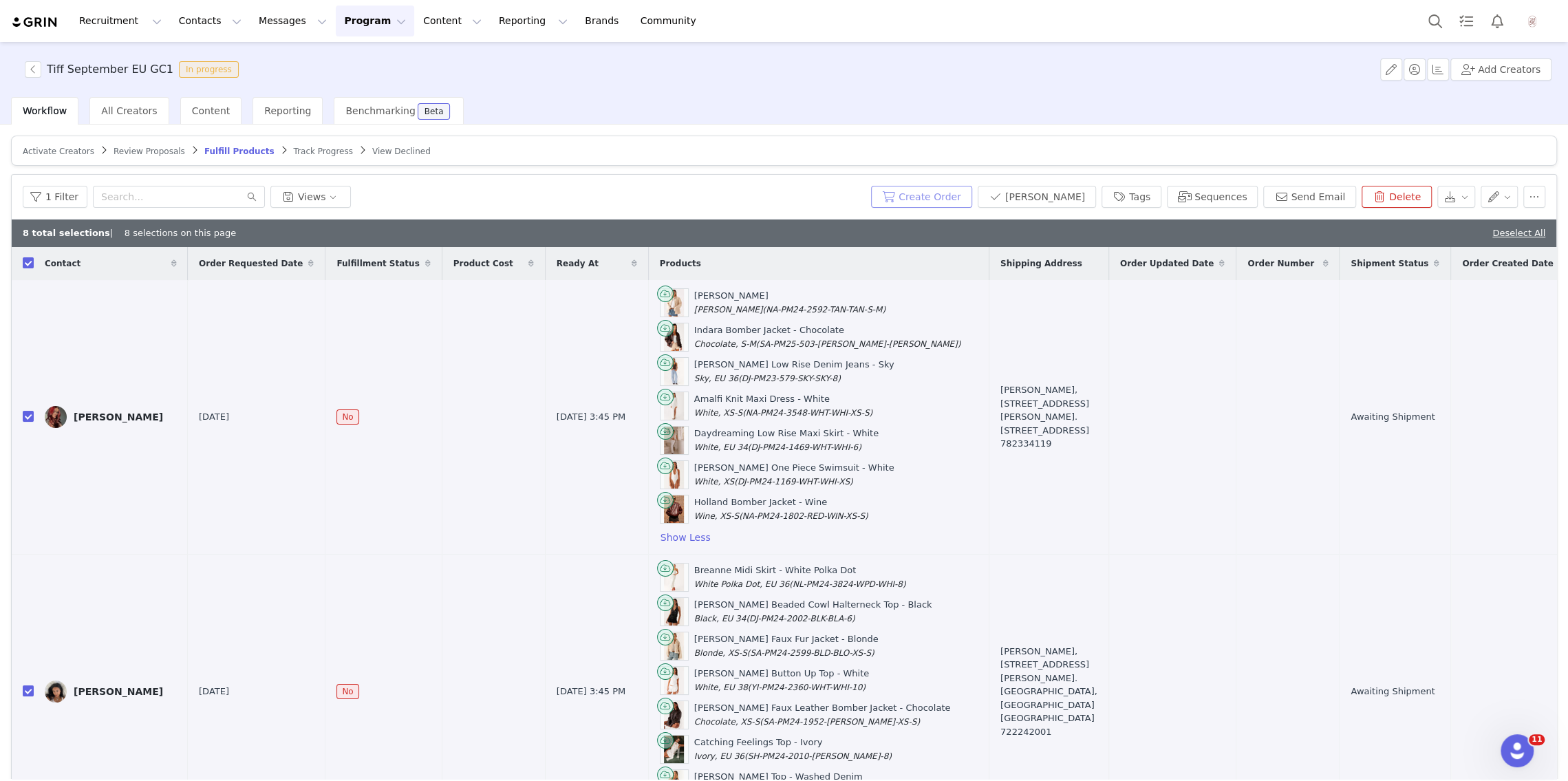
click at [939, 196] on button "Create Order" at bounding box center [921, 197] width 102 height 22
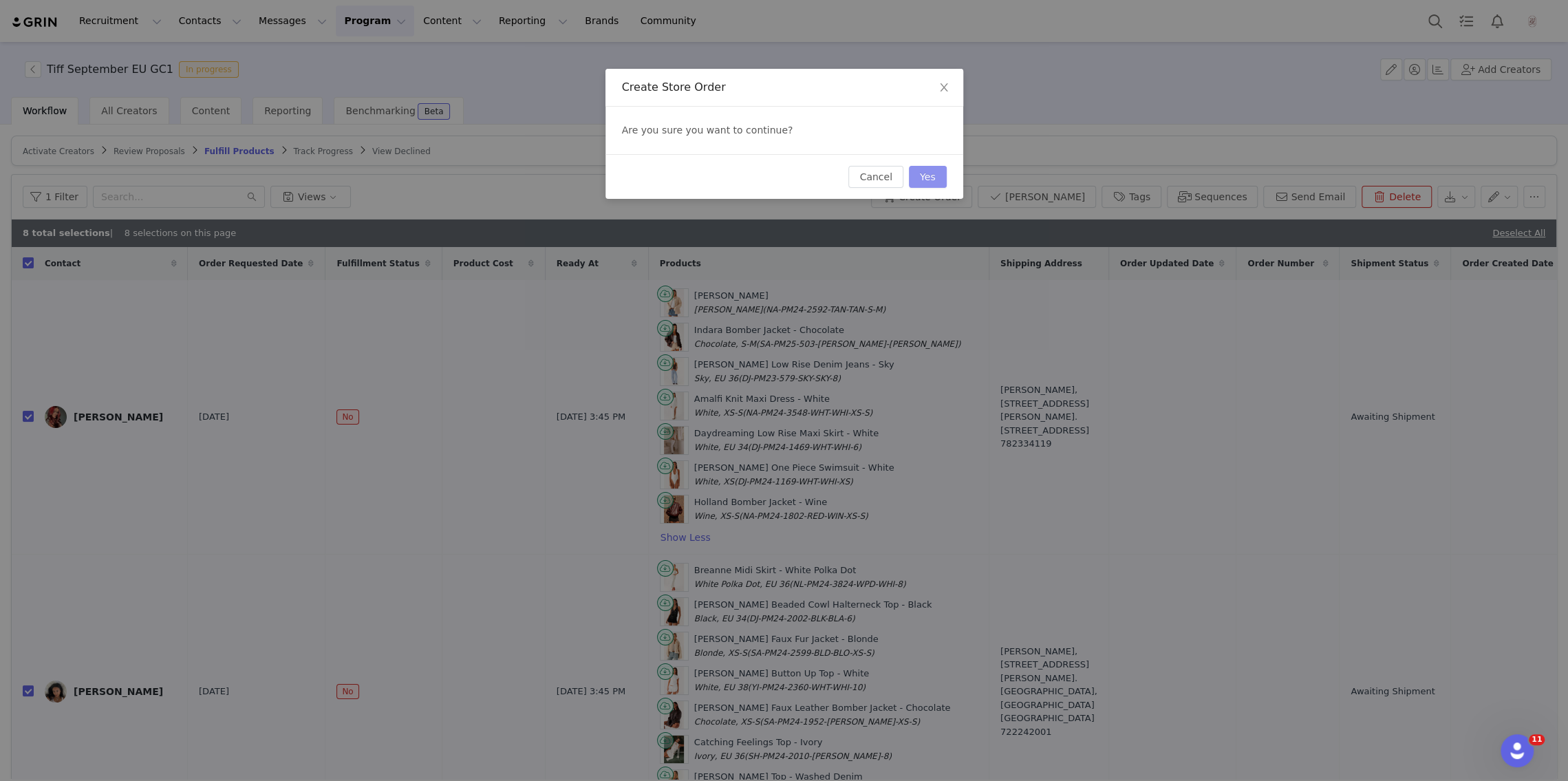
click at [938, 184] on button "Yes" at bounding box center [928, 176] width 38 height 22
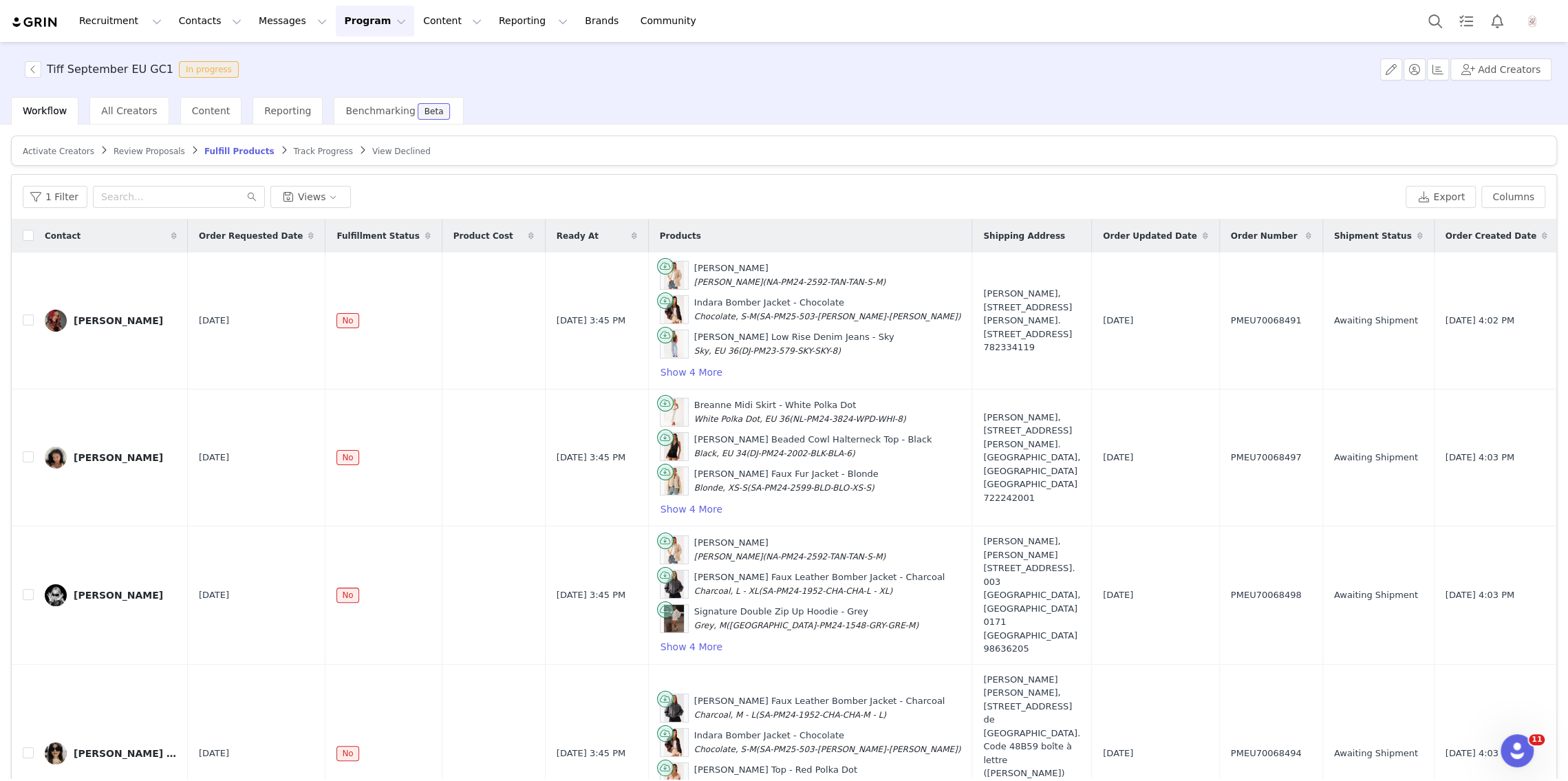
click at [158, 151] on span "Review Proposals" at bounding box center [149, 151] width 71 height 10
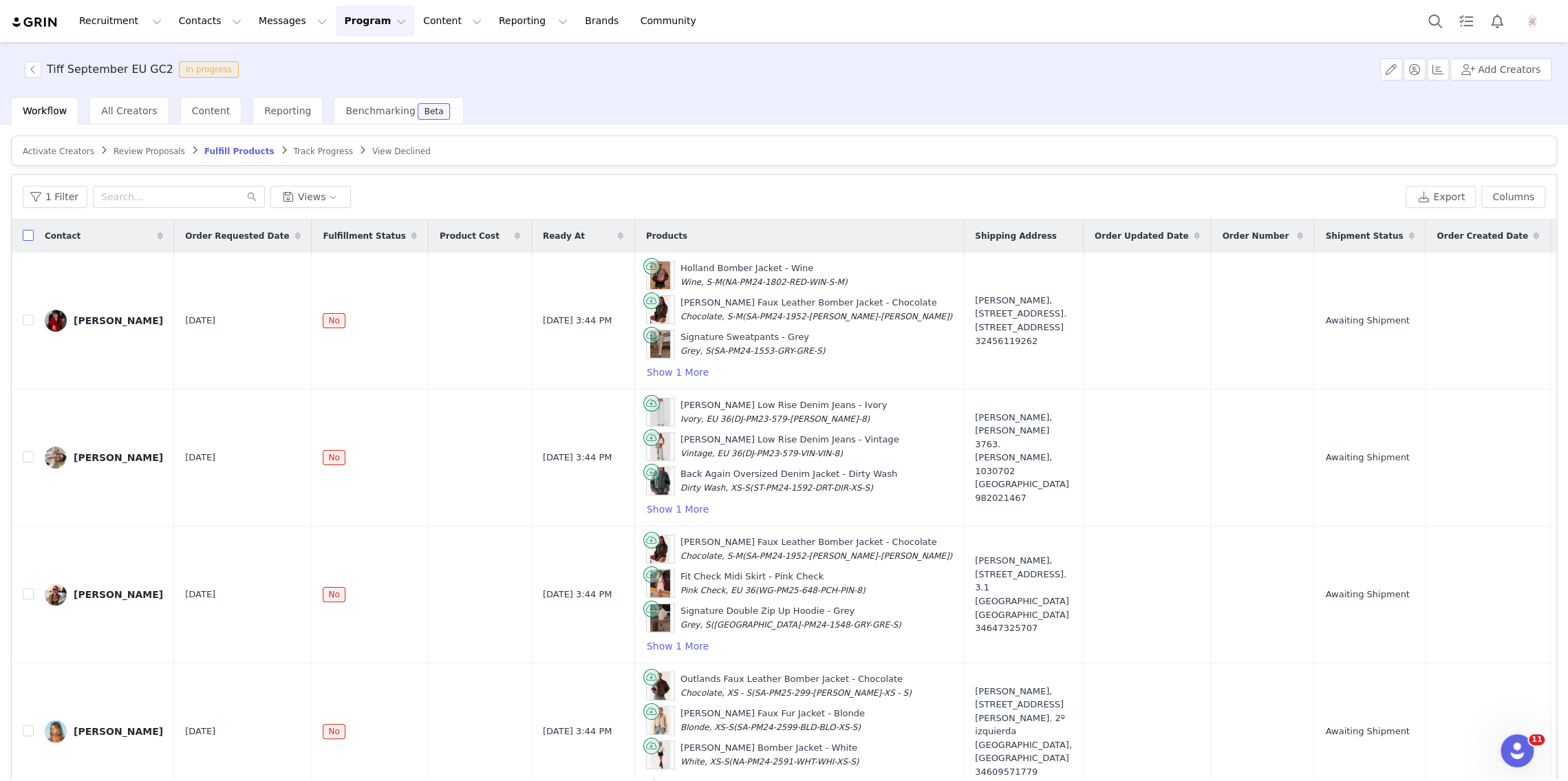
click at [29, 236] on input "checkbox" at bounding box center [28, 236] width 11 height 11
checkbox input "true"
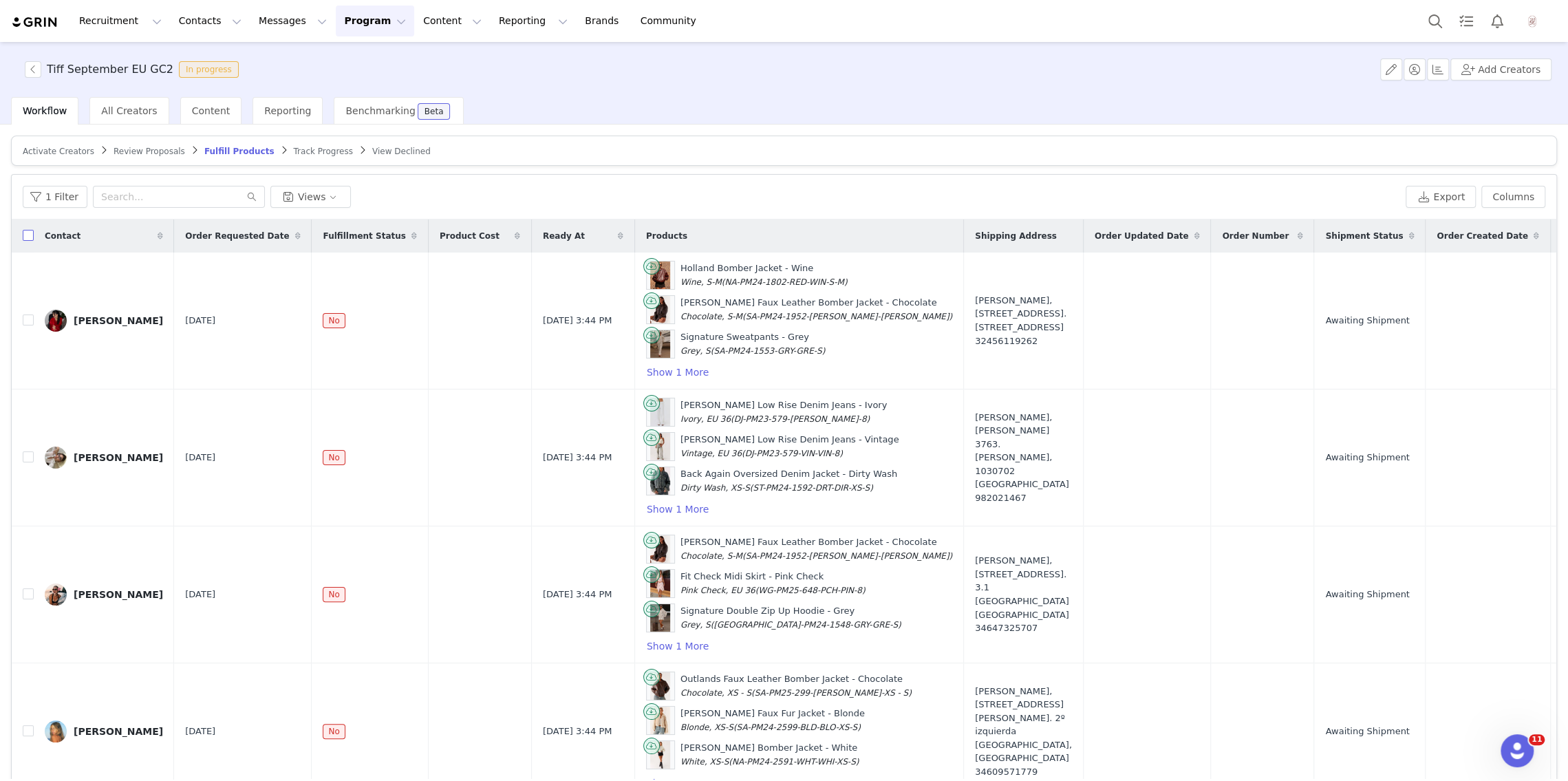
checkbox input "true"
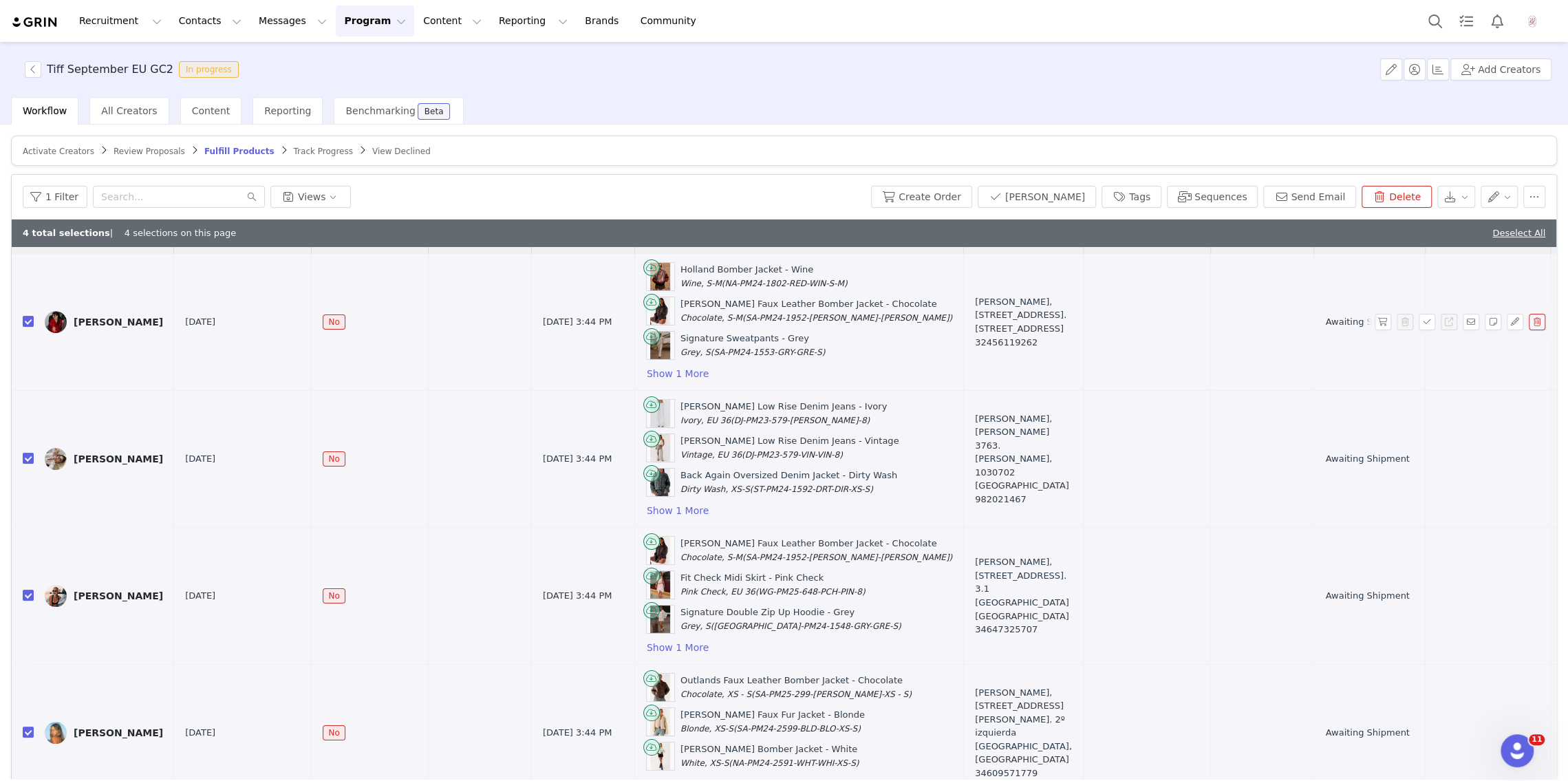
scroll to position [65, 0]
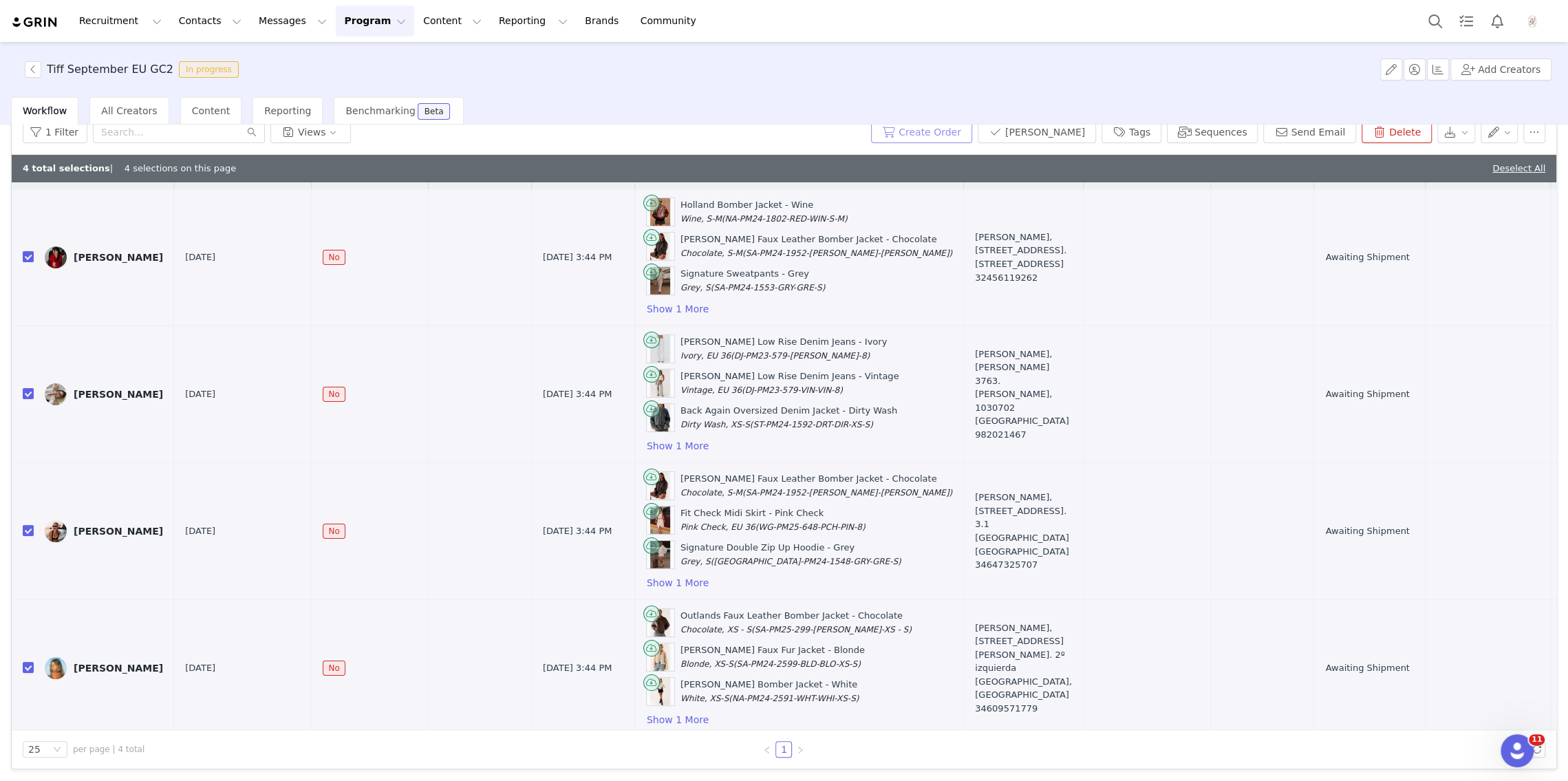
click at [970, 136] on button "Create Order" at bounding box center [921, 132] width 102 height 22
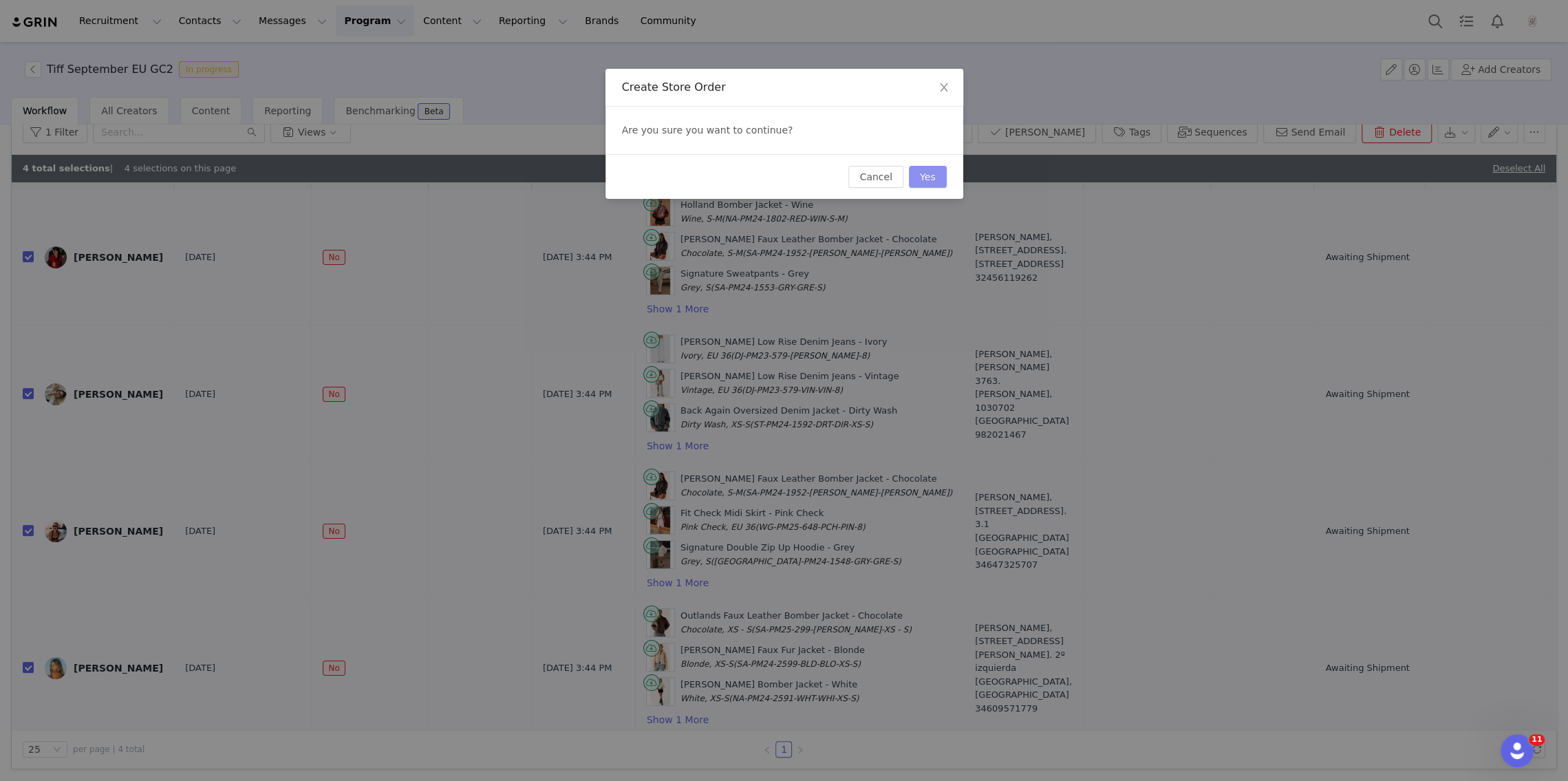
click at [931, 169] on button "Yes" at bounding box center [928, 176] width 38 height 22
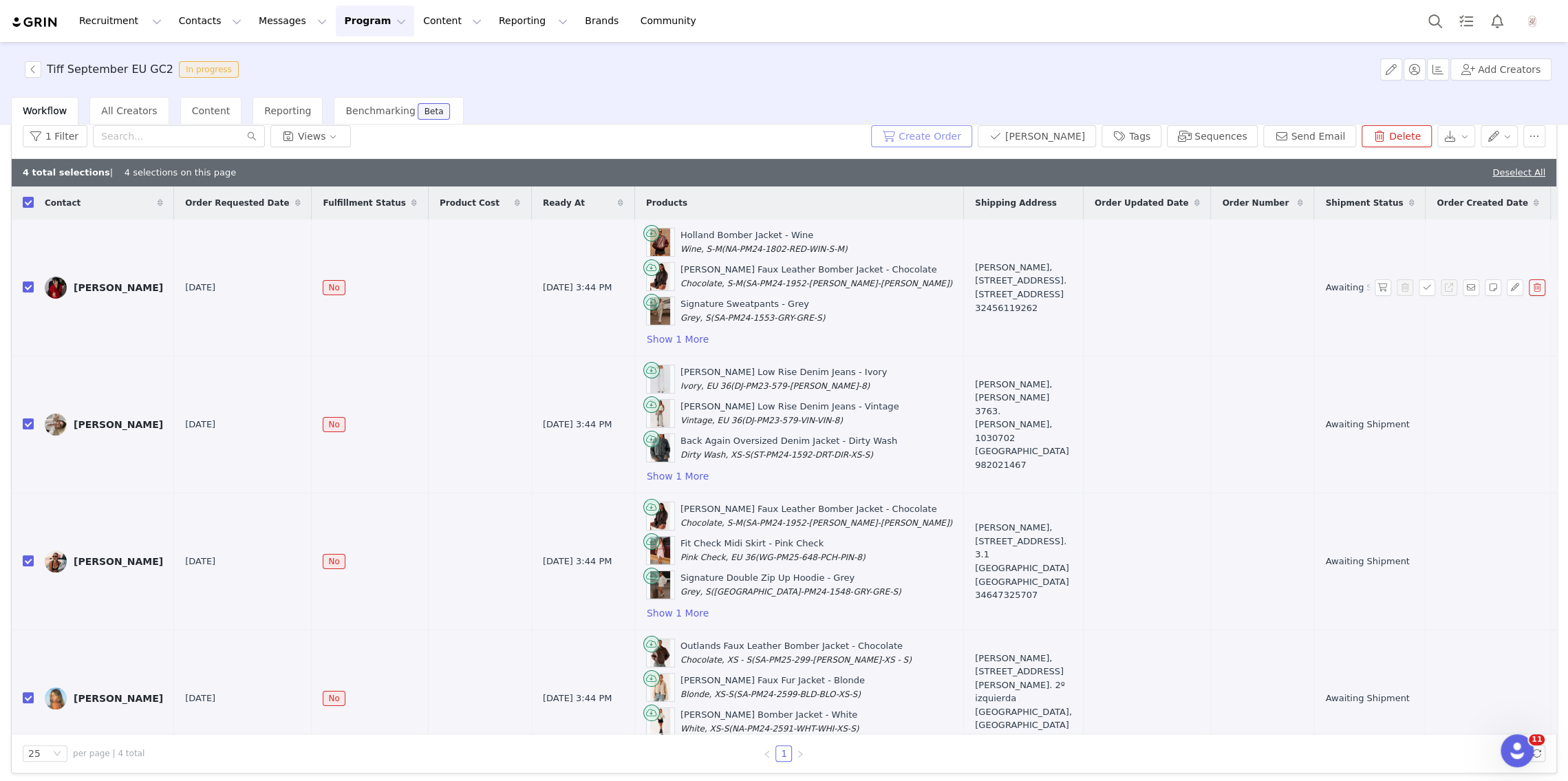
scroll to position [0, 0]
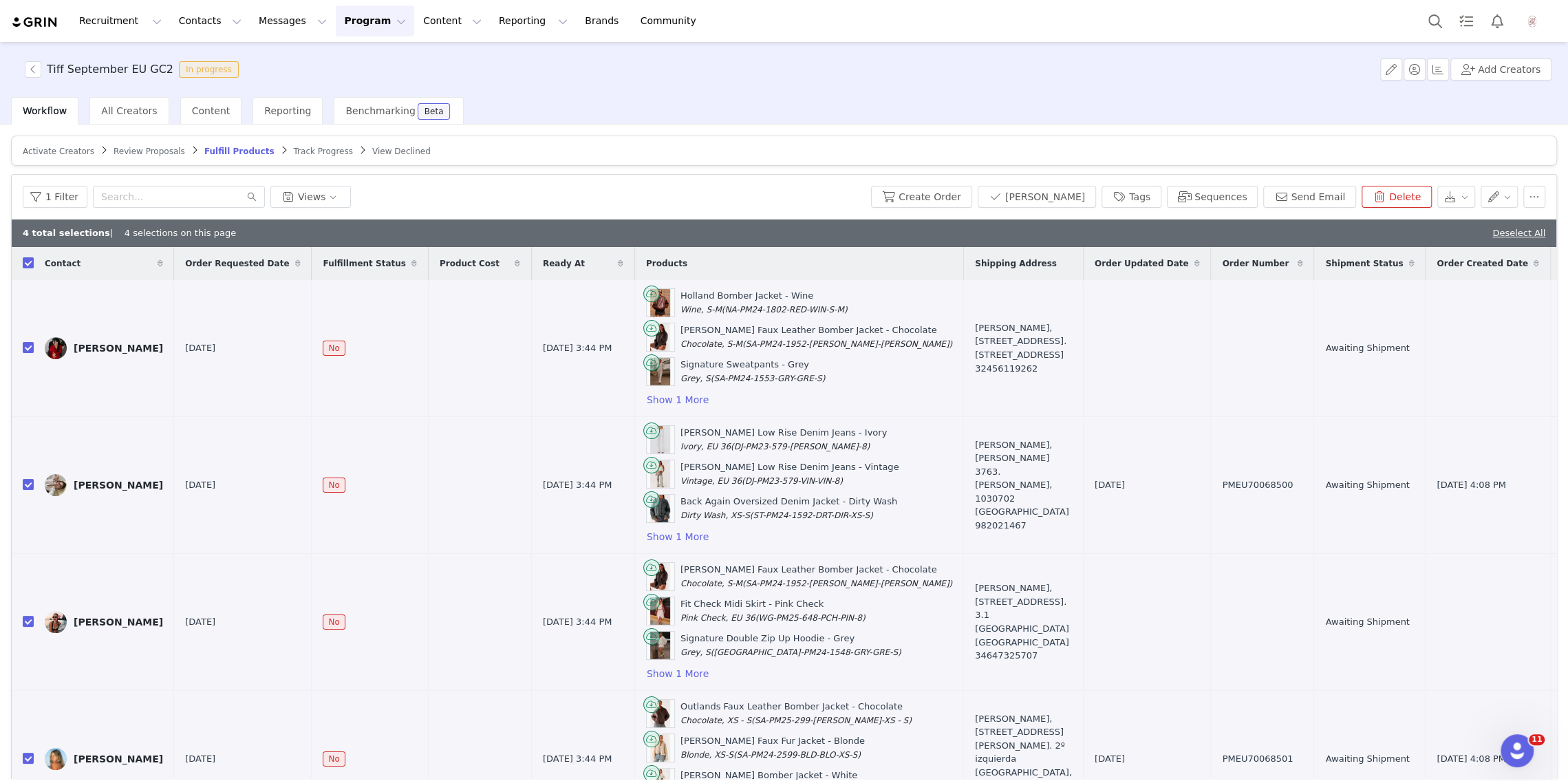
click at [123, 155] on div "Review Proposals" at bounding box center [149, 152] width 71 height 11
click at [123, 153] on span "Review Proposals" at bounding box center [149, 151] width 71 height 10
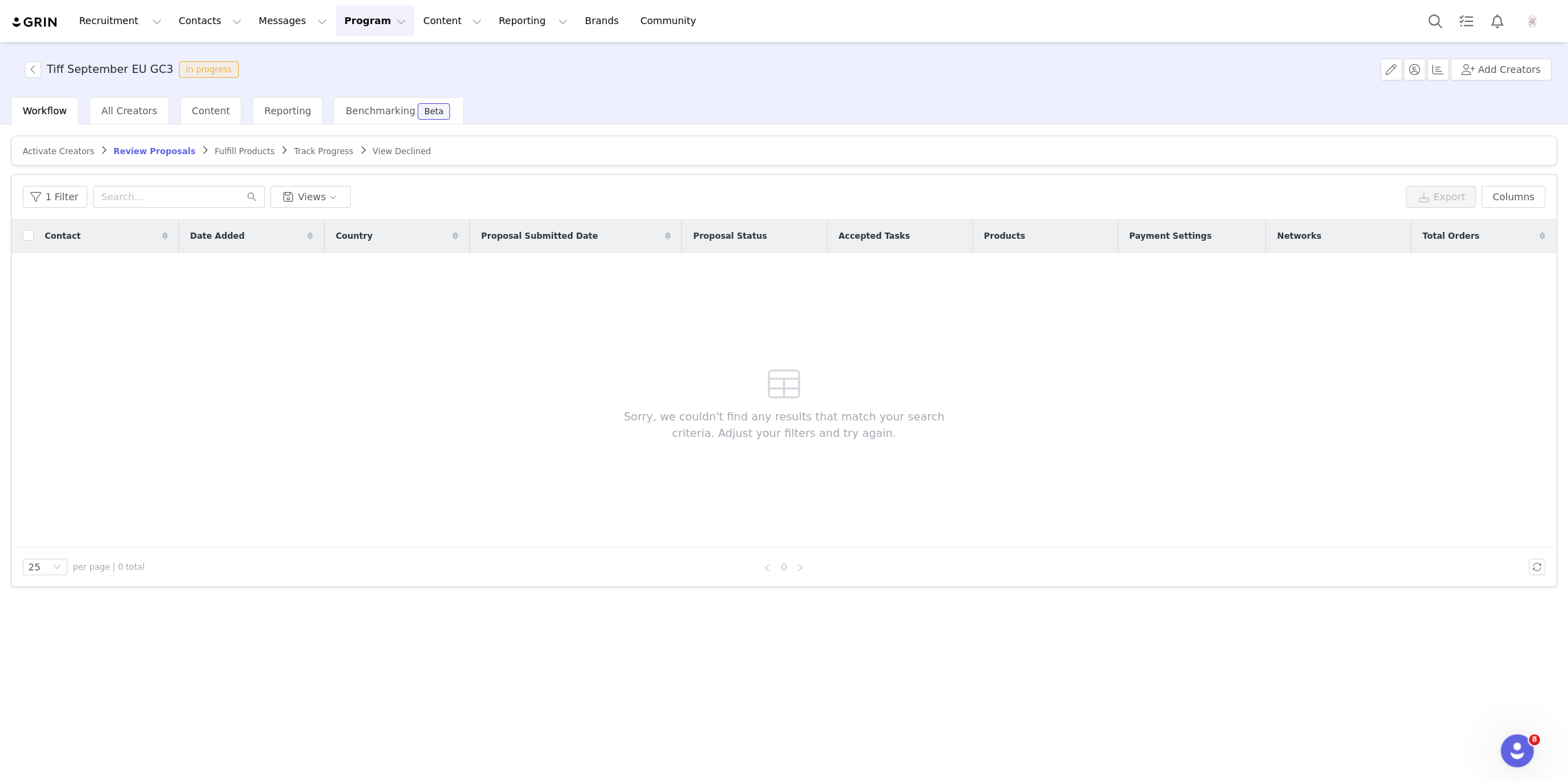
click at [214, 154] on span "Fulfill Products" at bounding box center [245, 151] width 60 height 10
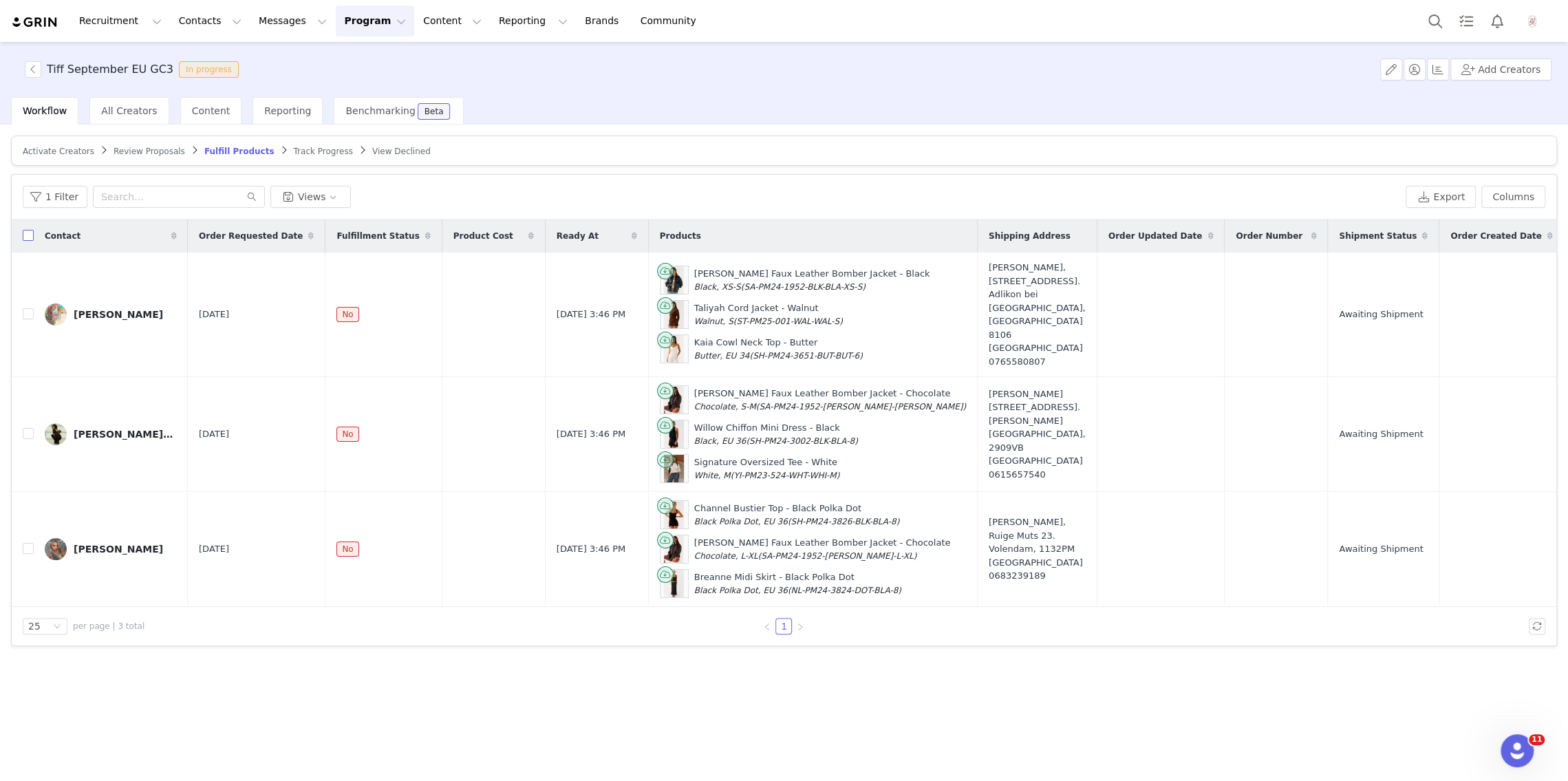
click at [31, 232] on input "checkbox" at bounding box center [28, 236] width 11 height 11
checkbox input "true"
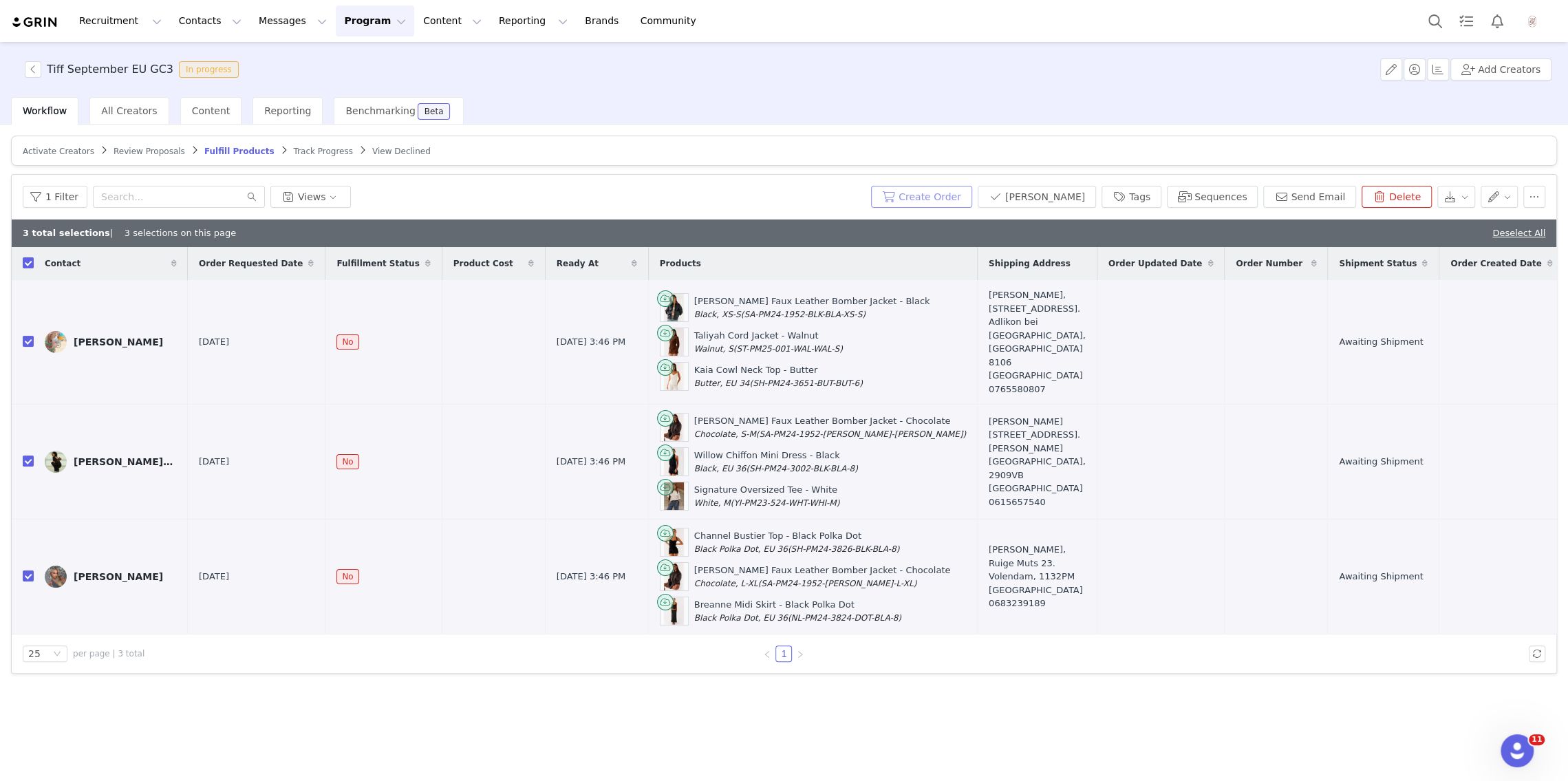
click at [939, 202] on button "Create Order" at bounding box center [921, 197] width 102 height 22
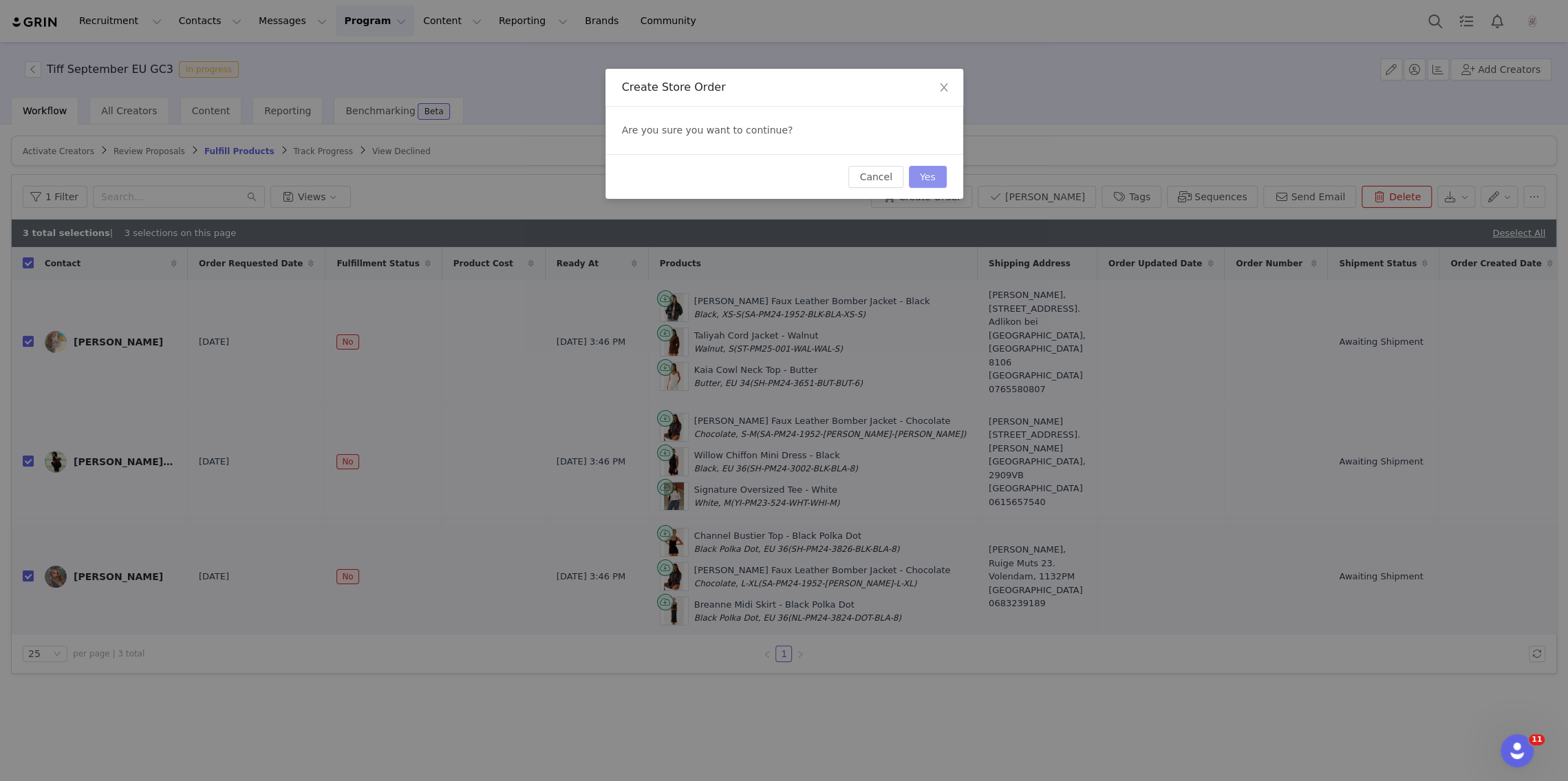
click at [927, 180] on button "Yes" at bounding box center [928, 176] width 38 height 22
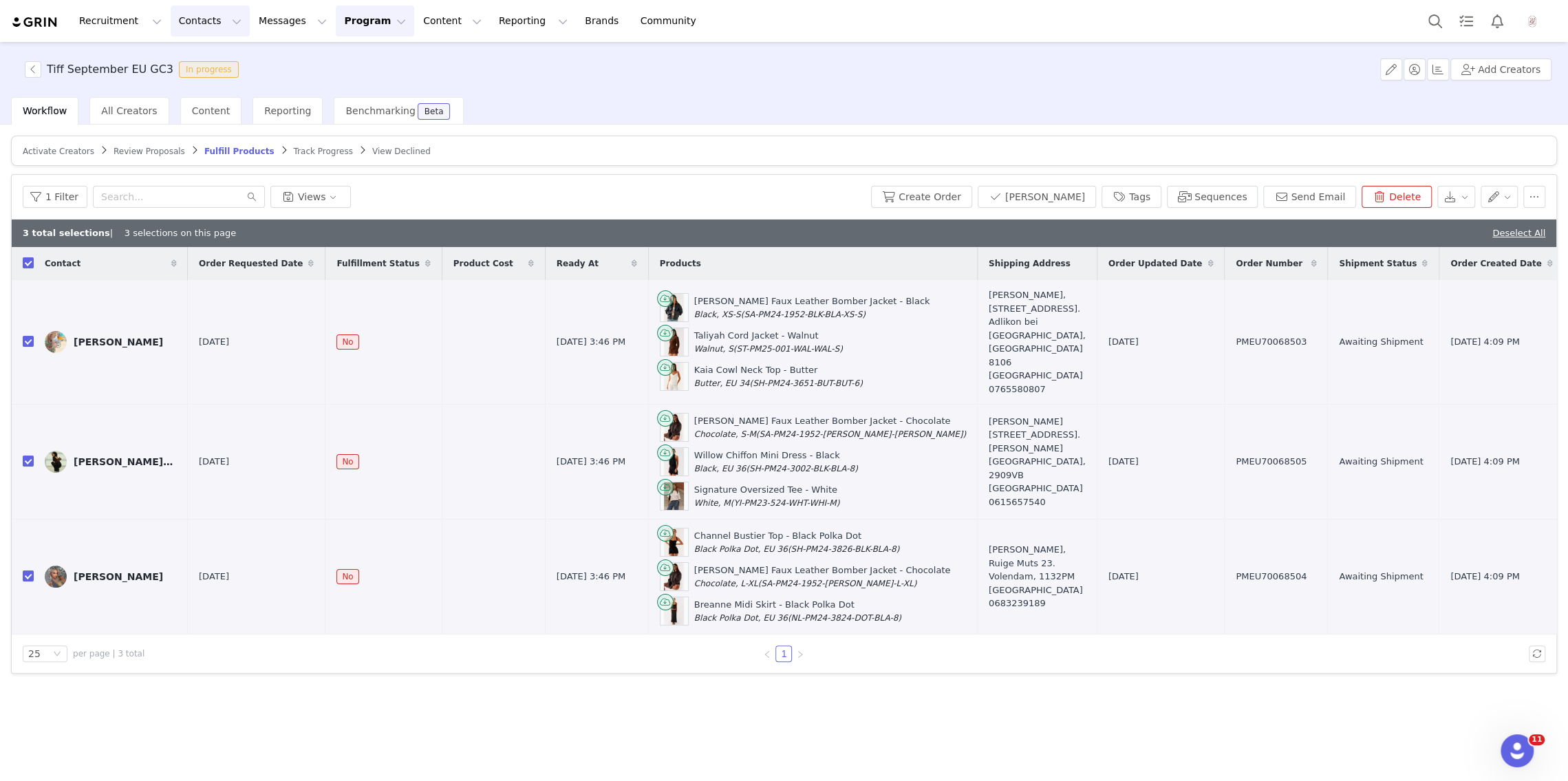
click at [214, 20] on button "Contacts Contacts" at bounding box center [210, 21] width 79 height 31
click at [206, 59] on p "Creators" at bounding box center [193, 61] width 41 height 15
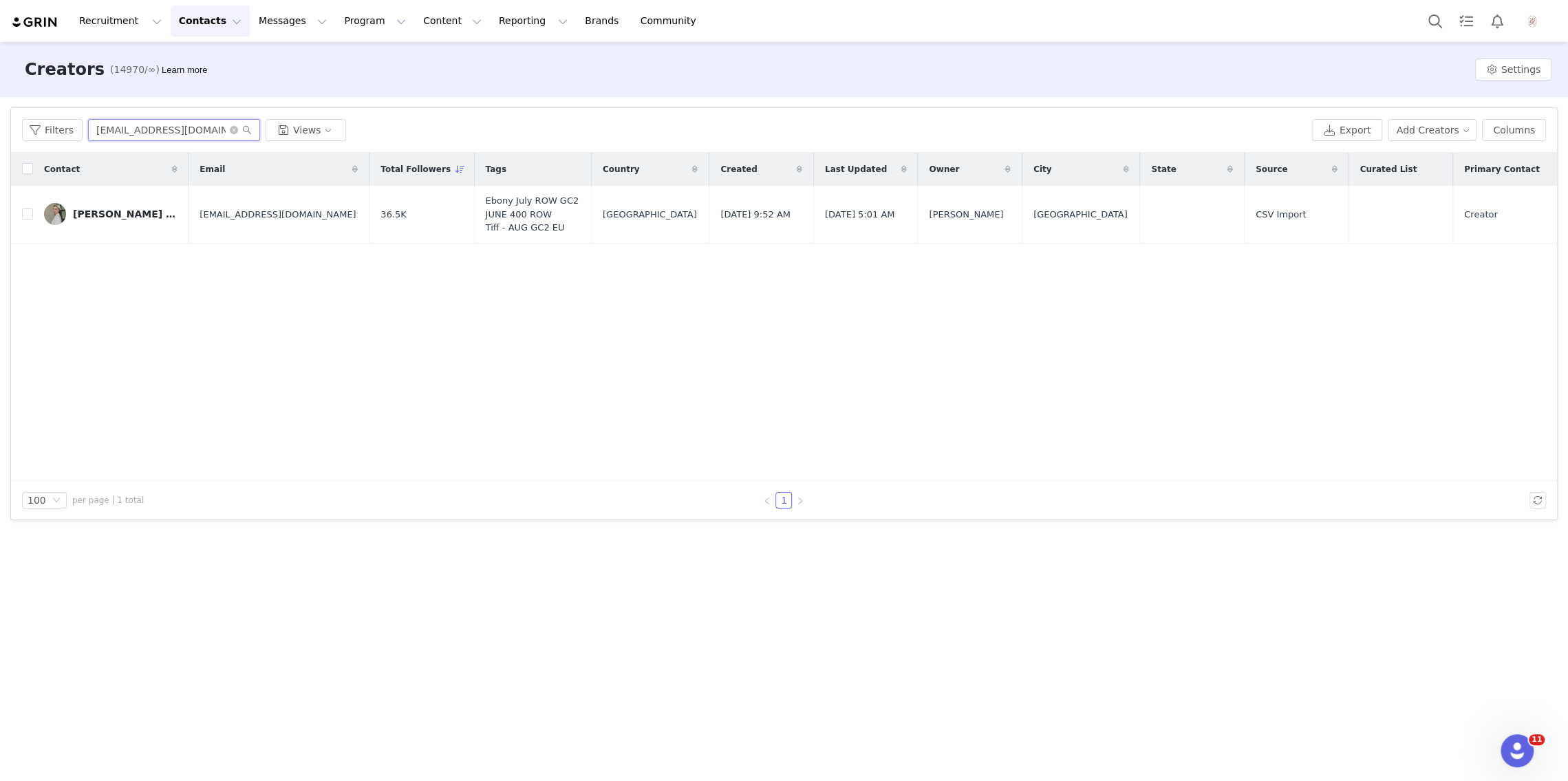
click at [135, 128] on input "leilakavtarashvili08@gmail.com" at bounding box center [174, 130] width 172 height 22
paste input "amelianna1@icloud"
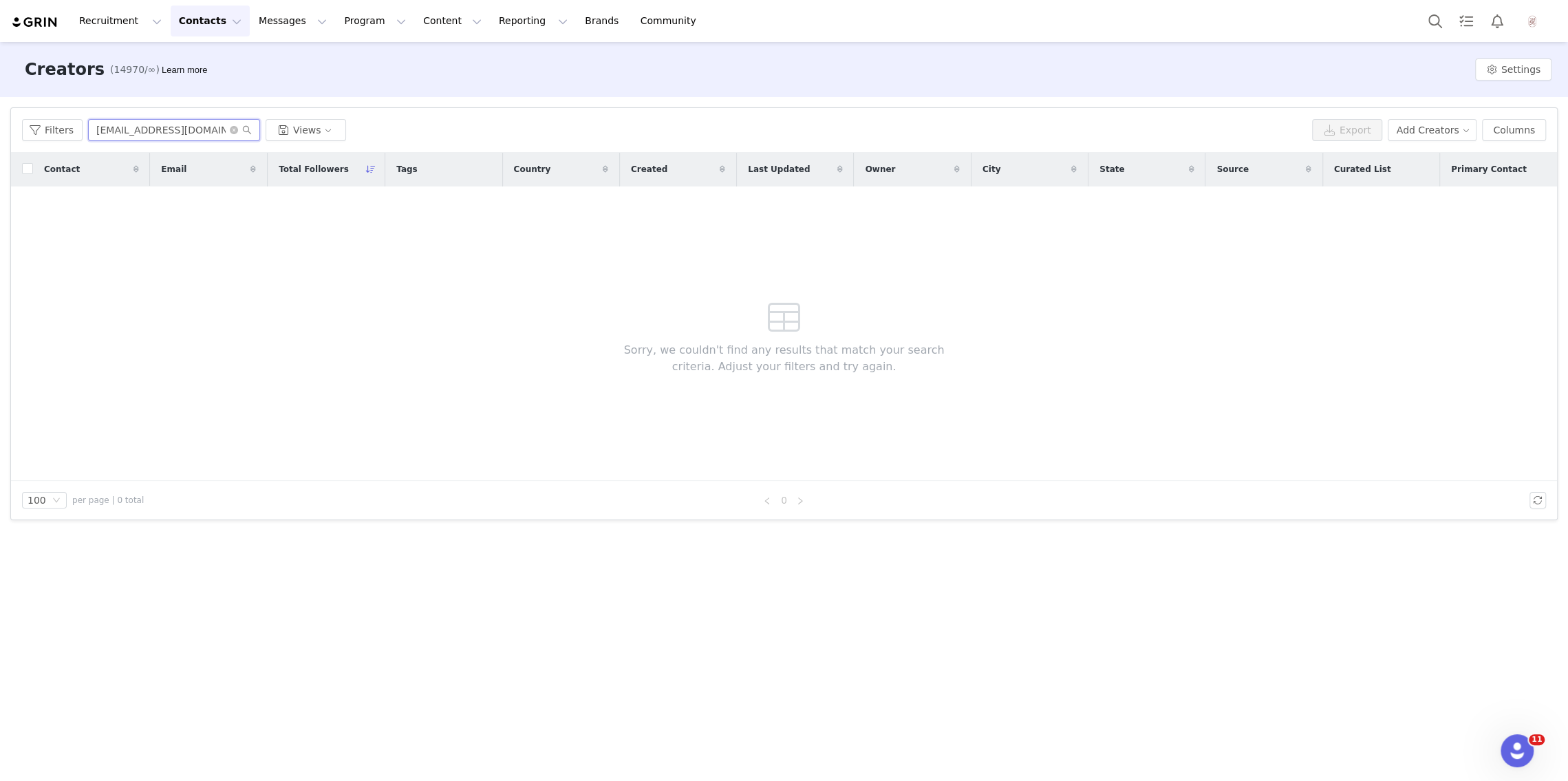
type input "[EMAIL_ADDRESS][DOMAIN_NAME]"
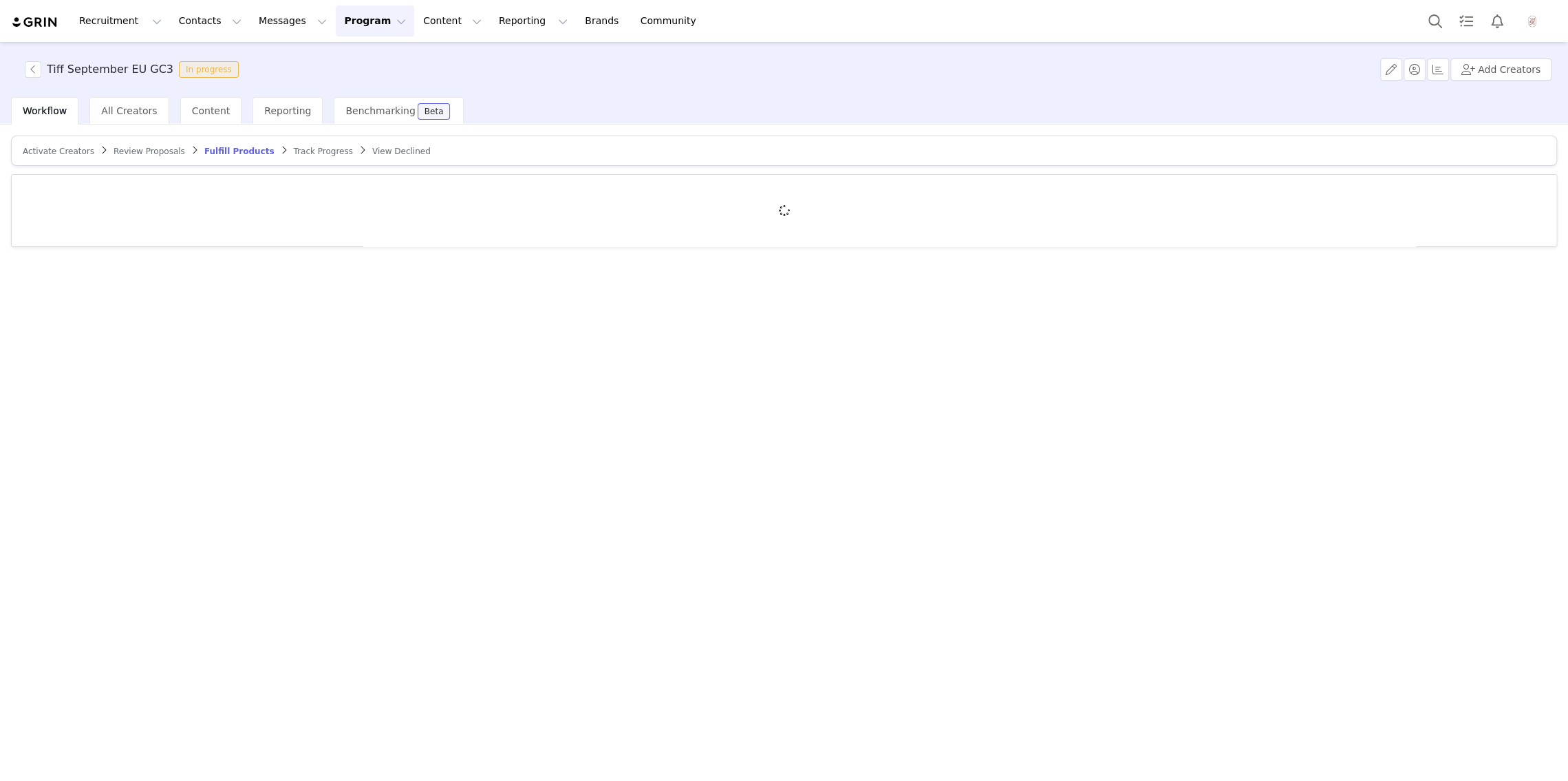
click at [73, 146] on span "Activate Creators" at bounding box center [58, 151] width 71 height 10
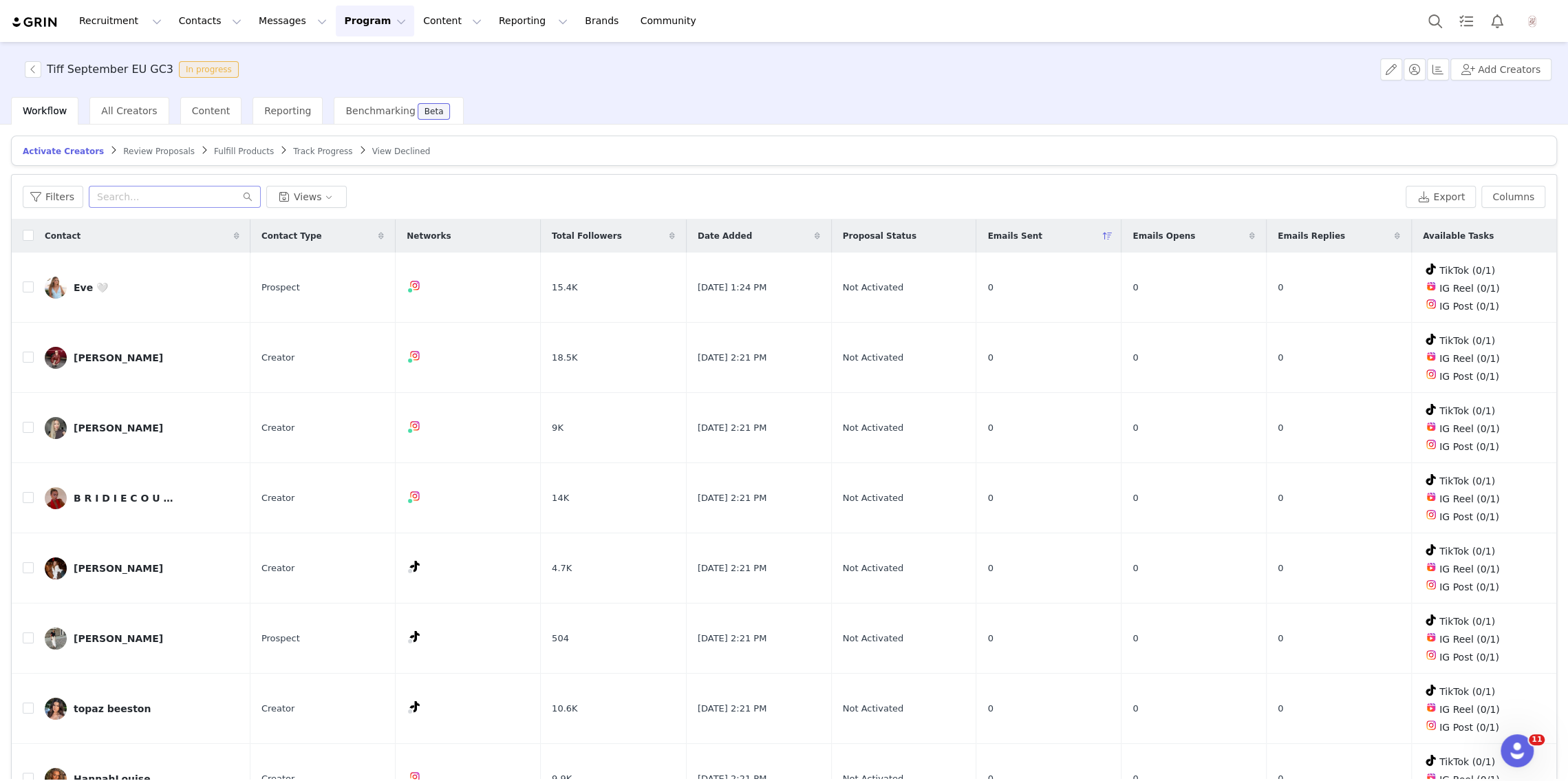
click at [138, 184] on div "Filters Views Export Columns" at bounding box center [784, 197] width 1545 height 45
click at [137, 198] on input "text" at bounding box center [175, 197] width 172 height 22
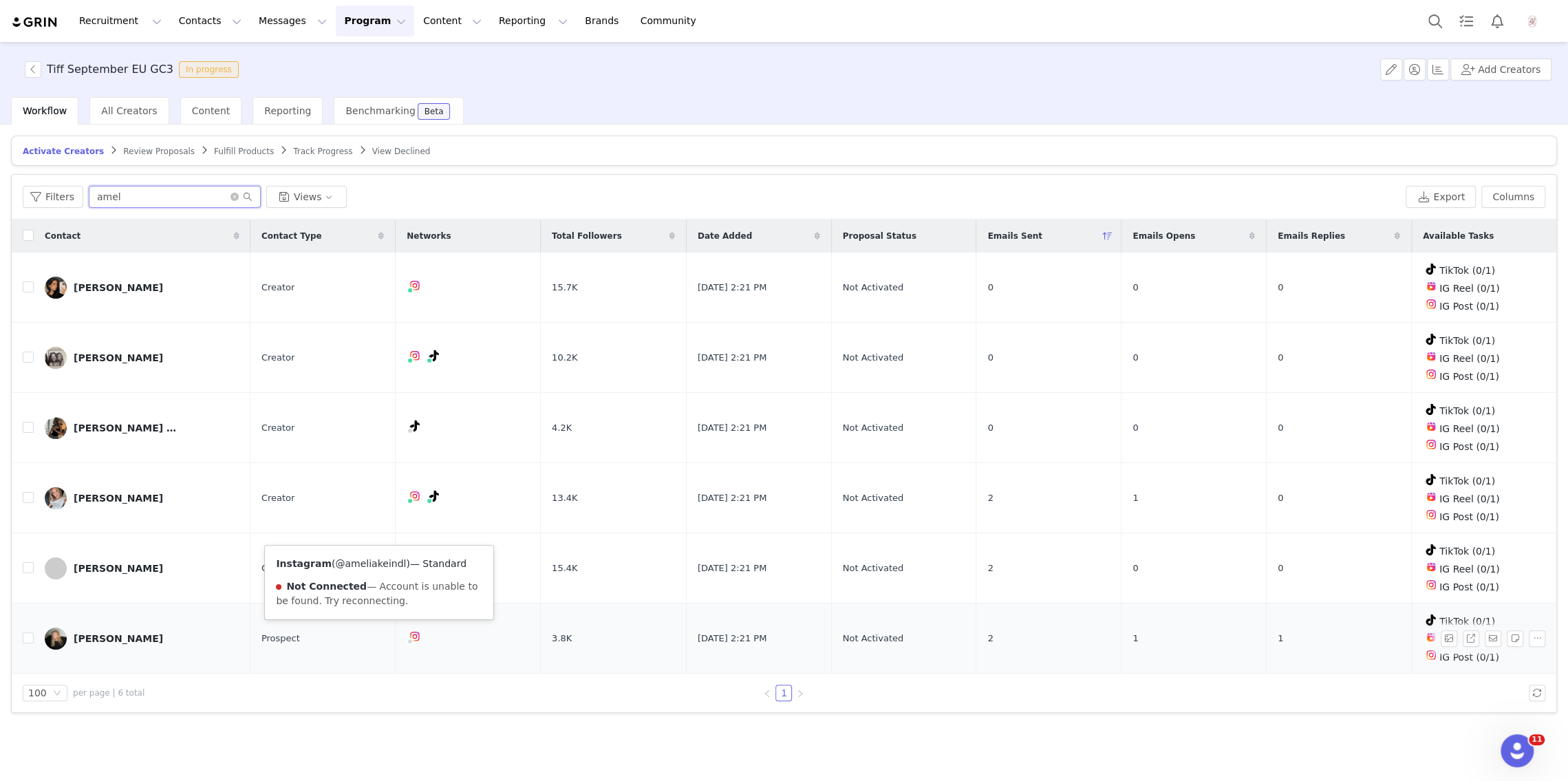
type input "amel"
click at [383, 565] on link "@ameliakeindl" at bounding box center [370, 564] width 71 height 11
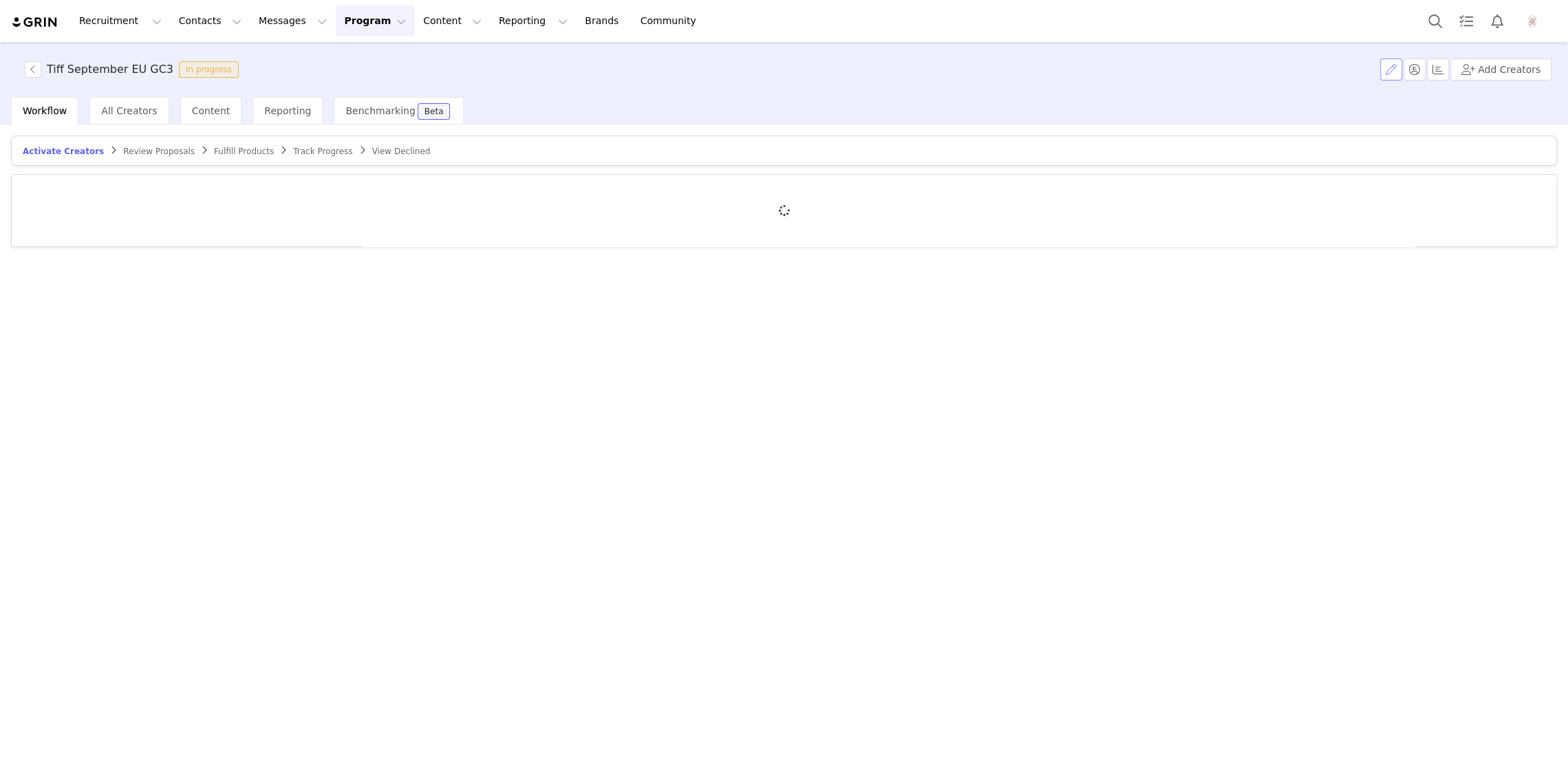
click at [1398, 66] on button "button" at bounding box center [1391, 69] width 22 height 22
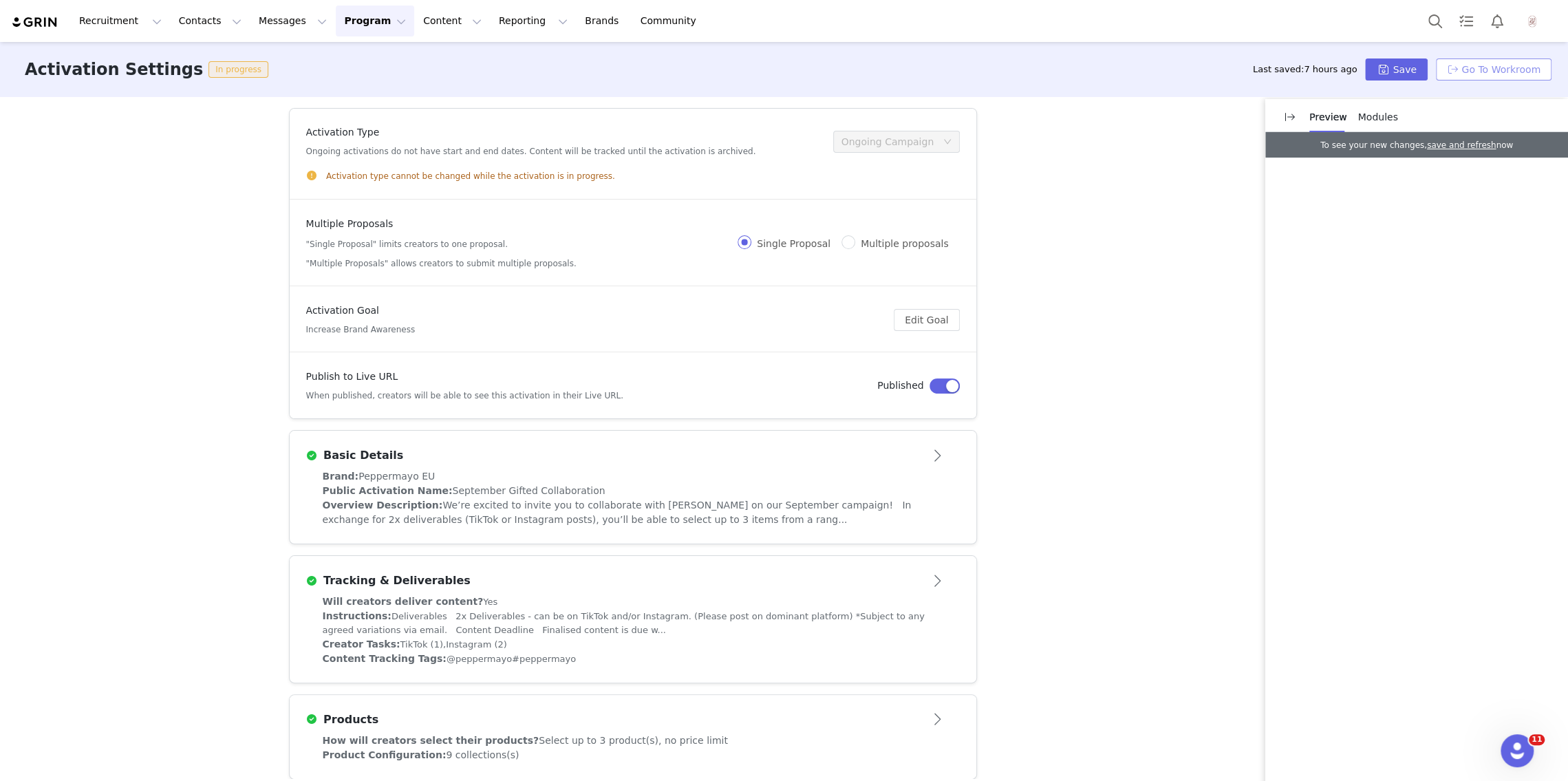
click at [1456, 66] on button "Go To Workroom" at bounding box center [1494, 69] width 115 height 22
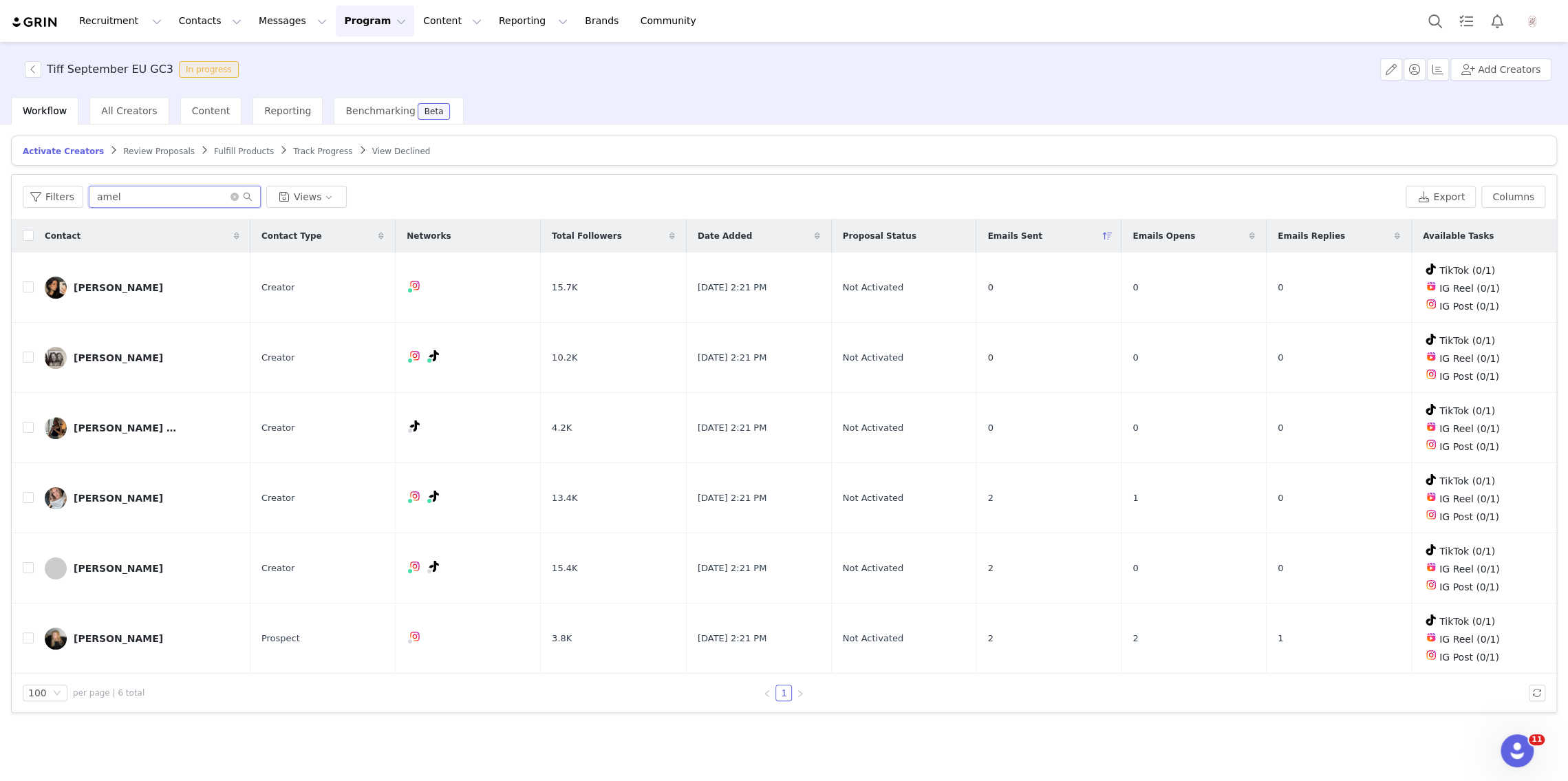
click at [149, 206] on input "amel" at bounding box center [175, 197] width 172 height 22
paste input "[EMAIL_ADDRESS][DOMAIN_NAME]"
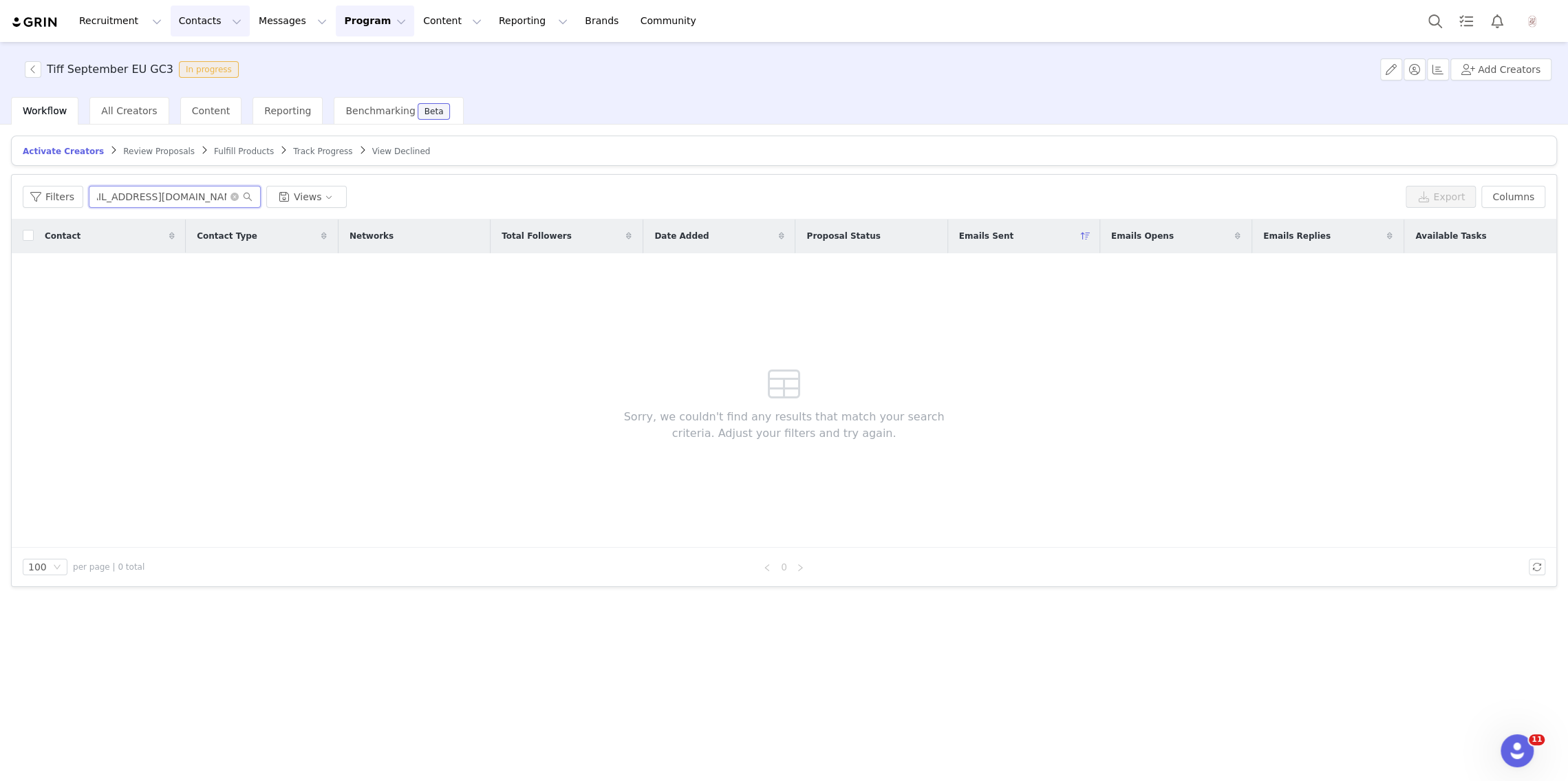
type input "[EMAIL_ADDRESS][DOMAIN_NAME]"
click at [187, 31] on button "Contacts Contacts" at bounding box center [210, 21] width 79 height 31
click at [193, 55] on p "Creators" at bounding box center [193, 61] width 41 height 15
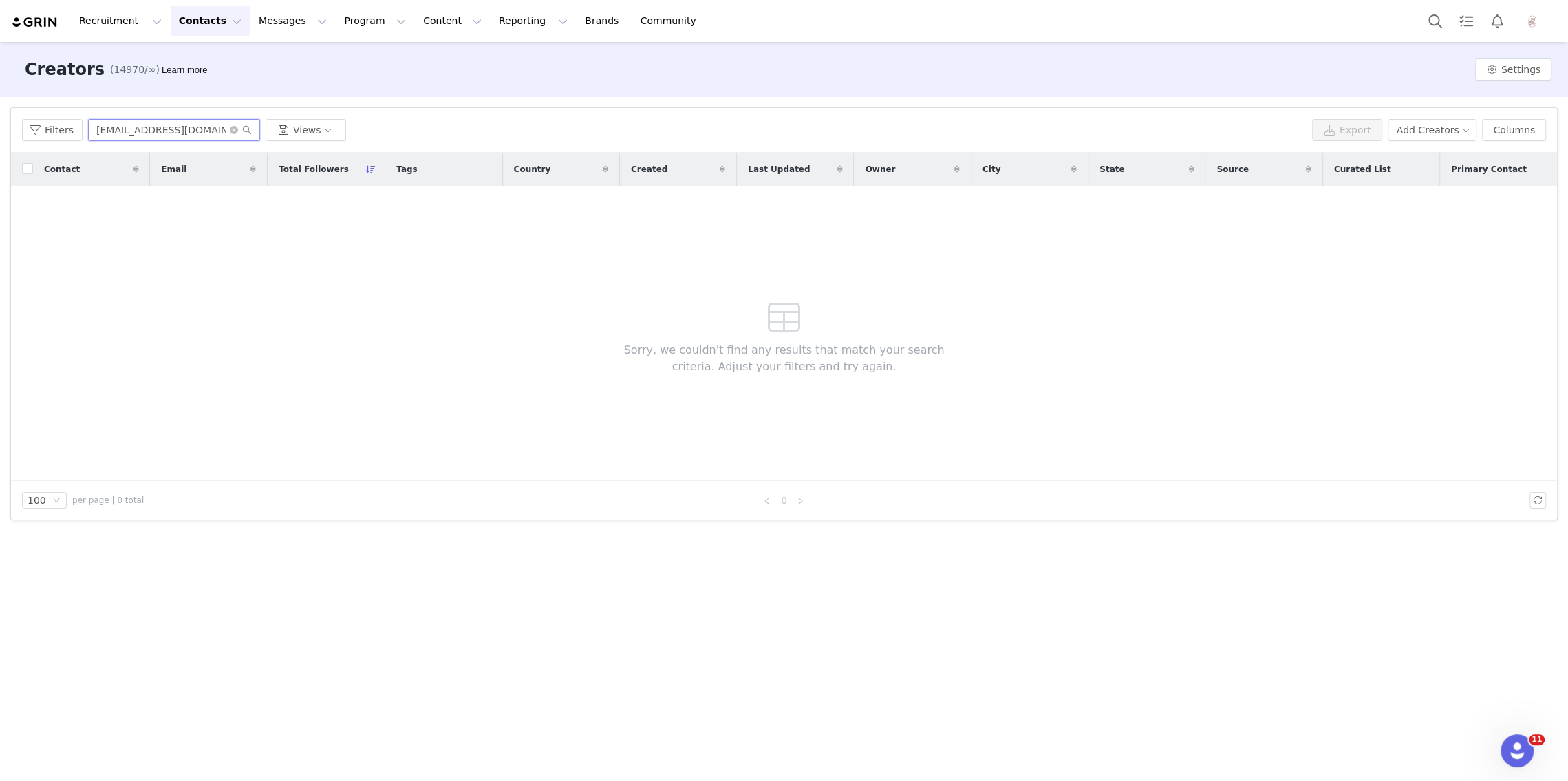
click at [196, 129] on input "[EMAIL_ADDRESS][DOMAIN_NAME]" at bounding box center [174, 130] width 172 height 22
paste input "[EMAIL_ADDRESS]"
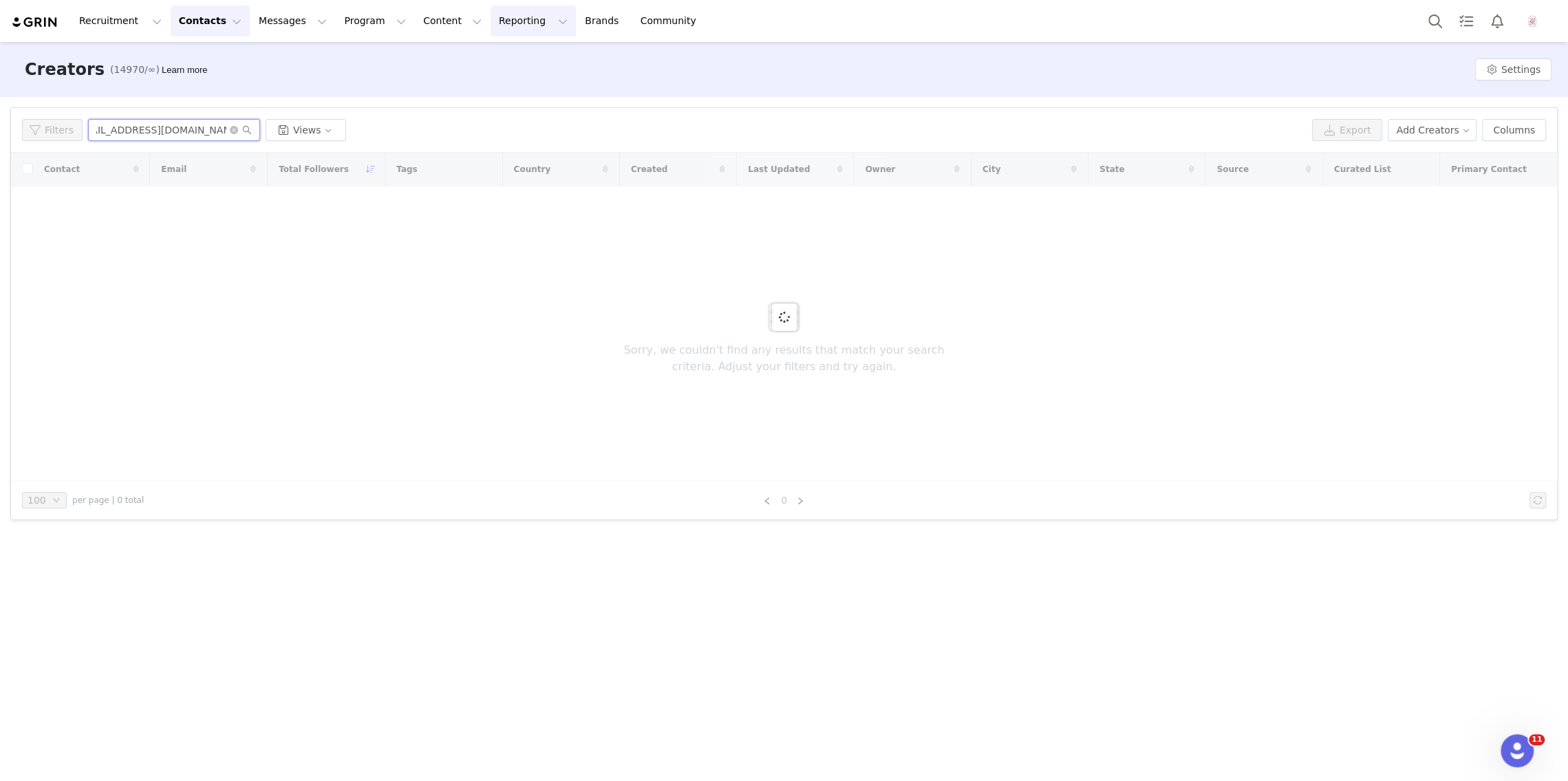
type input "abigailbraithwaiteinsta@gmail.com"
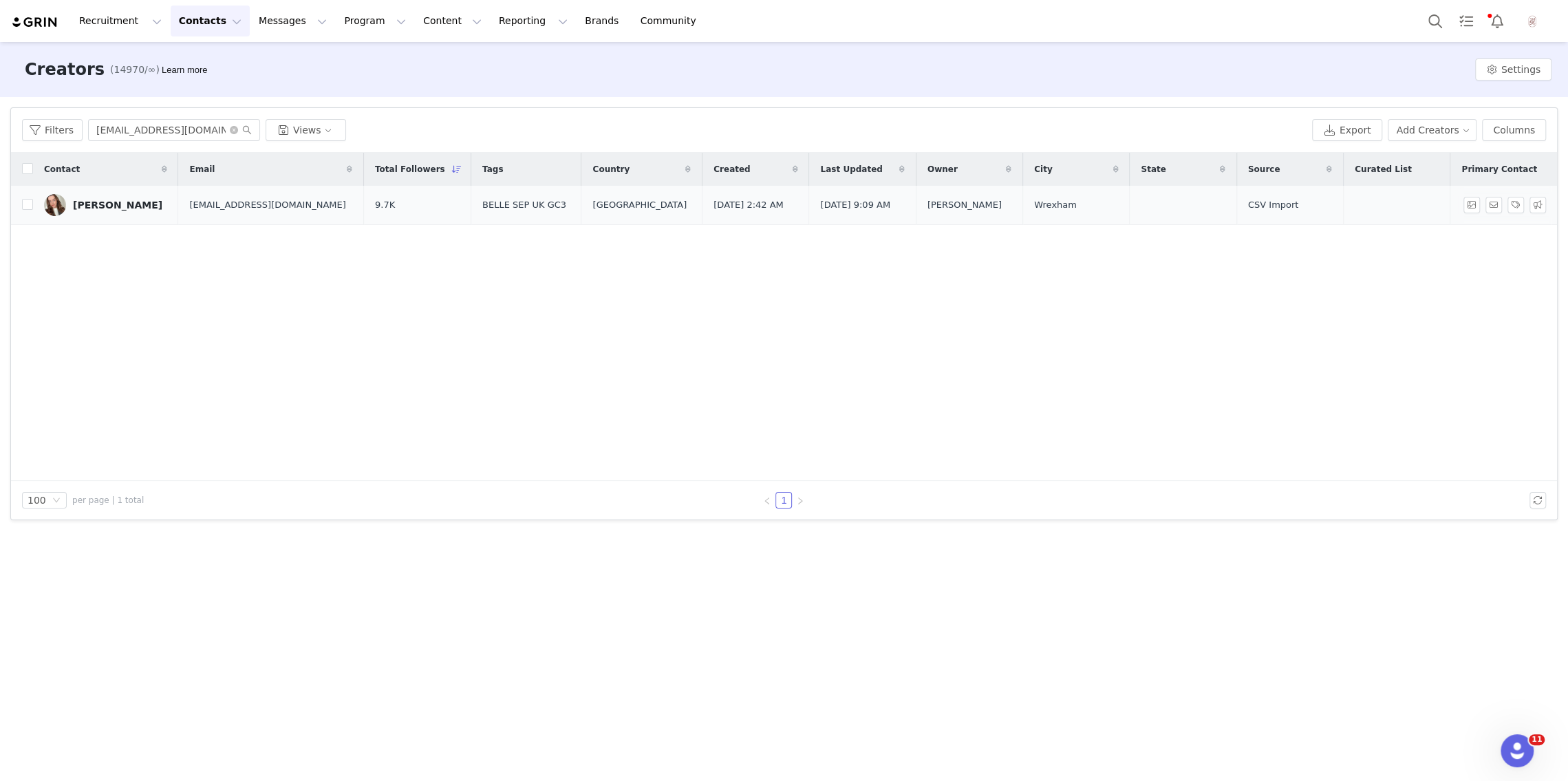
click at [64, 206] on img at bounding box center [54, 205] width 22 height 22
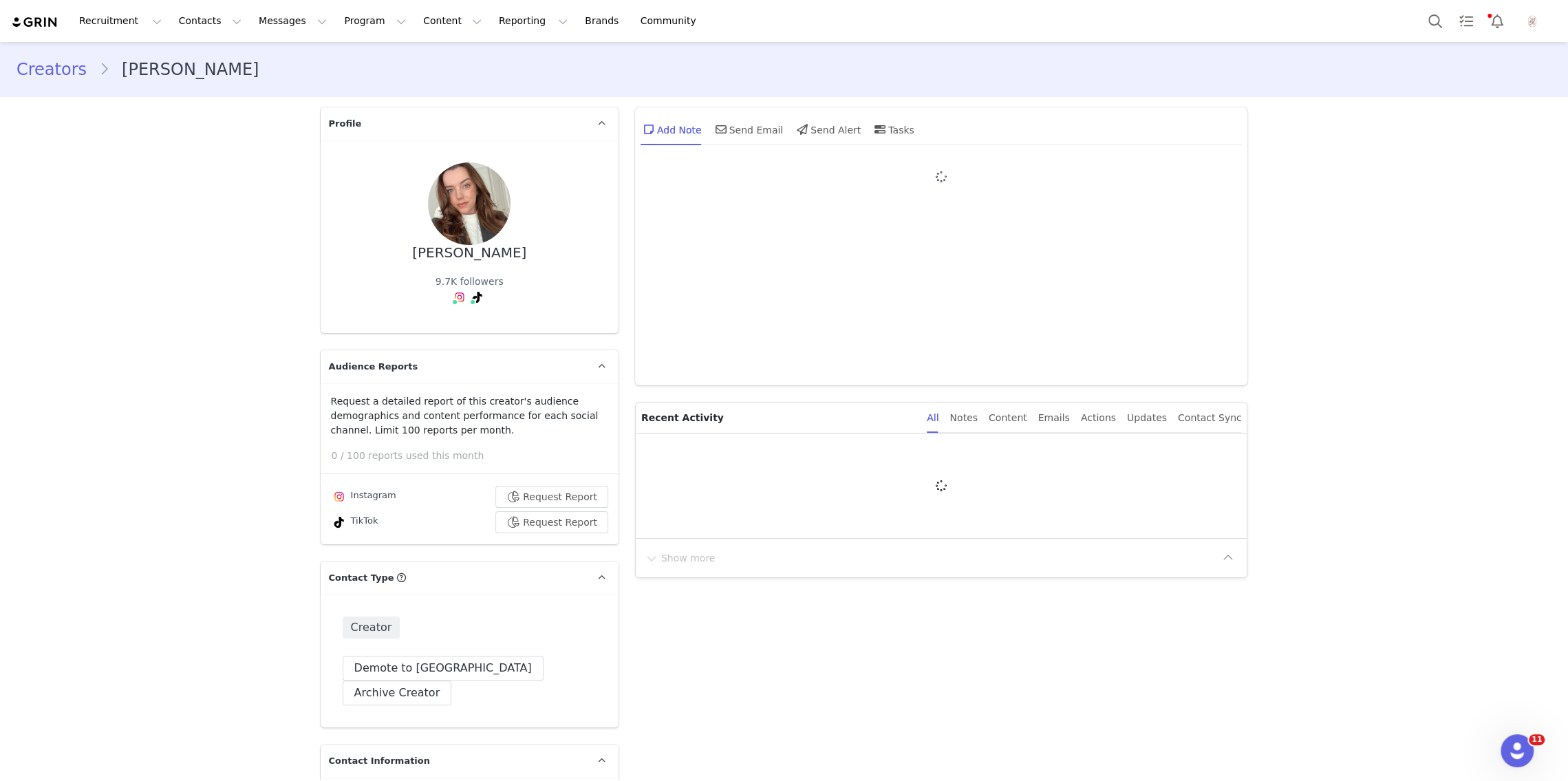
type input "+1 ([GEOGRAPHIC_DATA])"
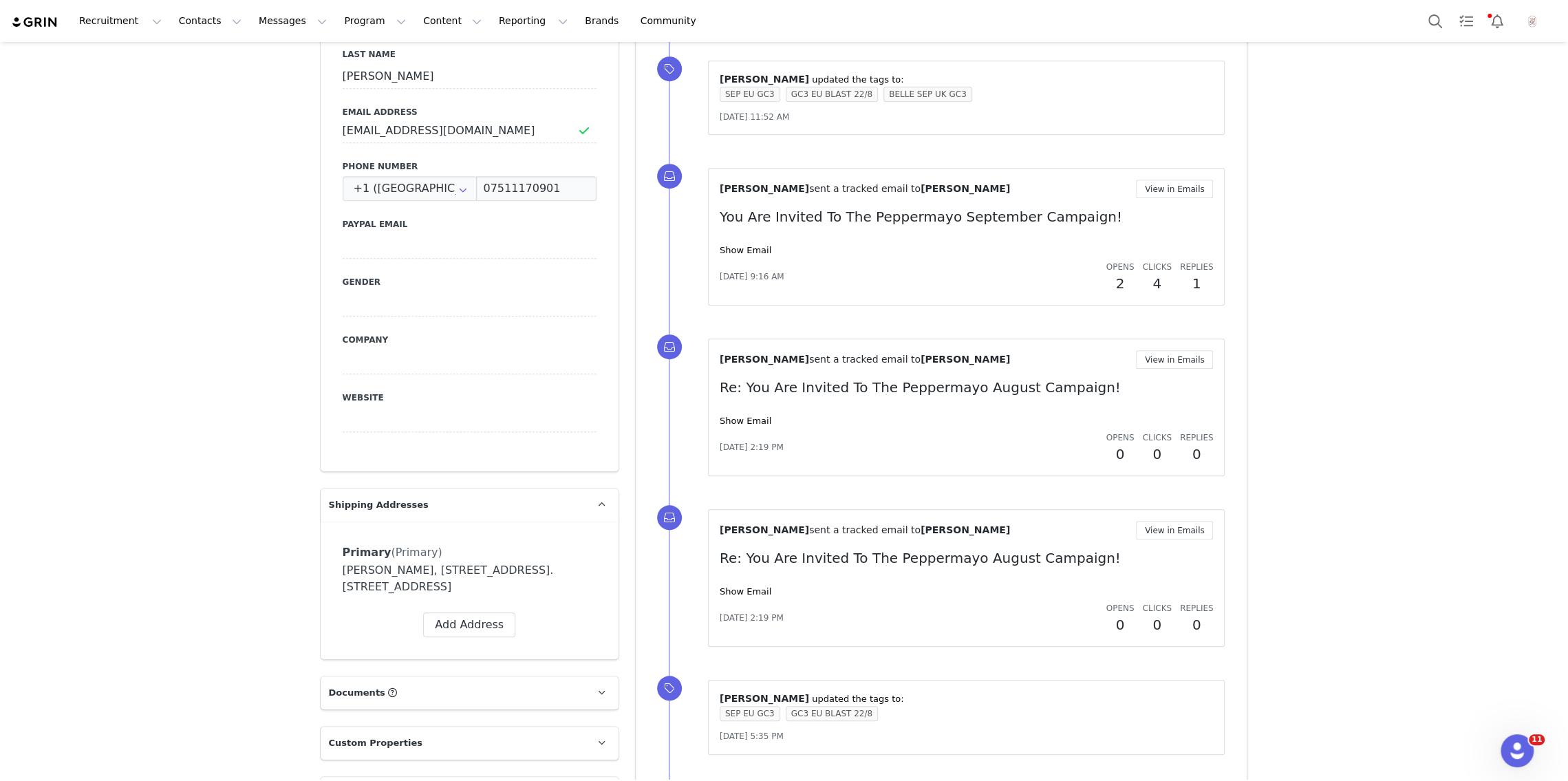
scroll to position [841, 0]
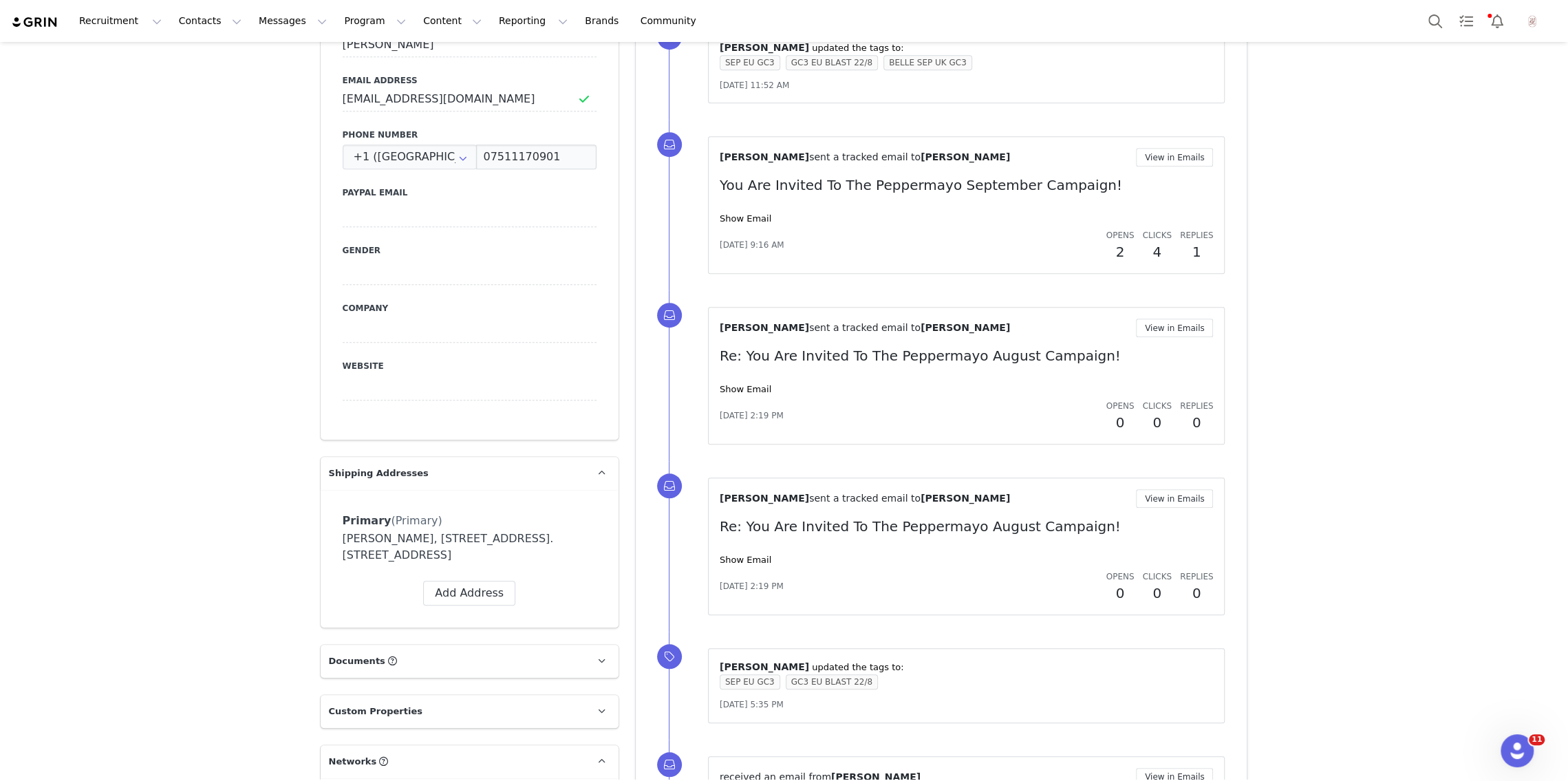
click at [651, 439] on div "received an email from Abigail Braithwaite View in Emails Re: You Are Invited T…" at bounding box center [942, 332] width 612 height 1459
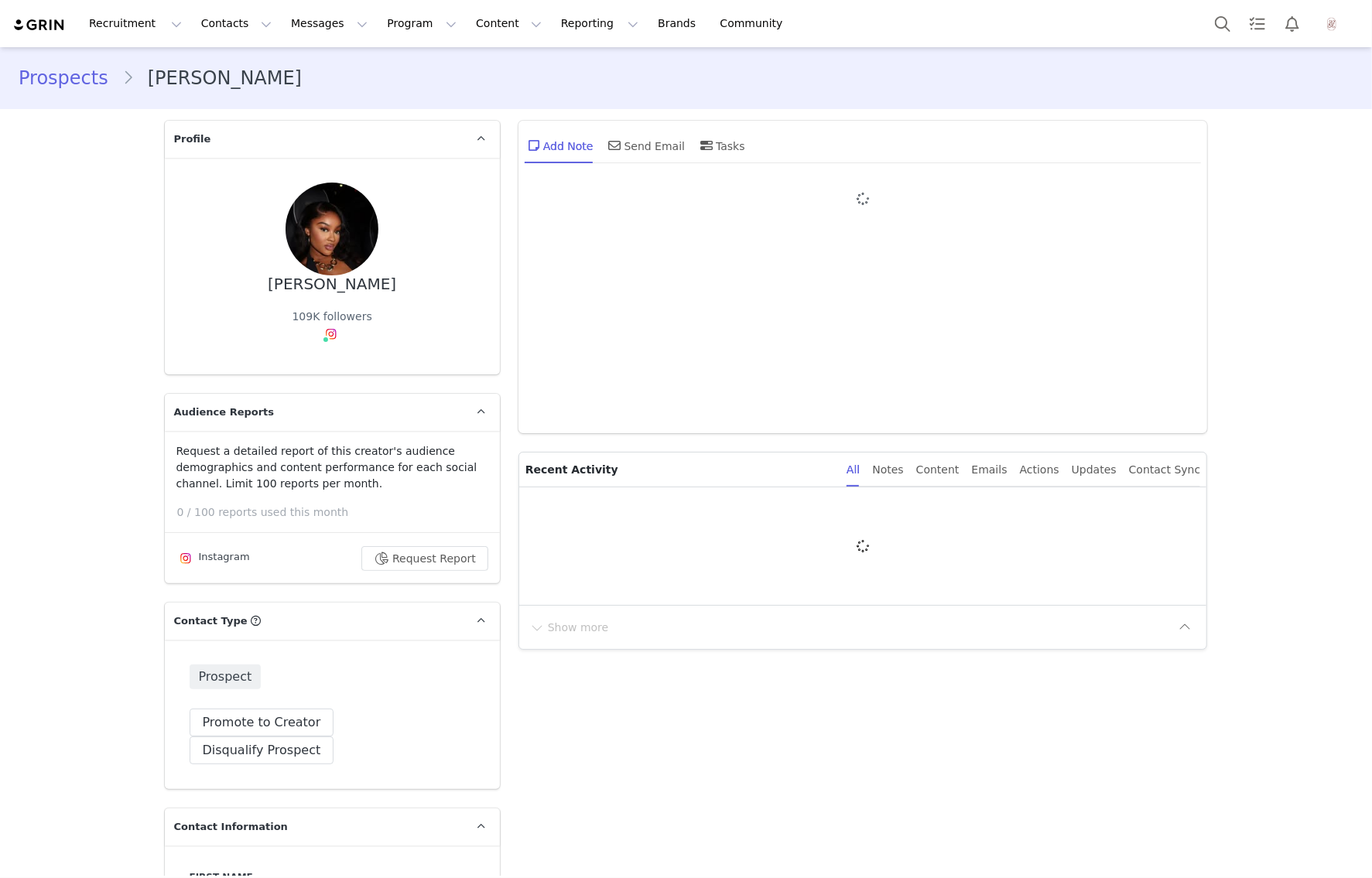
type input "+1 ([GEOGRAPHIC_DATA])"
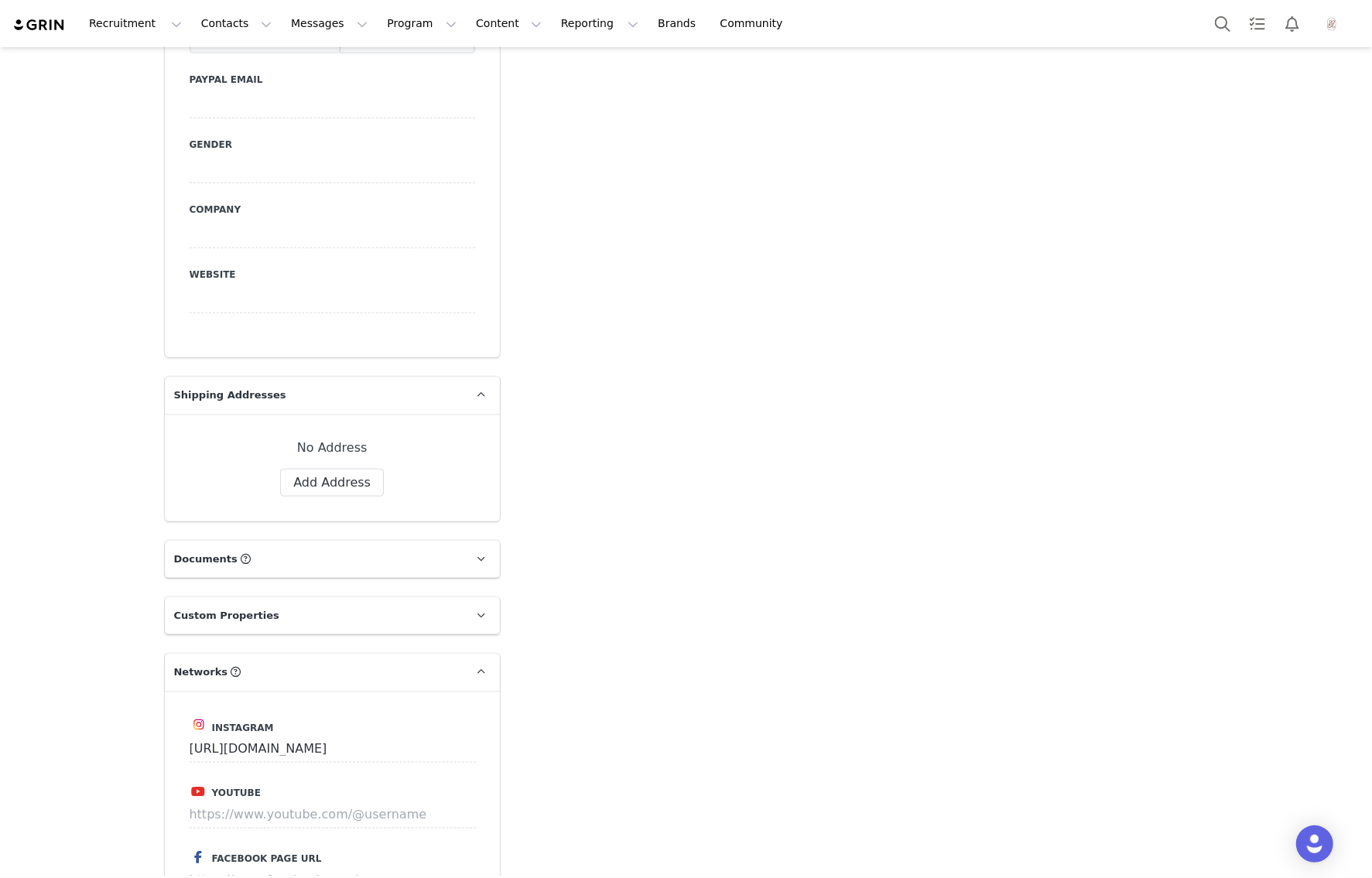
scroll to position [722, 0]
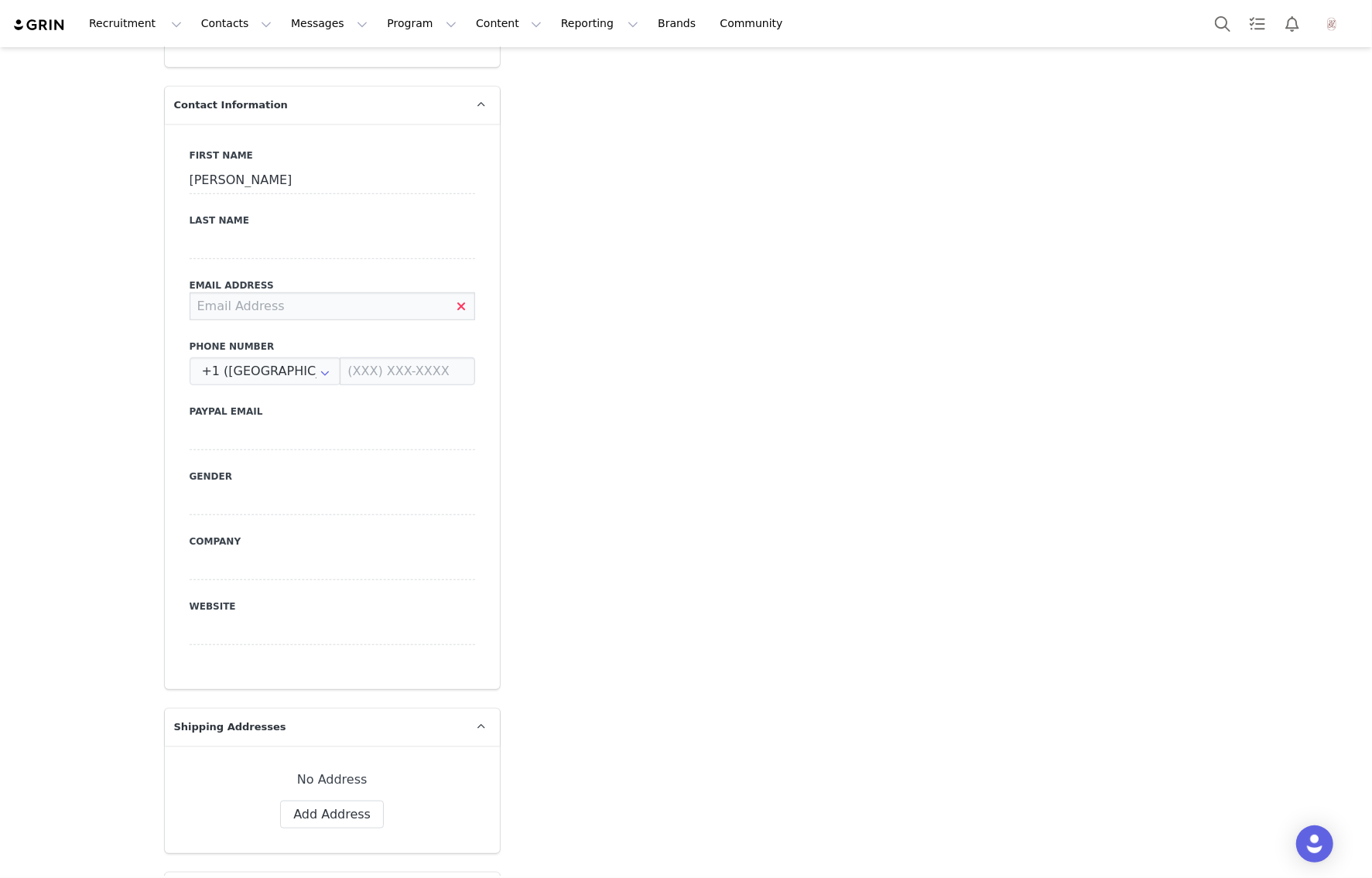
click at [262, 292] on input at bounding box center [332, 306] width 286 height 27
paste input "[EMAIL_ADDRESS][DOMAIN_NAME]"
type input "[EMAIL_ADDRESS][DOMAIN_NAME]"
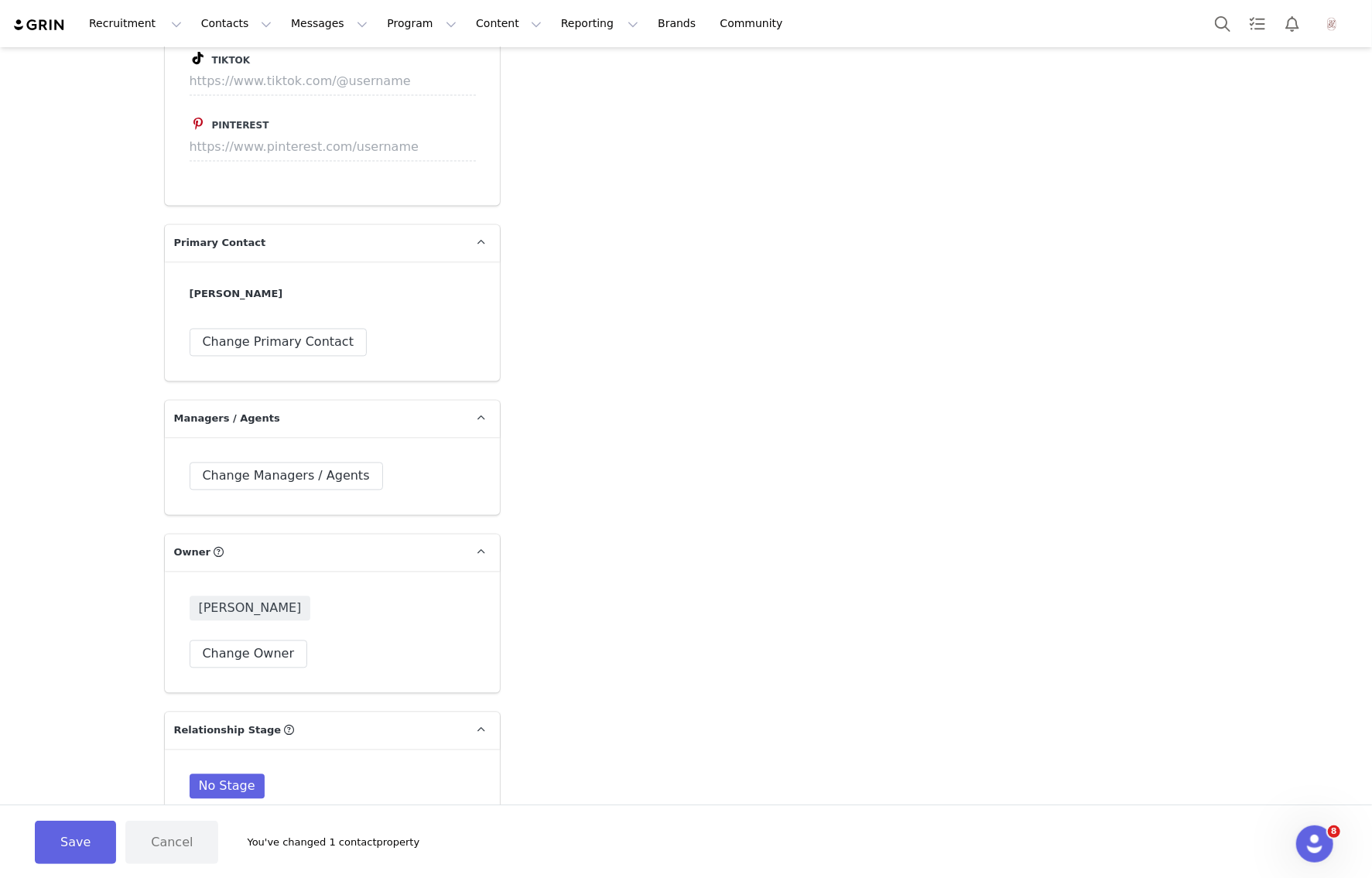
scroll to position [2418, 0]
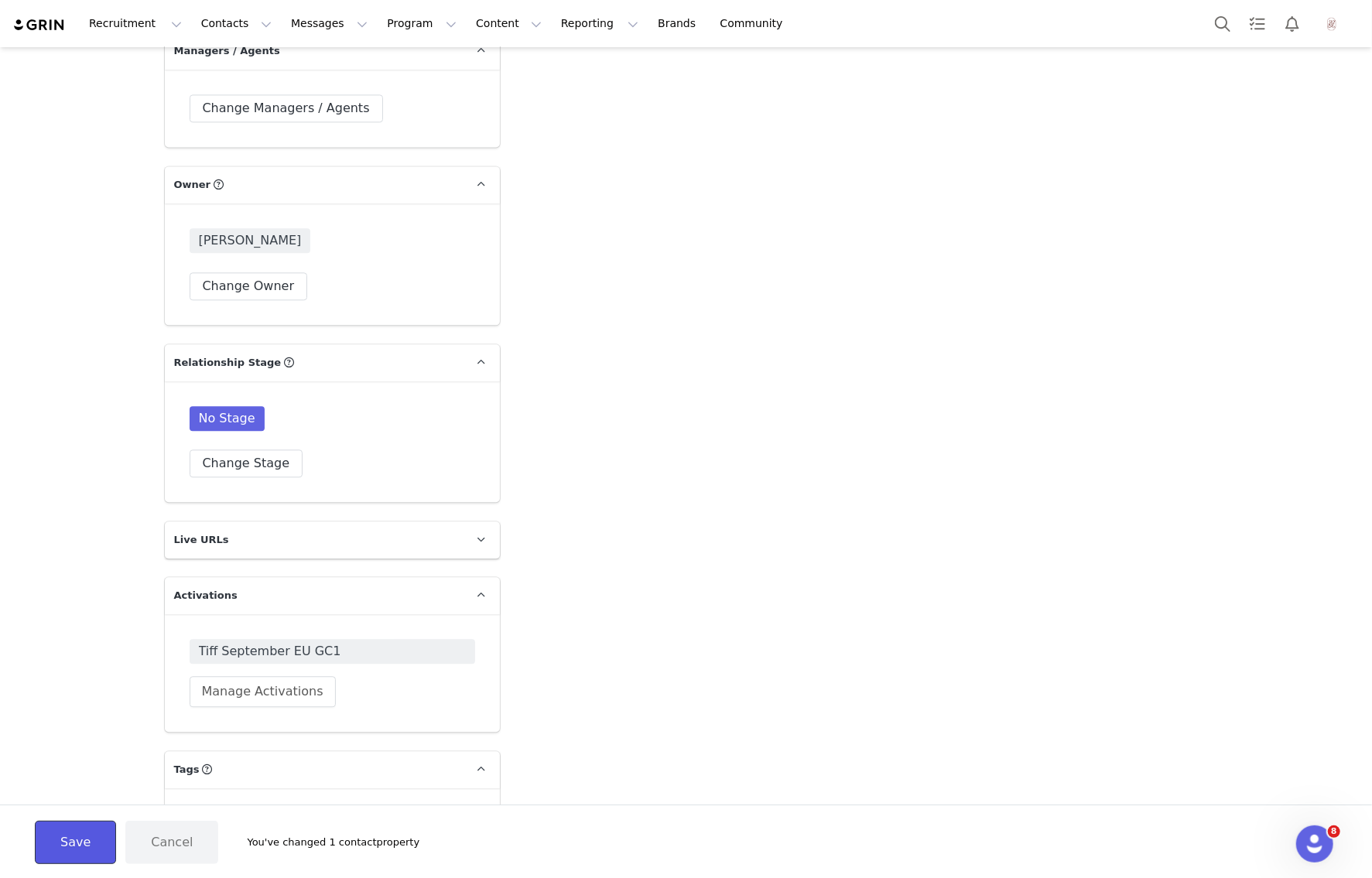
click at [73, 823] on button "Save" at bounding box center [75, 842] width 81 height 43
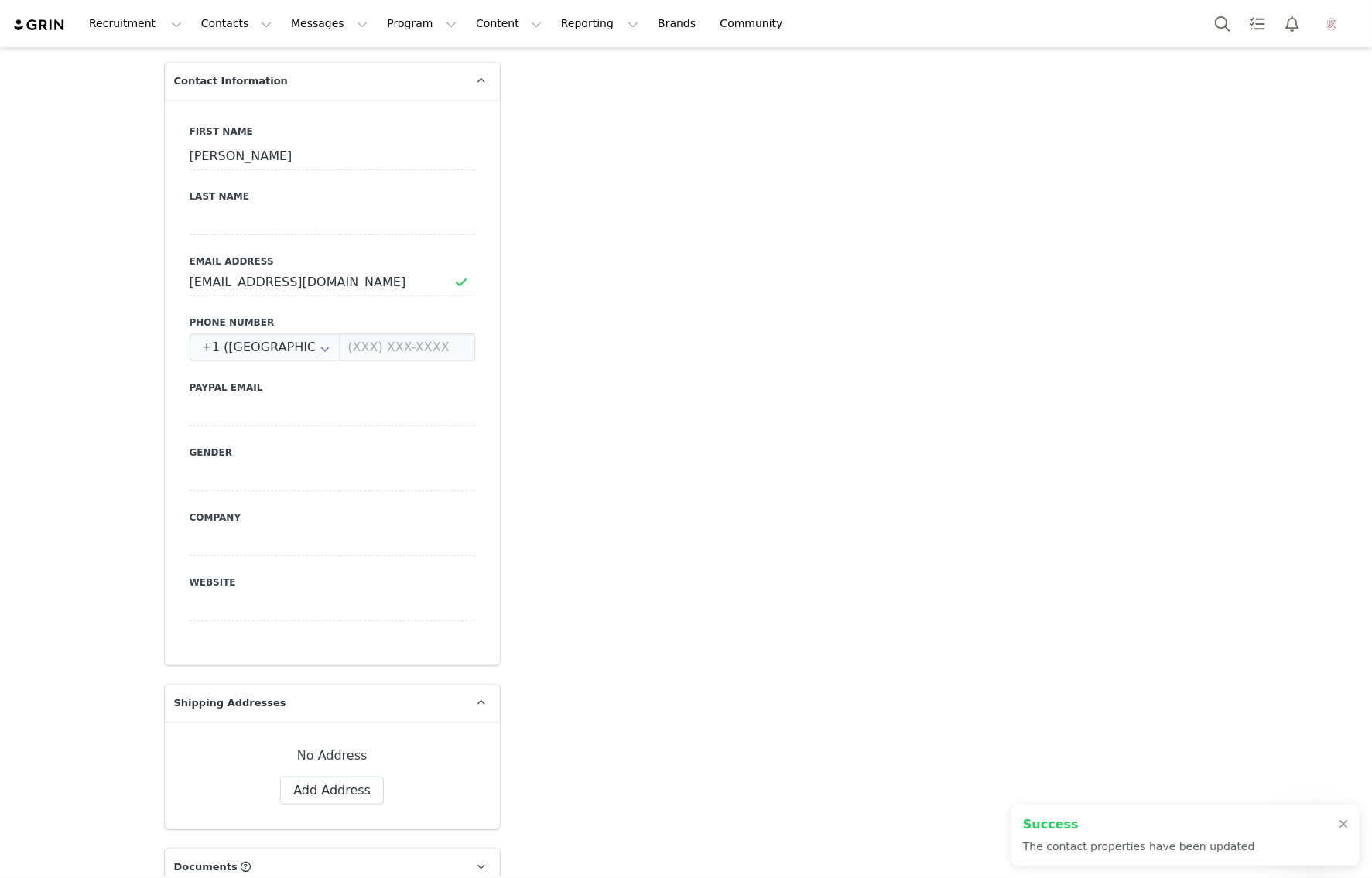
scroll to position [0, 0]
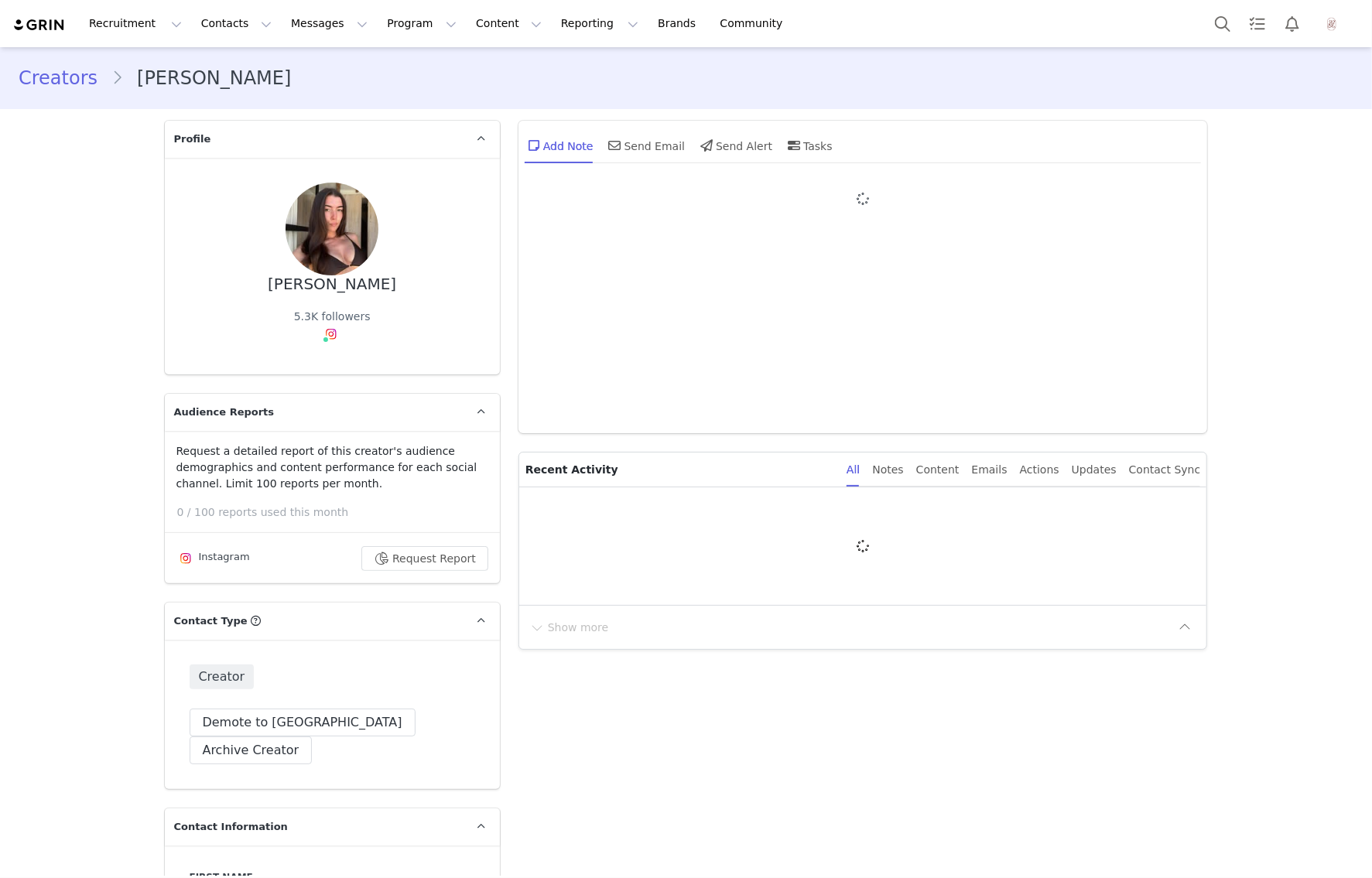
type input "+1 ([GEOGRAPHIC_DATA])"
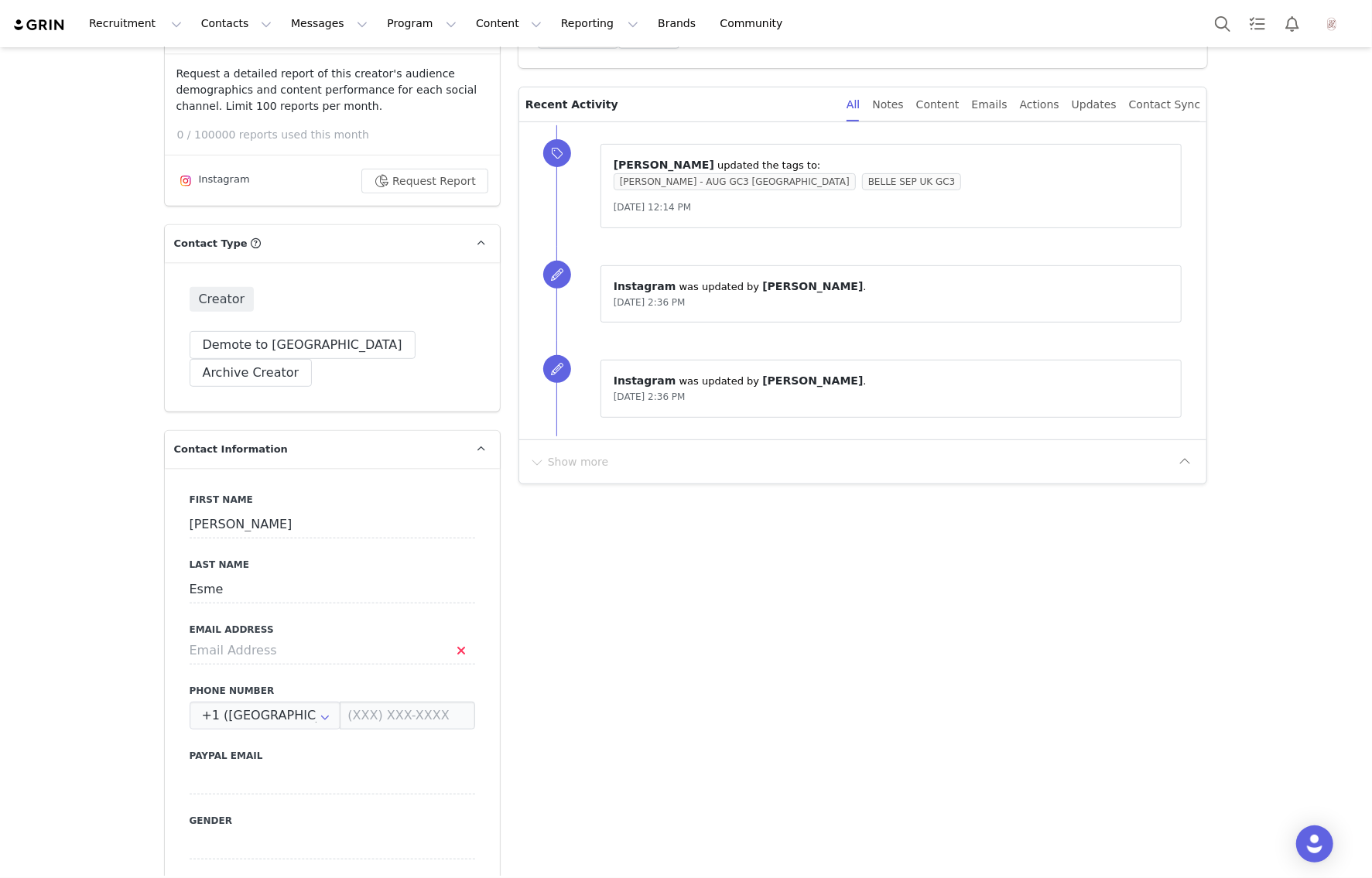
scroll to position [407, 0]
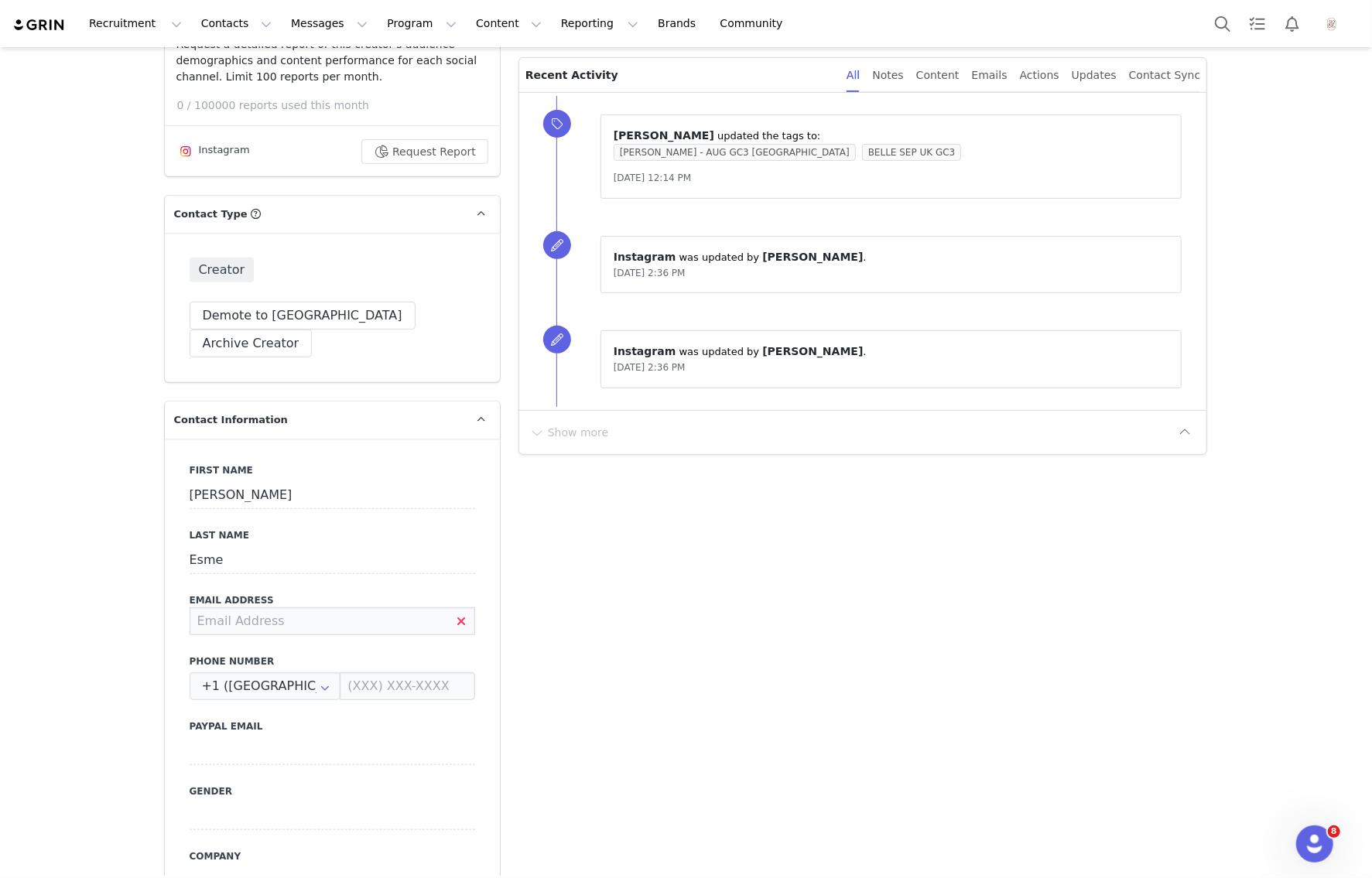
click at [216, 608] on input at bounding box center [332, 621] width 286 height 27
paste input "info.hollybourne@gmail.com"
type input "info.hollybourne@gmail.com"
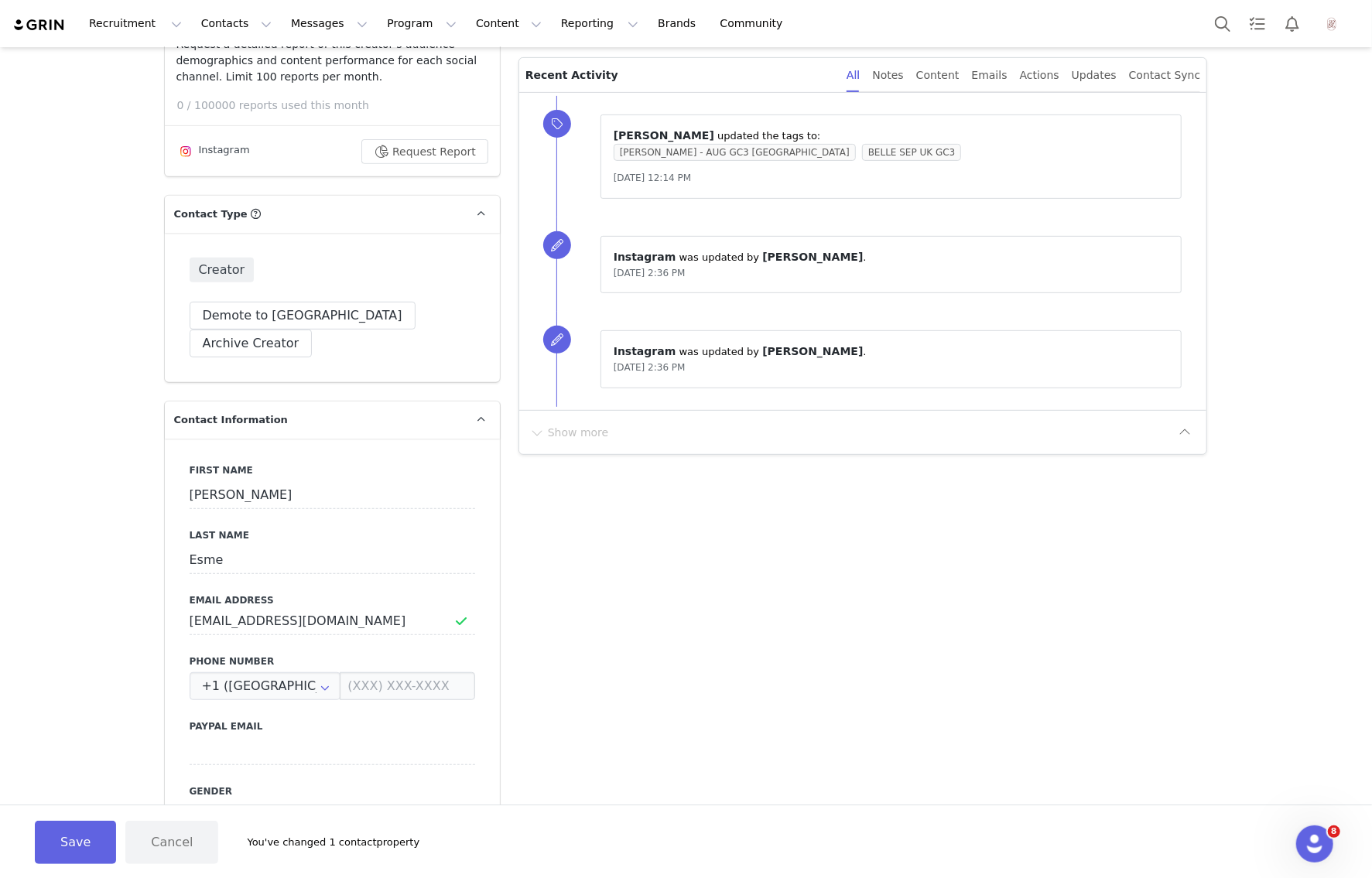
click at [58, 832] on button "Save" at bounding box center [75, 842] width 81 height 43
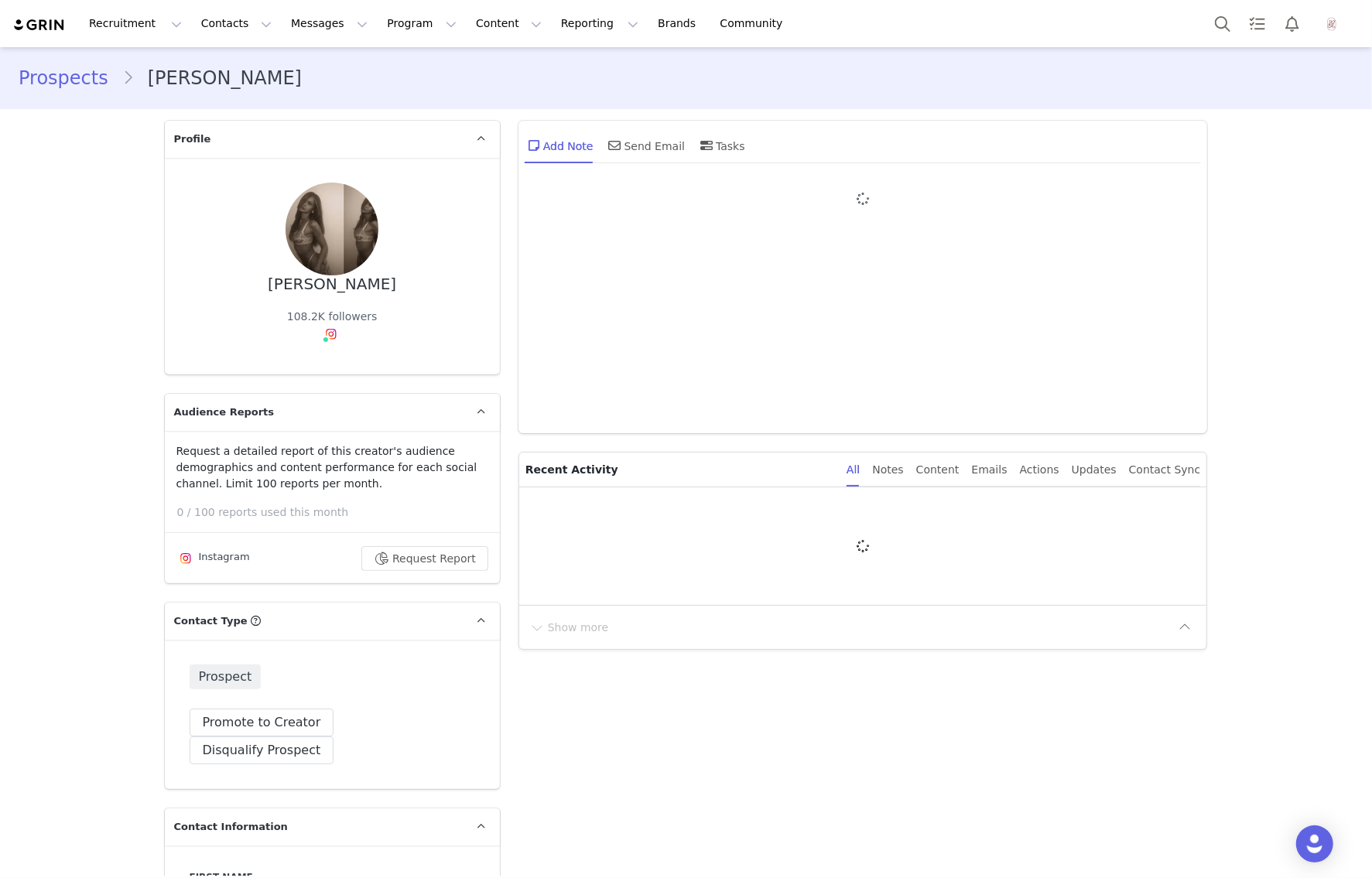
type input "+1 ([GEOGRAPHIC_DATA])"
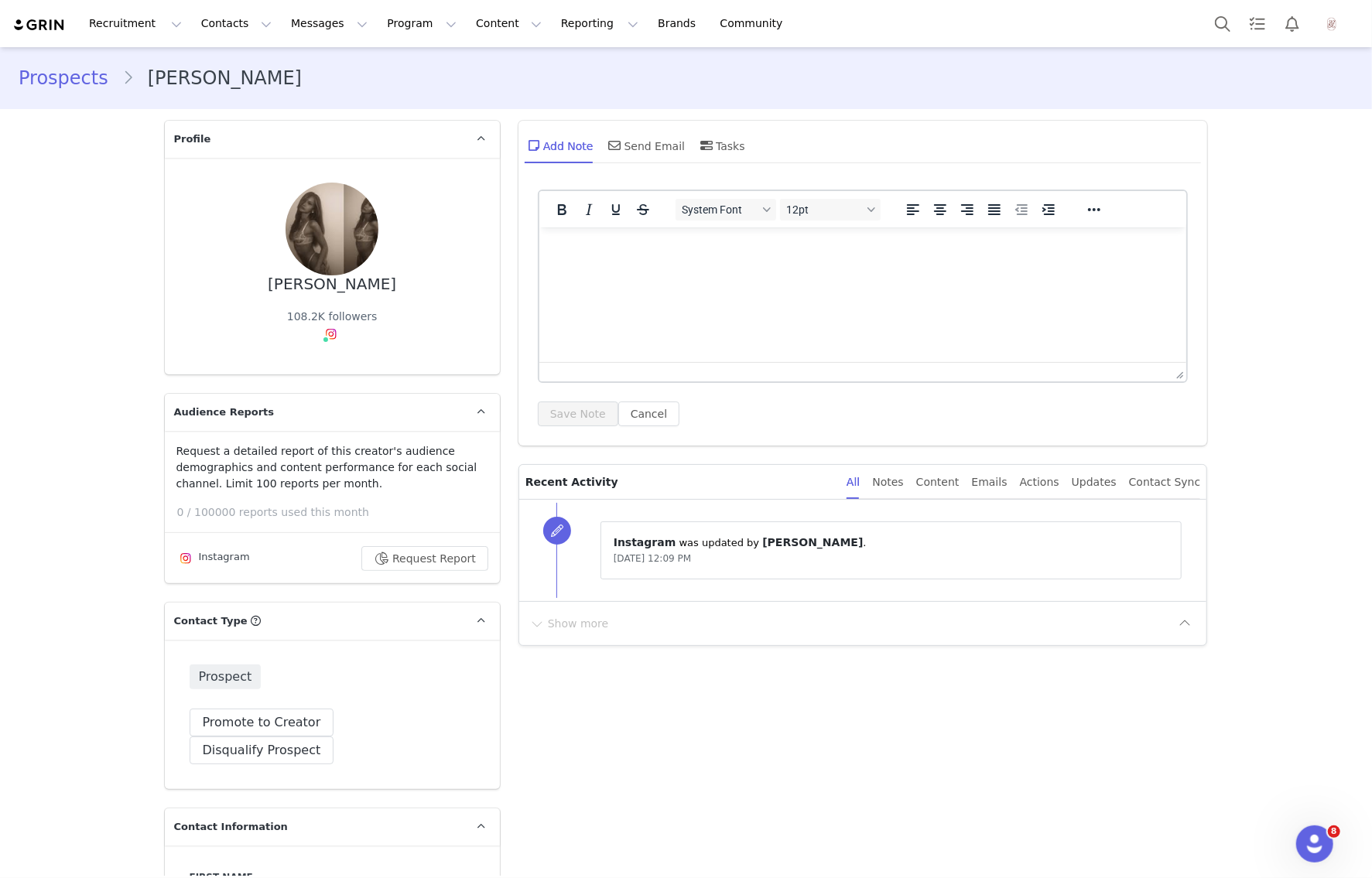
scroll to position [750, 0]
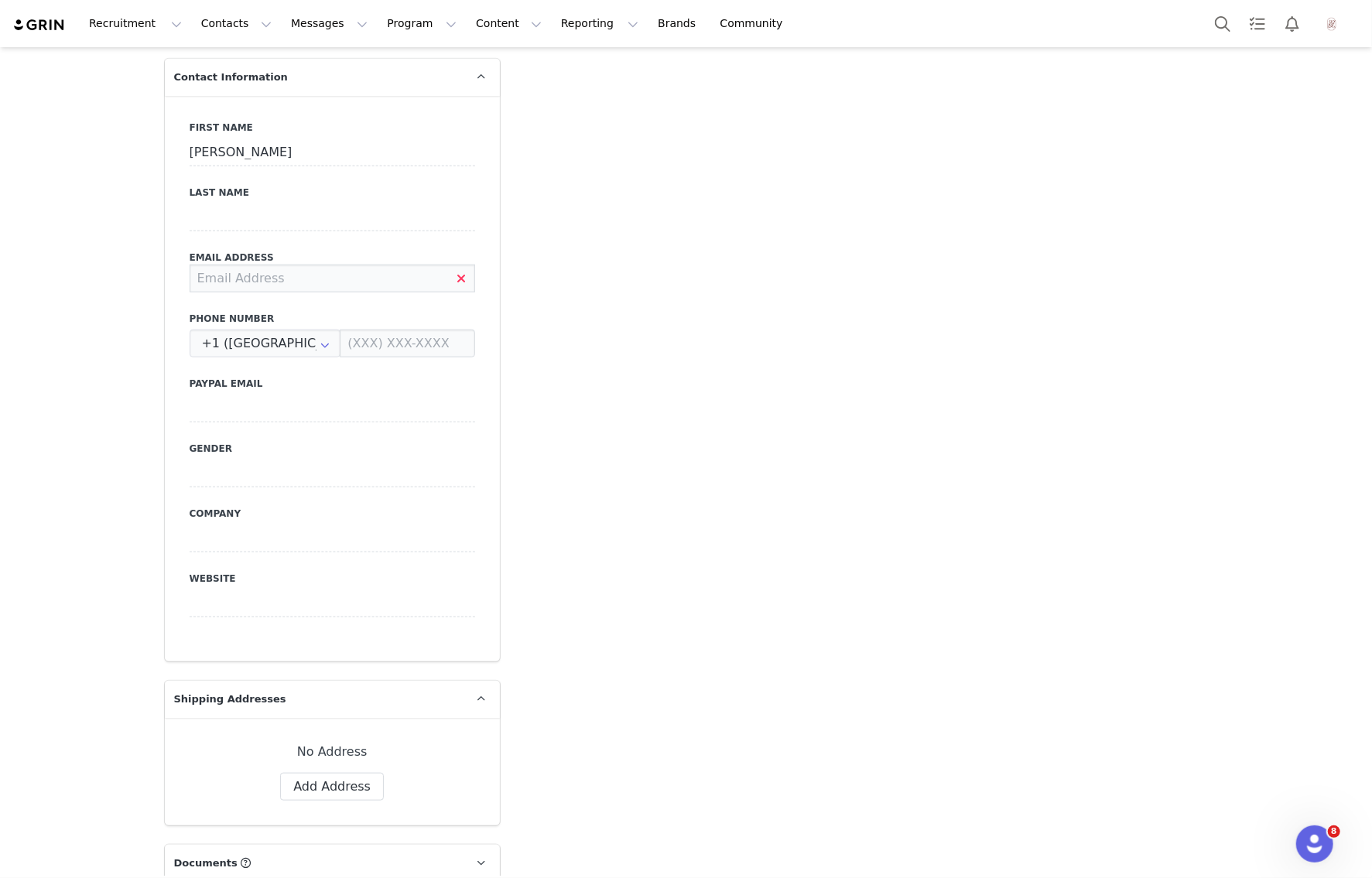
click at [237, 265] on input at bounding box center [332, 279] width 286 height 27
paste input "[PERSON_NAME][EMAIL_ADDRESS][DOMAIN_NAME]"
type input "[PERSON_NAME][EMAIL_ADDRESS][DOMAIN_NAME]"
click at [174, 236] on div "First Name ANTONIA Last Name Email Address antonia@entourage-communications.com…" at bounding box center [332, 378] width 335 height 566
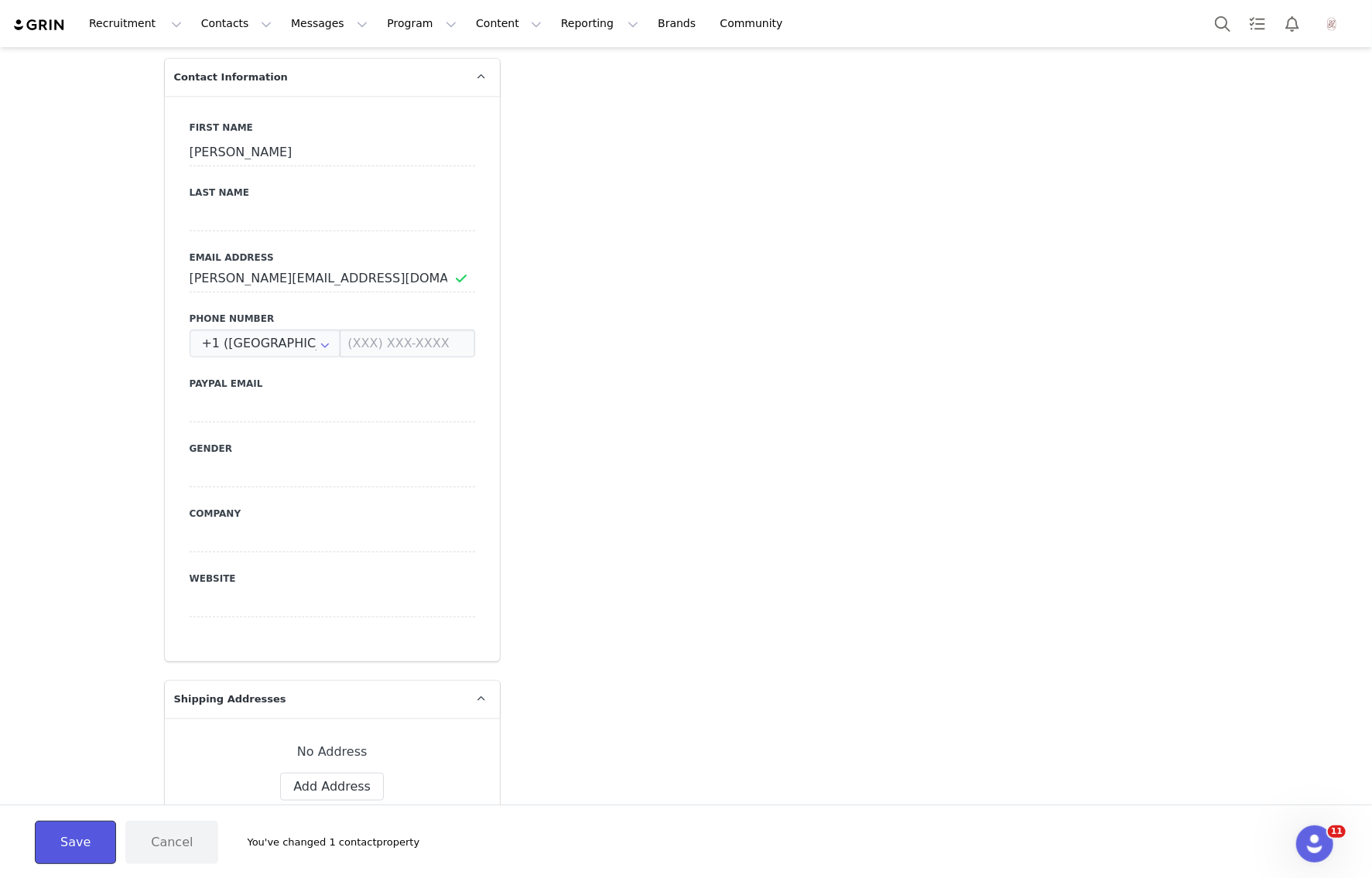
click at [70, 847] on button "Save" at bounding box center [75, 842] width 81 height 43
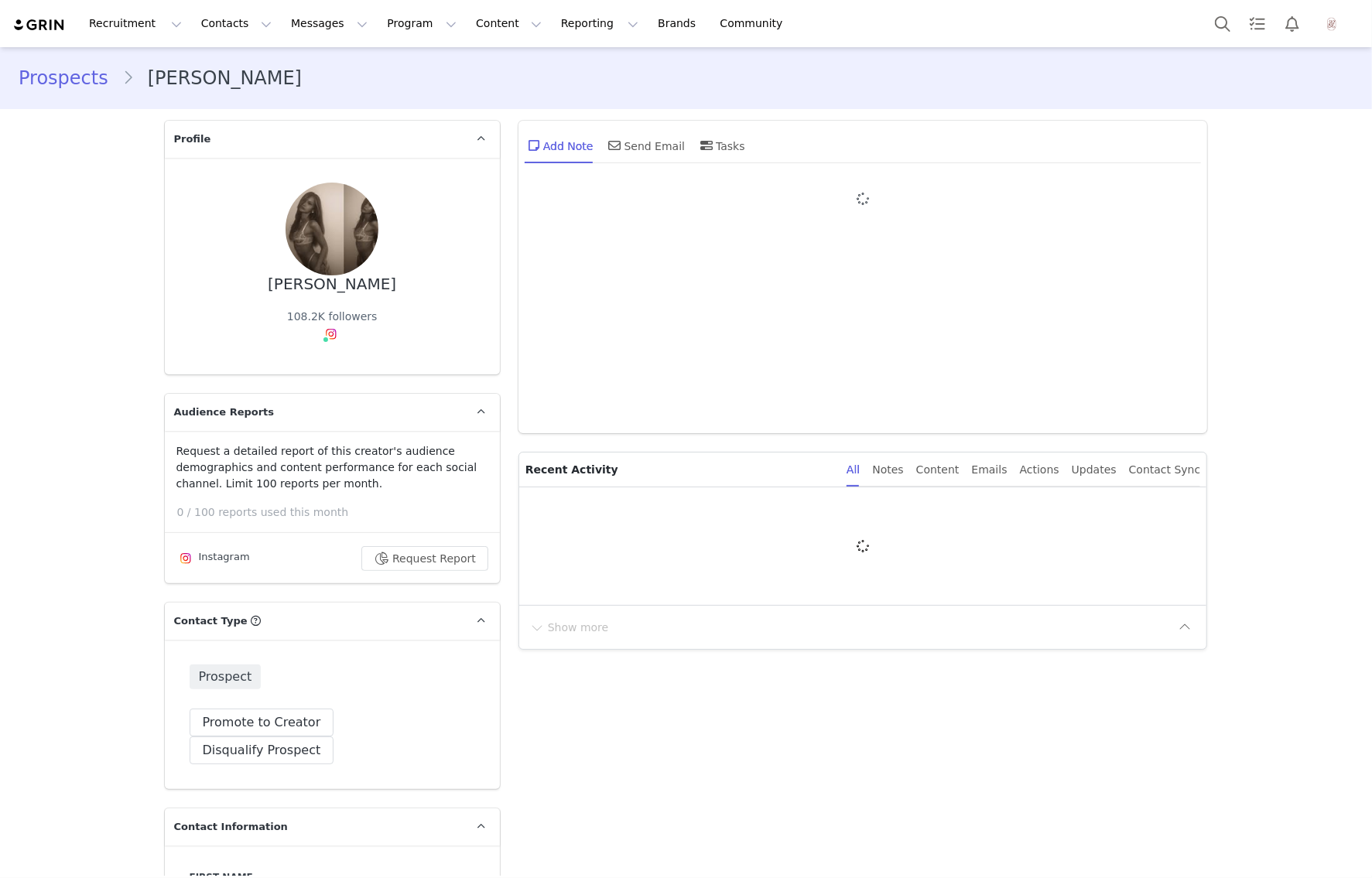
type input "+1 ([GEOGRAPHIC_DATA])"
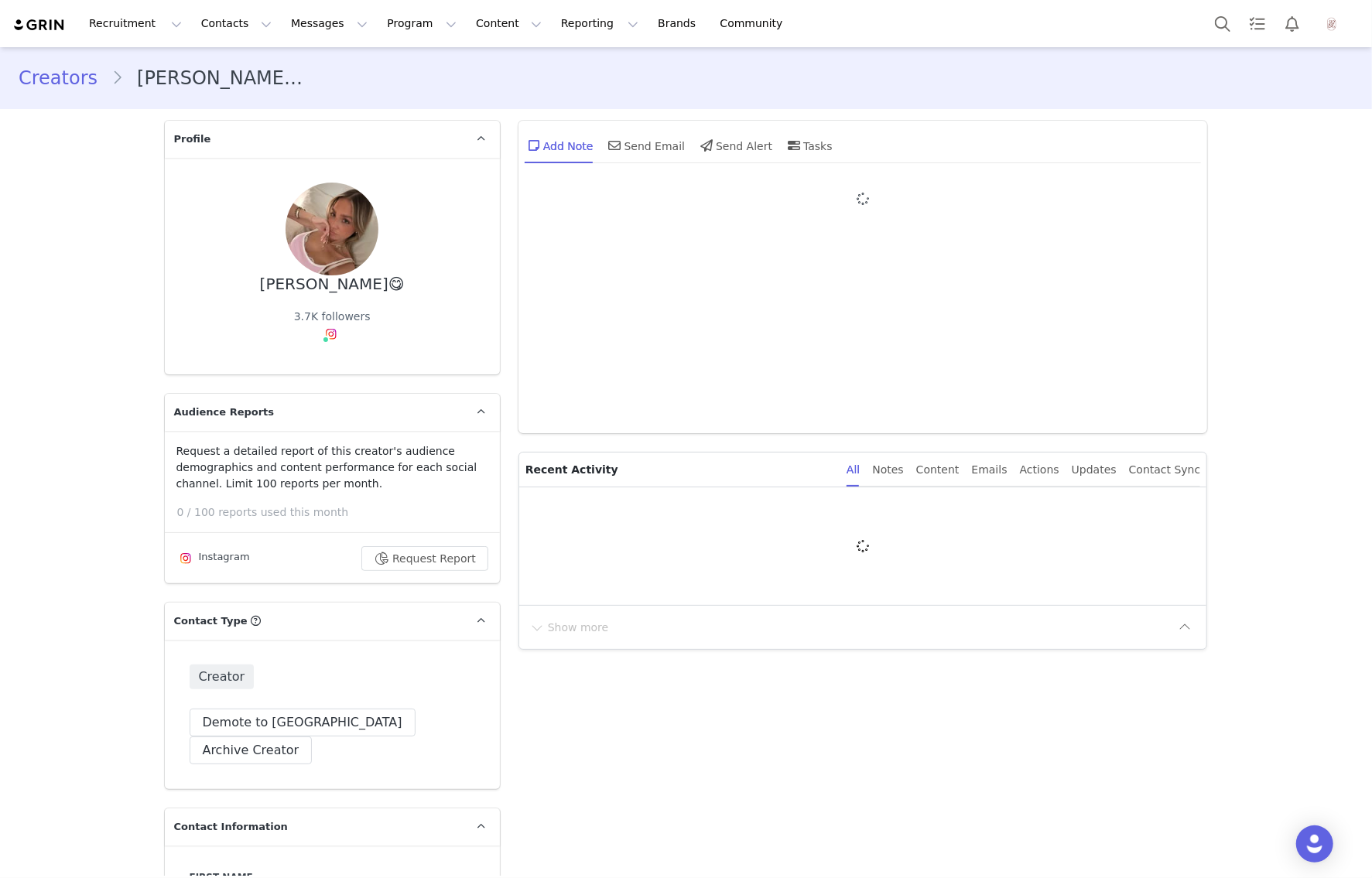
type input "+1 ([GEOGRAPHIC_DATA])"
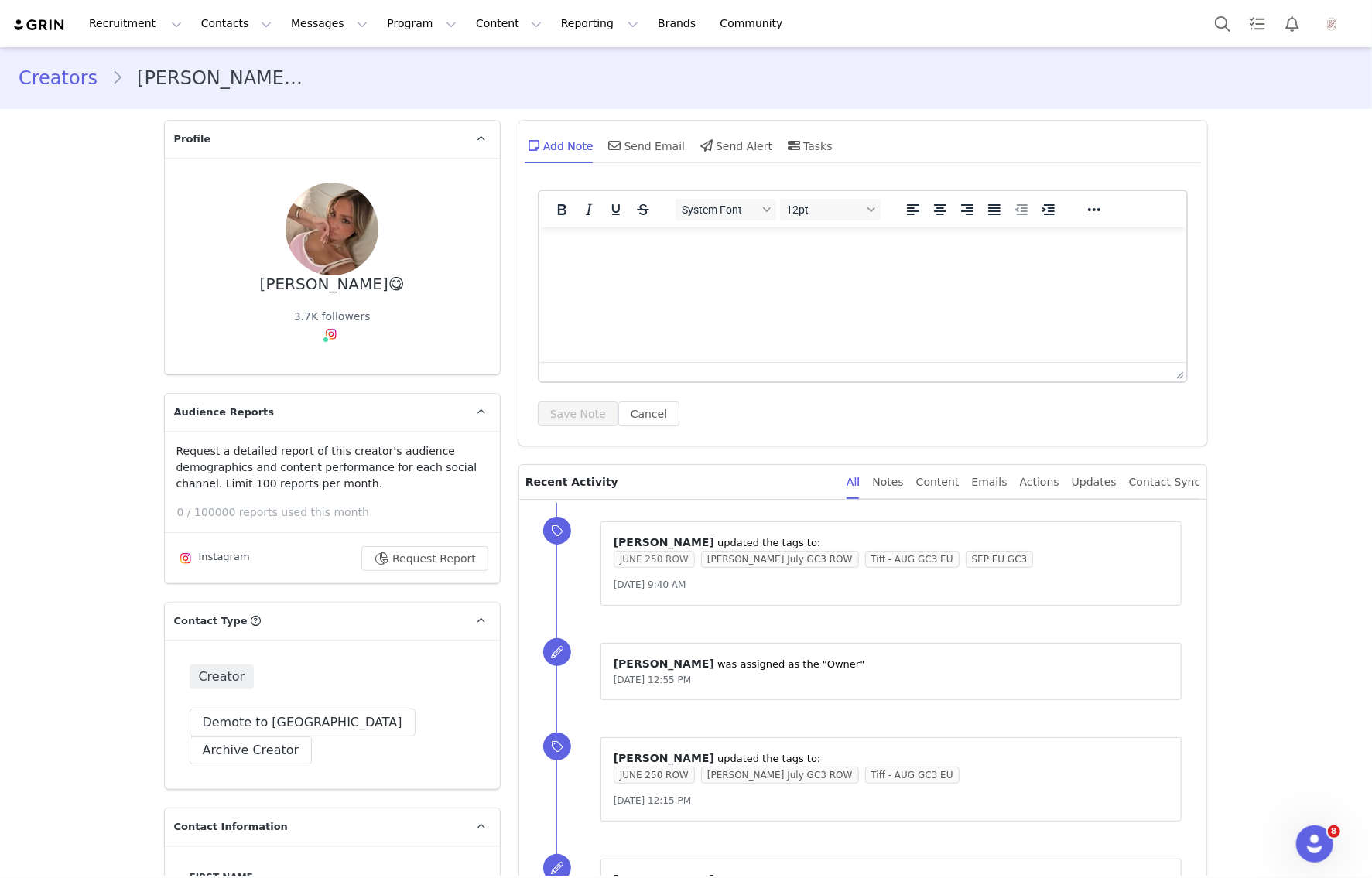
scroll to position [413, 0]
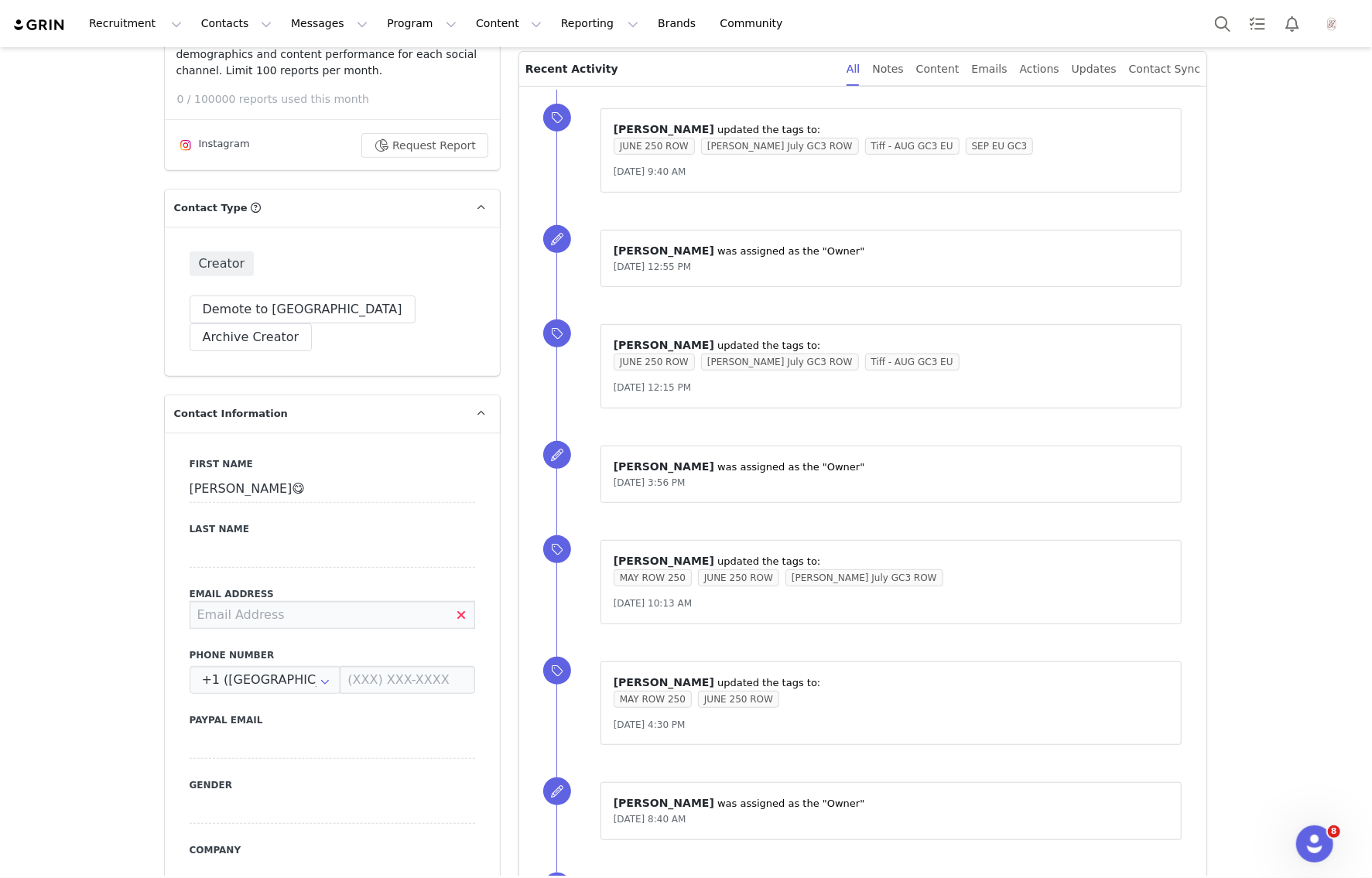
click at [297, 601] on input at bounding box center [332, 615] width 286 height 27
paste input "Anna@bendix.de"
type input "Anna@bendix.de"
click at [679, 630] on div "⁨ Isabella Fradd ⁩ updated the tags to: MAY ROW 250 JUNE 250 ROW Isabella July …" at bounding box center [881, 582] width 650 height 122
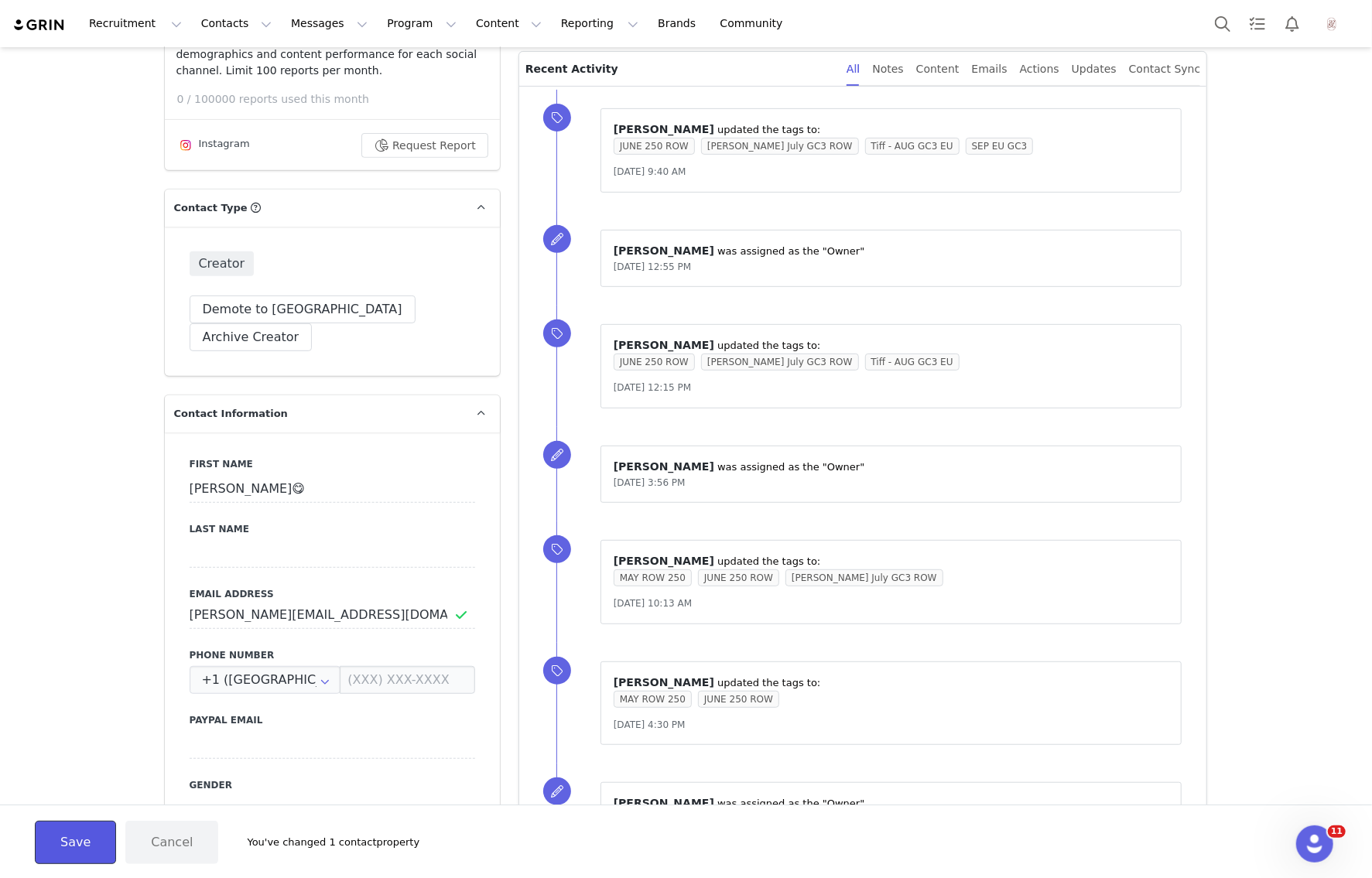
click at [71, 841] on button "Save" at bounding box center [75, 842] width 81 height 43
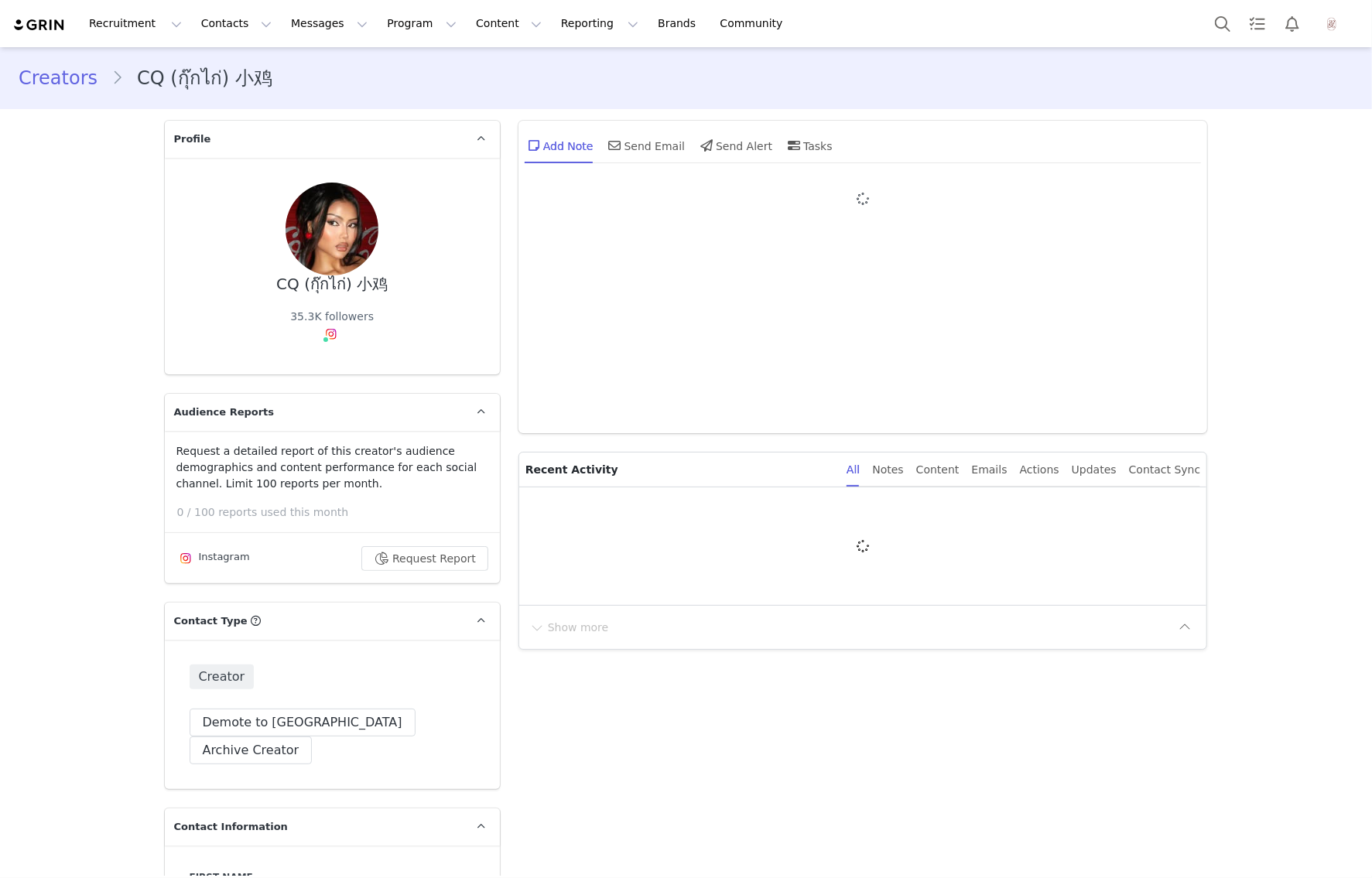
type input "+1 ([GEOGRAPHIC_DATA])"
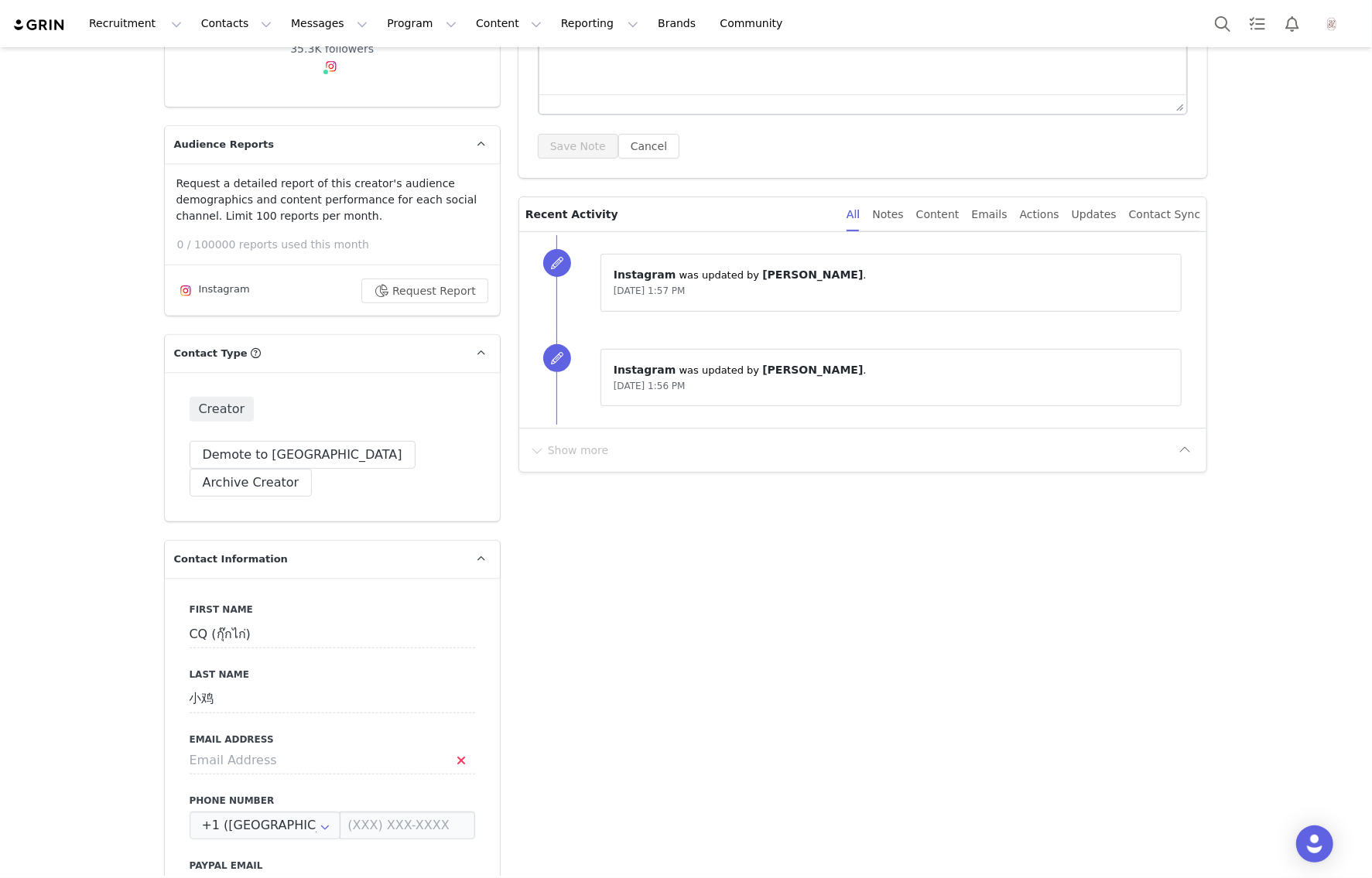
scroll to position [270, 0]
click at [228, 744] on input at bounding box center [332, 757] width 286 height 27
paste input "cq.cult@gmail.com"
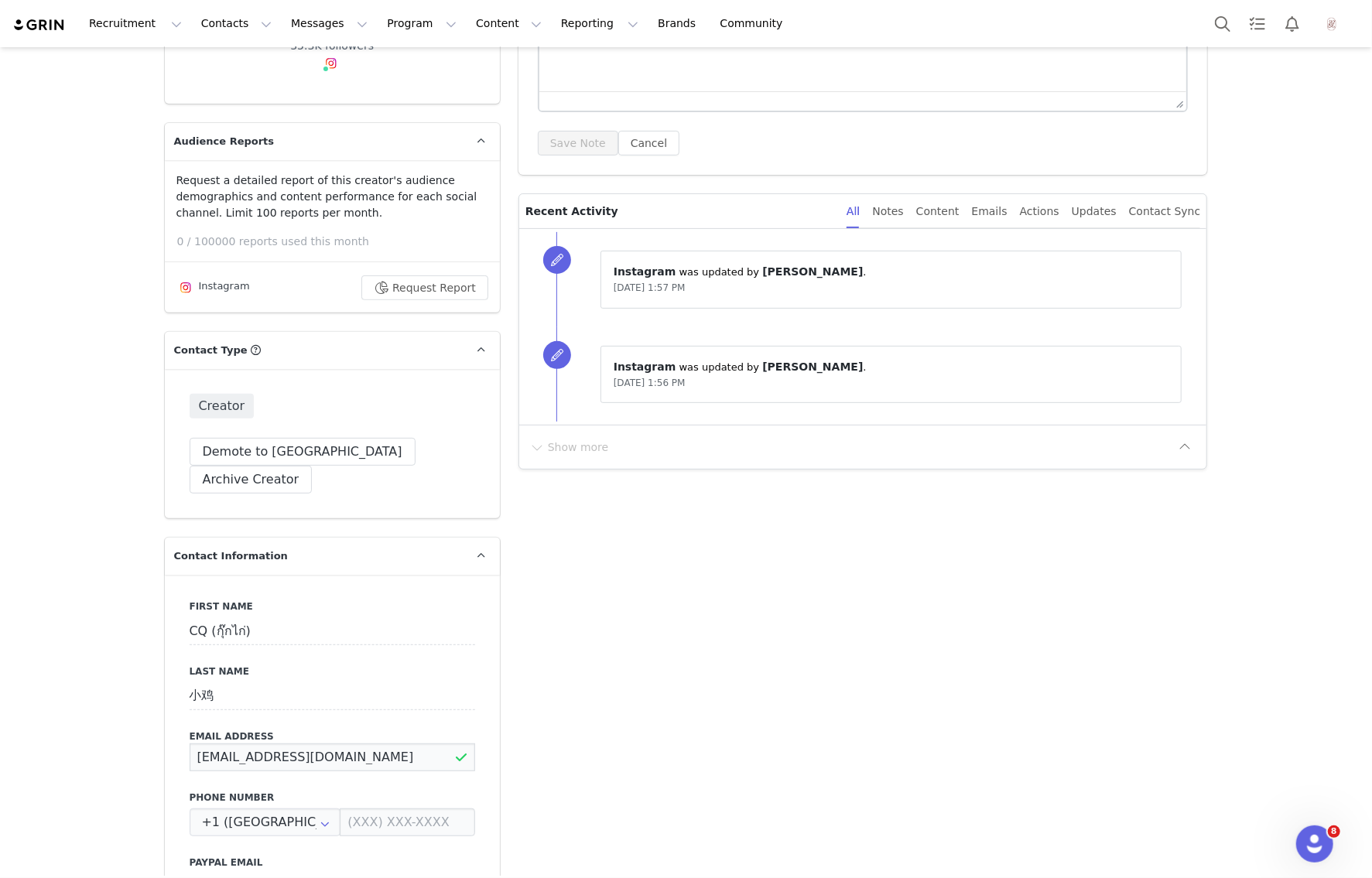
type input "cq.cult@gmail.com"
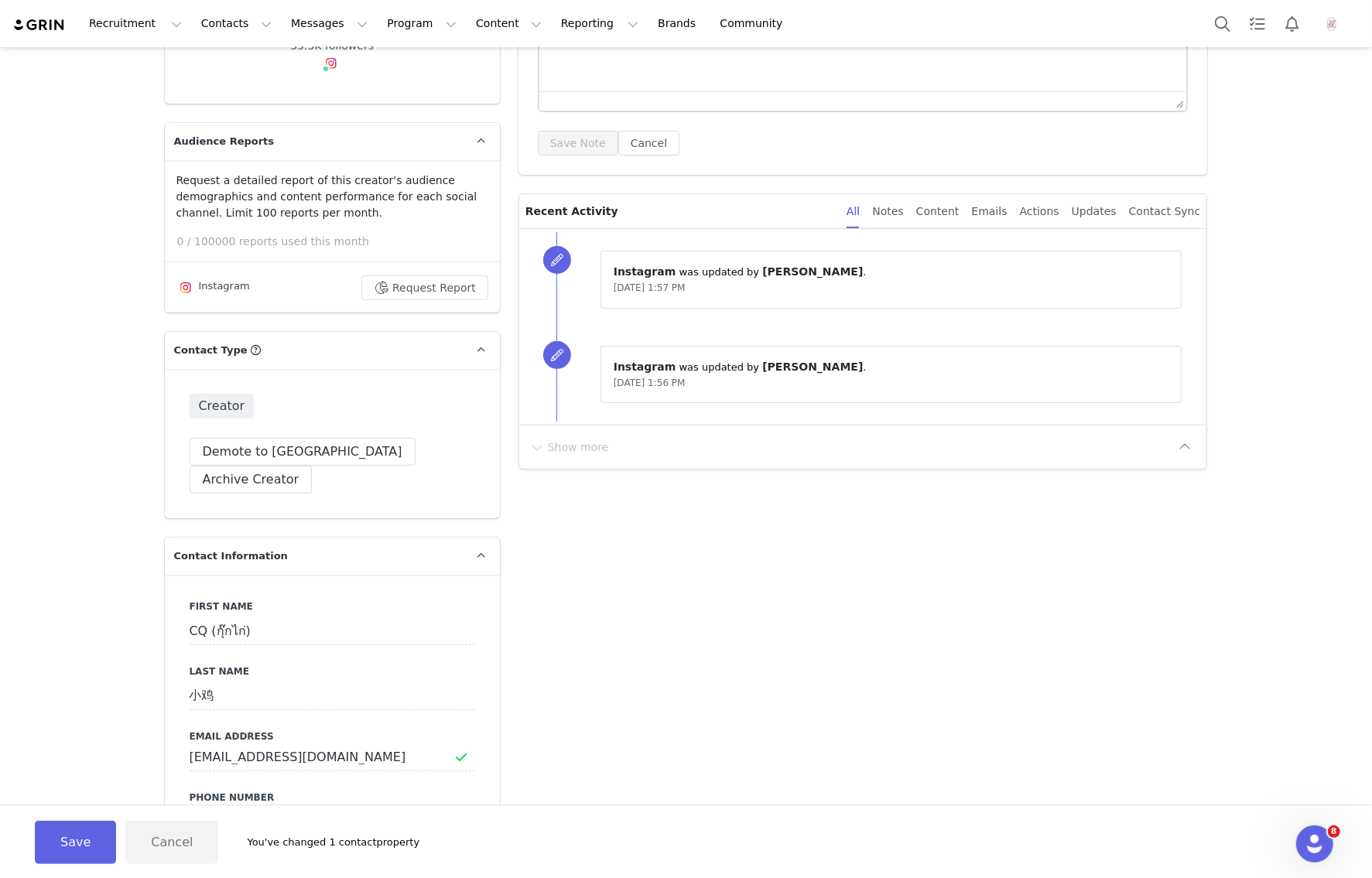
click at [81, 838] on button "Save" at bounding box center [75, 842] width 81 height 43
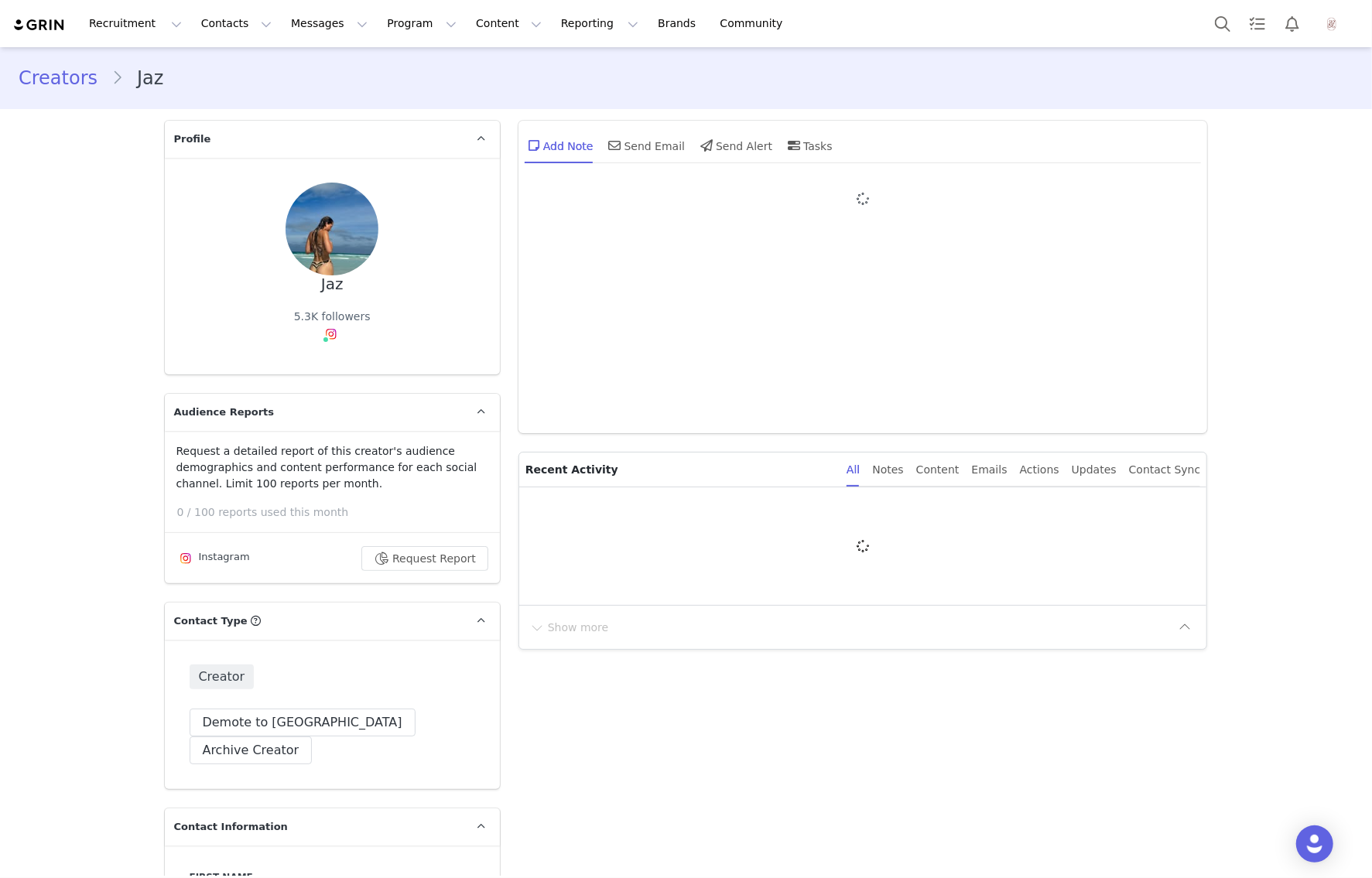
type input "+1 ([GEOGRAPHIC_DATA])"
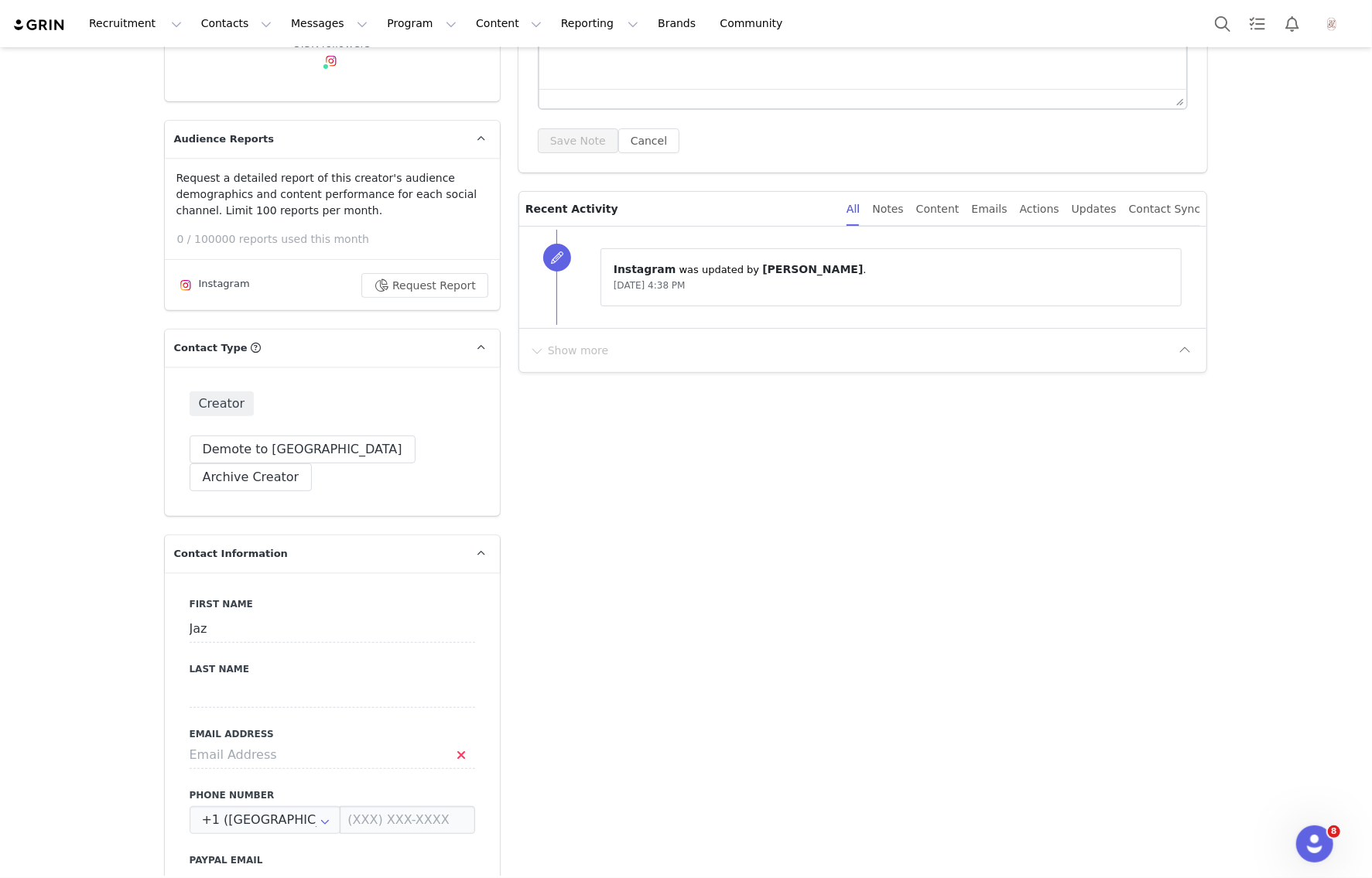
scroll to position [344, 0]
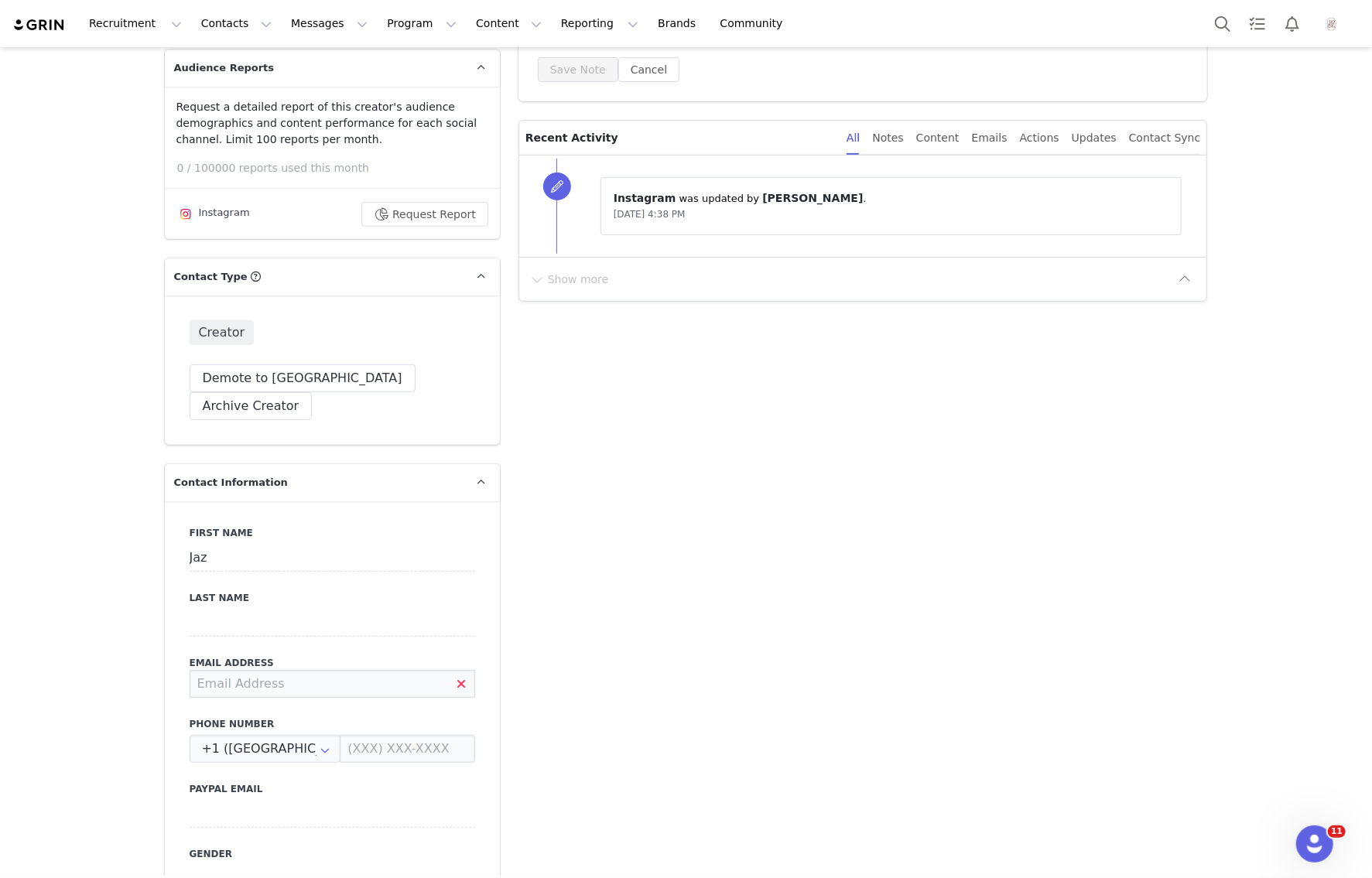
click at [227, 671] on input at bounding box center [332, 684] width 286 height 27
paste input "jaznewland@gmail.com"
type input "jaznewland@gmail.com"
click at [90, 821] on button "Save" at bounding box center [75, 842] width 81 height 43
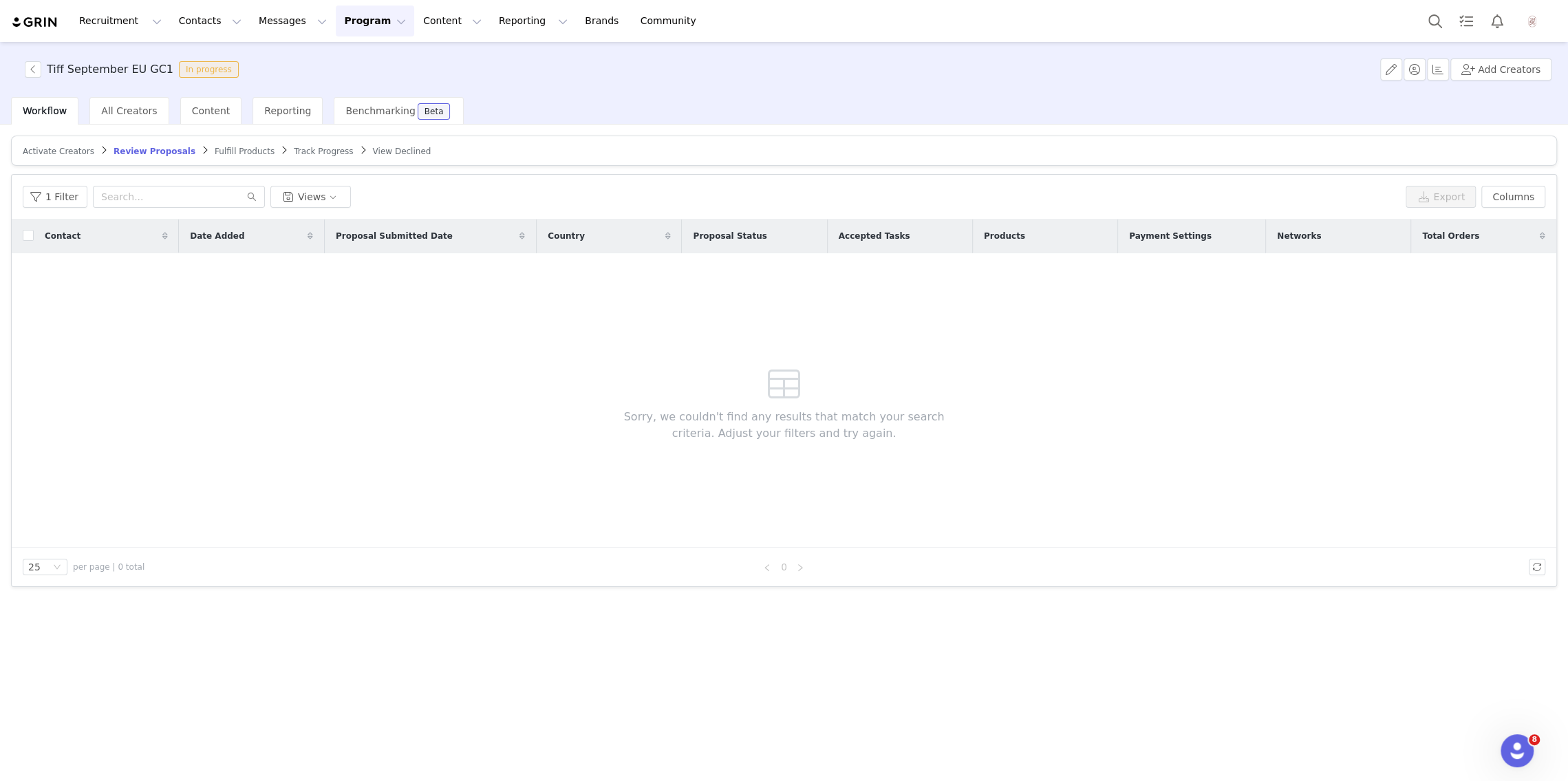
click at [63, 152] on span "Activate Creators" at bounding box center [58, 151] width 71 height 10
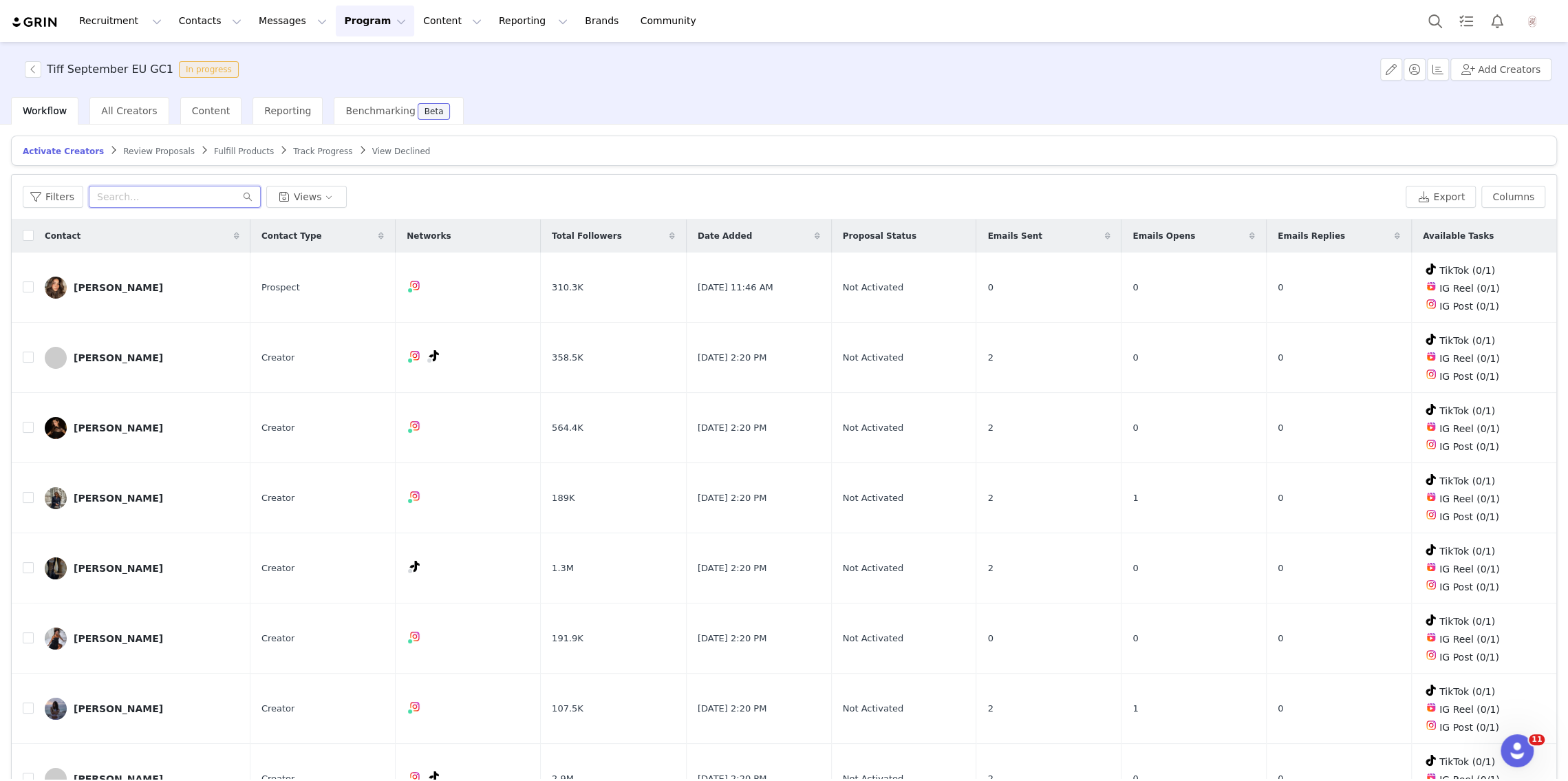
click at [136, 198] on input "text" at bounding box center [175, 197] width 172 height 22
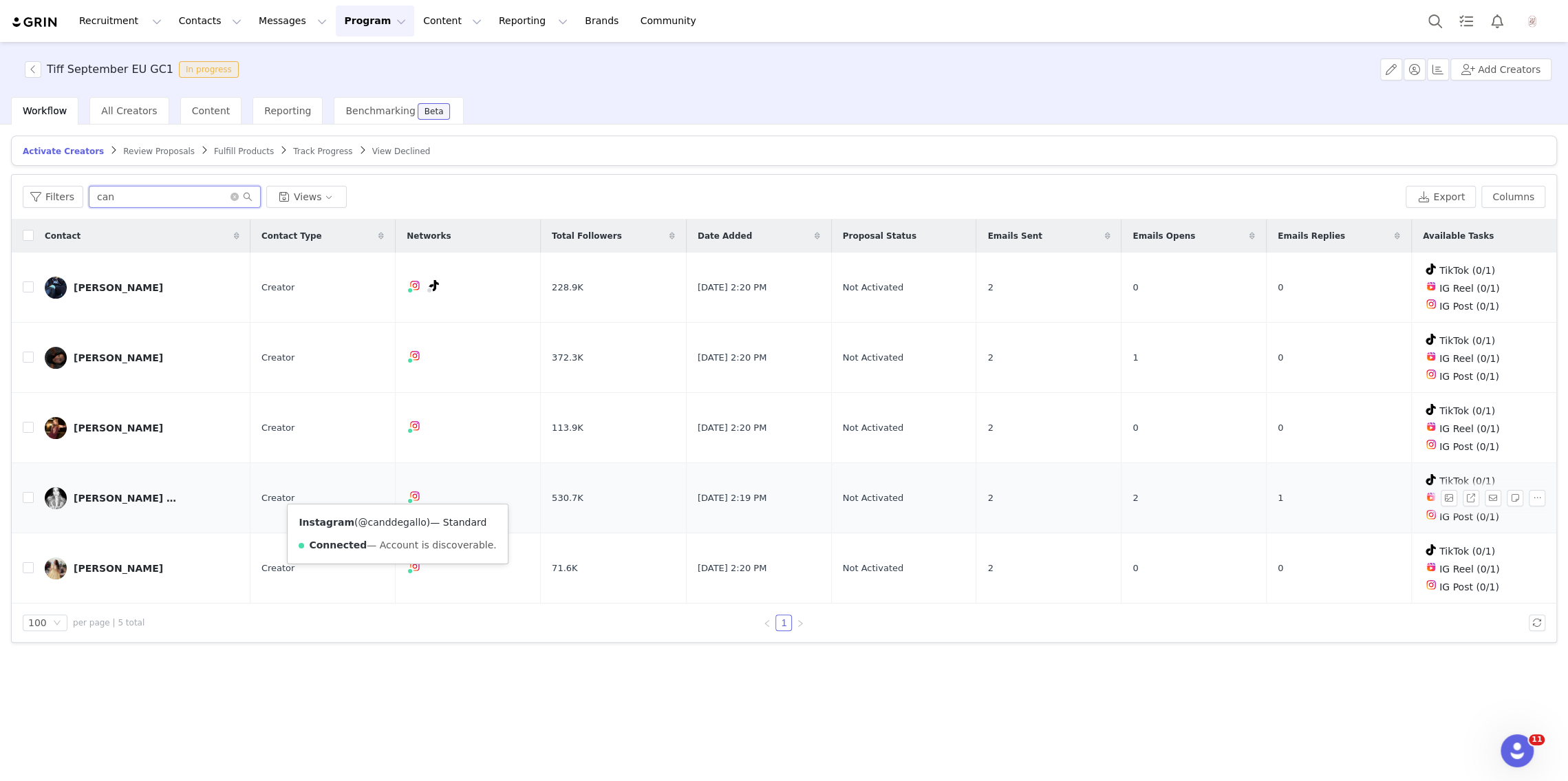
type input "can"
click at [391, 517] on link "@canddegallo" at bounding box center [392, 523] width 68 height 11
